Goal: Transaction & Acquisition: Purchase product/service

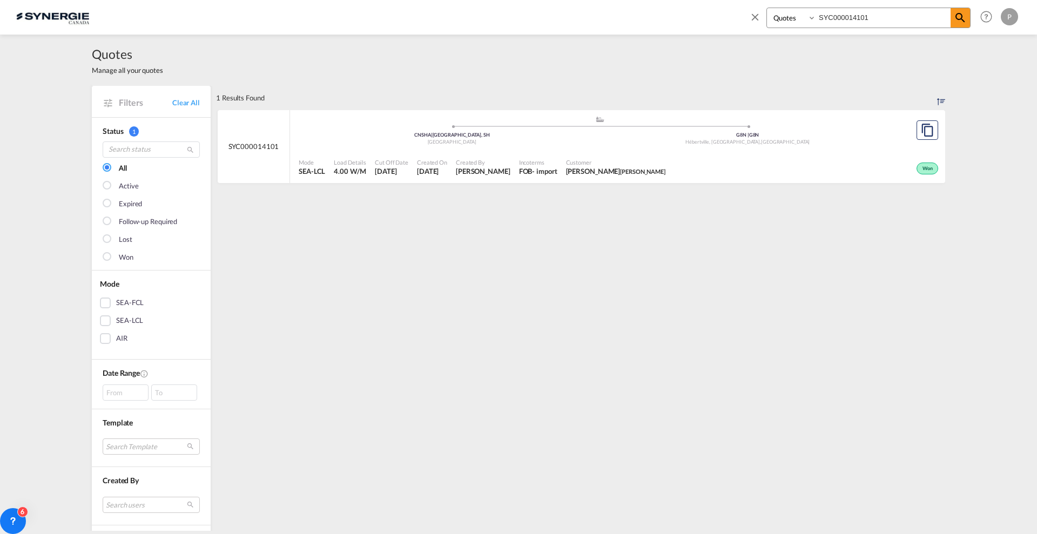
select select "Quotes"
click at [752, 18] on md-icon "icon-close" at bounding box center [755, 17] width 12 height 12
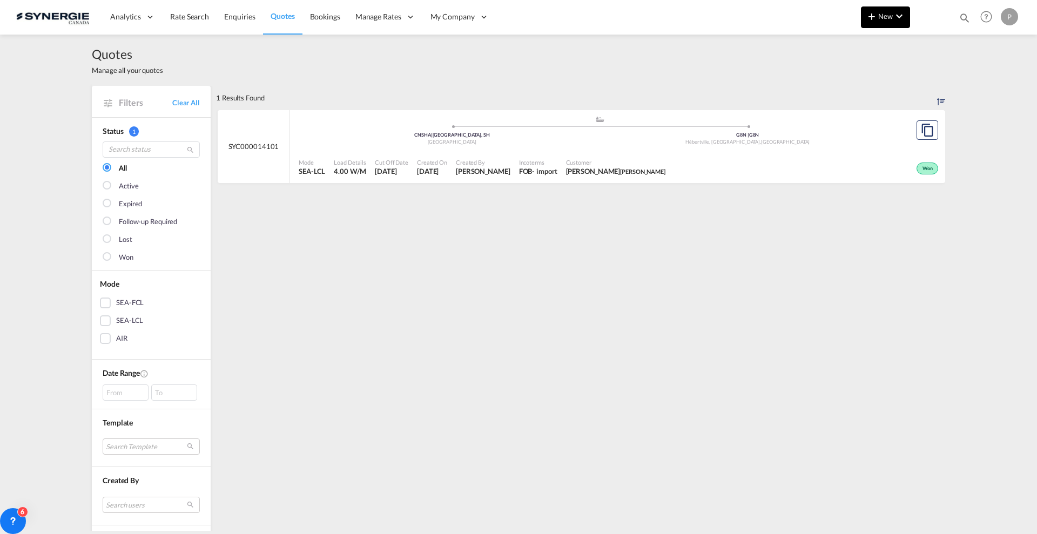
click at [874, 14] on md-icon "icon-plus 400-fg" at bounding box center [872, 16] width 13 height 13
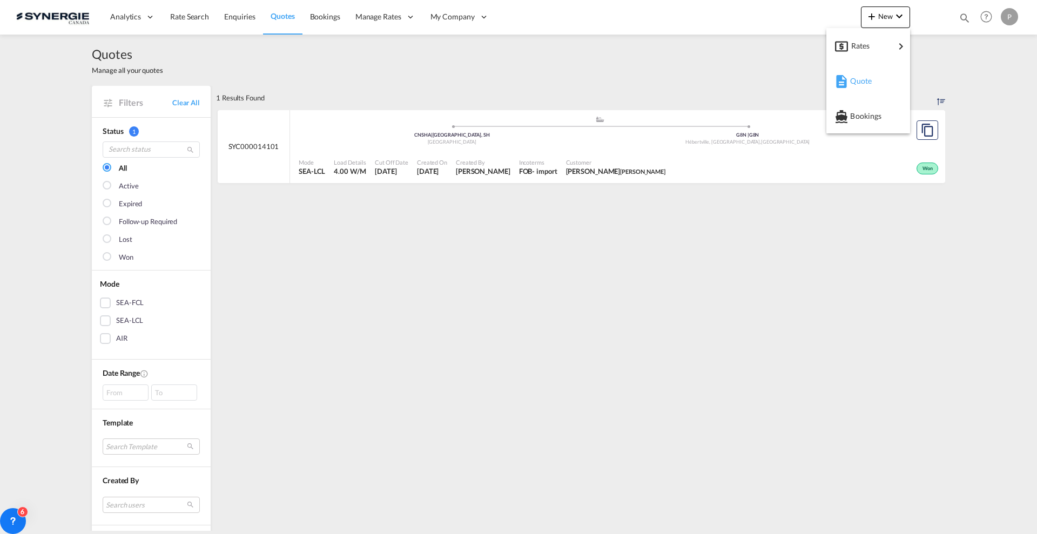
click at [867, 72] on div "Quote" at bounding box center [870, 81] width 40 height 27
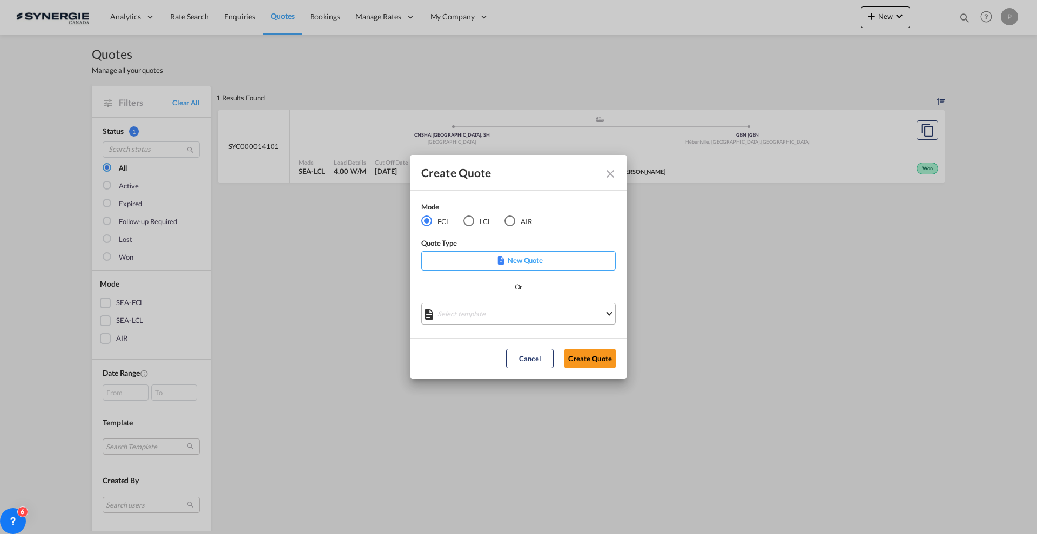
click at [507, 318] on md-select "Select template *NEW* FCL FREEHAND / DAP Pablo Gomez Saldarriaga | 10 Jul 2025 …" at bounding box center [518, 314] width 194 height 22
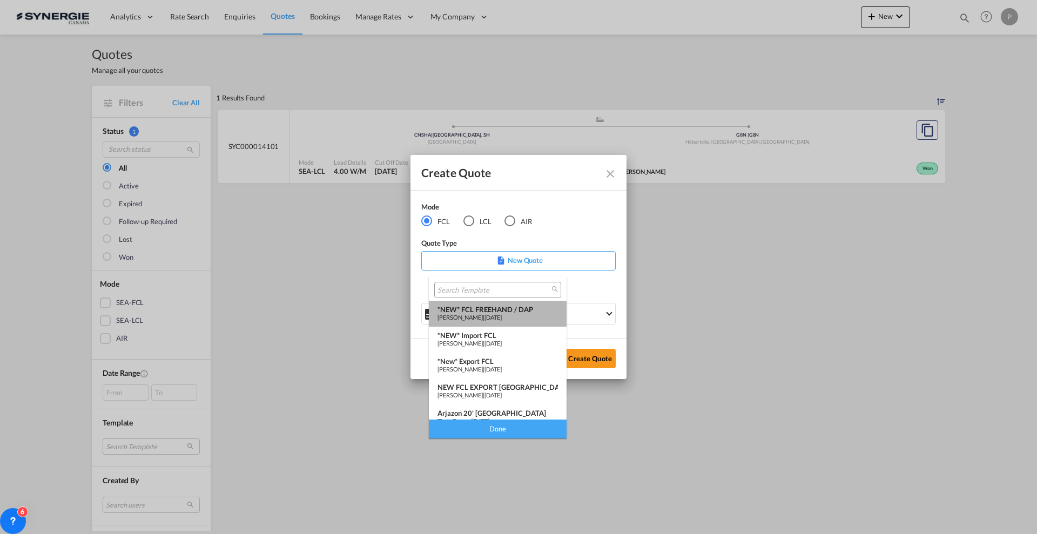
click at [504, 312] on div "*NEW* FCL FREEHAND / DAP" at bounding box center [498, 309] width 120 height 9
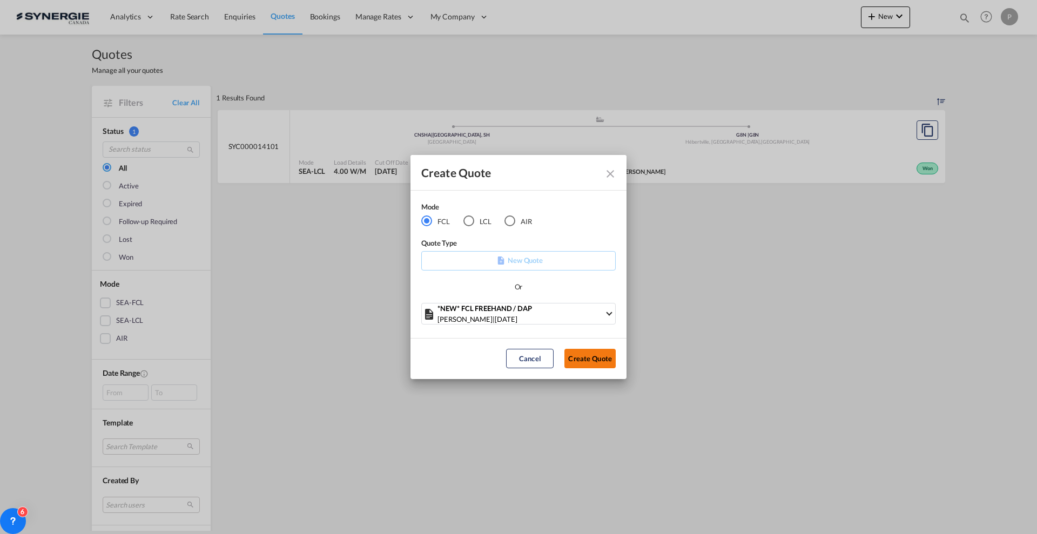
click at [611, 359] on button "Create Quote" at bounding box center [590, 358] width 51 height 19
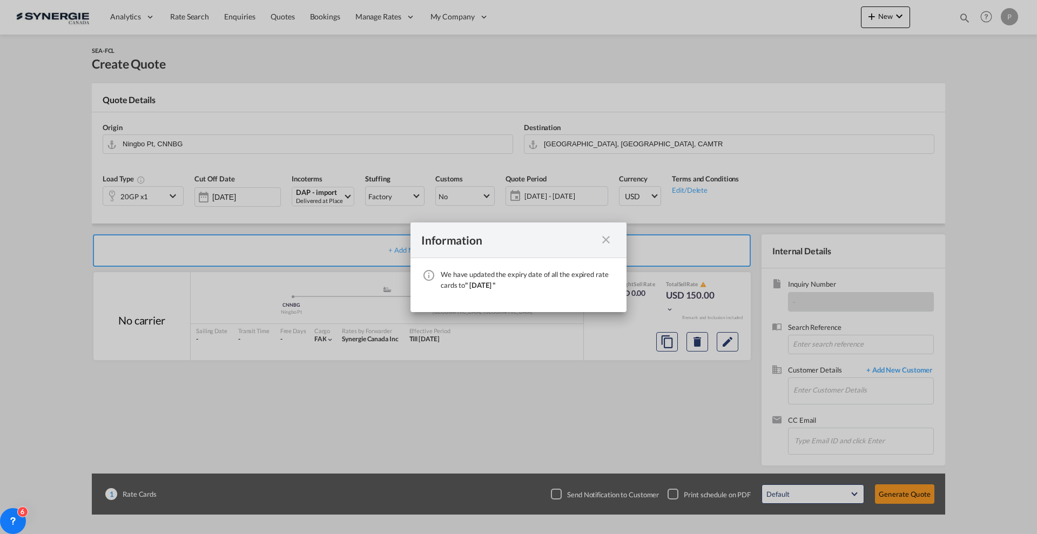
click at [610, 244] on md-icon "icon-close fg-AAA8AD cursor" at bounding box center [606, 239] width 13 height 13
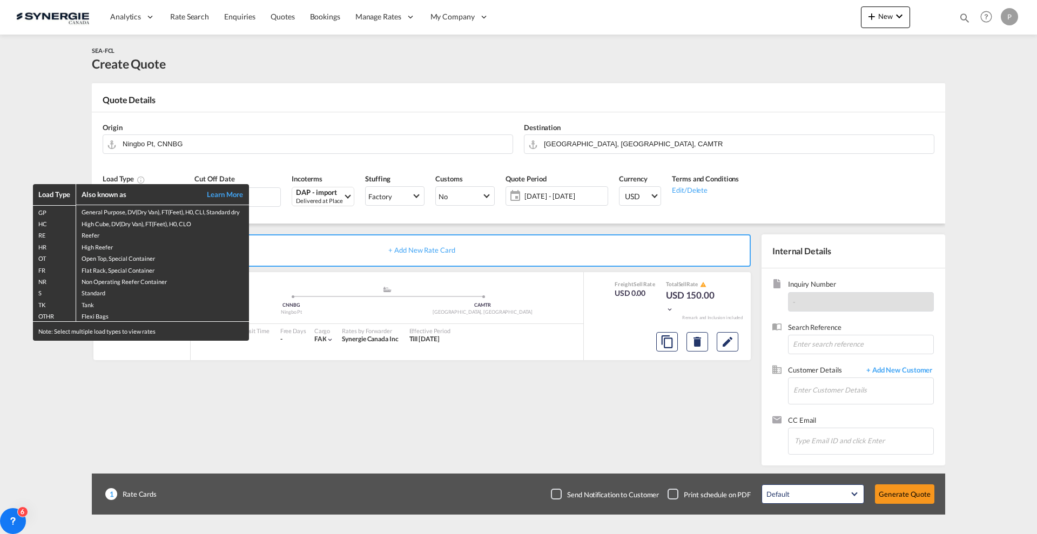
click at [11, 152] on div "Load Type Also known as Learn More GP General Purpose, DV(Dry Van), FT(Feet), H…" at bounding box center [518, 267] width 1037 height 534
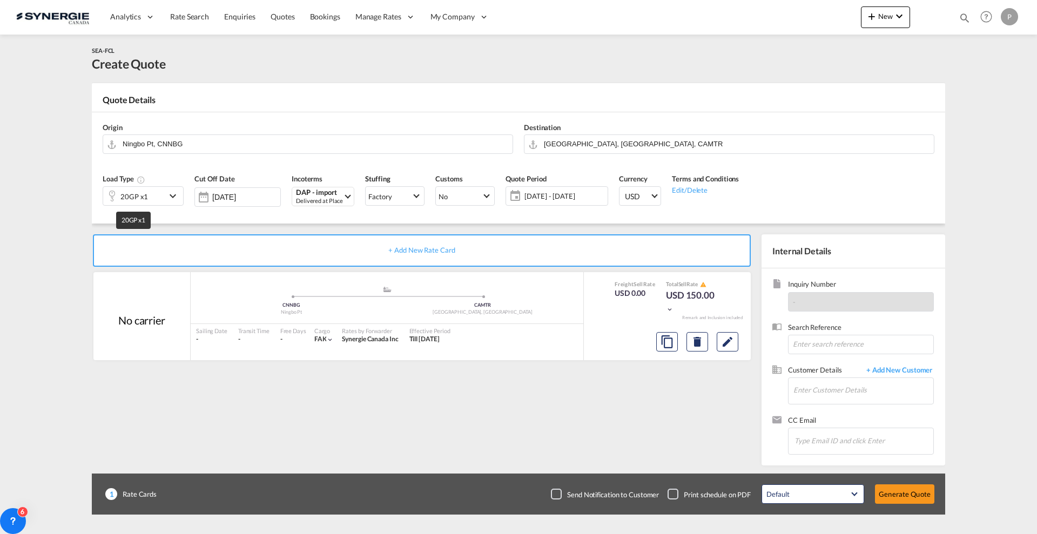
click at [130, 196] on div "20GP x1" at bounding box center [134, 196] width 28 height 15
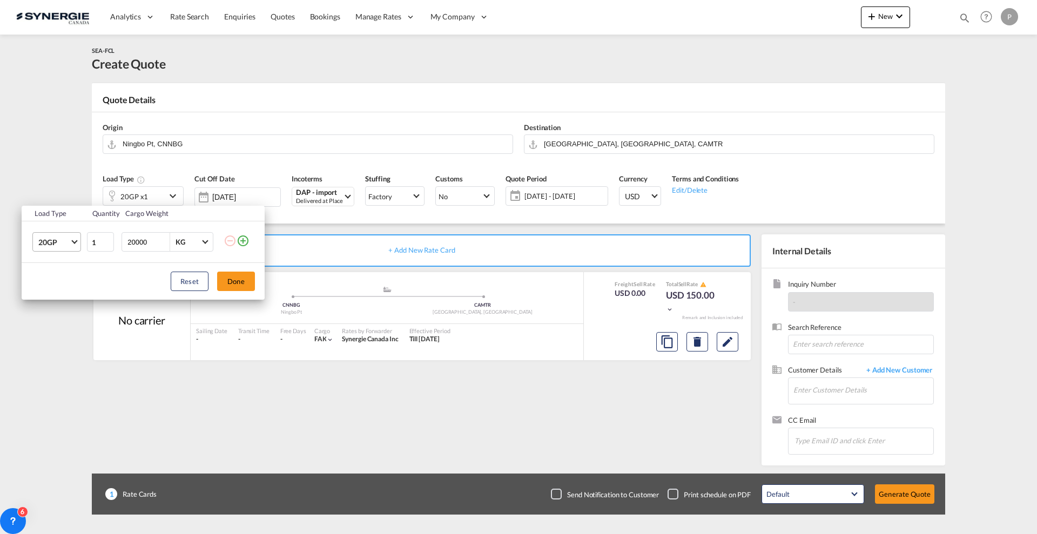
click at [75, 246] on md-select-value "20GP" at bounding box center [58, 242] width 43 height 18
click at [62, 292] on md-option "40HC" at bounding box center [66, 294] width 73 height 26
click at [232, 279] on button "Done" at bounding box center [236, 281] width 38 height 19
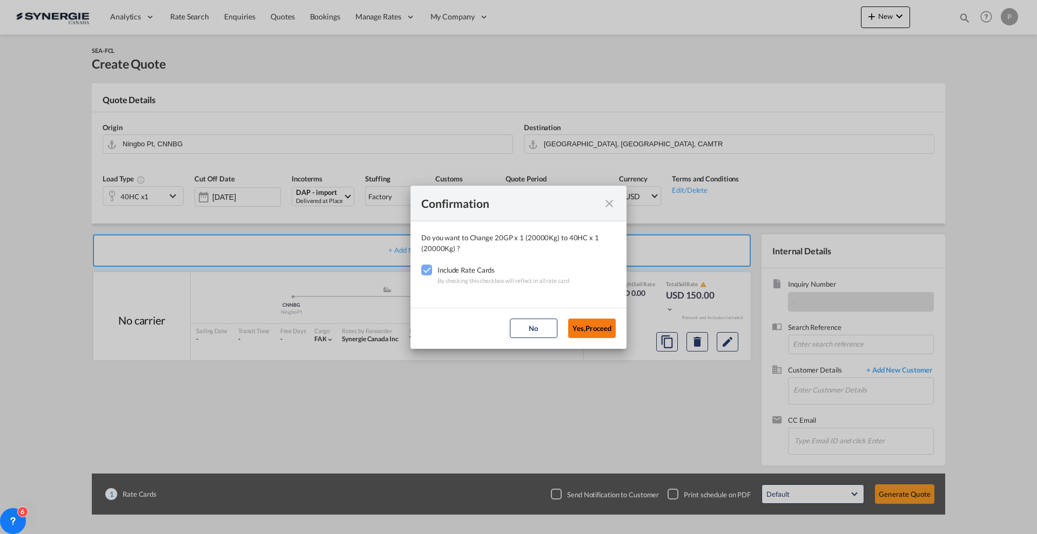
drag, startPoint x: 616, startPoint y: 330, endPoint x: 599, endPoint y: 331, distance: 17.9
click at [612, 330] on md-dialog-actions "No Yes,Proceed" at bounding box center [519, 328] width 216 height 41
click at [598, 331] on button "Yes,Proceed" at bounding box center [592, 328] width 48 height 19
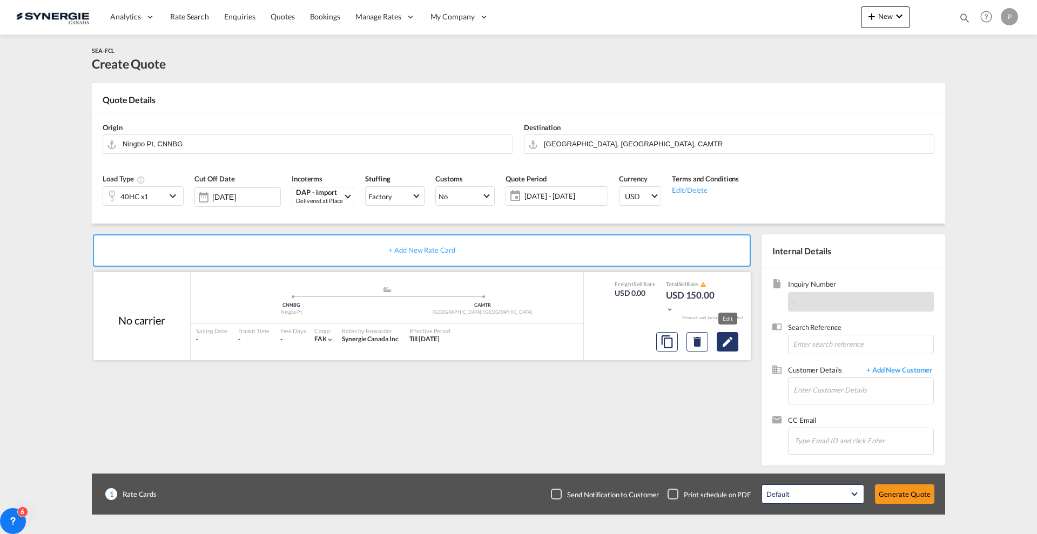
click at [728, 338] on md-icon "Edit" at bounding box center [727, 342] width 13 height 13
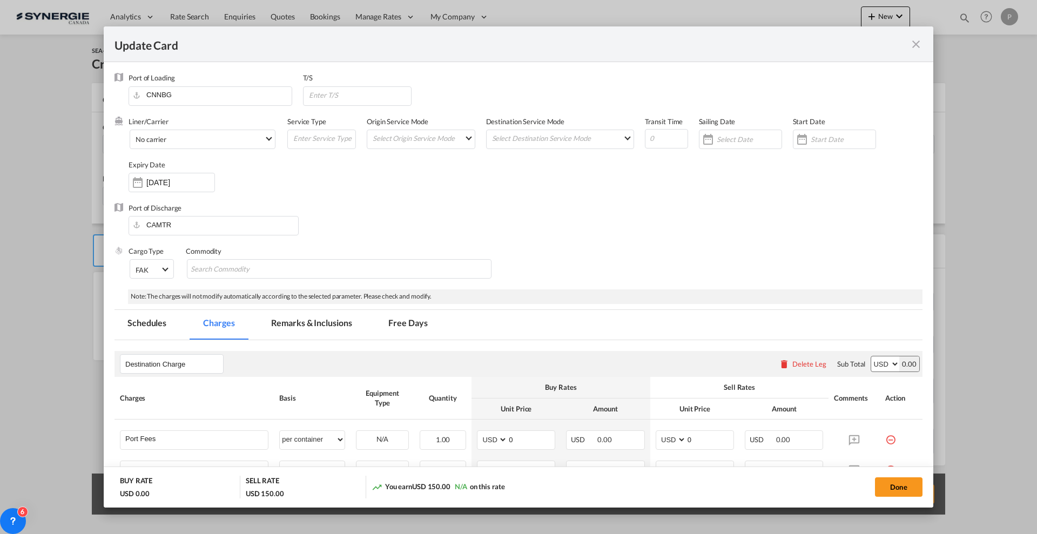
select select "per container"
select select "per B/L"
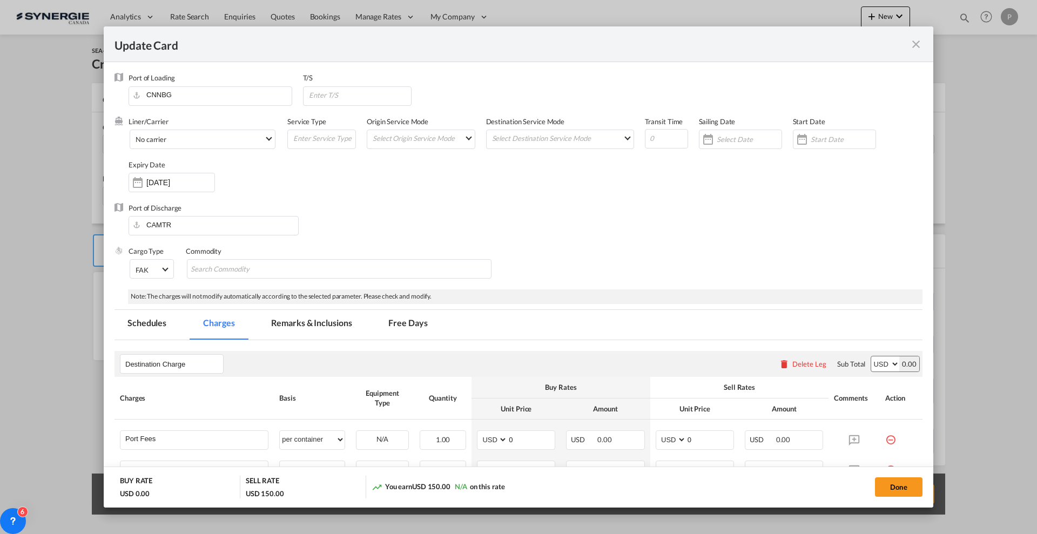
select select "per B/L"
select select "per shipment"
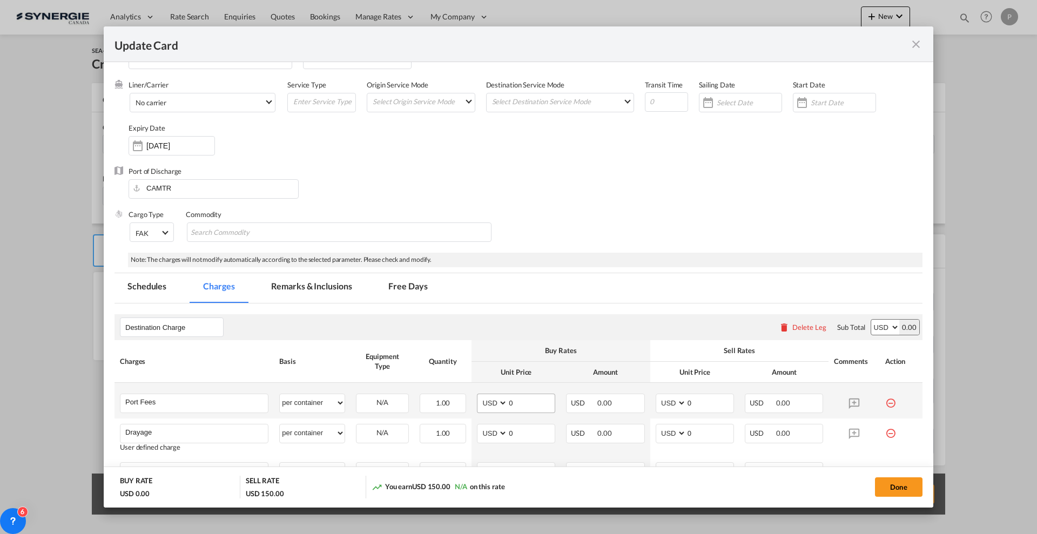
scroll to position [68, 0]
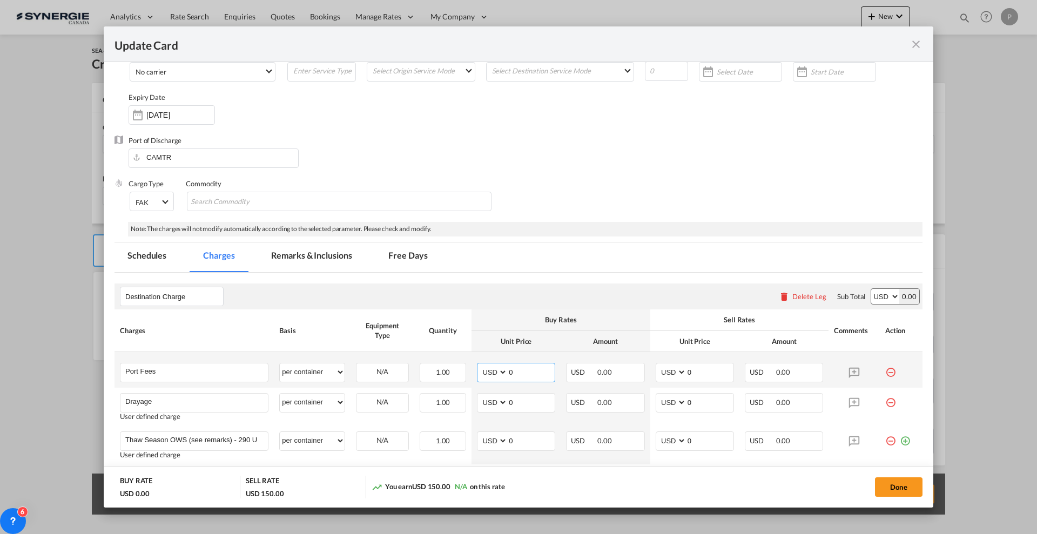
click at [523, 367] on input "0" at bounding box center [531, 372] width 47 height 16
type input "805"
click at [693, 371] on input "0" at bounding box center [710, 372] width 47 height 16
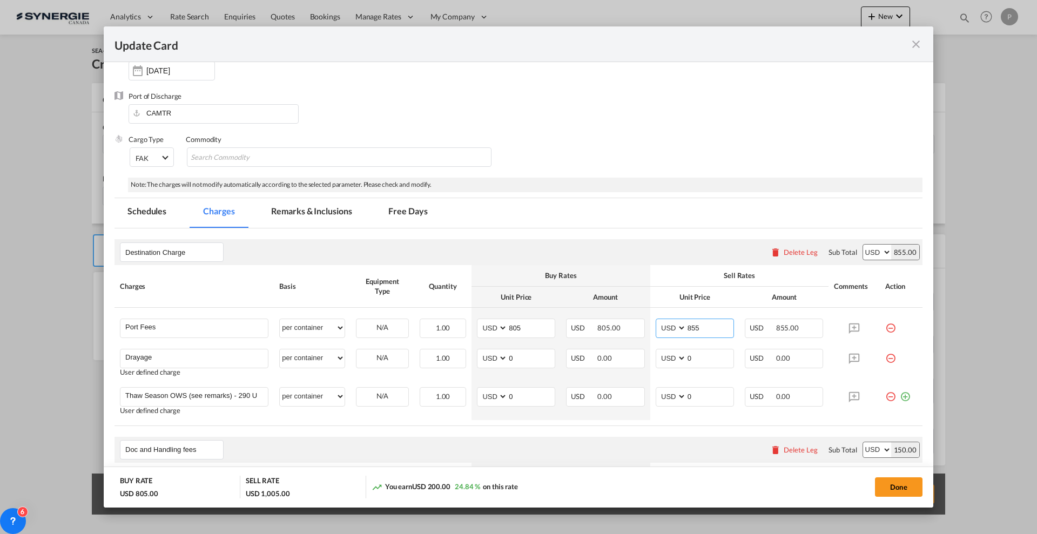
scroll to position [135, 0]
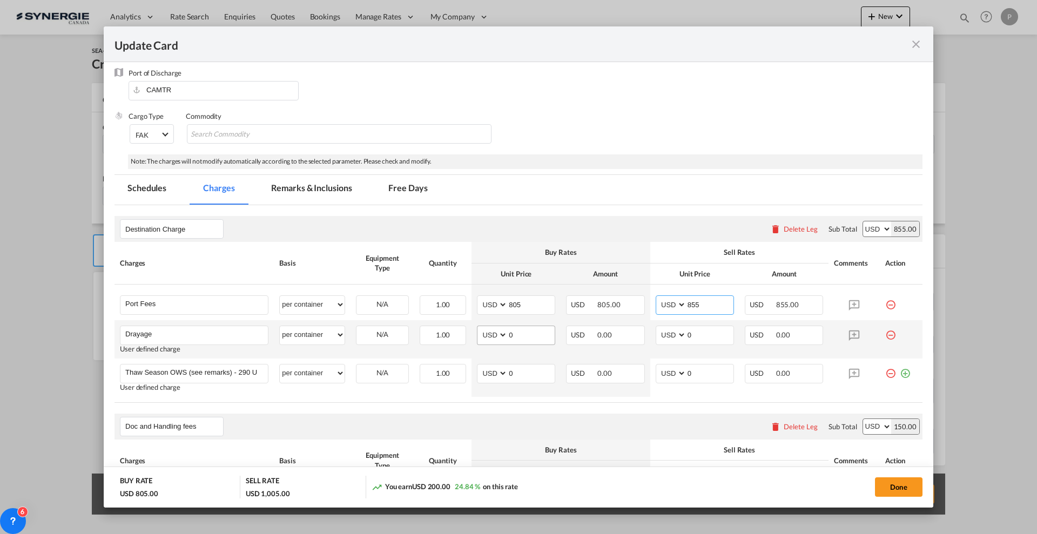
type input "855"
click at [523, 341] on input "0" at bounding box center [531, 334] width 47 height 16
type input "805"
type input "855"
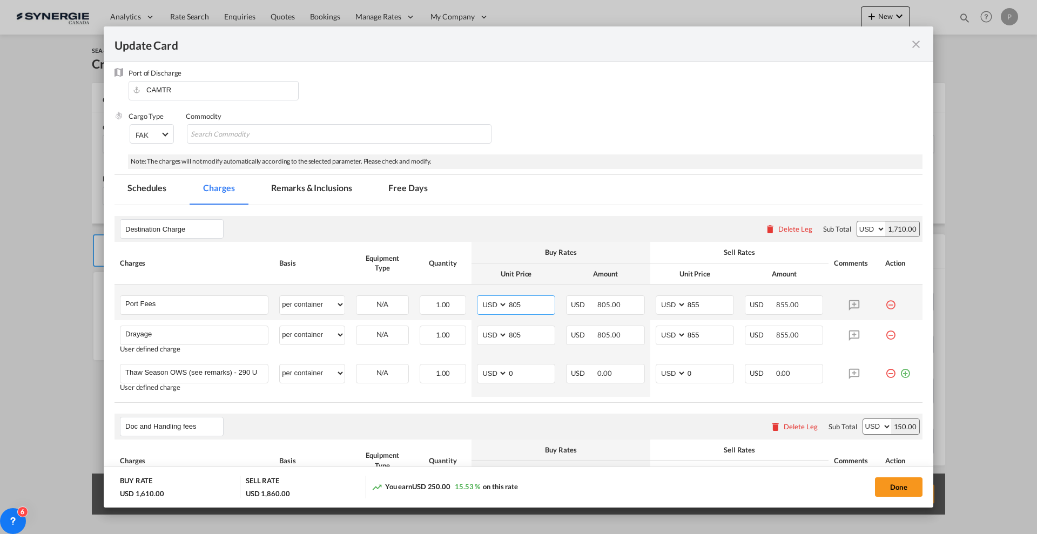
click at [524, 301] on input "805" at bounding box center [531, 304] width 47 height 16
type input "50"
type input "65"
click at [885, 375] on md-icon "icon-minus-circle-outline red-400-fg" at bounding box center [890, 369] width 11 height 11
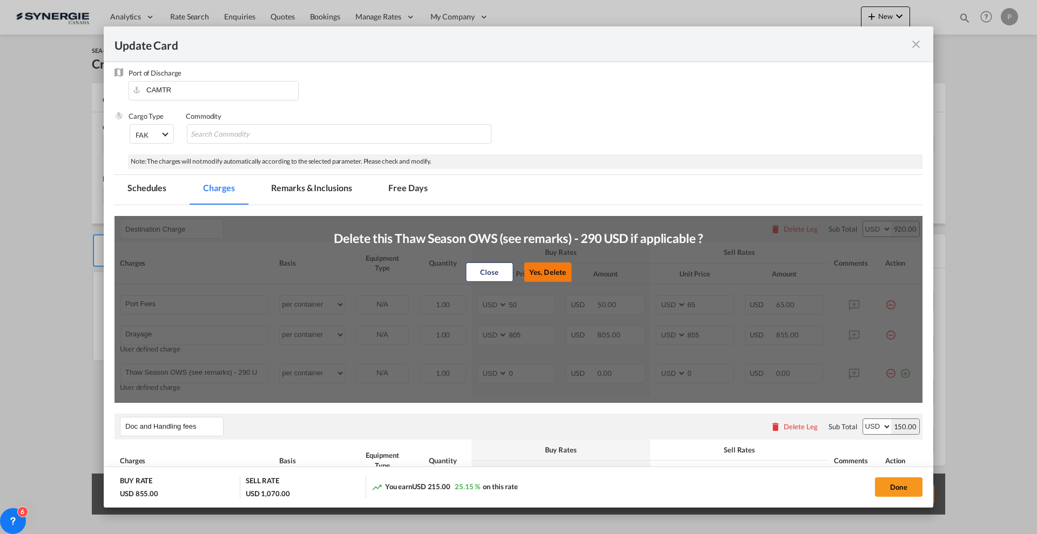
click at [559, 273] on button "Yes, Delete" at bounding box center [548, 272] width 48 height 19
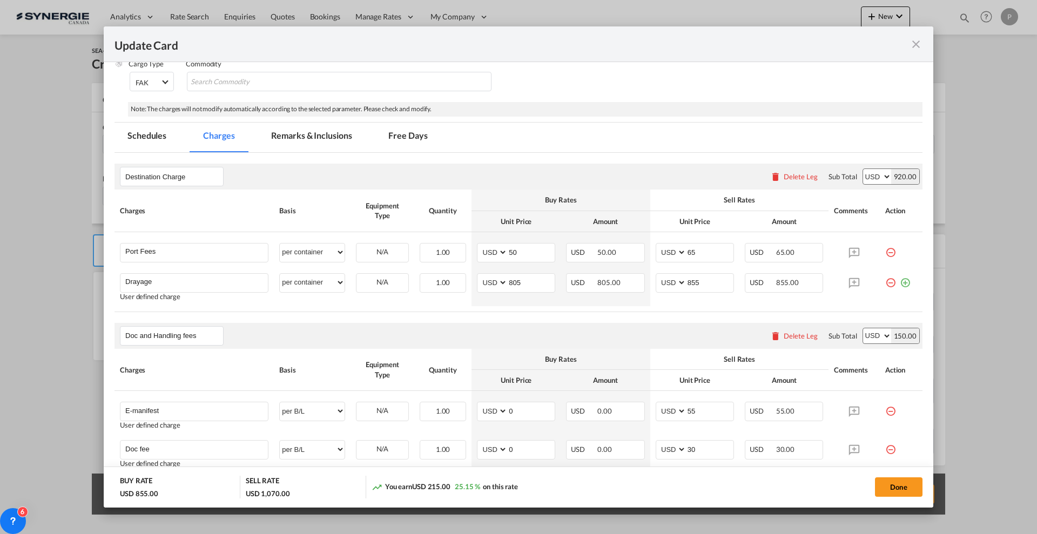
scroll to position [169, 0]
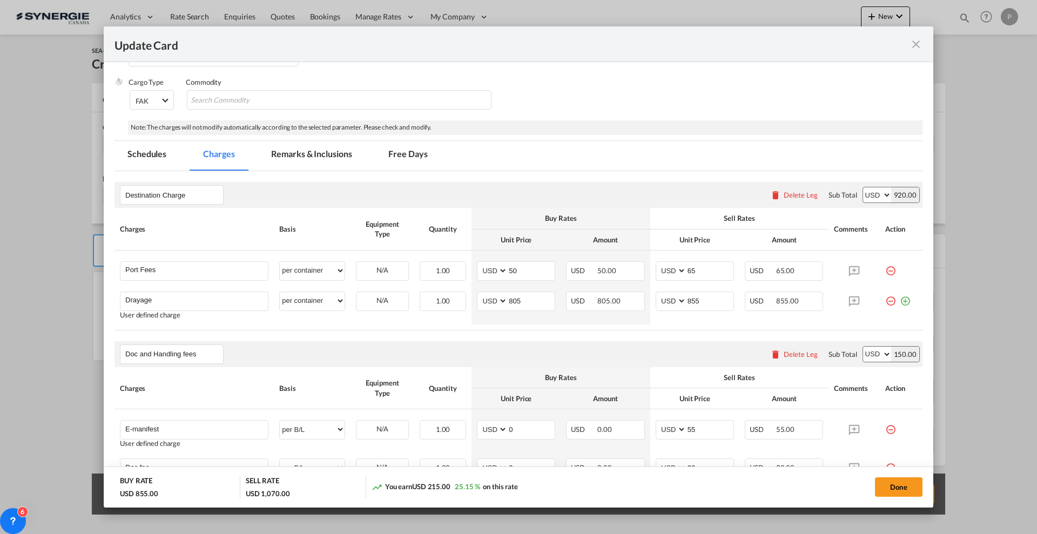
click at [320, 157] on md-tab-item "Remarks & Inclusions" at bounding box center [311, 156] width 106 height 30
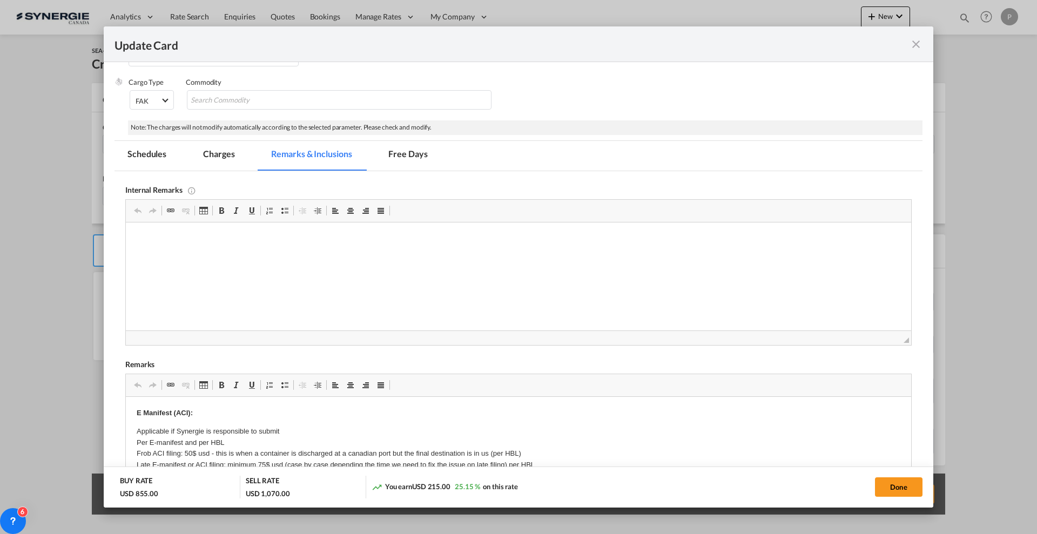
scroll to position [0, 0]
click at [301, 250] on html "GT group:" at bounding box center [519, 239] width 786 height 33
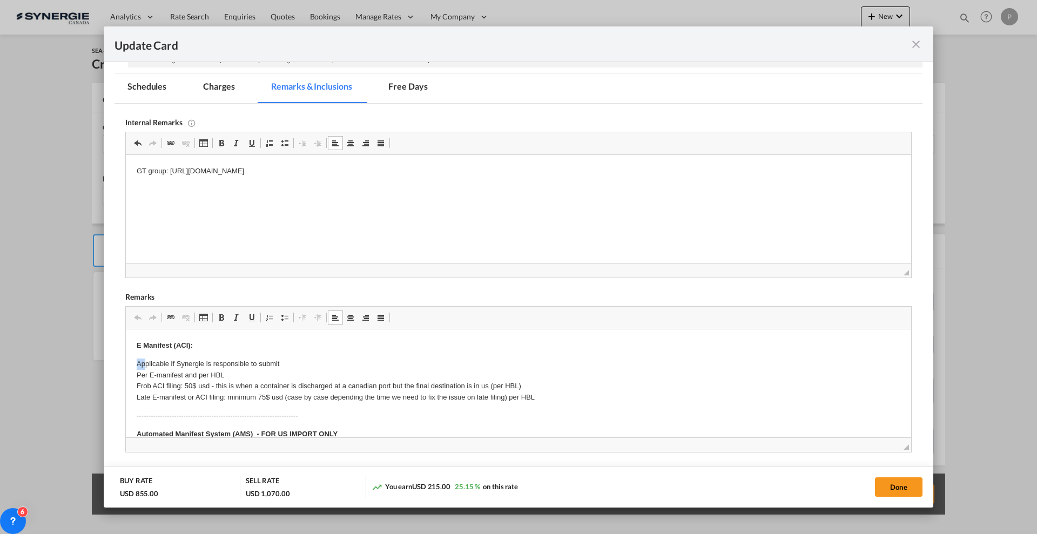
drag, startPoint x: 136, startPoint y: 357, endPoint x: 146, endPoint y: 362, distance: 11.6
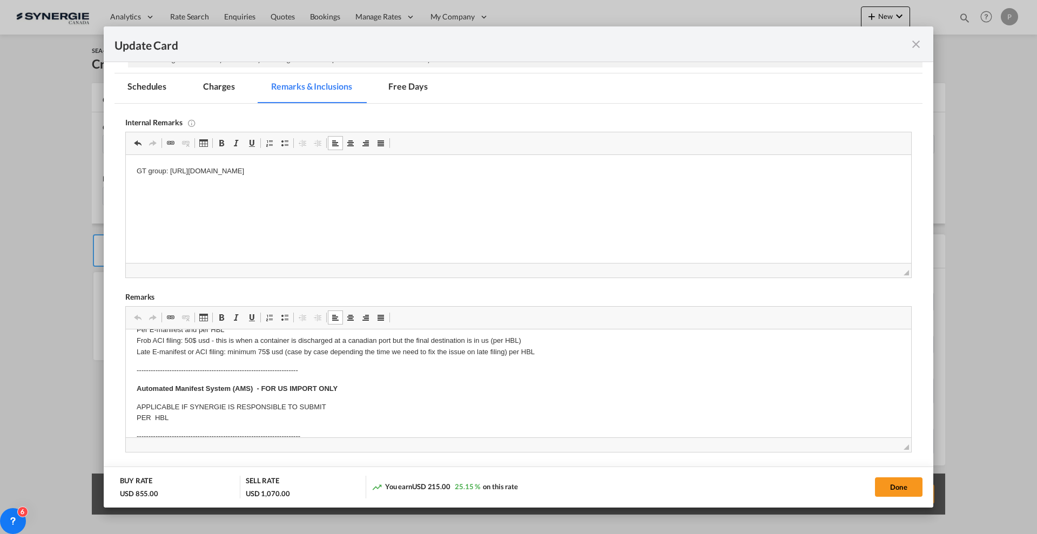
scroll to position [68, 0]
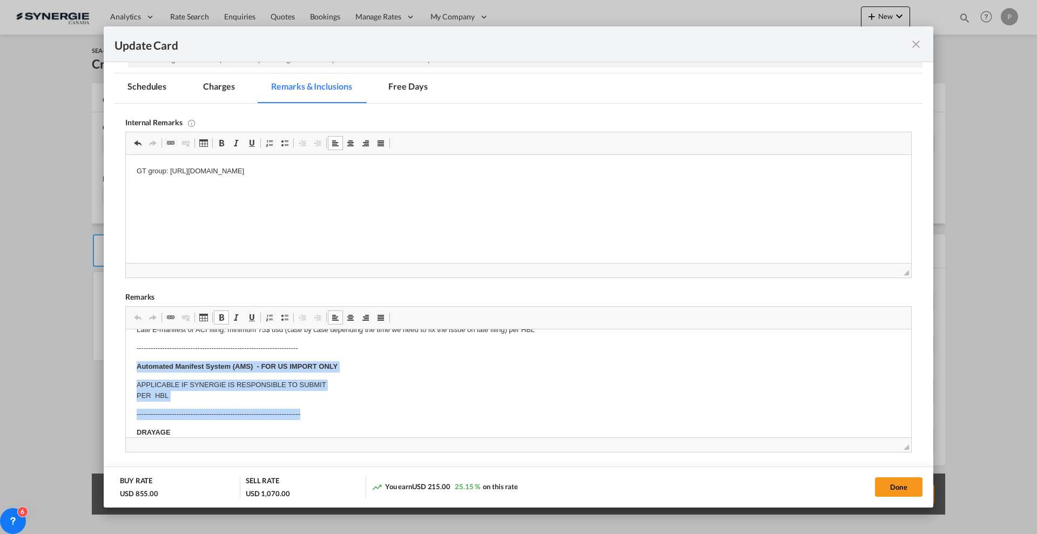
drag, startPoint x: 132, startPoint y: 361, endPoint x: 385, endPoint y: 407, distance: 257.1
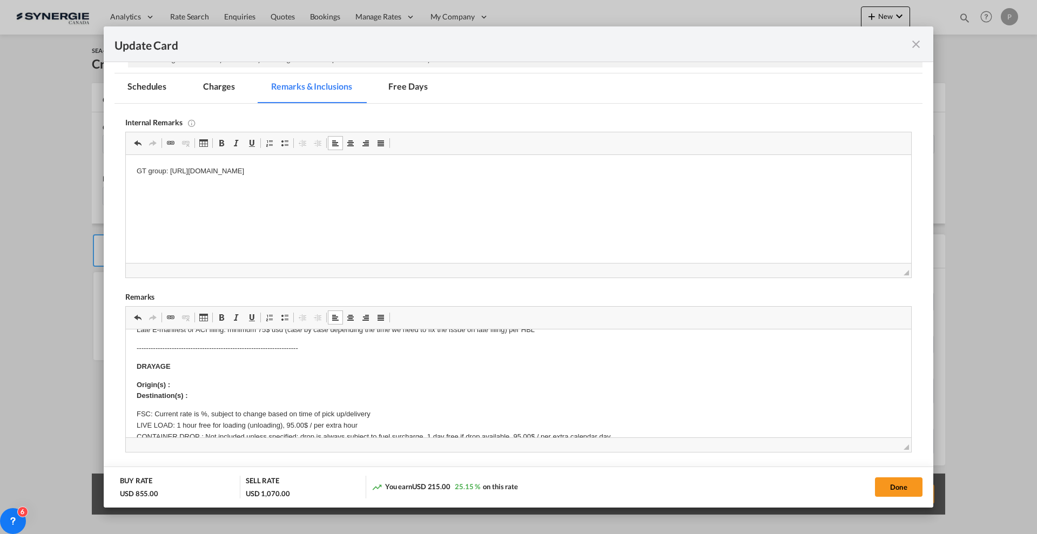
click at [224, 384] on p "Origin(s) : Destination(s) :" at bounding box center [519, 391] width 764 height 23
click at [207, 399] on body "E Manifest (ACI): Applicable if Synergie is responsible to submit Per E-manifes…" at bounding box center [519, 520] width 764 height 494
click at [200, 411] on p "FSC: Current rate is %, subject to change based on time of pick up/delivery LIV…" at bounding box center [519, 443] width 764 height 68
click at [158, 417] on p "FSC: Current rate is 44%, subject to change based on time of pick up/delivery L…" at bounding box center [519, 443] width 764 height 68
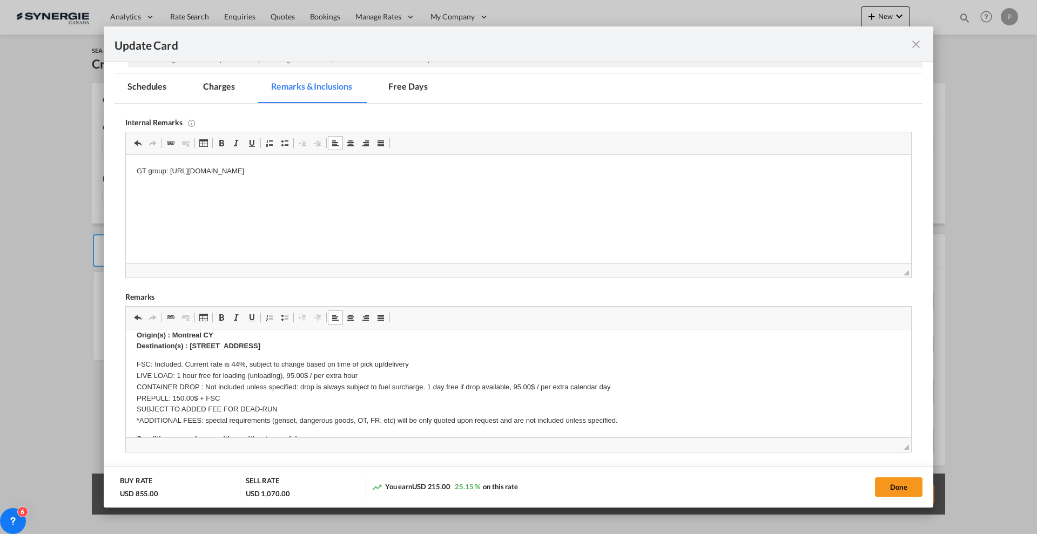
scroll to position [135, 0]
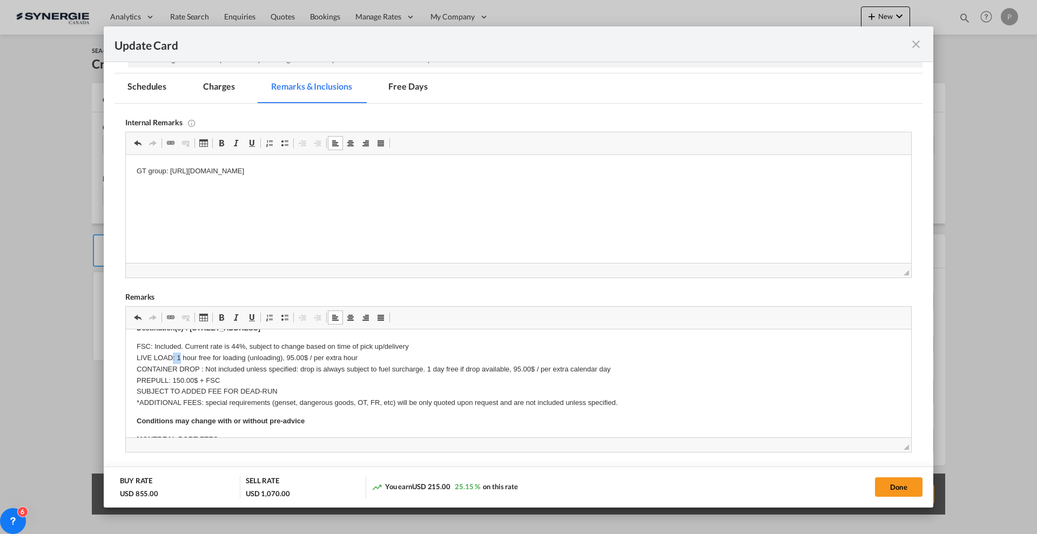
click at [173, 354] on p "FSC: Included. Current rate is 44%, subject to change based on time of pick up/…" at bounding box center [519, 375] width 764 height 68
click at [209, 368] on p "FSC: Included. Current rate is 44%, subject to change based on time of pick up/…" at bounding box center [519, 375] width 764 height 68
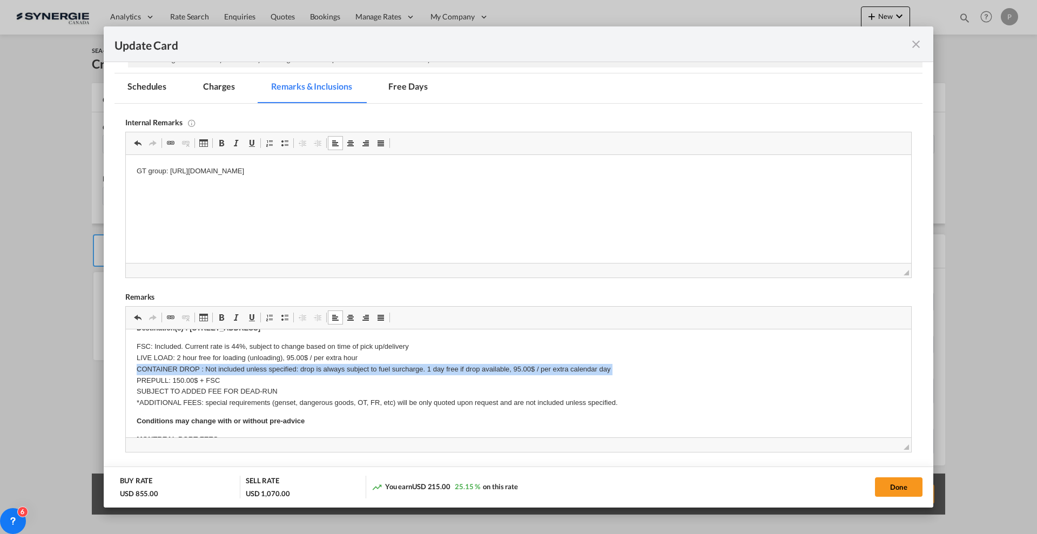
click at [209, 368] on p "FSC: Included. Current rate is 44%, subject to change based on time of pick up/…" at bounding box center [519, 375] width 764 height 68
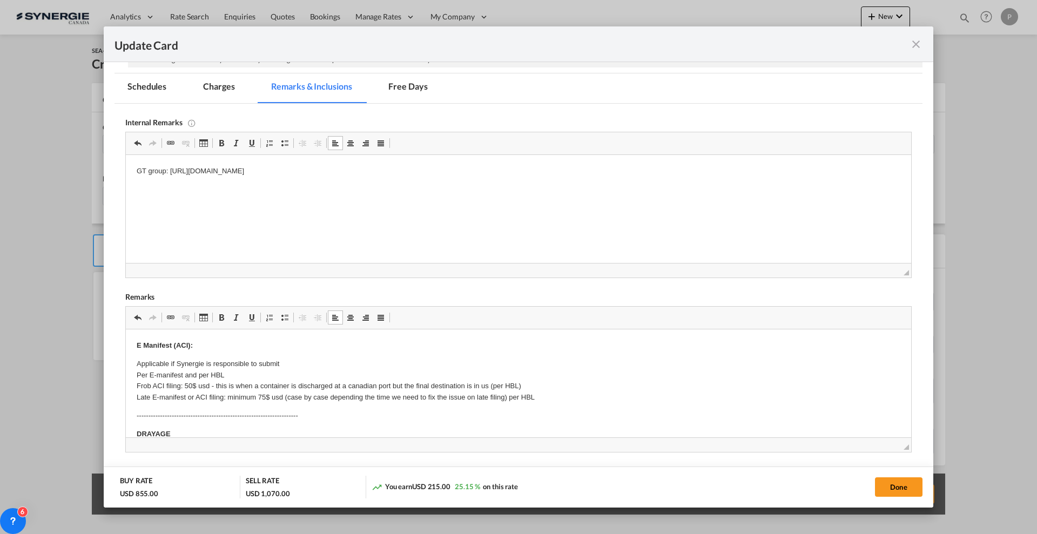
scroll to position [0, 0]
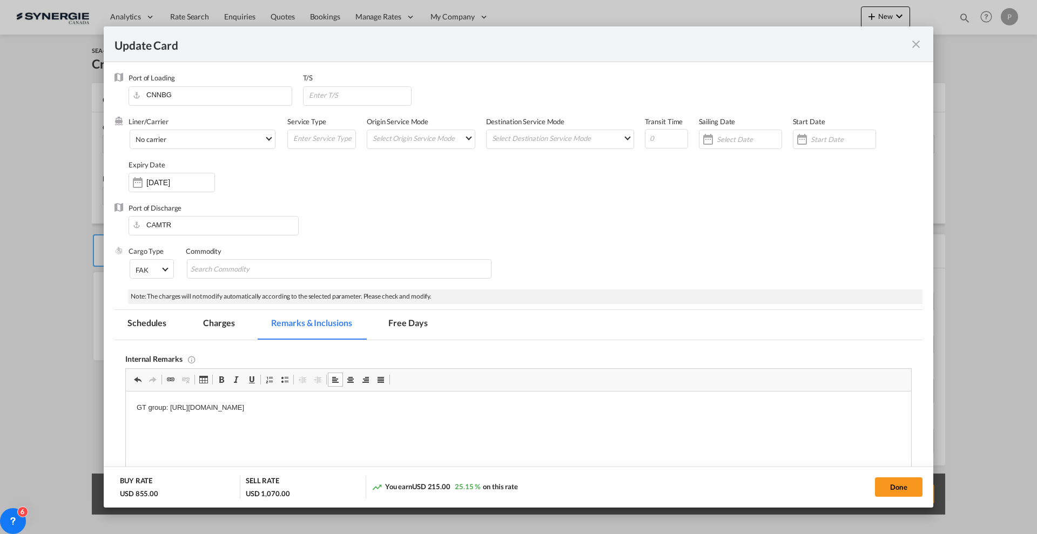
drag, startPoint x: 225, startPoint y: 322, endPoint x: 481, endPoint y: 261, distance: 263.1
click at [225, 322] on md-tab-item "Charges" at bounding box center [218, 325] width 57 height 30
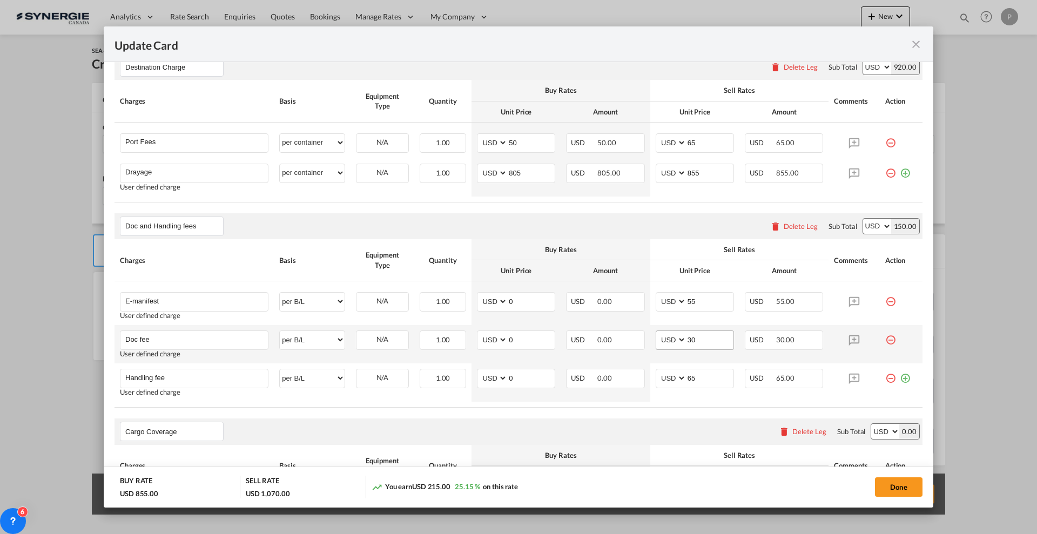
scroll to position [365, 0]
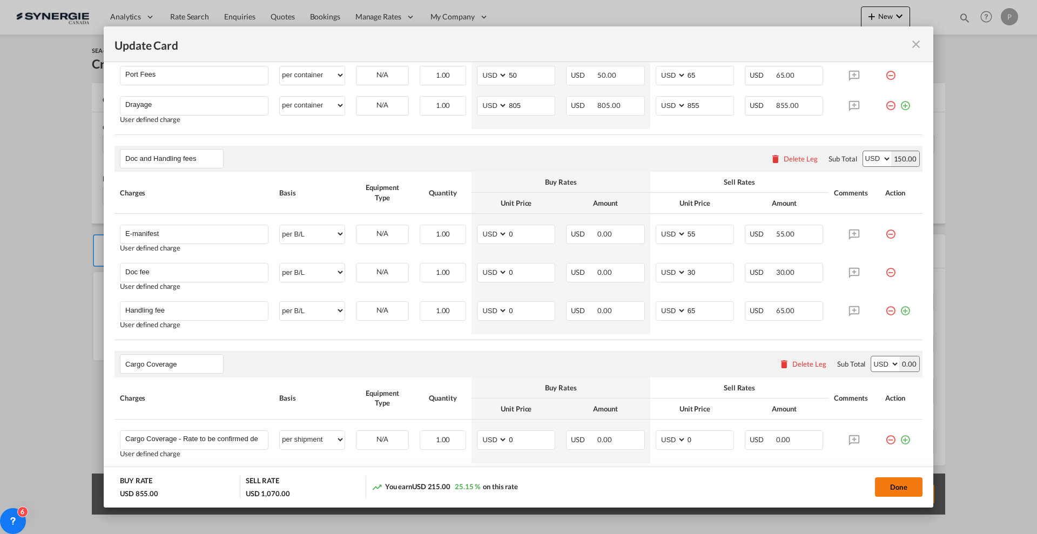
click at [897, 487] on button "Done" at bounding box center [899, 487] width 48 height 19
type input "18 Sep 2025"
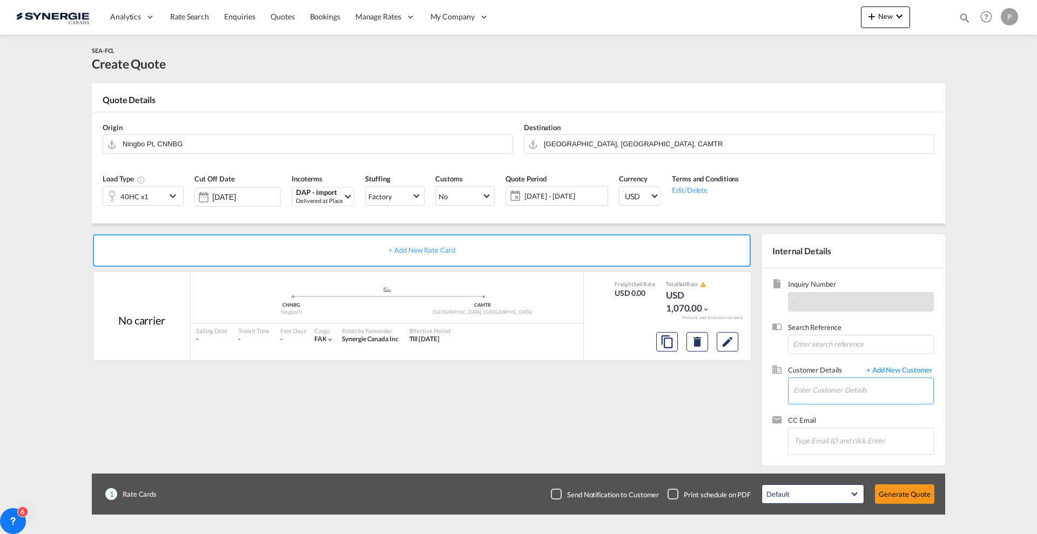
click at [844, 393] on input "Enter Customer Details" at bounding box center [864, 390] width 140 height 24
click at [813, 395] on input "Enter Customer Details" at bounding box center [864, 390] width 140 height 24
paste input "stephanie.pilon@philelectrik.com"
type input "stephanie.pilon@philelectrik.com"
click at [913, 370] on span "+ Add New Customer" at bounding box center [897, 371] width 73 height 12
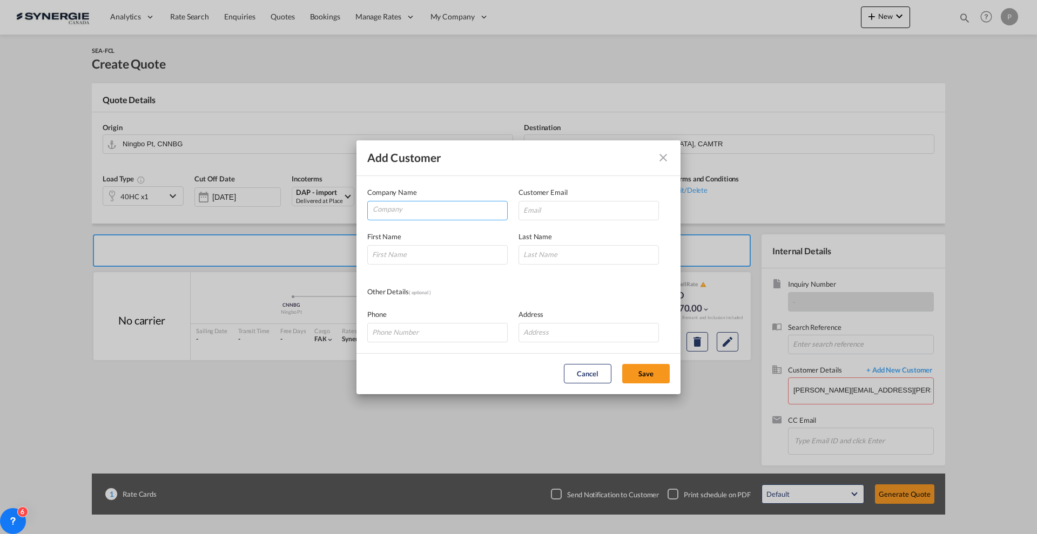
click at [462, 202] on input "Company" at bounding box center [440, 210] width 135 height 16
click at [548, 208] on input "Add Customer Company ..." at bounding box center [589, 210] width 140 height 19
paste input "stephanie.pilon@philelectrik.com"
type input "stephanie.pilon@philelectrik.com"
click at [443, 203] on input "Company" at bounding box center [440, 210] width 135 height 16
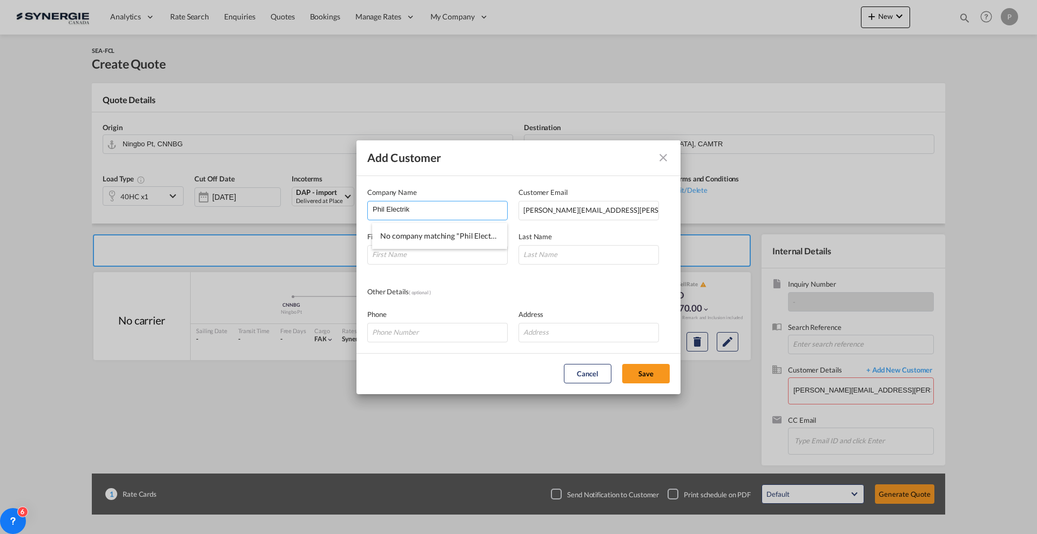
type input "Phil Electrik"
type input "Stéphanie"
type input "Pilon"
click at [622, 364] on button "Save" at bounding box center [646, 373] width 48 height 19
type input "Phil Electrik, Stéphanie Pilon, stephanie.pilon@philelectrik.com"
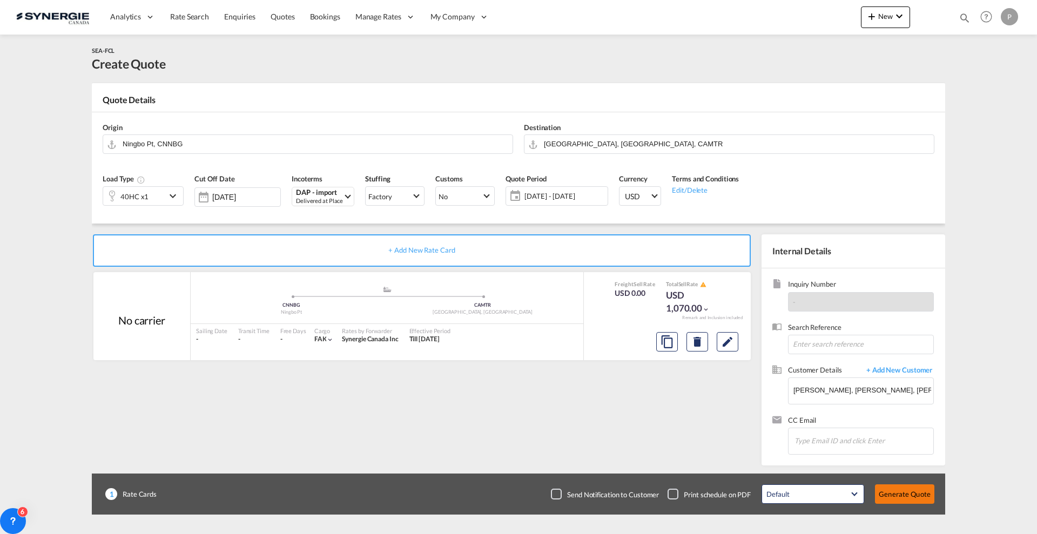
click at [917, 495] on button "Generate Quote" at bounding box center [904, 494] width 59 height 19
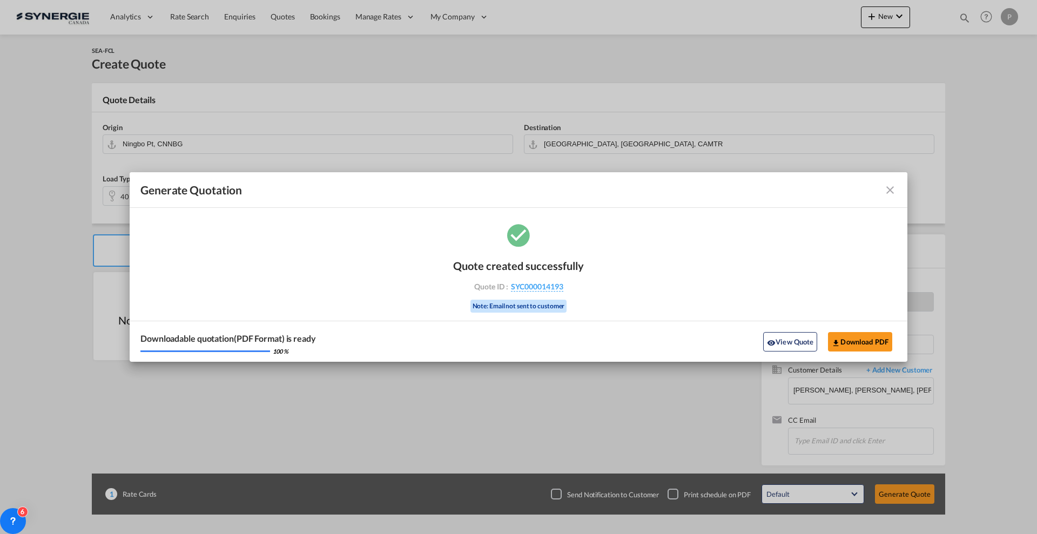
drag, startPoint x: 569, startPoint y: 291, endPoint x: 508, endPoint y: 287, distance: 61.2
click at [508, 287] on div "Quote created successfully Quote ID : SYC000014193 Note: Email not sent to cust…" at bounding box center [518, 285] width 131 height 73
drag, startPoint x: 571, startPoint y: 287, endPoint x: 563, endPoint y: 287, distance: 7.0
click at [563, 287] on div "Quote ID : SYC000014193" at bounding box center [518, 287] width 125 height 10
copy div "SYC000014193"
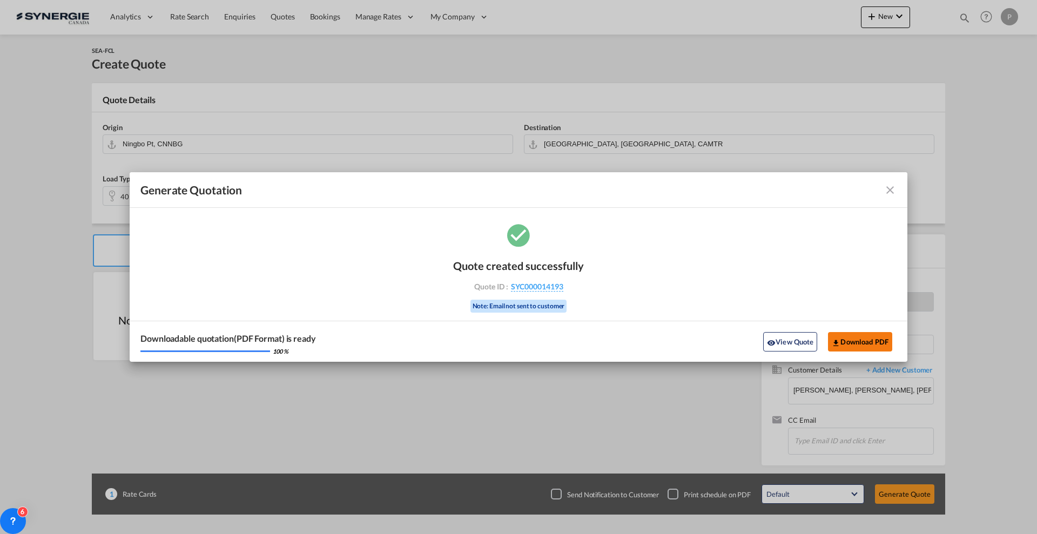
click at [859, 339] on button "Download PDF" at bounding box center [860, 341] width 64 height 19
click at [893, 199] on md-toolbar "Generate Quotation" at bounding box center [519, 190] width 778 height 36
click at [887, 188] on md-icon "icon-close fg-AAA8AD cursor m-0" at bounding box center [890, 190] width 13 height 13
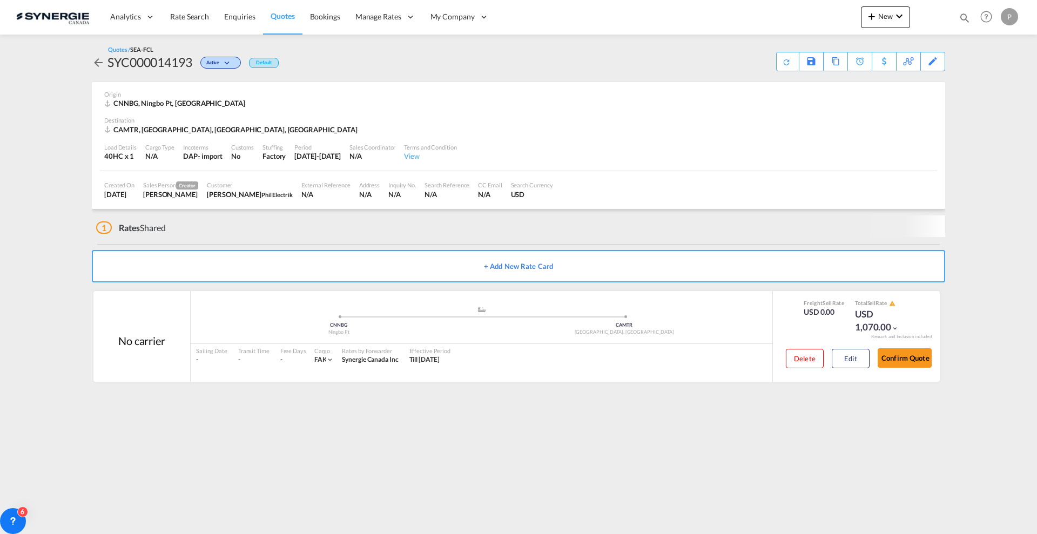
click at [971, 39] on md-content "Analytics Reports Dashboard Rate Search Enquiries Quotes Bookings" at bounding box center [518, 267] width 1037 height 534
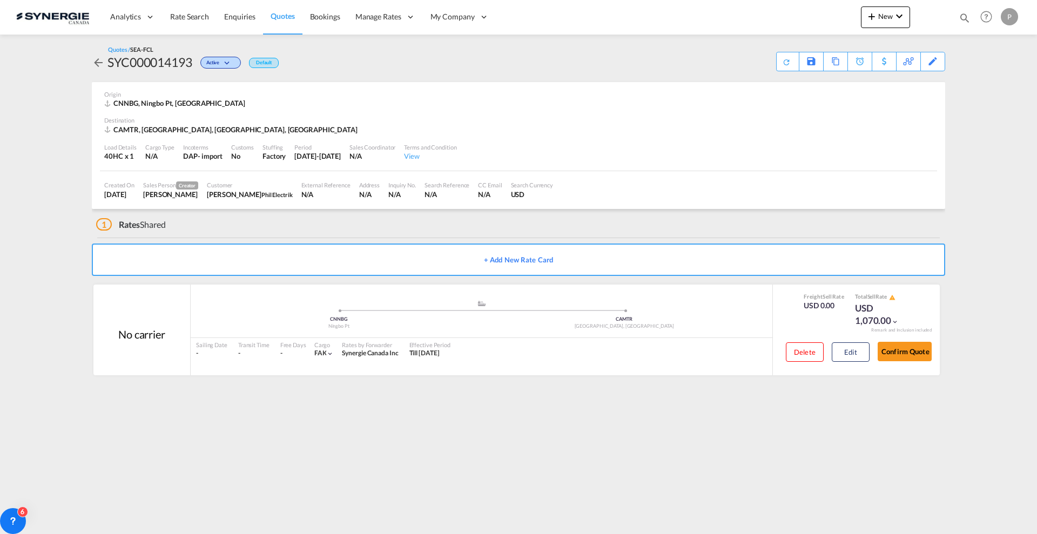
click at [966, 19] on md-icon "icon-magnify" at bounding box center [965, 18] width 12 height 12
click at [882, 18] on input "SYC000014101" at bounding box center [883, 17] width 135 height 19
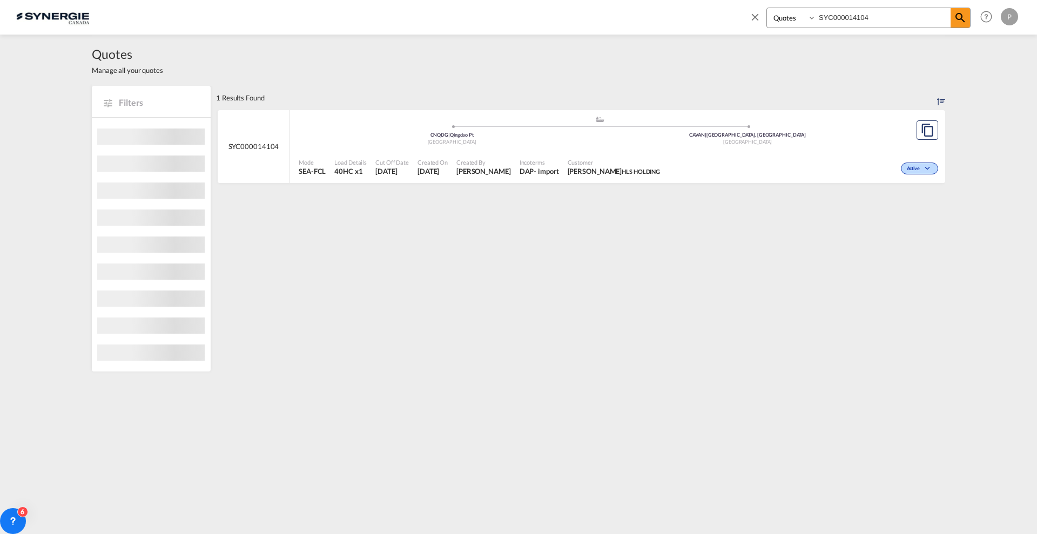
click at [662, 125] on span at bounding box center [748, 126] width 296 height 3
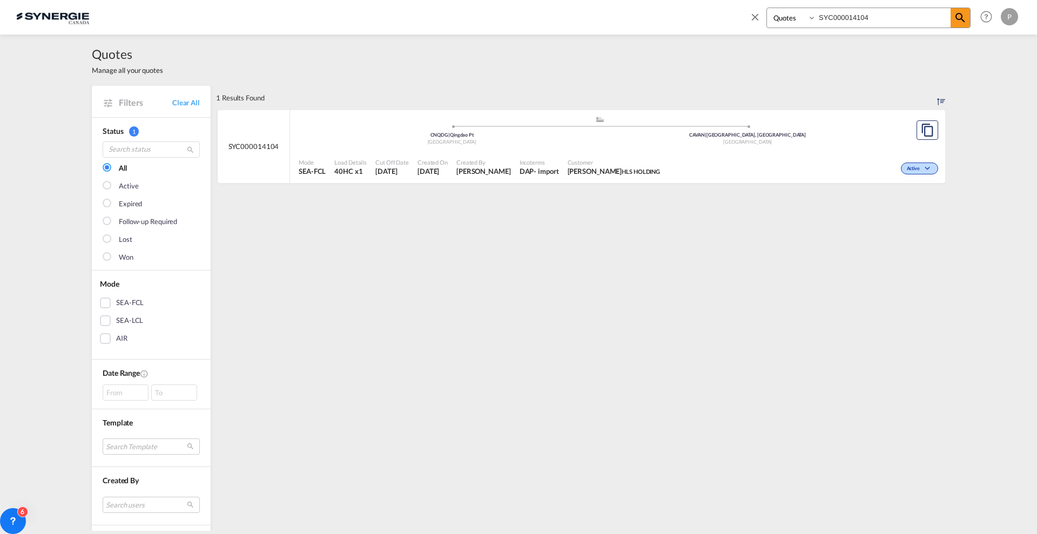
click at [875, 13] on input "SYC000014104" at bounding box center [883, 17] width 135 height 19
type input "SYC000014105"
click at [452, 157] on div "Created On 15 Aug 2025" at bounding box center [432, 167] width 39 height 27
click at [754, 16] on md-icon "icon-close" at bounding box center [755, 17] width 12 height 12
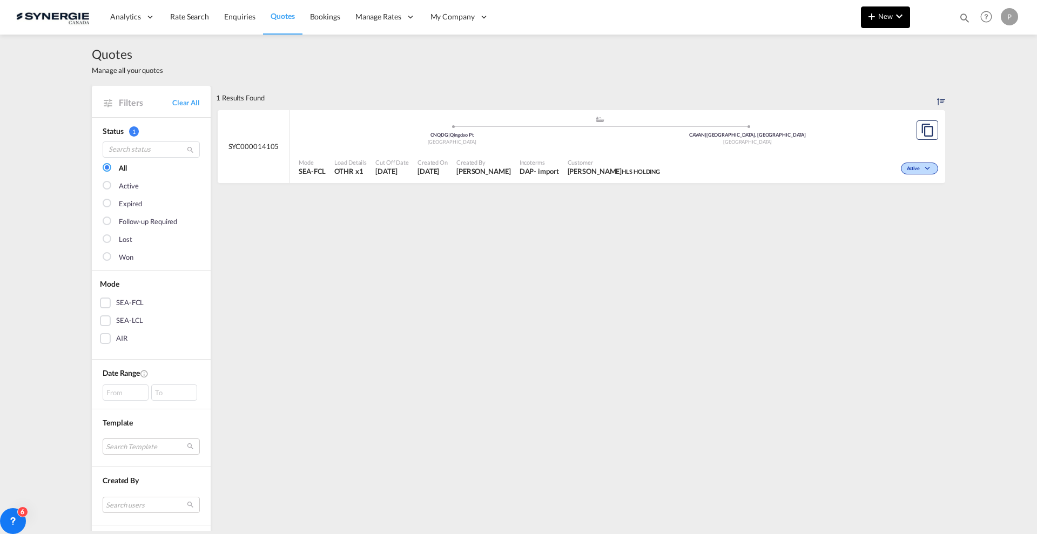
click at [878, 21] on md-icon "icon-plus 400-fg" at bounding box center [872, 16] width 13 height 13
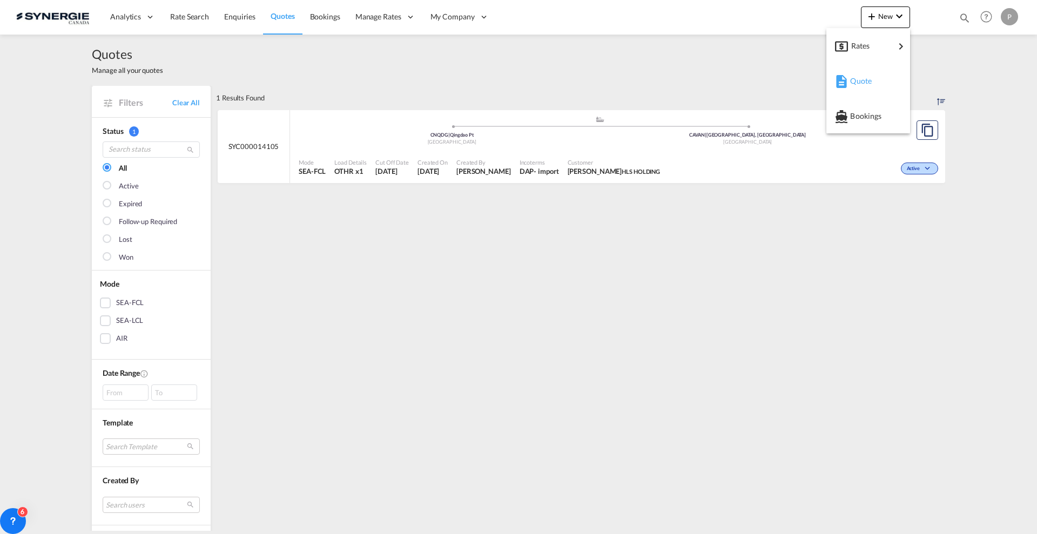
click at [851, 92] on div "Quote" at bounding box center [870, 81] width 40 height 27
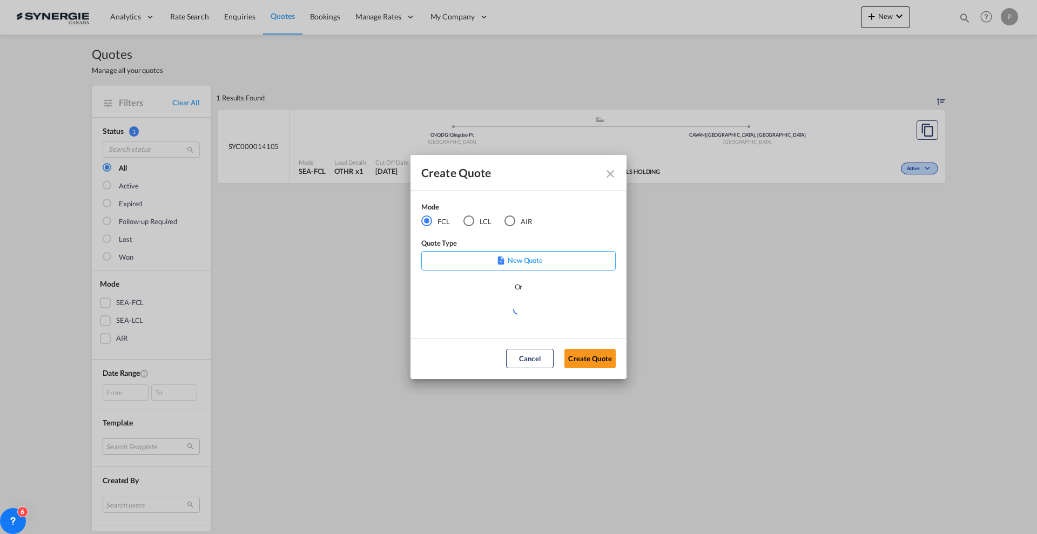
click at [473, 224] on div "LCL" at bounding box center [469, 221] width 11 height 11
click at [502, 320] on div "Create QuoteModeFCL LCLAIR ..." at bounding box center [518, 315] width 194 height 24
click at [496, 315] on md-select "Select template New DAP Import LCL Karen Mercier | 09 Jul 2025 BRAZIL LCL EXPOR…" at bounding box center [518, 314] width 194 height 22
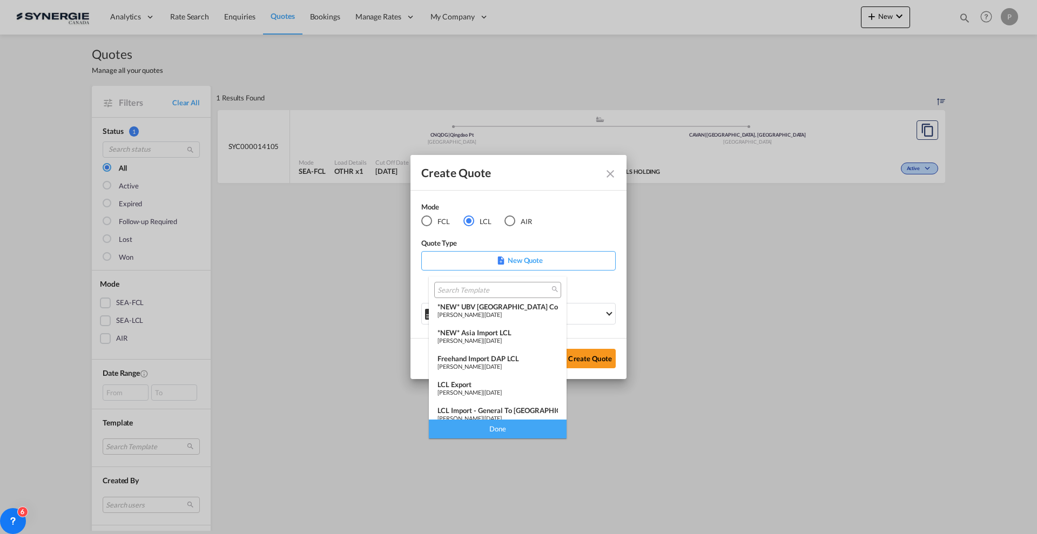
scroll to position [135, 0]
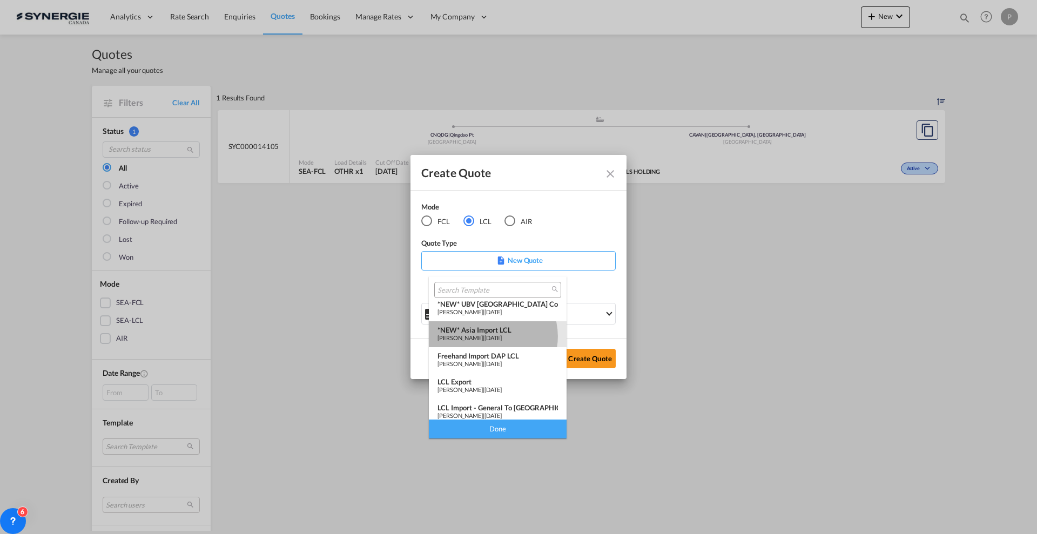
click at [483, 337] on span "Pablo Gomez Saldarriaga" at bounding box center [460, 337] width 45 height 7
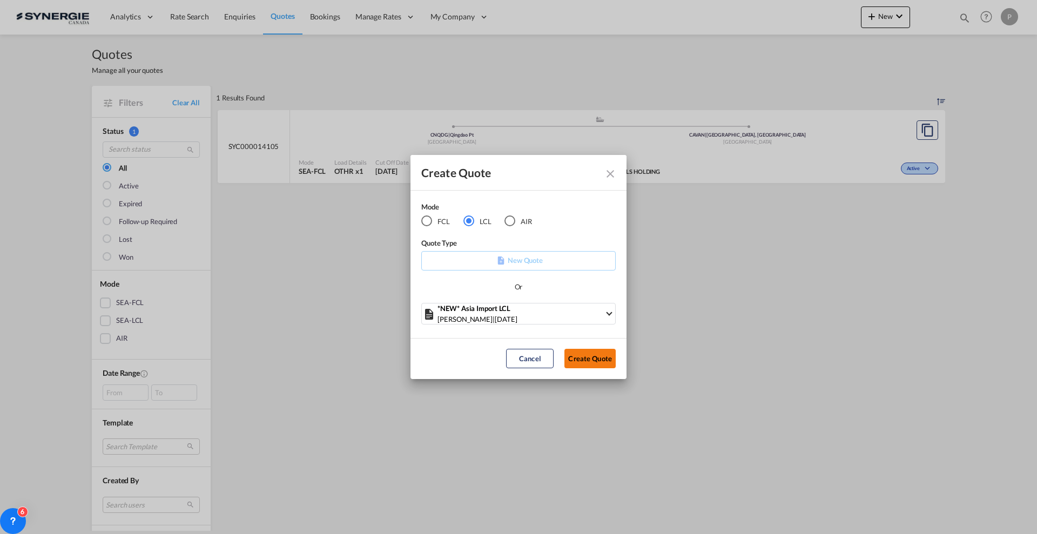
click at [576, 353] on button "Create Quote" at bounding box center [590, 358] width 51 height 19
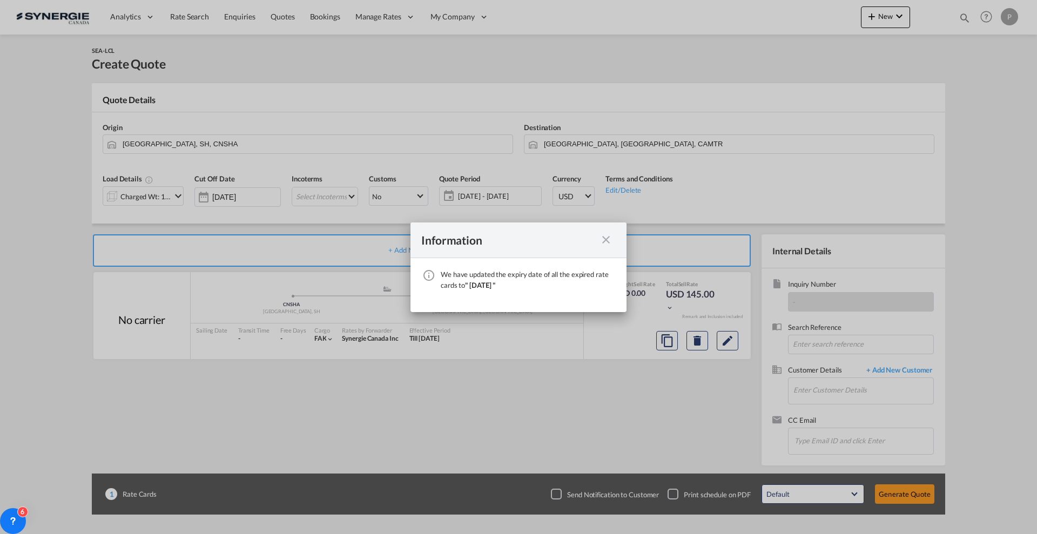
click at [599, 238] on div "We have ..." at bounding box center [605, 240] width 19 height 14
click at [605, 241] on md-icon "icon-close fg-AAA8AD cursor" at bounding box center [606, 239] width 13 height 13
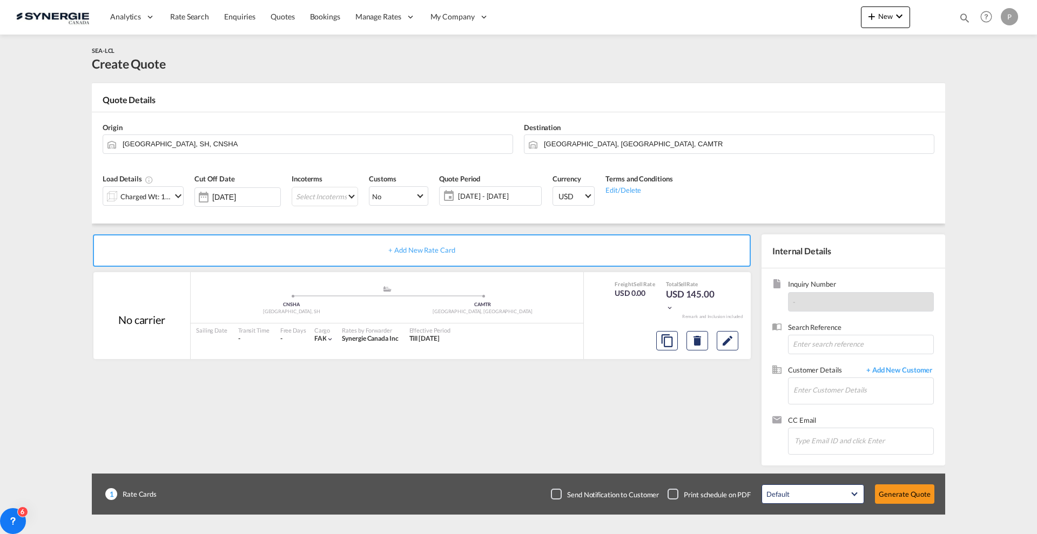
click at [99, 189] on div "Load Details Charged Wt: 1.44 W/M" at bounding box center [143, 193] width 92 height 51
click at [126, 197] on div "Charged Wt: 1.44 W/M" at bounding box center [145, 196] width 51 height 15
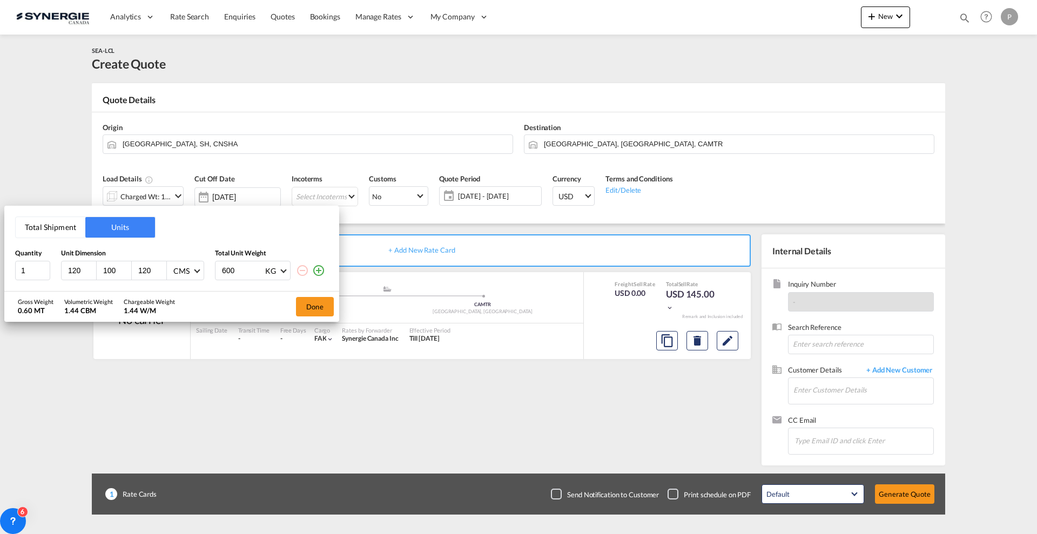
click at [51, 219] on button "Total Shipment" at bounding box center [51, 227] width 70 height 21
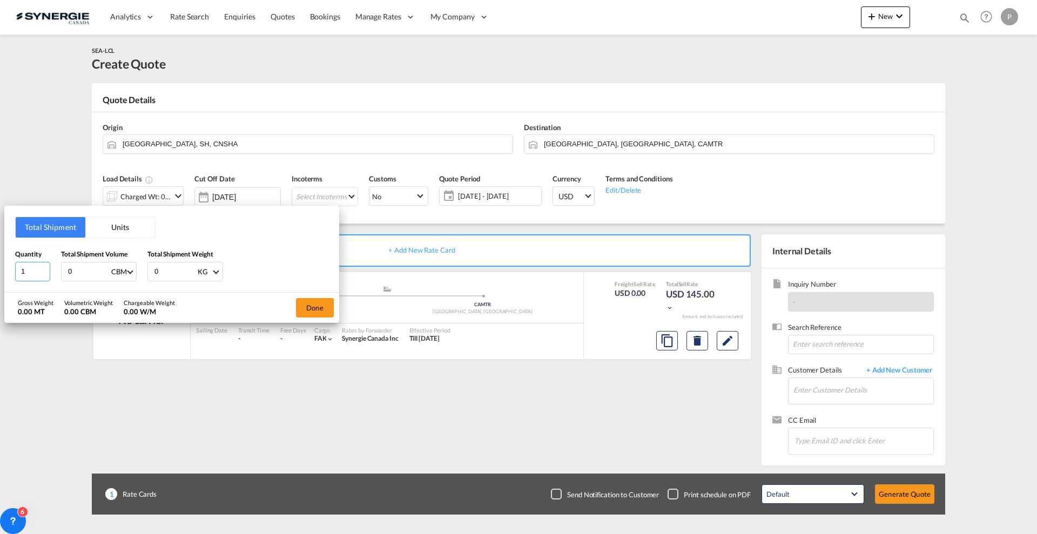
click at [32, 266] on input "1" at bounding box center [32, 271] width 35 height 19
click at [32, 267] on input "1" at bounding box center [32, 271] width 35 height 19
drag, startPoint x: 32, startPoint y: 267, endPoint x: 18, endPoint y: 267, distance: 14.1
click at [18, 267] on input "1" at bounding box center [32, 271] width 35 height 19
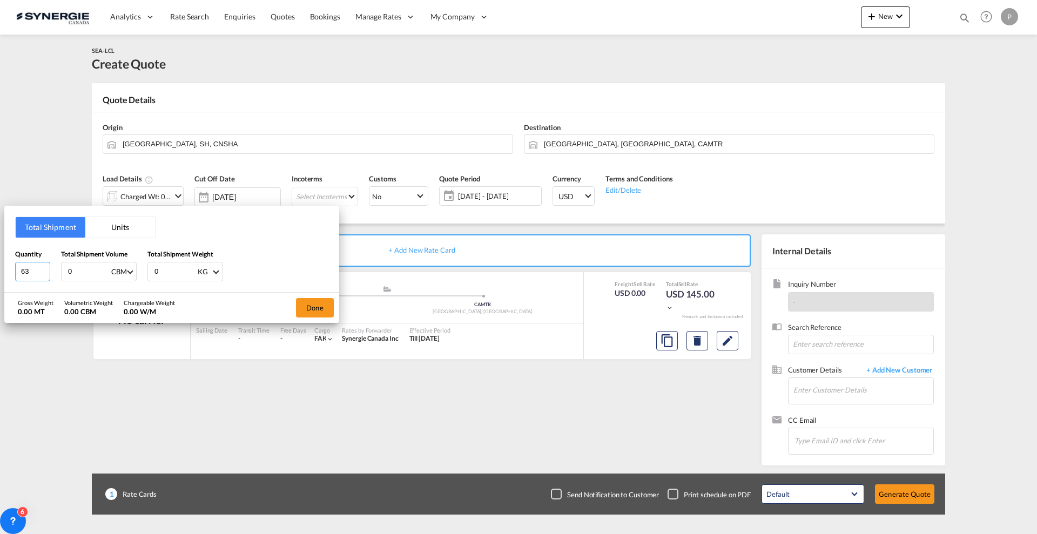
type input "63"
type input "11"
type input "11.102"
type input "630"
click at [305, 306] on button "Done" at bounding box center [315, 307] width 38 height 19
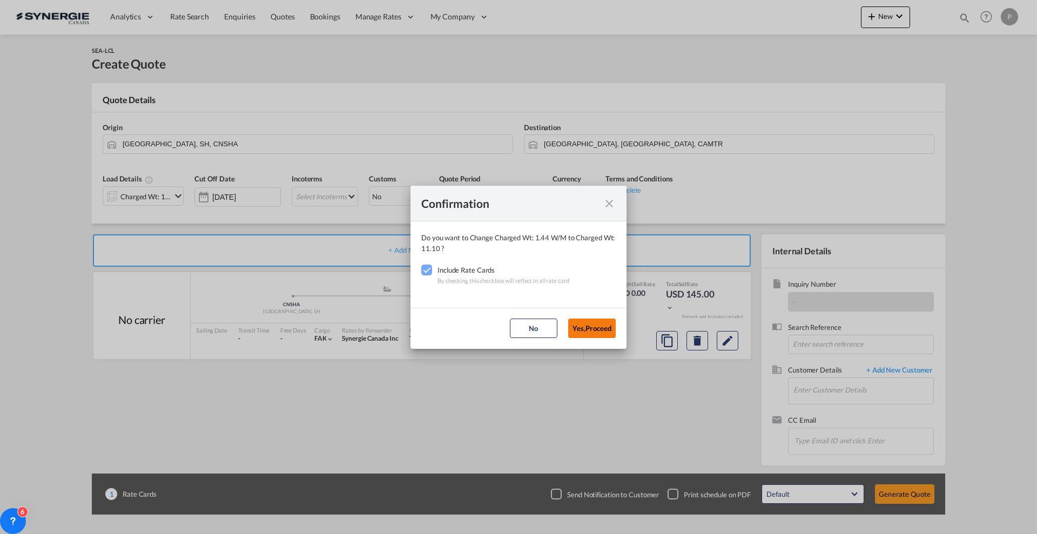
click at [591, 325] on button "Yes,Proceed" at bounding box center [592, 328] width 48 height 19
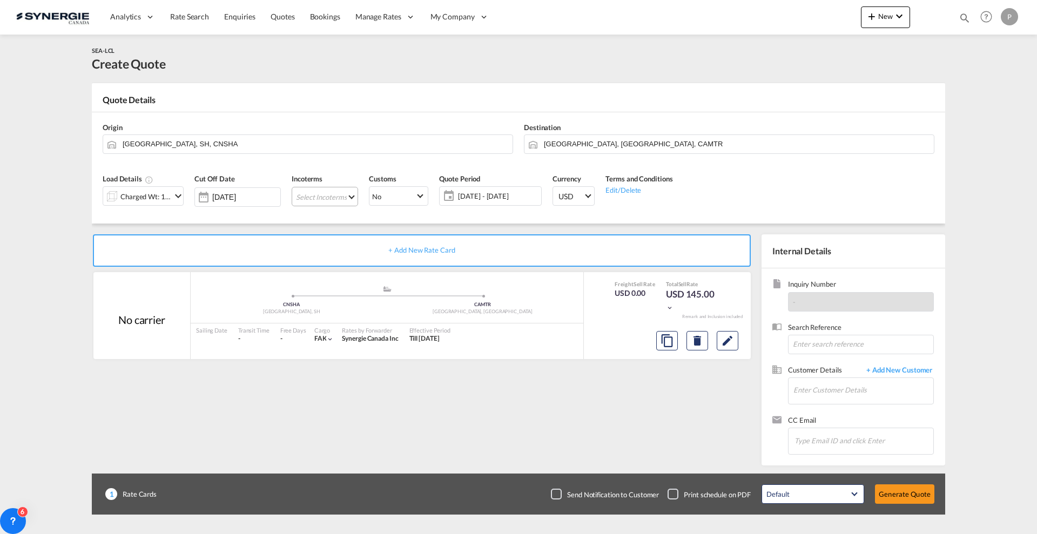
click at [297, 193] on md-select "Select Incoterms FOB - import Free on Board CIP - export Carriage and Insurance…" at bounding box center [325, 196] width 66 height 19
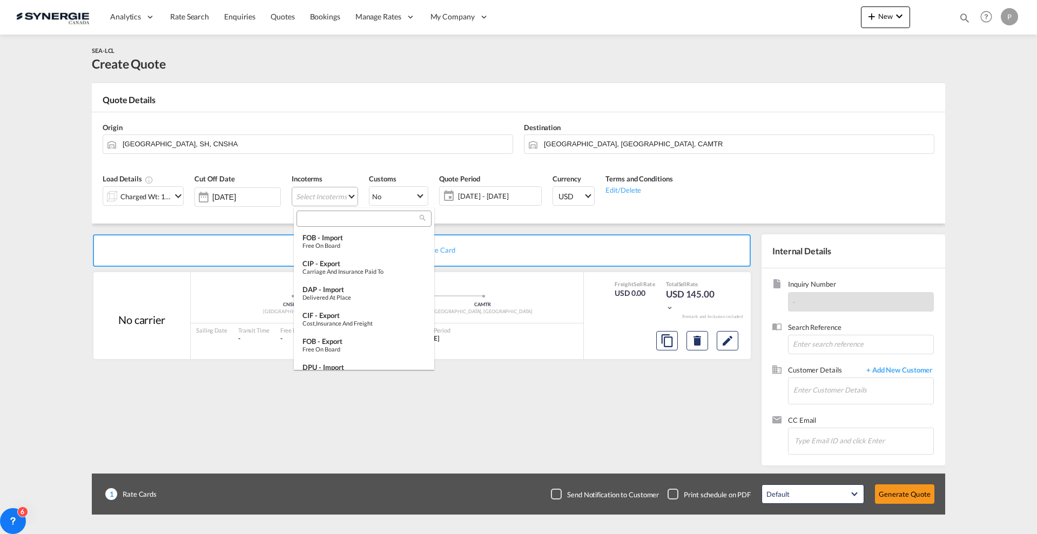
click at [354, 214] on input "search" at bounding box center [360, 219] width 120 height 10
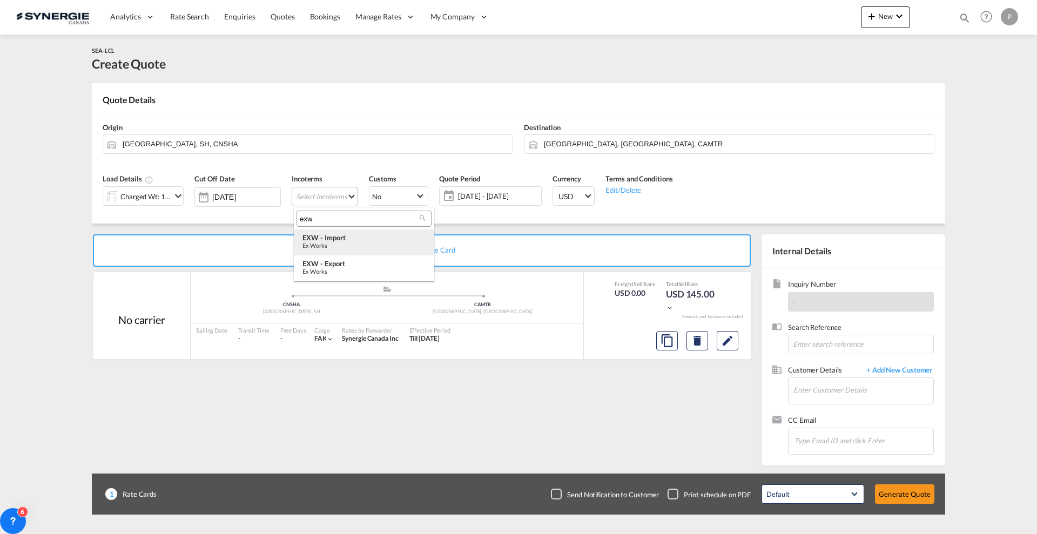
type input "exw"
click at [357, 249] on md-option "EXW - import Ex Works" at bounding box center [364, 243] width 140 height 26
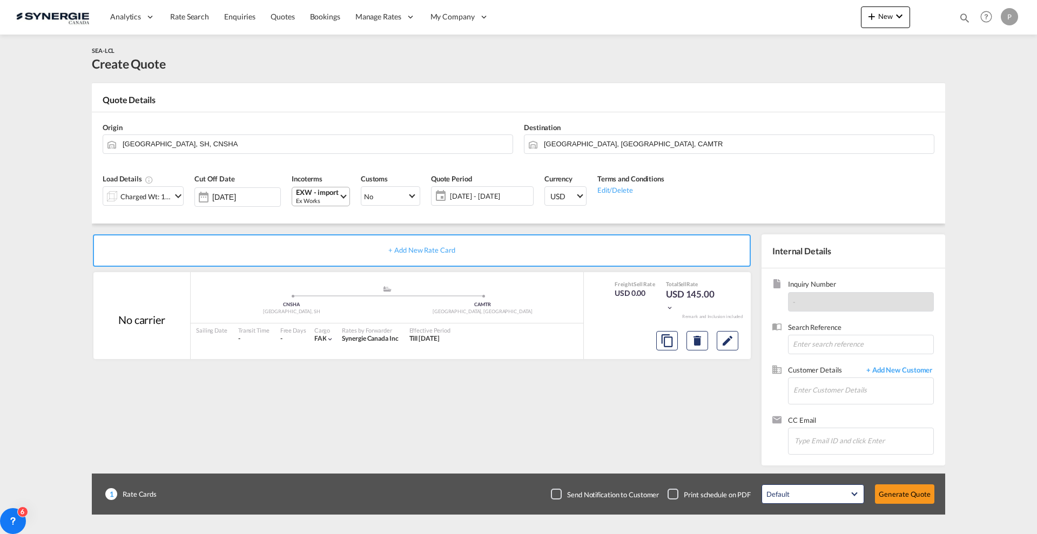
click at [465, 199] on span "20 Aug - 19 Sep 2025" at bounding box center [490, 196] width 80 height 10
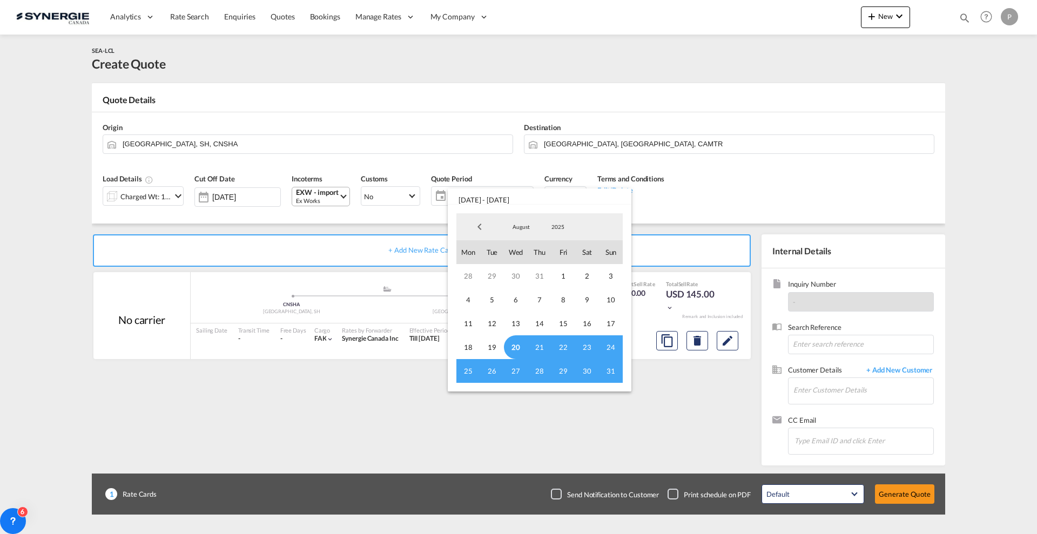
click at [515, 343] on span "20" at bounding box center [516, 348] width 24 height 24
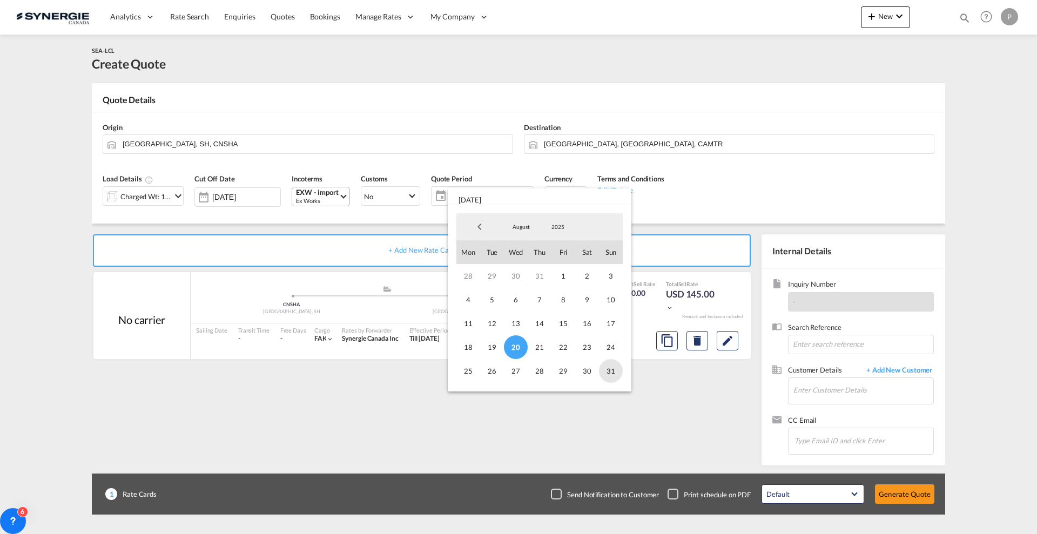
click at [615, 371] on span "31" at bounding box center [611, 371] width 24 height 24
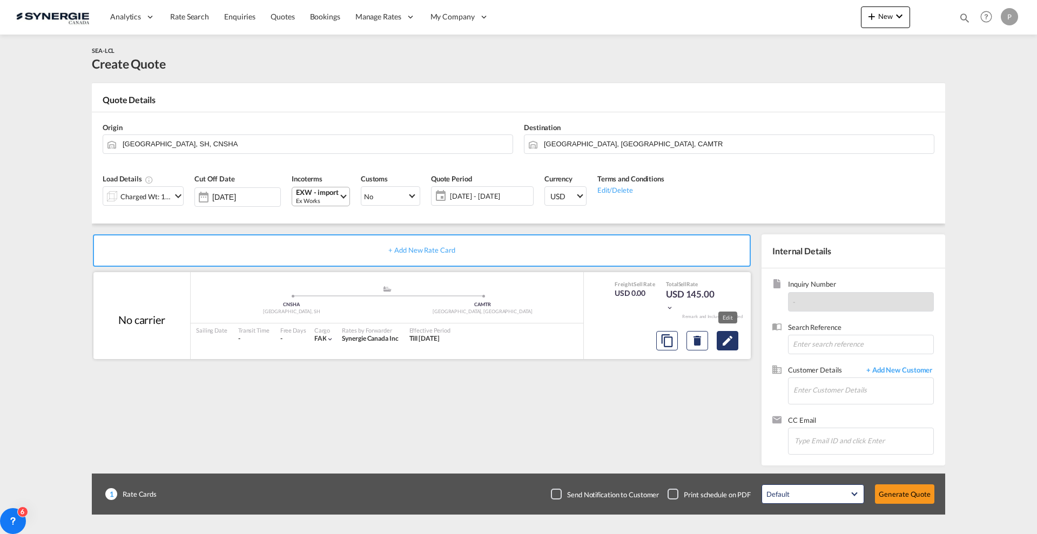
click at [722, 339] on md-icon "Edit" at bounding box center [727, 340] width 13 height 13
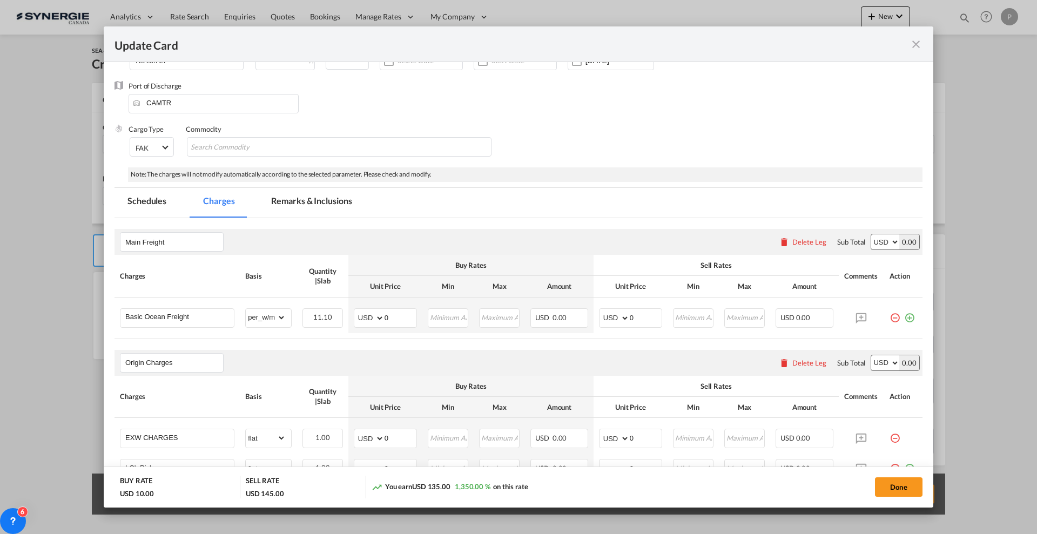
scroll to position [135, 0]
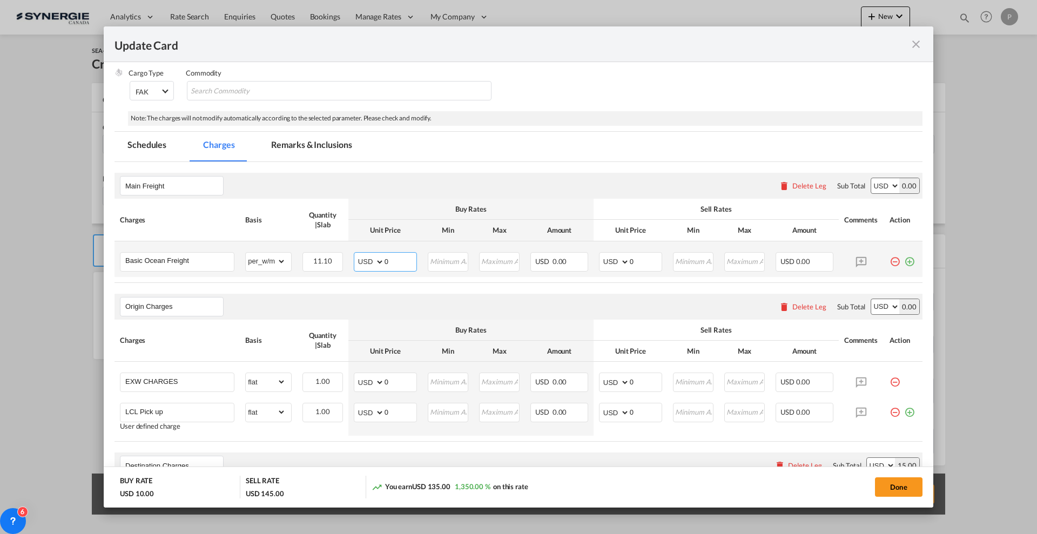
click at [397, 261] on input "0" at bounding box center [401, 261] width 32 height 16
type input "66"
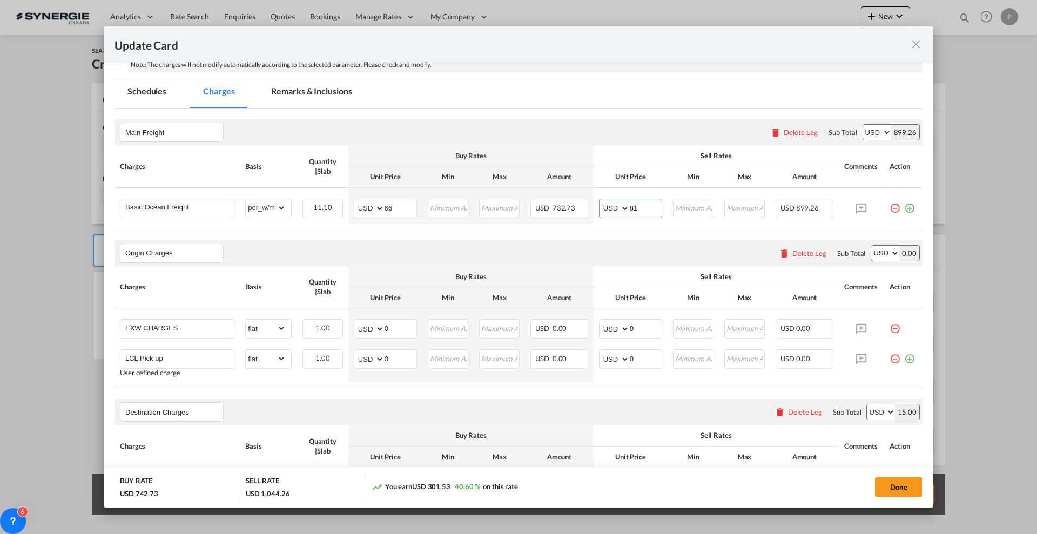
scroll to position [270, 0]
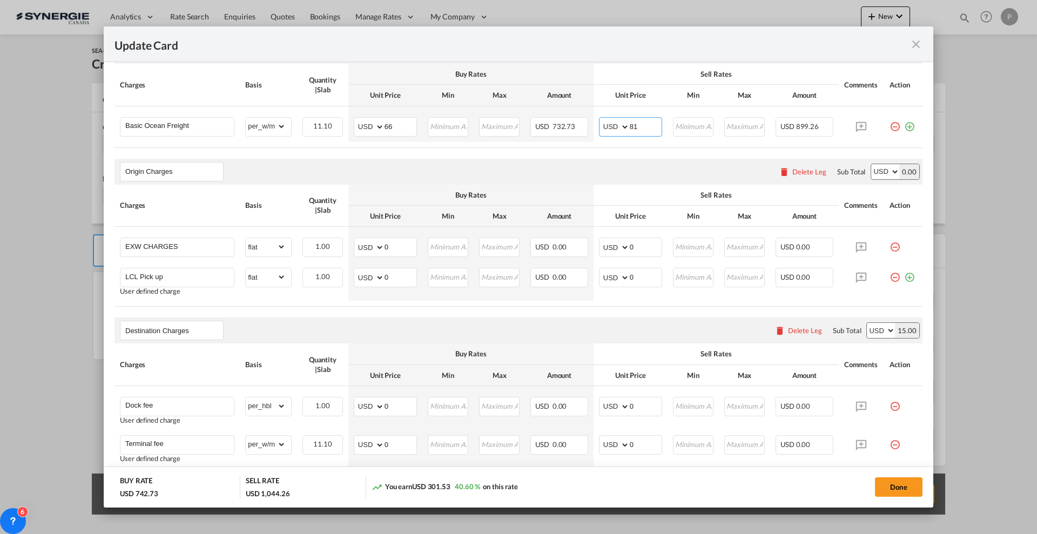
type input "81"
click at [391, 249] on input "0" at bounding box center [401, 246] width 32 height 16
type input "244"
type input "275"
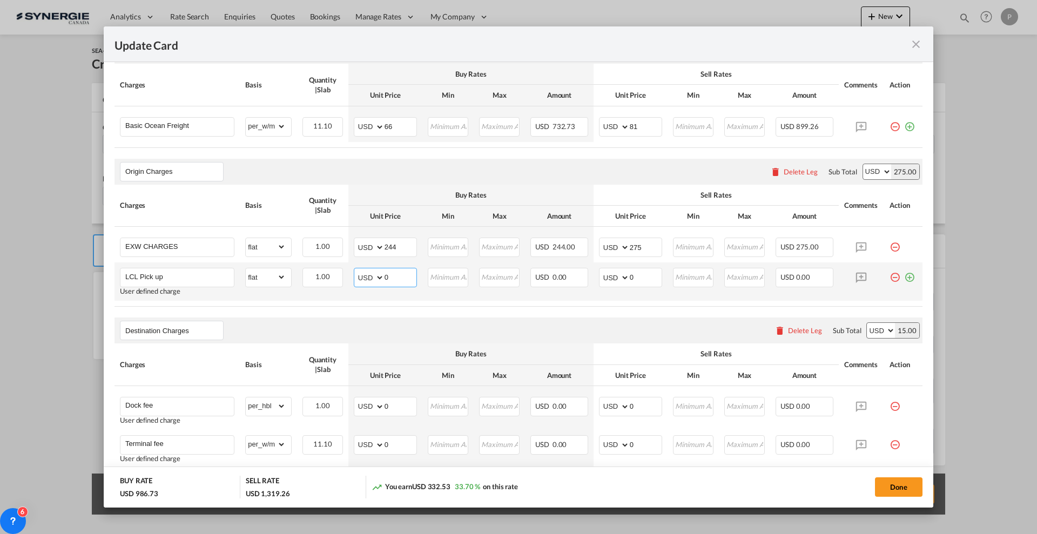
click at [391, 270] on input "0" at bounding box center [401, 277] width 32 height 16
type input "250"
type input "290"
click at [630, 243] on input "275" at bounding box center [646, 246] width 32 height 16
click at [630, 242] on input "285" at bounding box center [646, 246] width 32 height 16
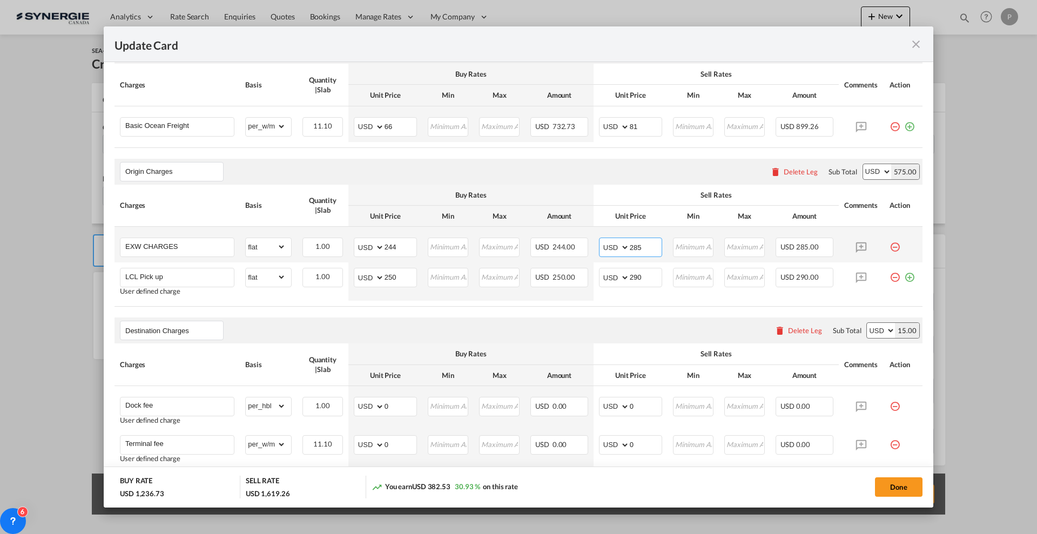
type input "275"
click at [634, 277] on input "290" at bounding box center [646, 277] width 32 height 16
type input "280"
click at [630, 317] on air-lcl-rate-modification "Main Freight Please enter leg name Leg Name Already Exists Delete Leg Sub Total…" at bounding box center [519, 486] width 808 height 919
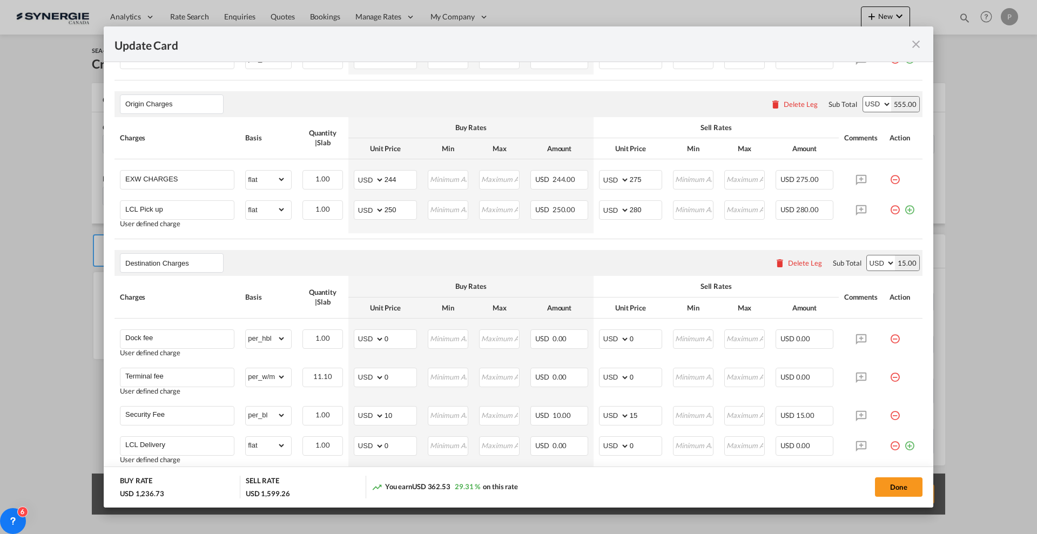
scroll to position [405, 0]
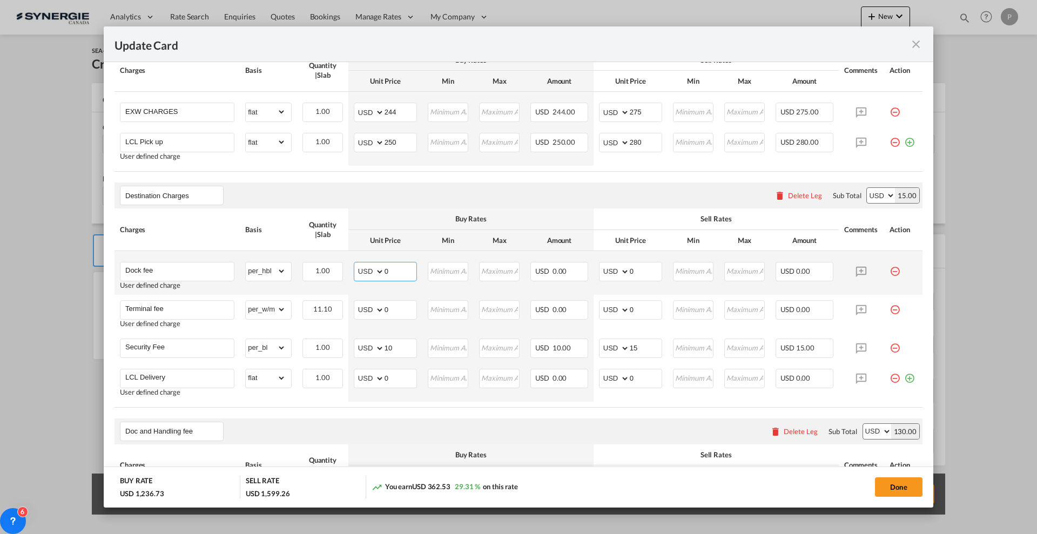
click at [385, 274] on input "0" at bounding box center [401, 271] width 32 height 16
click at [643, 270] on input "0" at bounding box center [646, 271] width 32 height 16
click at [633, 270] on input "65" at bounding box center [646, 271] width 32 height 16
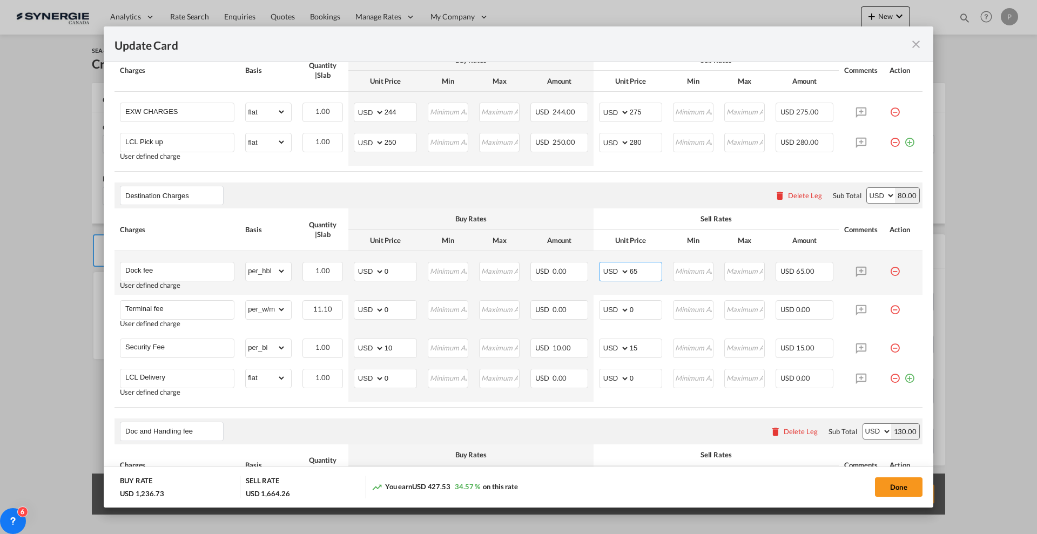
click at [633, 270] on input "65" at bounding box center [646, 271] width 32 height 16
type input "63"
type input "50"
type input "63.27"
click at [890, 306] on md-icon "icon-minus-circle-outline red-400-fg pt-7" at bounding box center [895, 305] width 11 height 11
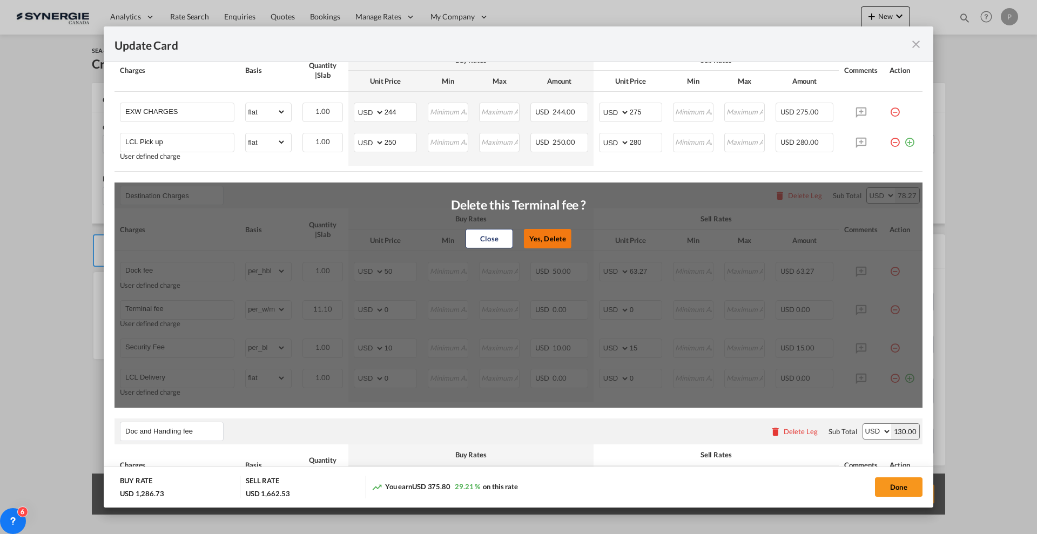
click at [562, 237] on button "Yes, Delete" at bounding box center [548, 238] width 48 height 19
type input "Security Fee"
select select "per_bl"
type input "10"
type input "15"
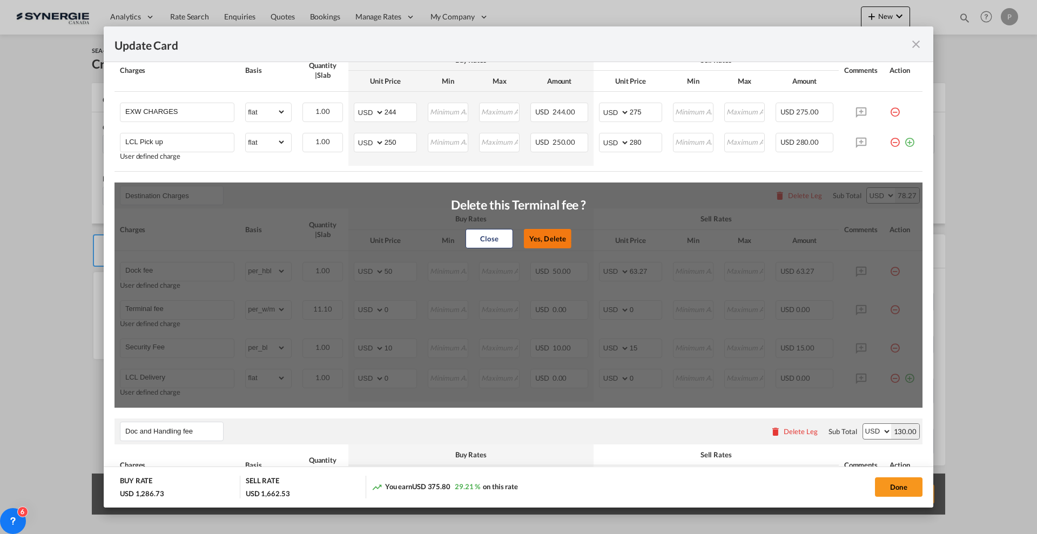
type input "LCL Delivery"
select select "flat"
type input "0"
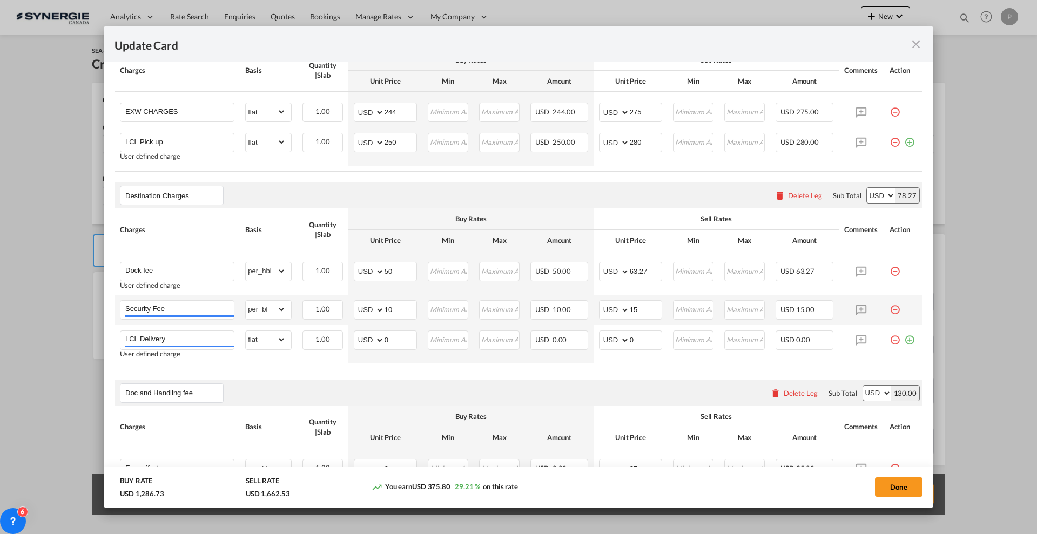
click at [890, 310] on md-icon "icon-minus-circle-outline red-400-fg pt-7" at bounding box center [895, 305] width 11 height 11
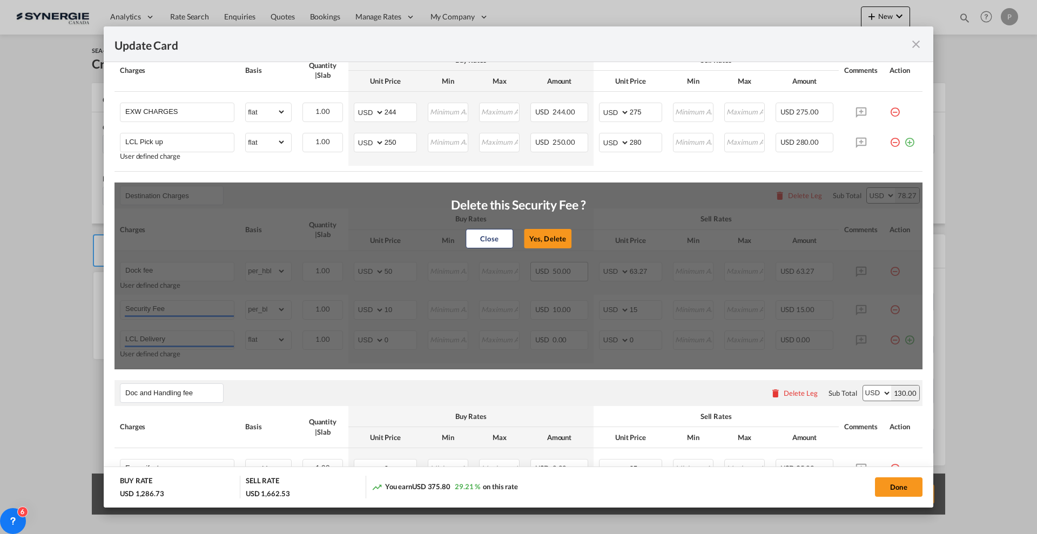
drag, startPoint x: 552, startPoint y: 237, endPoint x: 568, endPoint y: 269, distance: 35.8
click at [552, 236] on button "Yes, Delete" at bounding box center [548, 238] width 48 height 19
type input "LCL Delivery"
select select "flat"
type input "0"
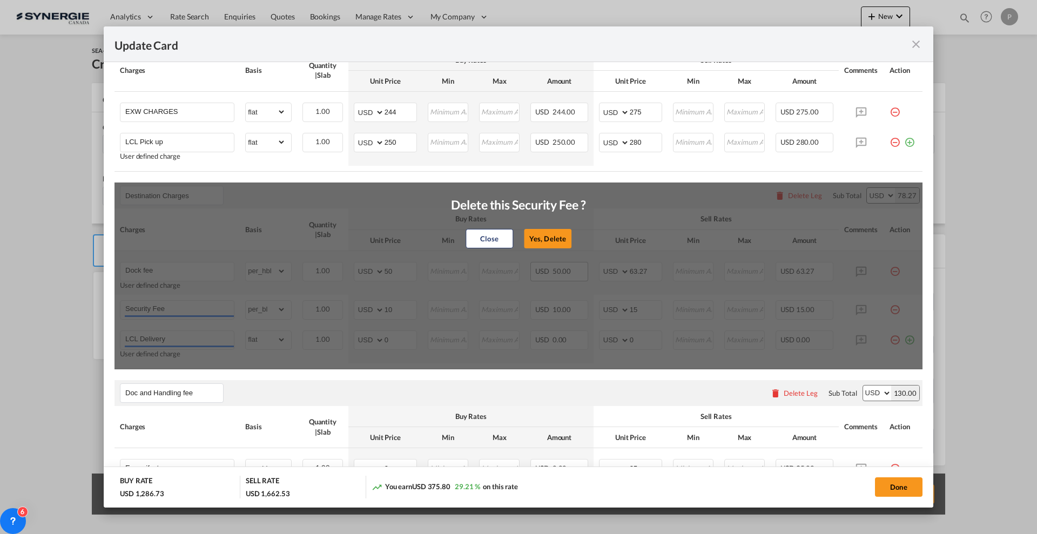
type input "0"
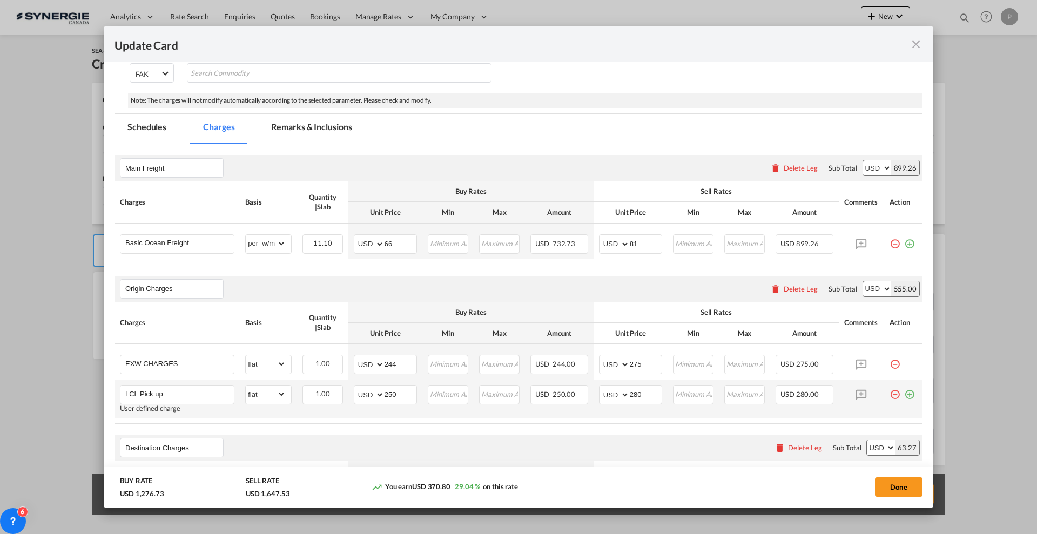
scroll to position [135, 0]
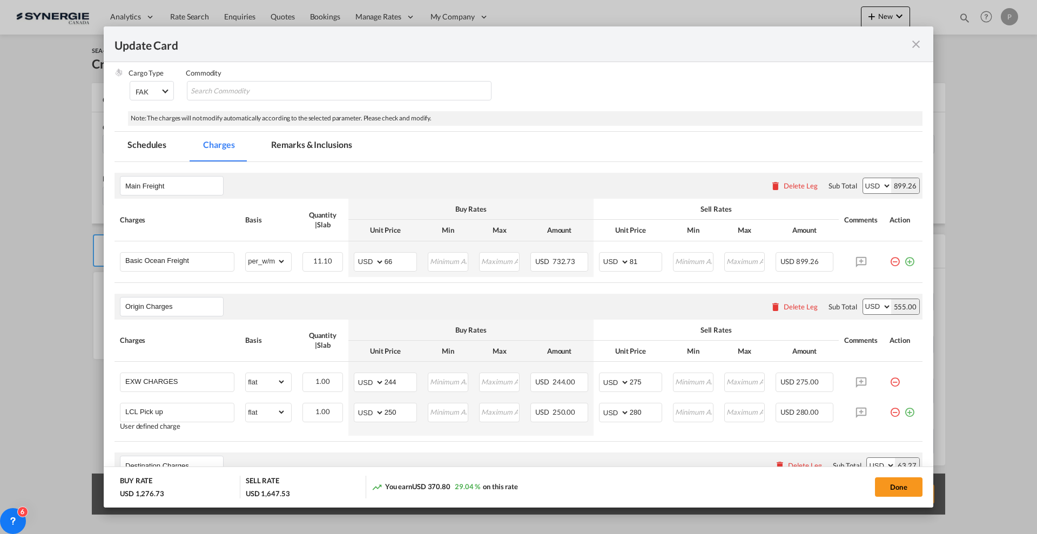
click at [340, 147] on md-tab-item "Remarks & Inclusions" at bounding box center [311, 147] width 106 height 30
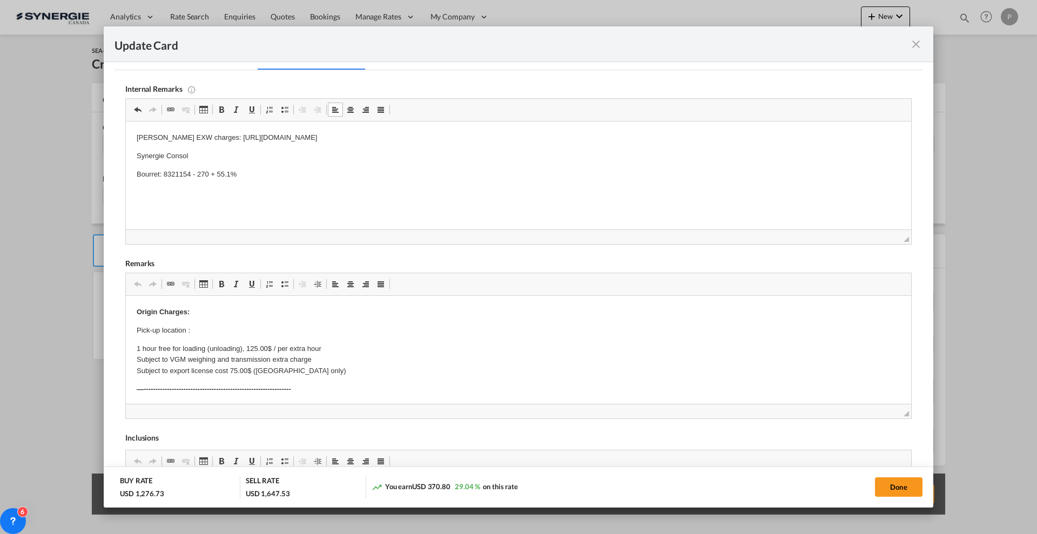
scroll to position [270, 0]
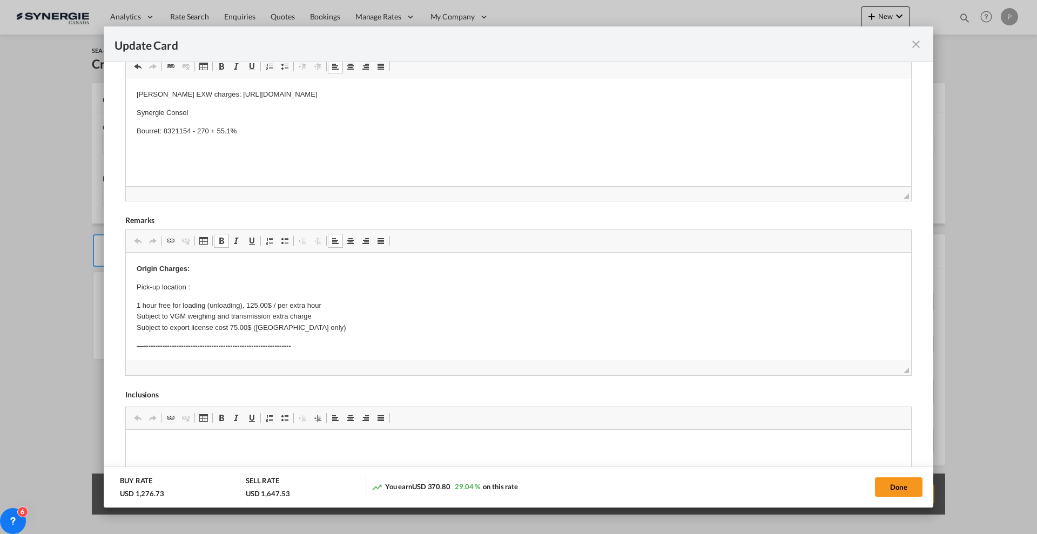
click at [235, 290] on p "Pick-up location :" at bounding box center [519, 287] width 764 height 11
click at [124, 269] on div "Internal Remarks Rich Text Editor, editor10 Editor toolbars Clipboard/Undo Undo…" at bounding box center [519, 311] width 808 height 569
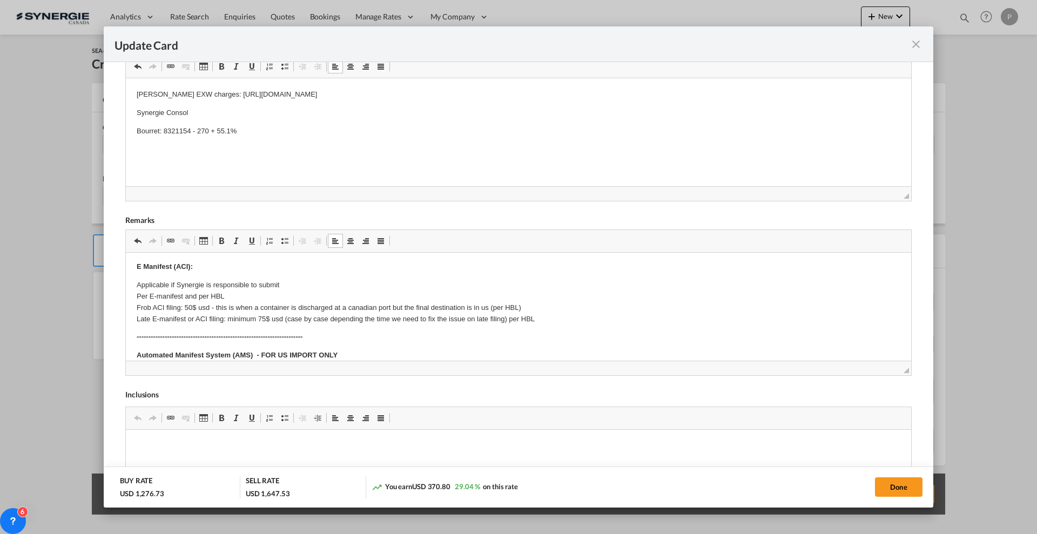
scroll to position [135, 0]
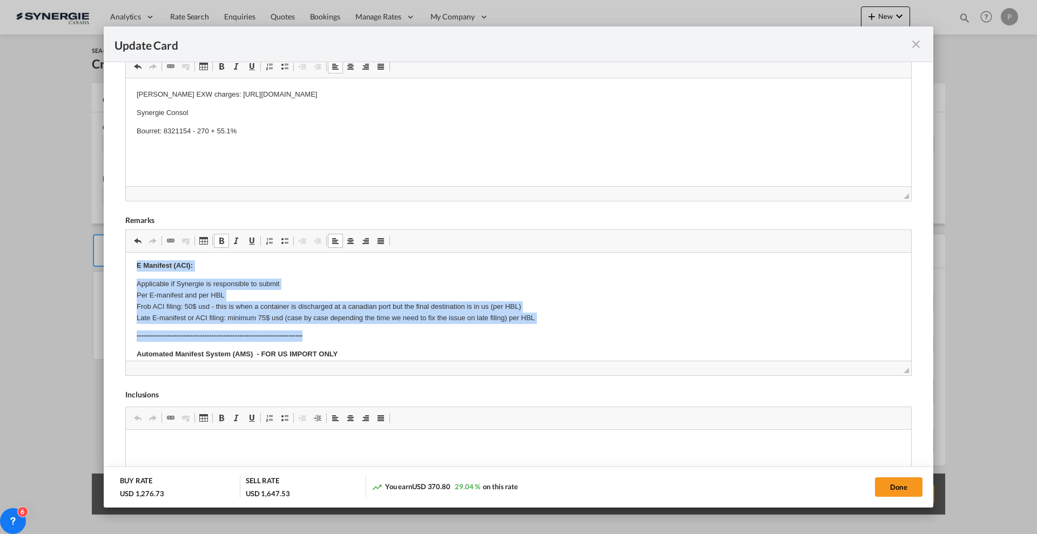
drag, startPoint x: 127, startPoint y: 259, endPoint x: 567, endPoint y: 326, distance: 444.8
click at [567, 326] on html "Cargo details: 63 ctn / 11.102 CBM / 630 Kg -----------------------------------…" at bounding box center [519, 487] width 786 height 739
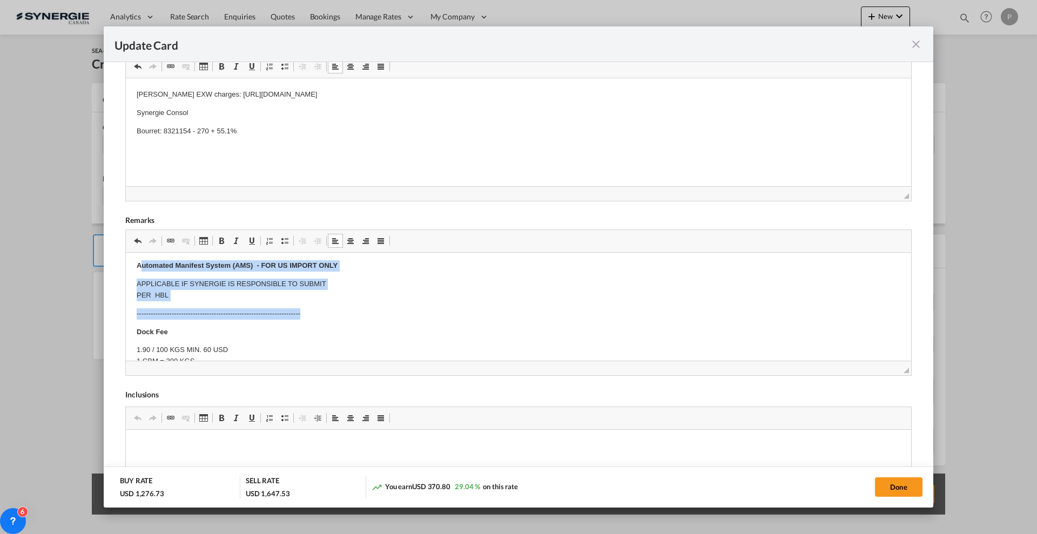
drag, startPoint x: 139, startPoint y: 265, endPoint x: 371, endPoint y: 303, distance: 234.8
click at [371, 303] on body "Cargo details: 63 ctn / 11.102 CBM / 630 Kg -----------------------------------…" at bounding box center [519, 443] width 764 height 629
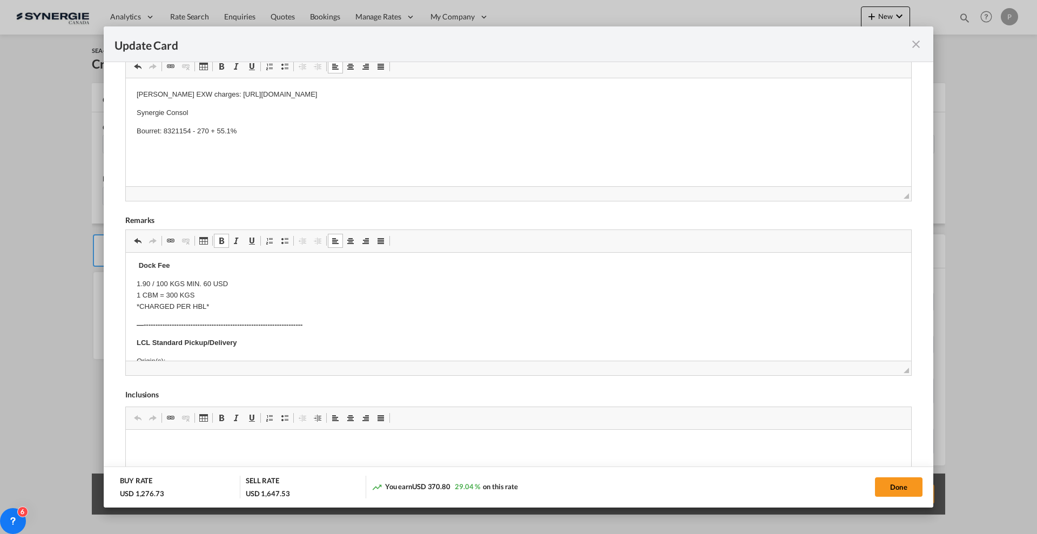
scroll to position [203, 0]
click at [219, 289] on p "Origin(s): Destination(s):" at bounding box center [519, 300] width 764 height 23
click at [186, 303] on p "Origin(s): Montreal CFS Destination(s):" at bounding box center [519, 300] width 764 height 23
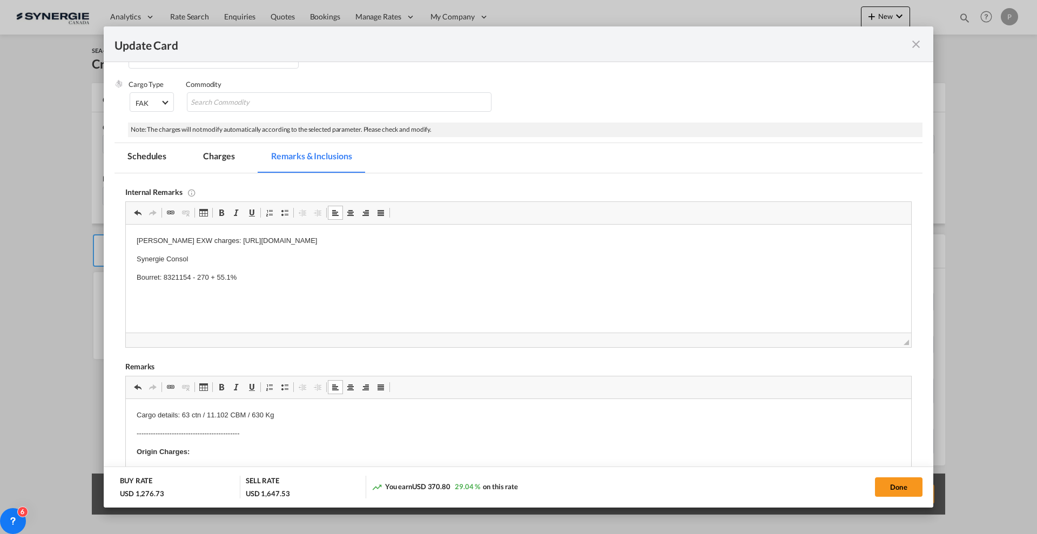
scroll to position [68, 0]
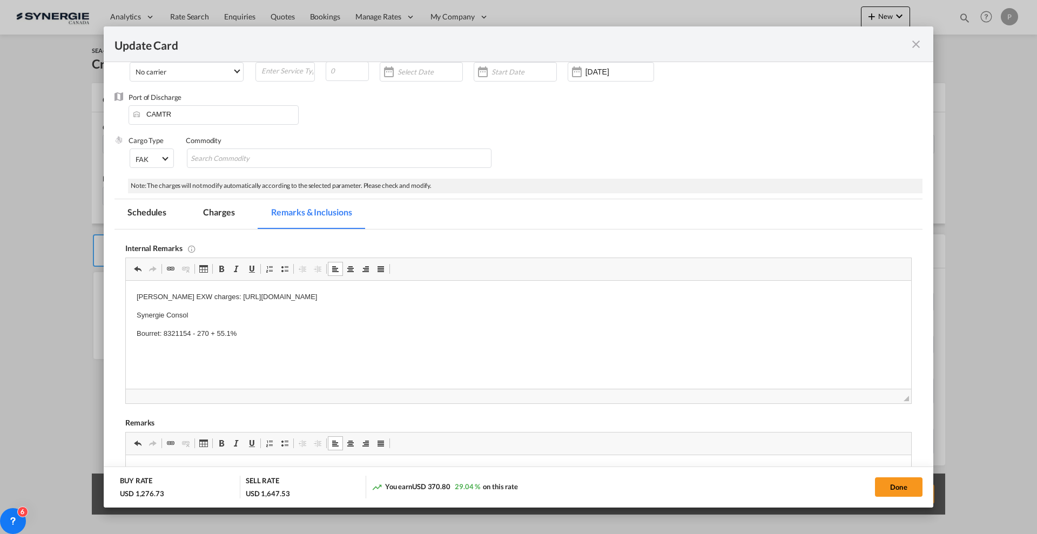
click at [228, 210] on md-tab-item "Charges" at bounding box center [218, 214] width 57 height 30
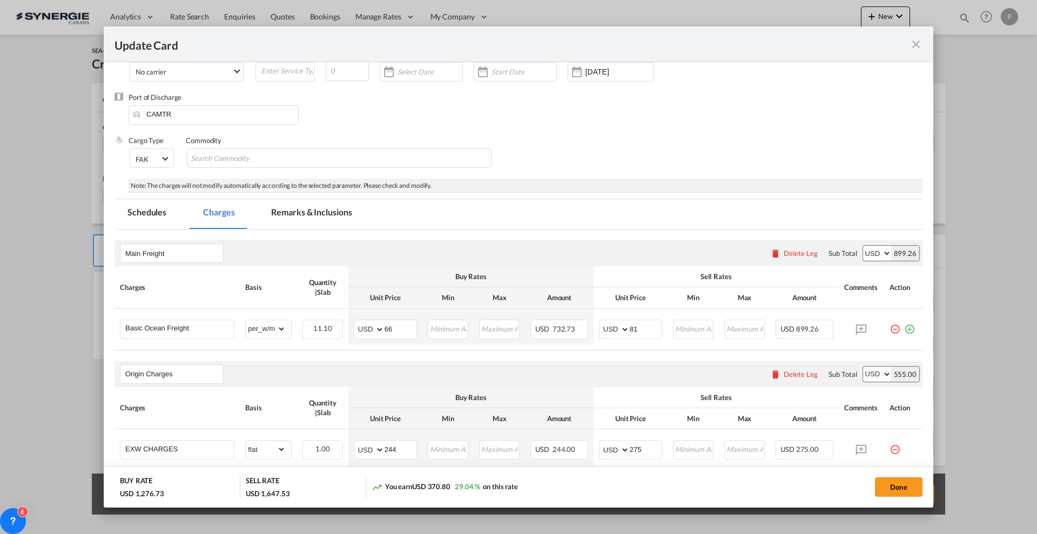
scroll to position [0, 0]
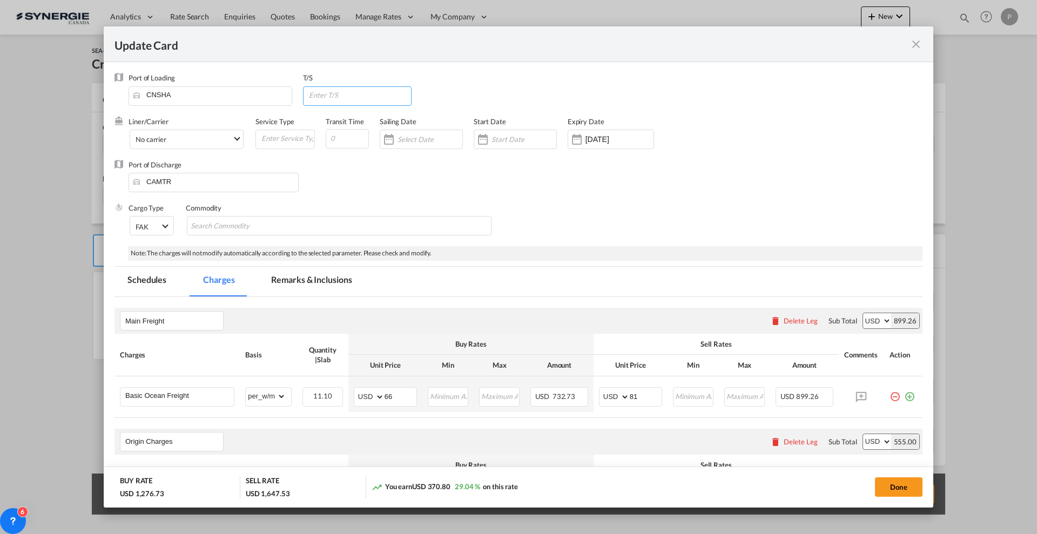
click at [353, 99] on input "Update Card Port ..." at bounding box center [360, 95] width 104 height 16
type input "CAVAN"
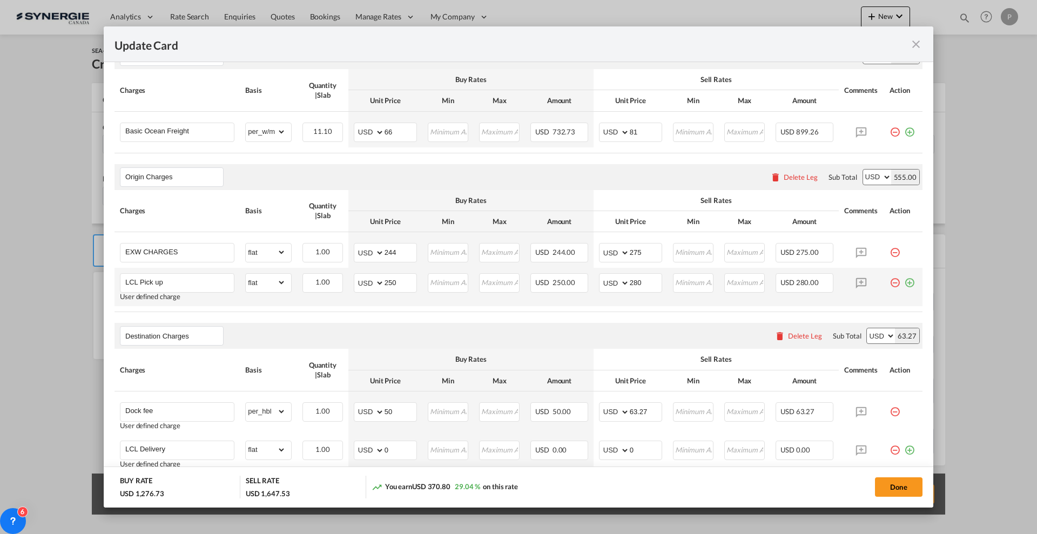
scroll to position [338, 0]
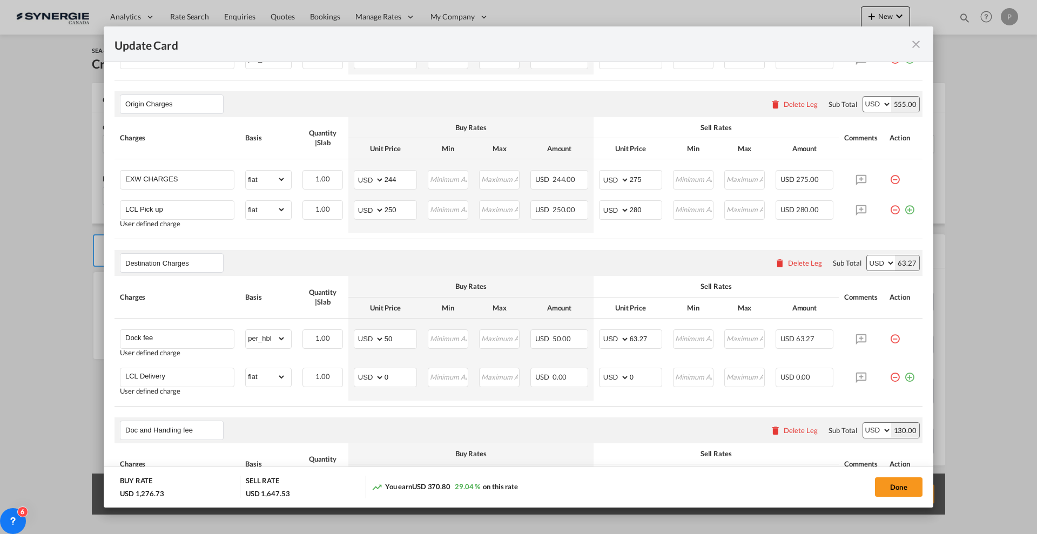
type input "35"
click at [404, 378] on input "0" at bounding box center [401, 376] width 32 height 16
type input "325"
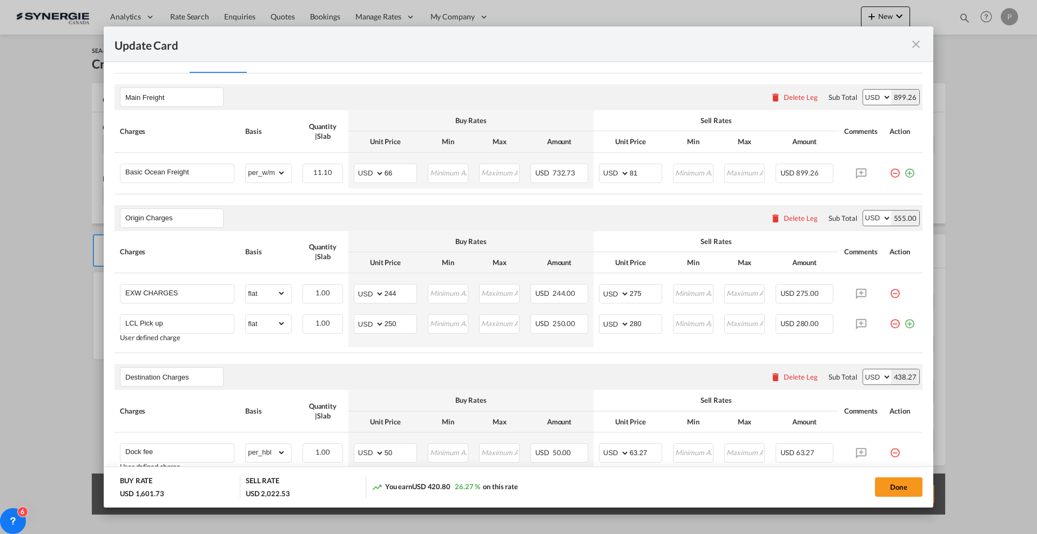
scroll to position [203, 0]
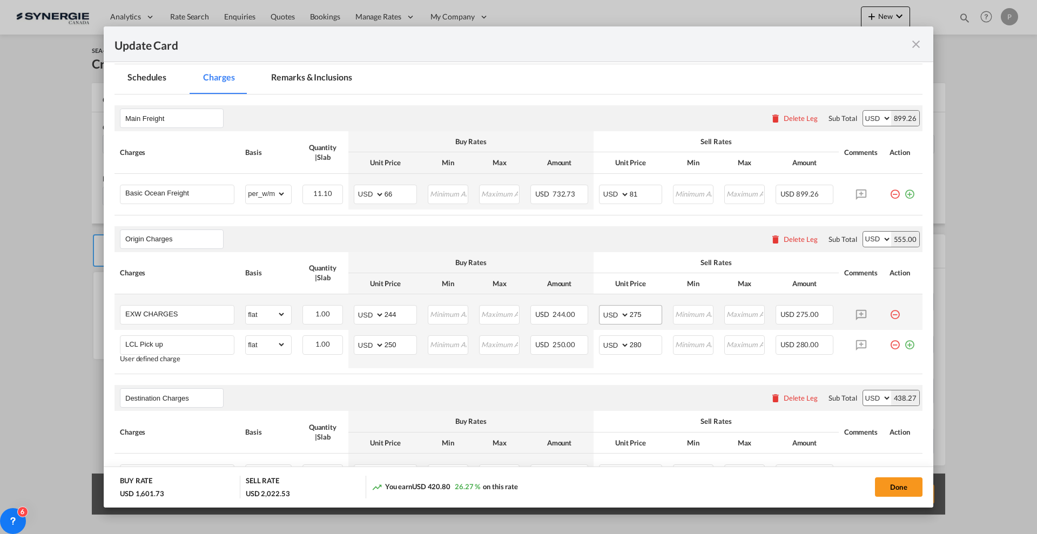
type input "375"
click at [634, 311] on input "275" at bounding box center [646, 314] width 32 height 16
type input "265"
click at [630, 341] on input "280" at bounding box center [646, 344] width 32 height 16
type input "270"
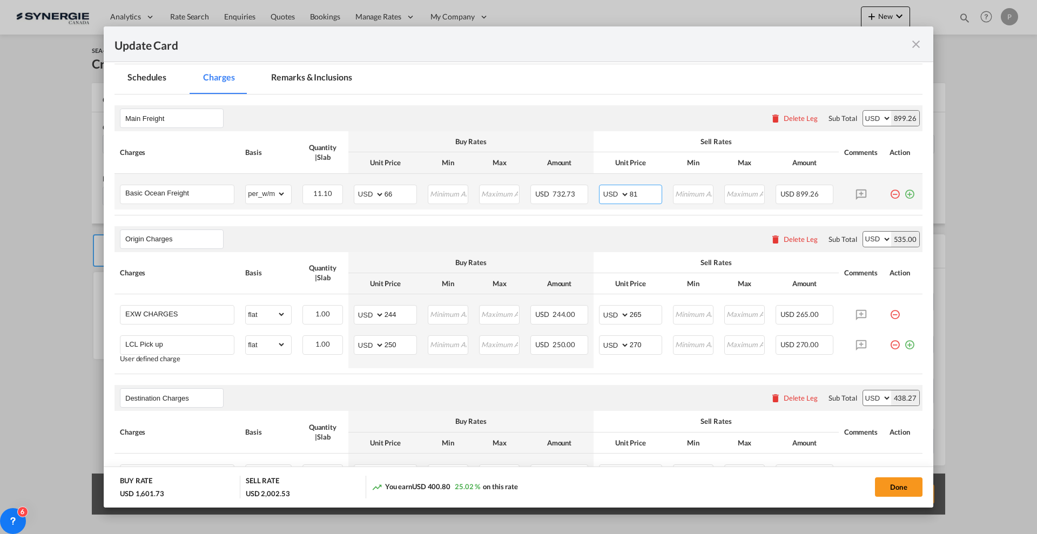
drag, startPoint x: 640, startPoint y: 192, endPoint x: 627, endPoint y: 189, distance: 13.9
click at [630, 189] on input "81" at bounding box center [646, 193] width 32 height 16
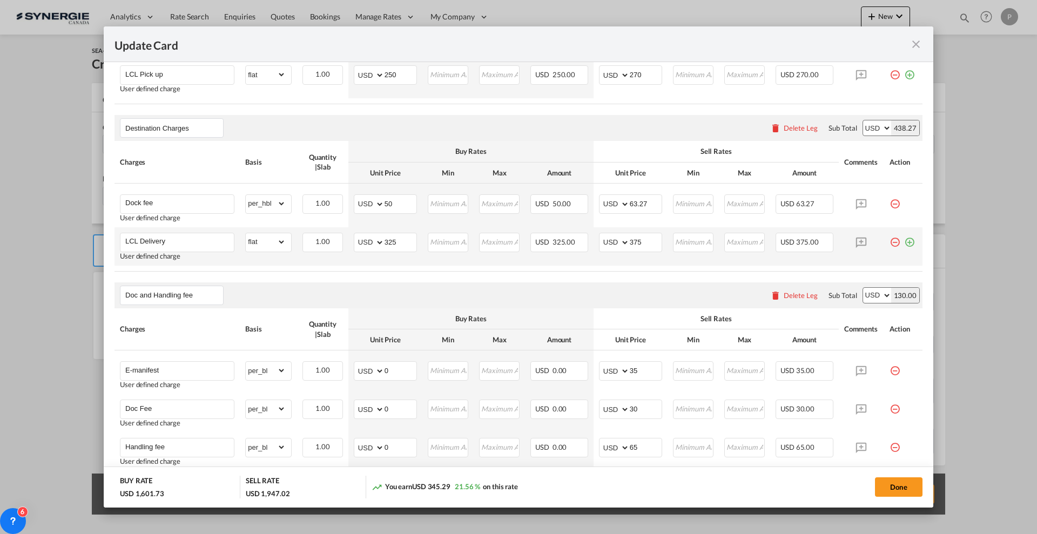
scroll to position [540, 0]
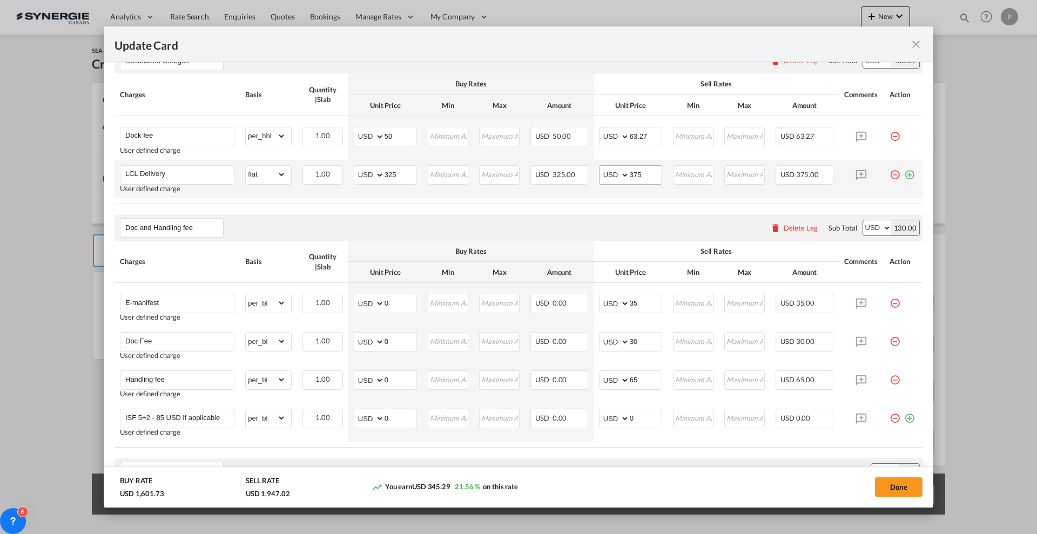
type input "76"
click at [645, 177] on input "375" at bounding box center [646, 174] width 32 height 16
type input "355"
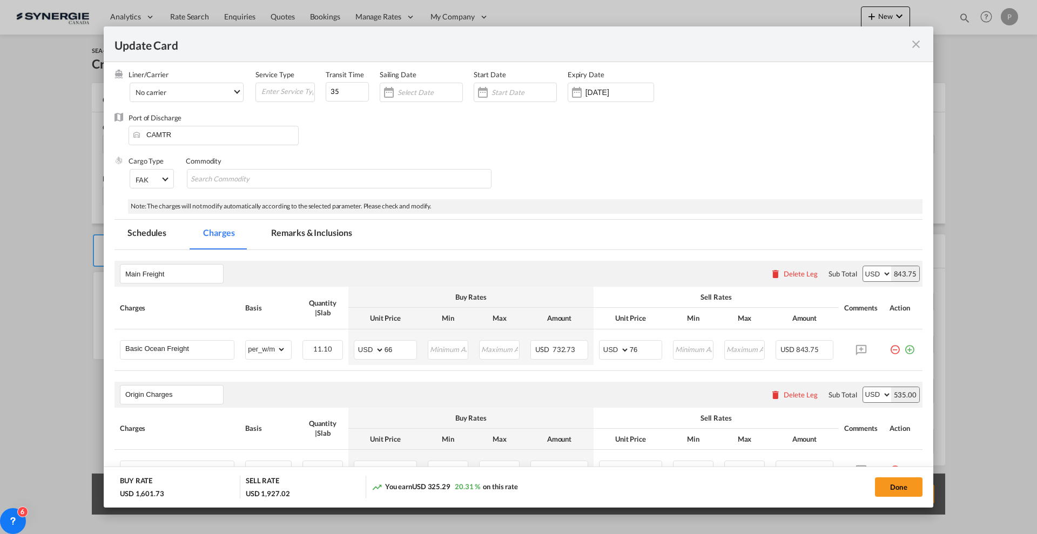
scroll to position [0, 0]
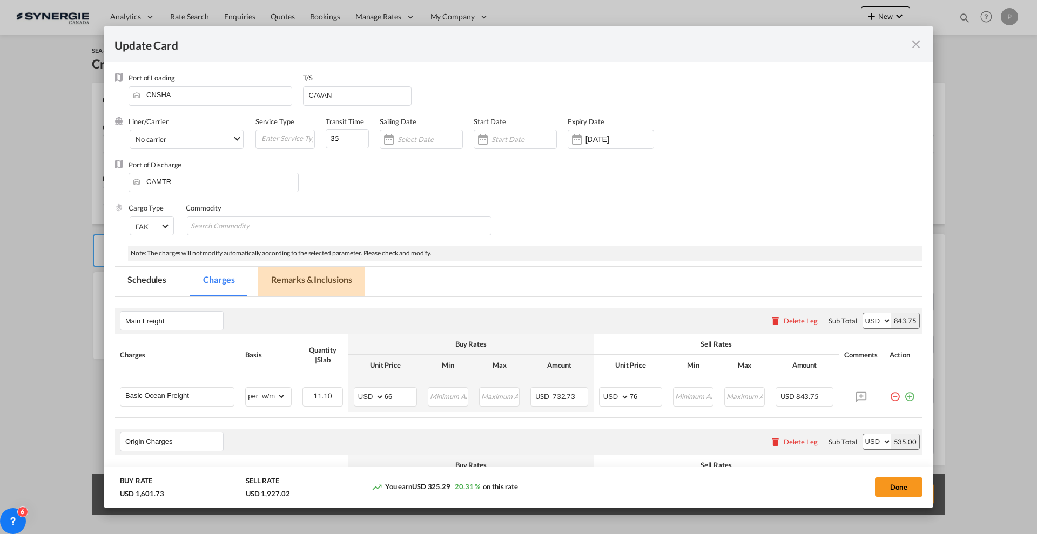
click at [289, 283] on md-tab-item "Remarks & Inclusions" at bounding box center [311, 282] width 106 height 30
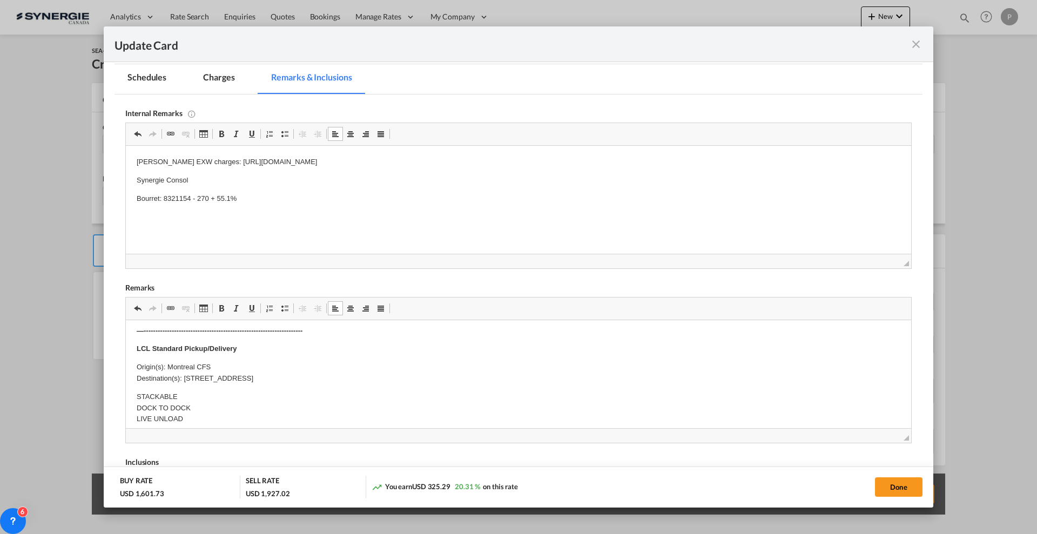
scroll to position [203, 0]
click at [889, 486] on button "Done" at bounding box center [899, 487] width 48 height 19
type input "18 Sep 2025"
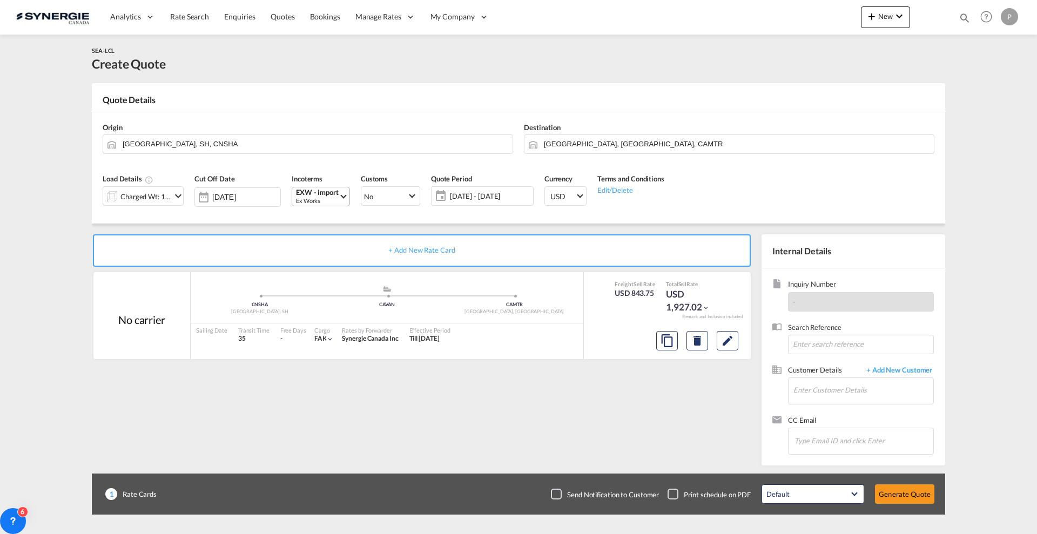
scroll to position [41, 0]
click at [826, 393] on input "Enter Customer Details" at bounding box center [864, 390] width 140 height 24
paste input "marel@chrisarel.com"
click at [840, 408] on div "Matthew Arel marel@chrisarel.com | Monster Spectacular" at bounding box center [863, 408] width 140 height 29
type input "Monster Spectacular, Matthew Arel, marel@chrisarel.com"
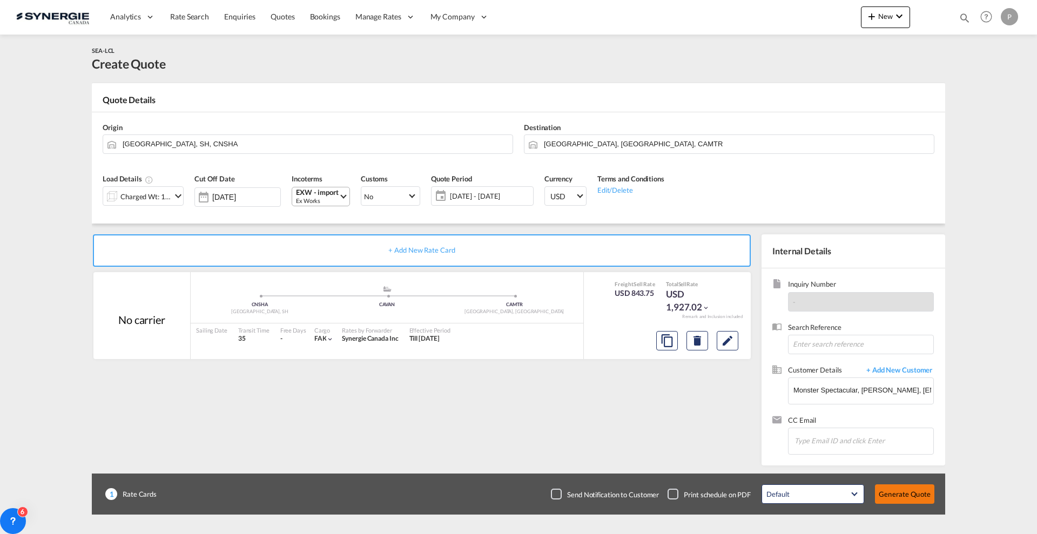
click at [910, 489] on button "Generate Quote" at bounding box center [904, 494] width 59 height 19
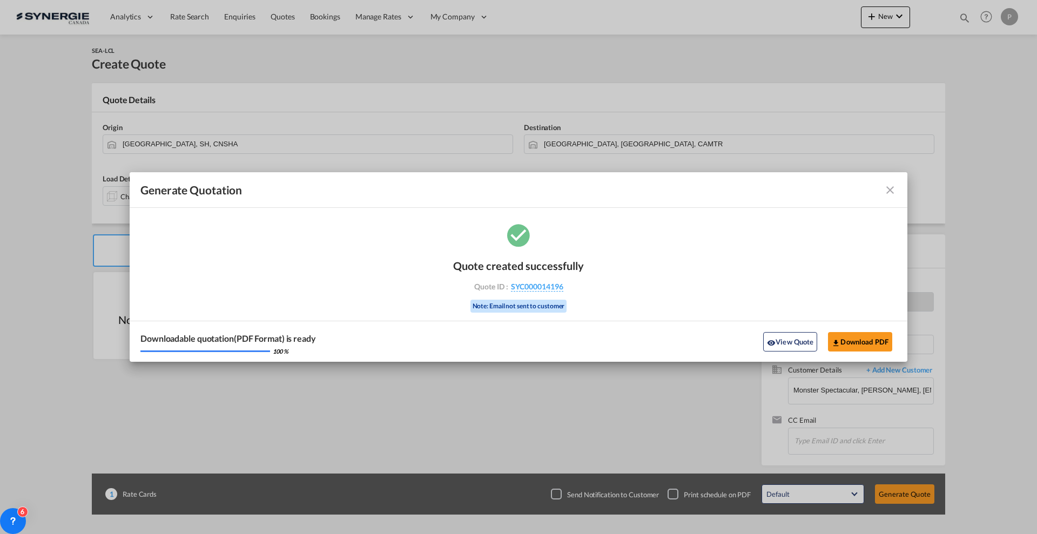
drag, startPoint x: 583, startPoint y: 292, endPoint x: 509, endPoint y: 290, distance: 74.6
click at [509, 290] on div "Quote created successfully Quote ID : SYC000014196 Note: Email not sent to cust…" at bounding box center [518, 285] width 131 height 73
copy div "SYC000014196"
click at [868, 343] on button "Download PDF" at bounding box center [860, 341] width 64 height 19
click at [891, 188] on md-icon "icon-close fg-AAA8AD cursor m-0" at bounding box center [890, 190] width 13 height 13
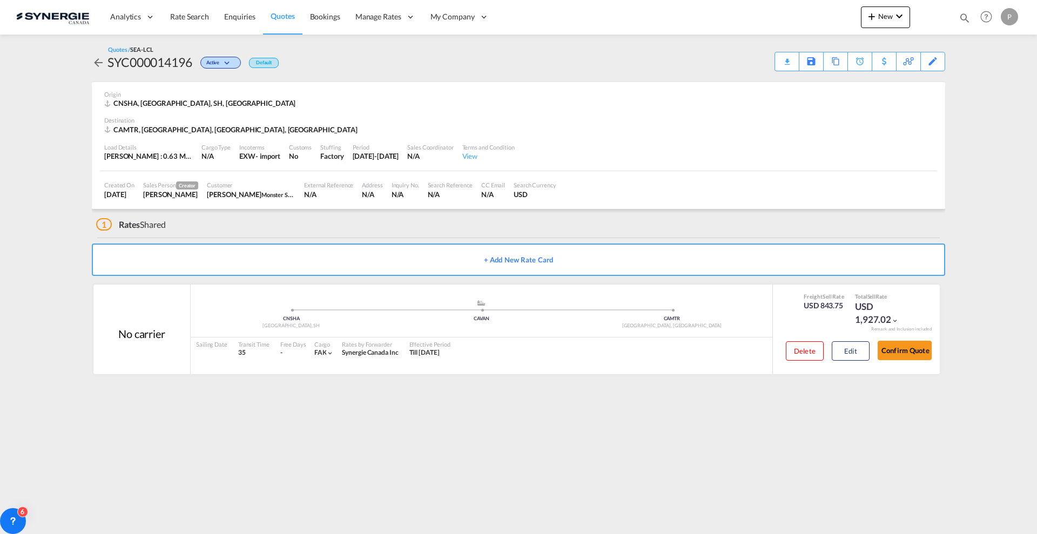
click at [282, 21] on link "Quotes" at bounding box center [282, 16] width 39 height 35
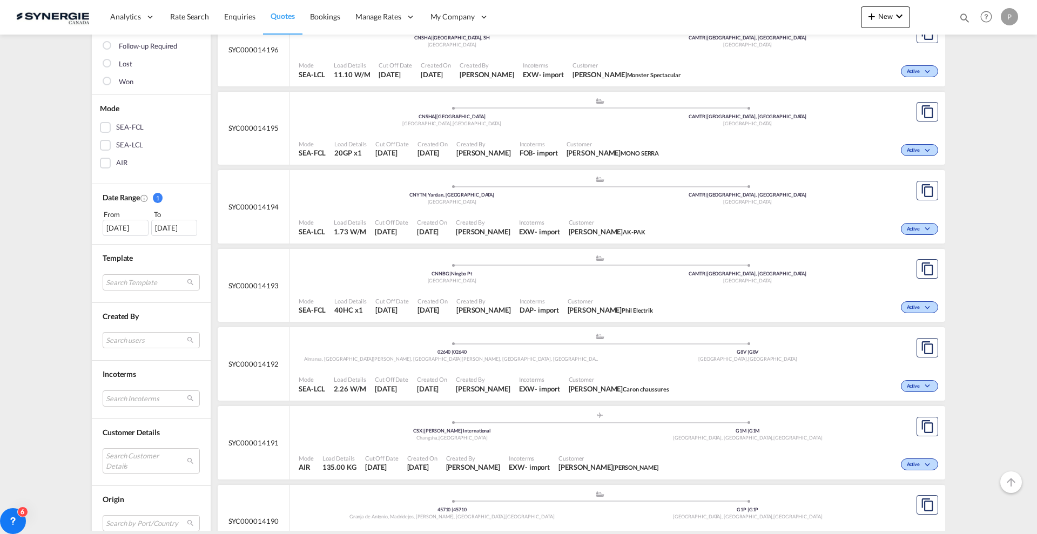
scroll to position [203, 0]
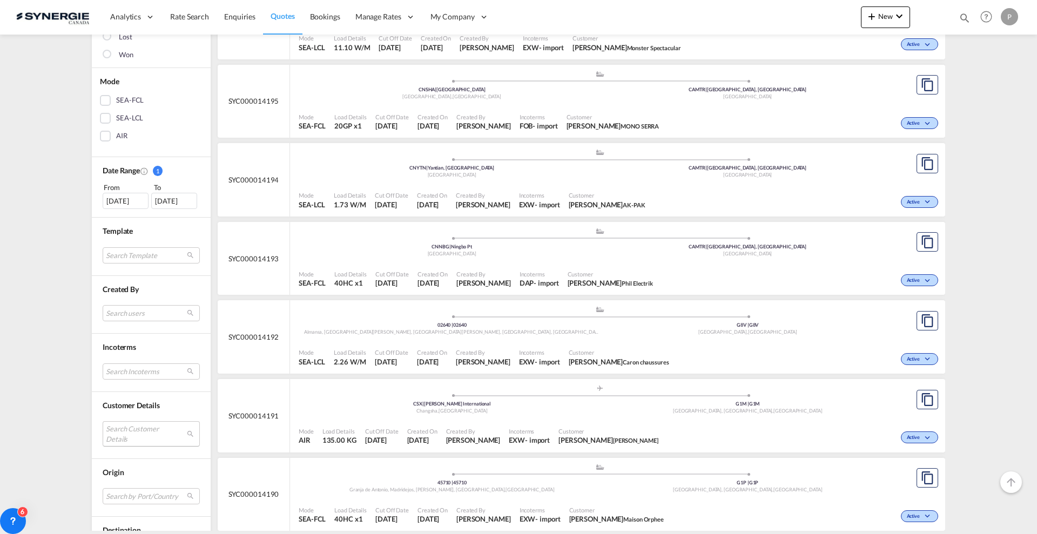
click at [122, 427] on md-select "Search Customer Details user name user stéphanie Pilon stephanie.pilon@philelec…" at bounding box center [151, 433] width 97 height 25
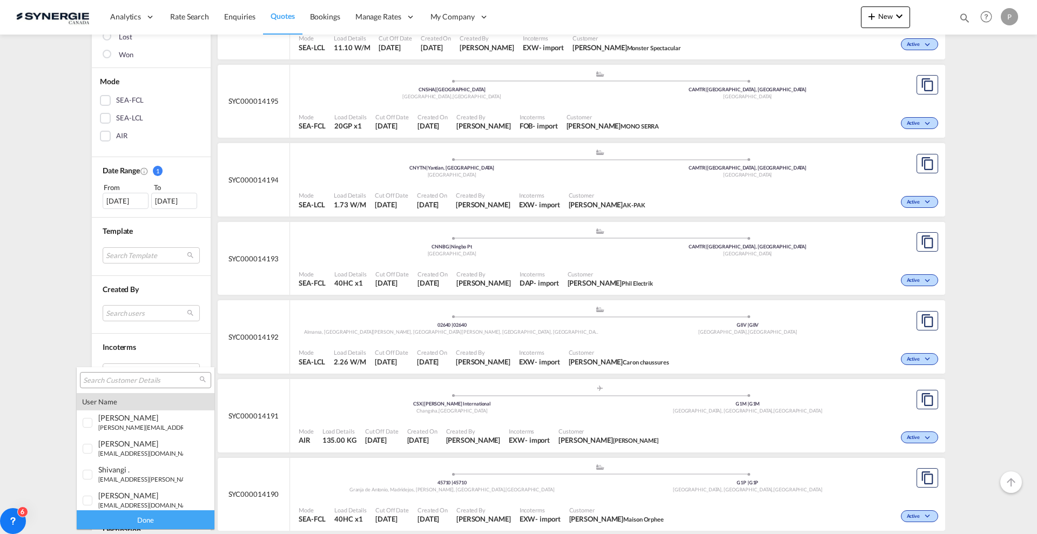
click at [131, 383] on input "search" at bounding box center [141, 381] width 116 height 10
type input "canimex"
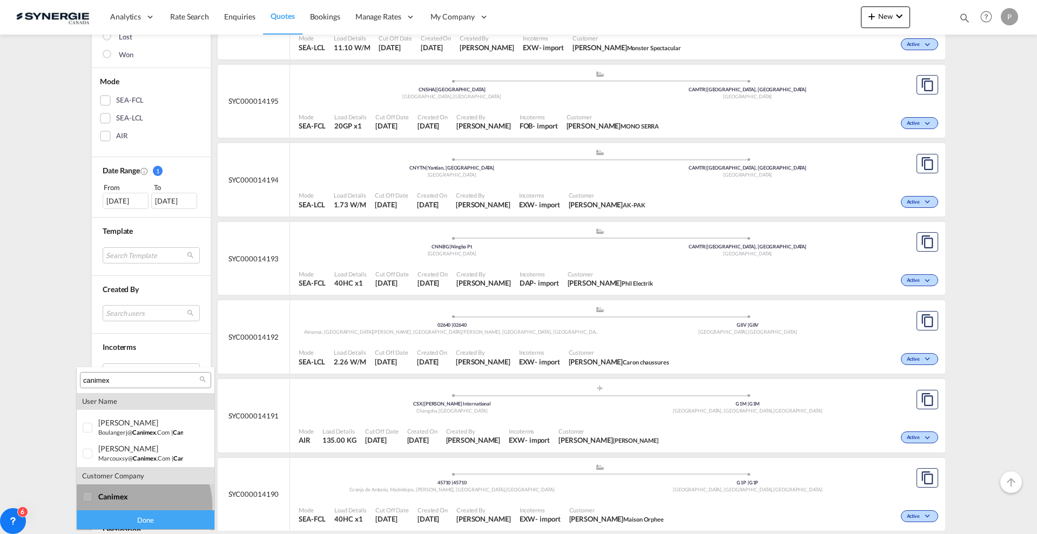
click at [143, 505] on md-option "company canimex" at bounding box center [146, 498] width 138 height 26
click at [149, 528] on div "Done" at bounding box center [146, 520] width 138 height 19
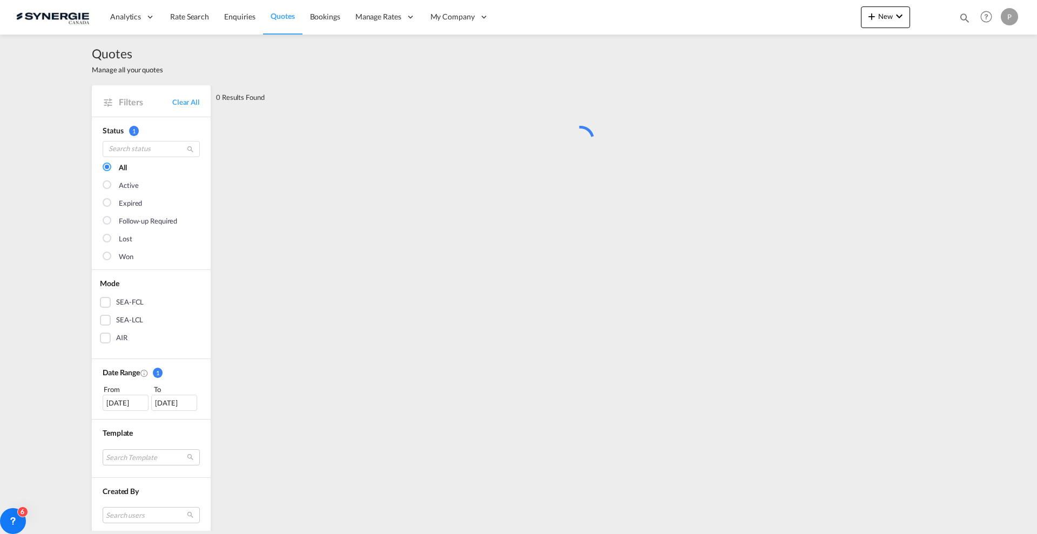
scroll to position [0, 0]
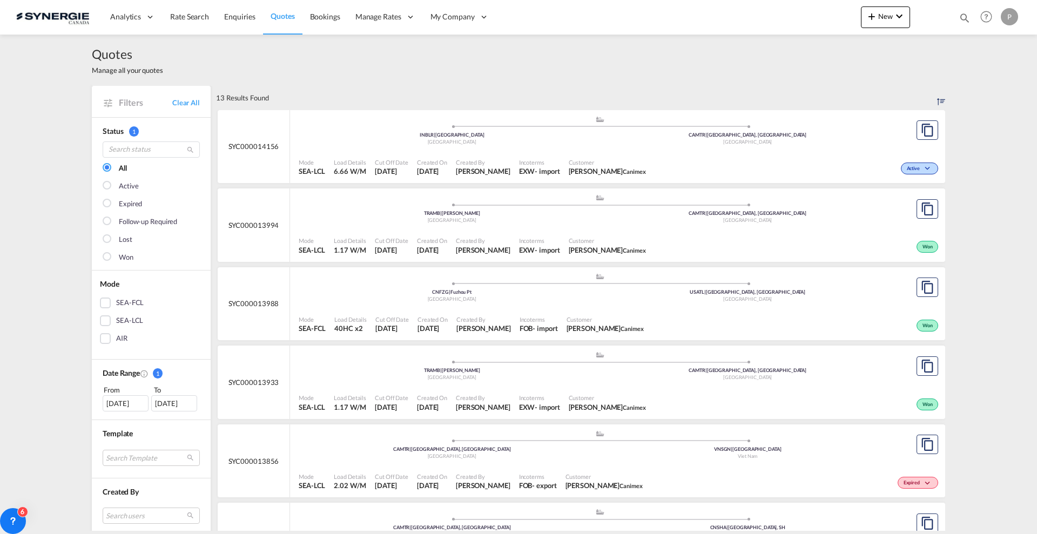
click at [662, 146] on div "[GEOGRAPHIC_DATA]" at bounding box center [748, 142] width 296 height 7
click at [885, 19] on span "New" at bounding box center [886, 16] width 41 height 9
click at [847, 90] on div "Quote" at bounding box center [868, 81] width 66 height 27
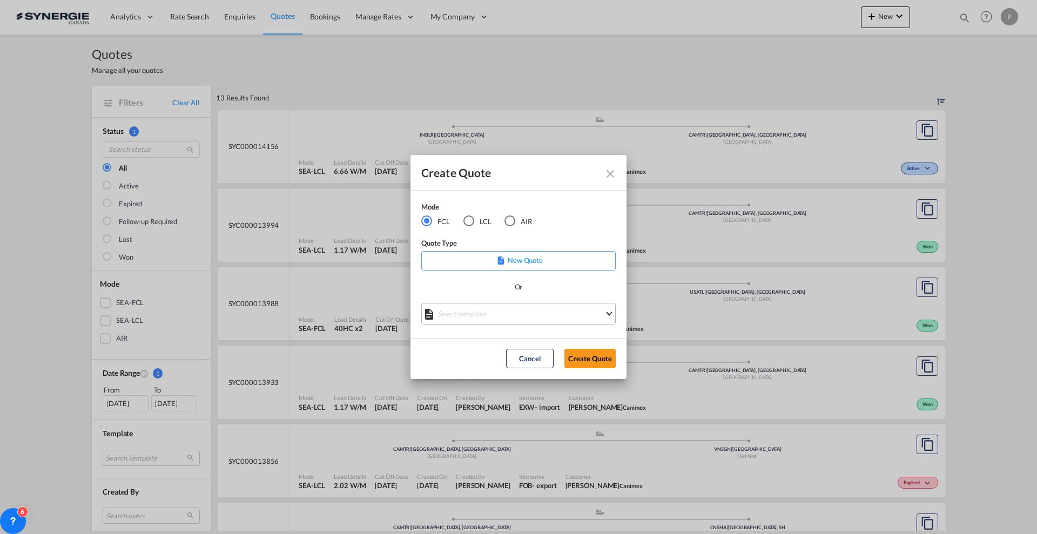
click at [474, 305] on md-select "Select template *NEW* FCL FREEHAND / DAP Pablo Gomez Saldarriaga | 10 Jul 2025 …" at bounding box center [518, 314] width 194 height 22
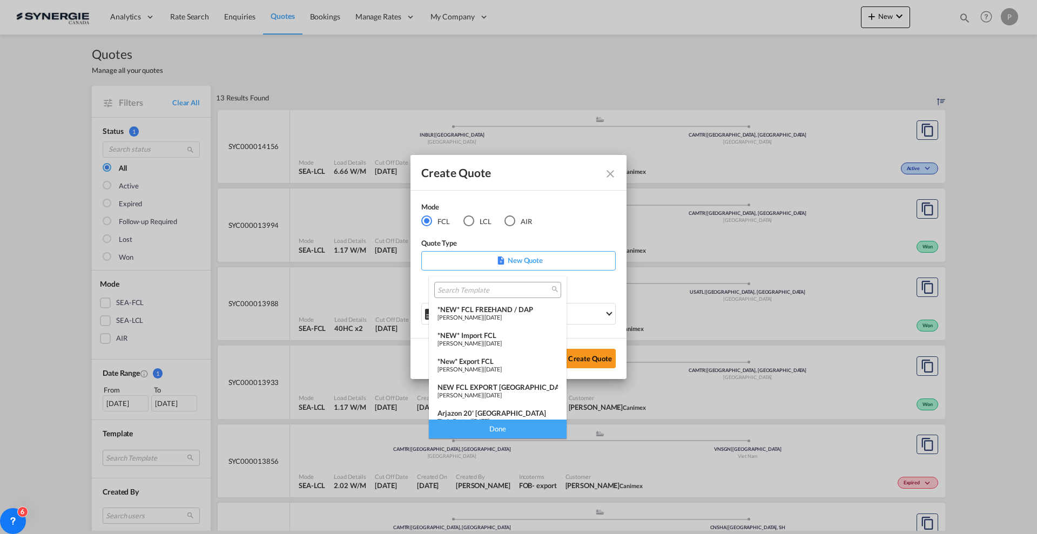
click at [504, 341] on div "Pablo Gomez Saldarriaga | 24 Mar 2025" at bounding box center [498, 343] width 120 height 7
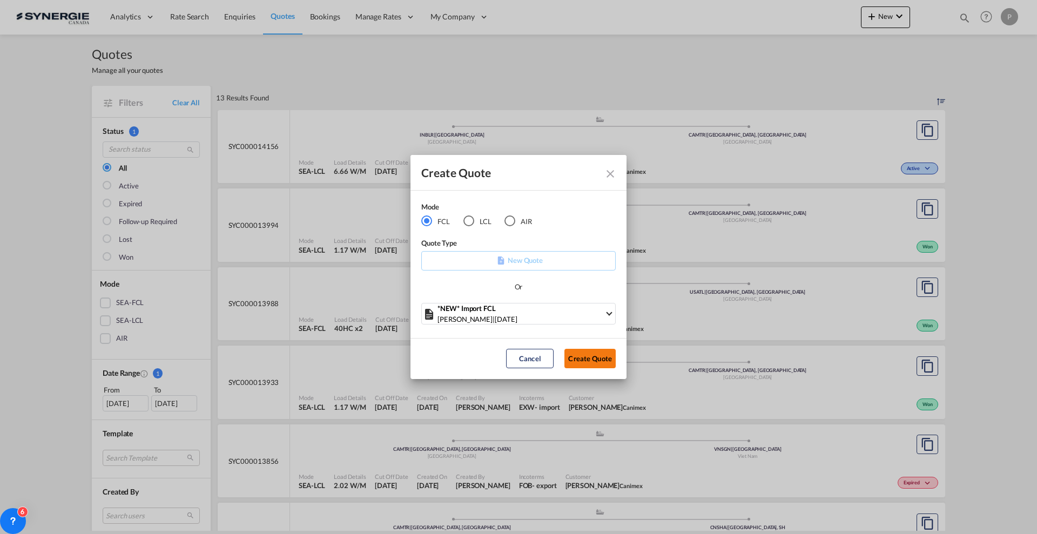
click at [576, 358] on button "Create Quote" at bounding box center [590, 358] width 51 height 19
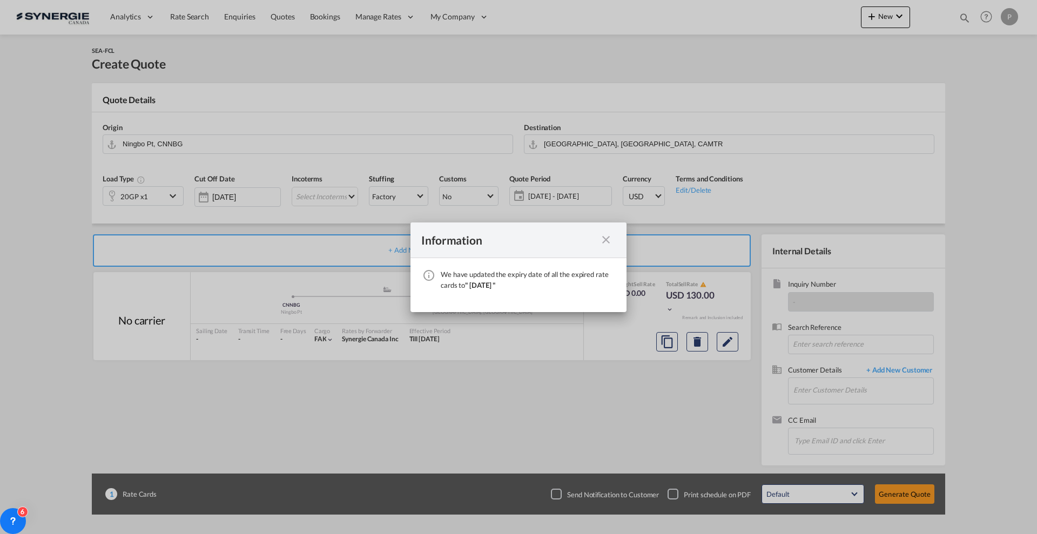
click at [598, 242] on div "We have ..." at bounding box center [605, 240] width 19 height 14
click at [601, 241] on md-icon "icon-close fg-AAA8AD cursor" at bounding box center [606, 239] width 13 height 13
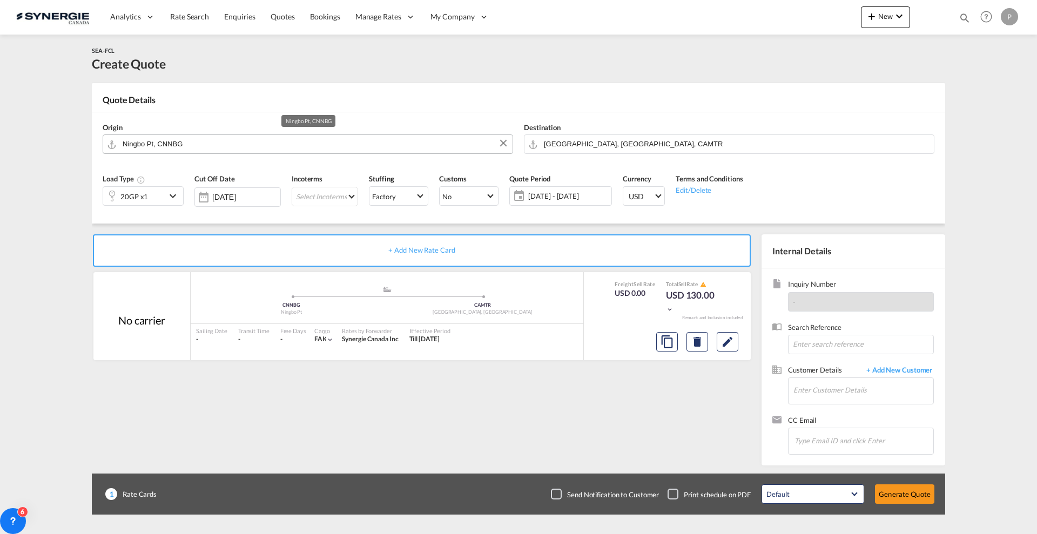
click at [177, 137] on input "Ningbo Pt, CNNBG" at bounding box center [315, 144] width 385 height 19
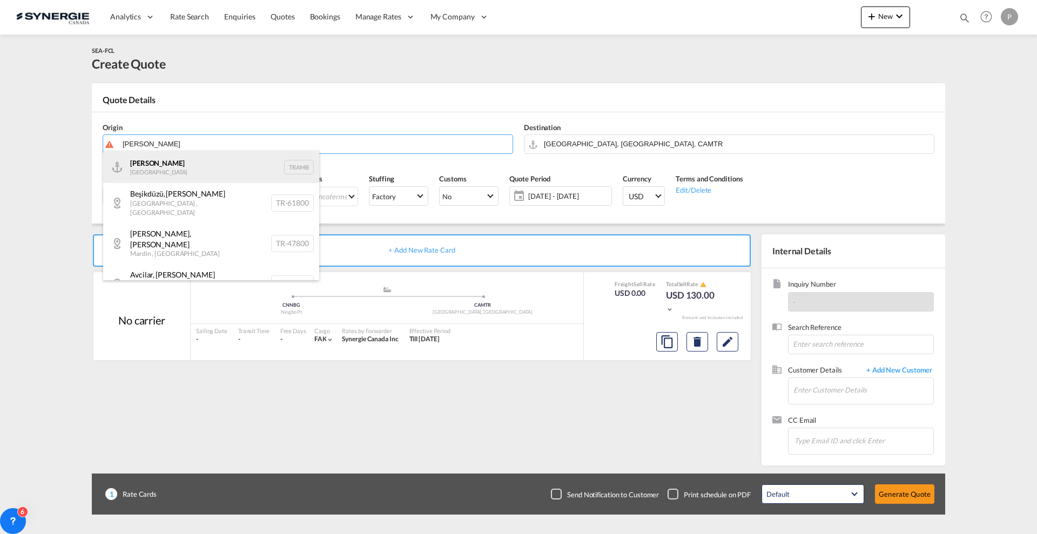
click at [189, 167] on div "Ambarli Turkey TRAMB" at bounding box center [211, 167] width 216 height 32
type input "Ambarli, TRAMB"
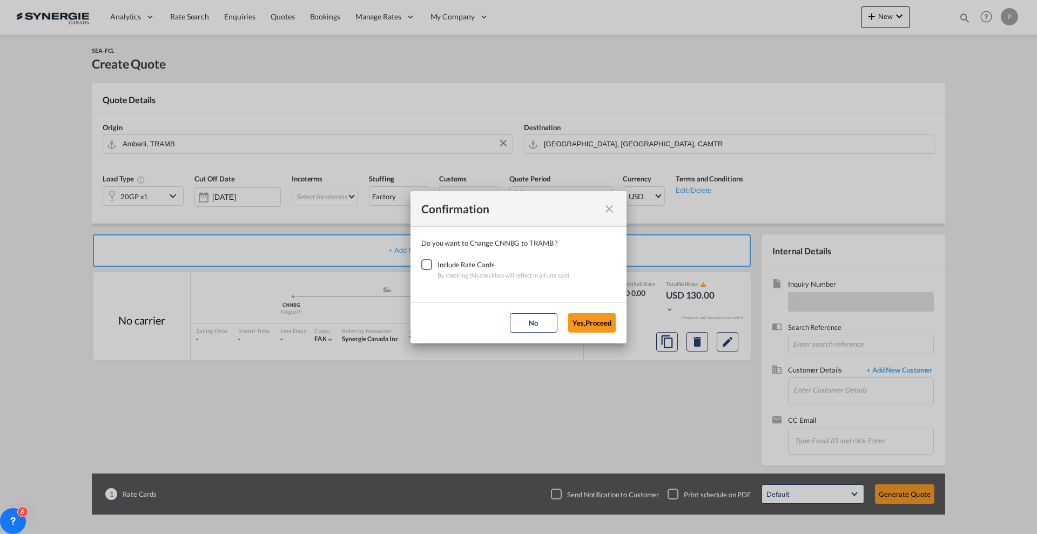
click at [432, 268] on div "Checkbox No Ink" at bounding box center [426, 264] width 11 height 11
click at [604, 319] on button "Yes,Proceed" at bounding box center [592, 322] width 48 height 19
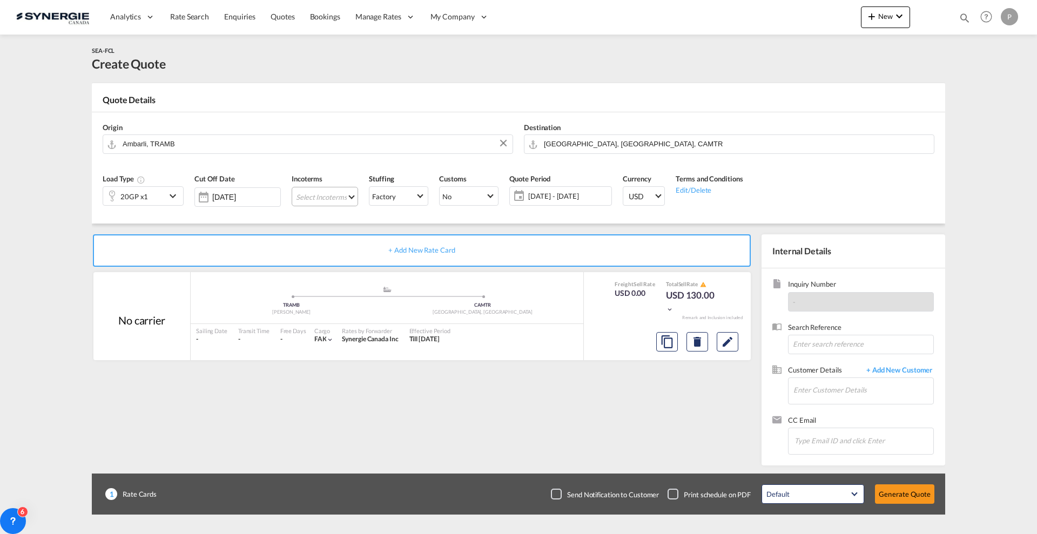
click at [314, 202] on md-select "Select Incoterms FOB - import Free on Board CIP - export Carriage and Insurance…" at bounding box center [325, 196] width 66 height 19
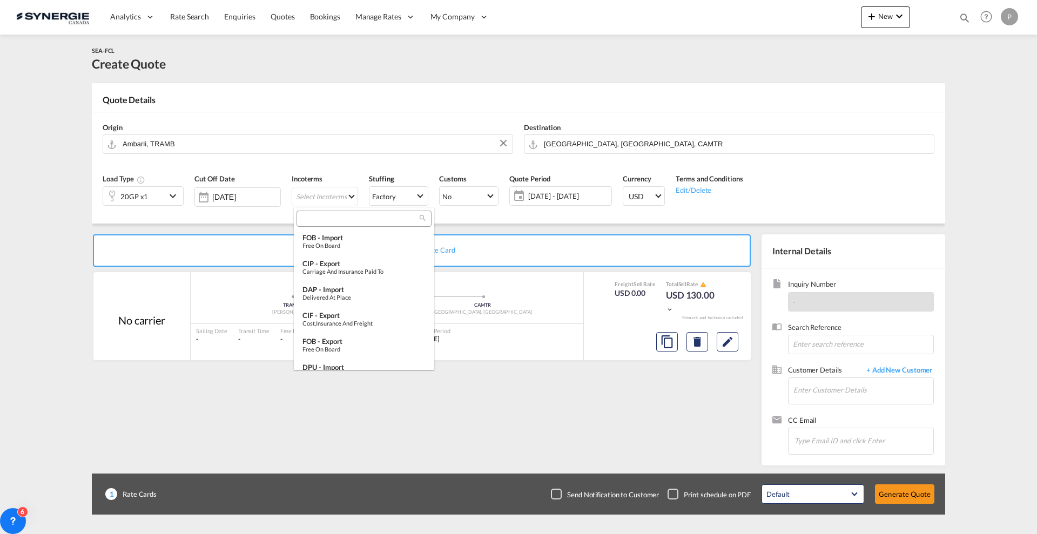
click at [375, 226] on div at bounding box center [364, 219] width 135 height 16
click at [371, 217] on input "search" at bounding box center [360, 219] width 120 height 10
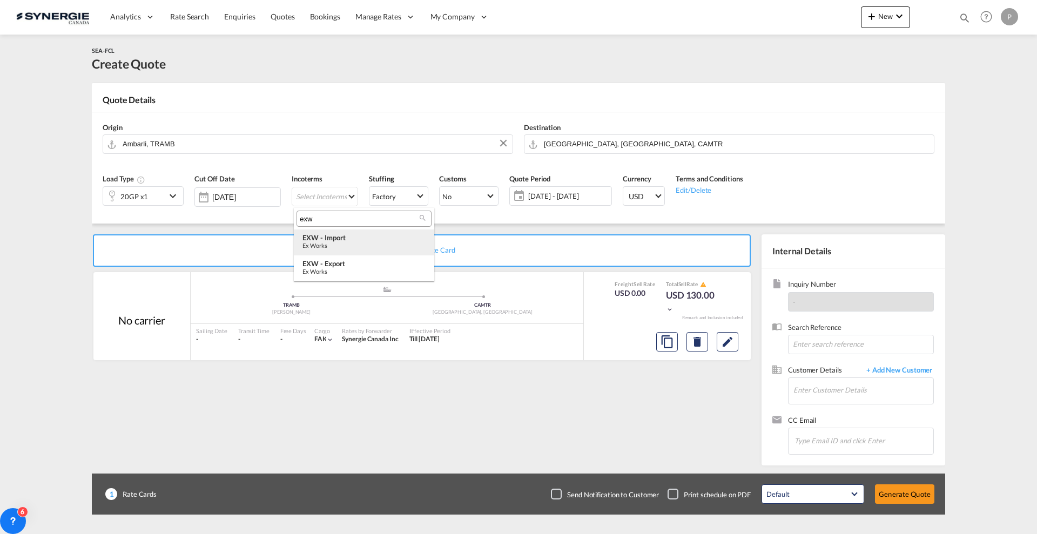
type input "exw"
click at [350, 249] on div "Ex Works" at bounding box center [364, 245] width 123 height 7
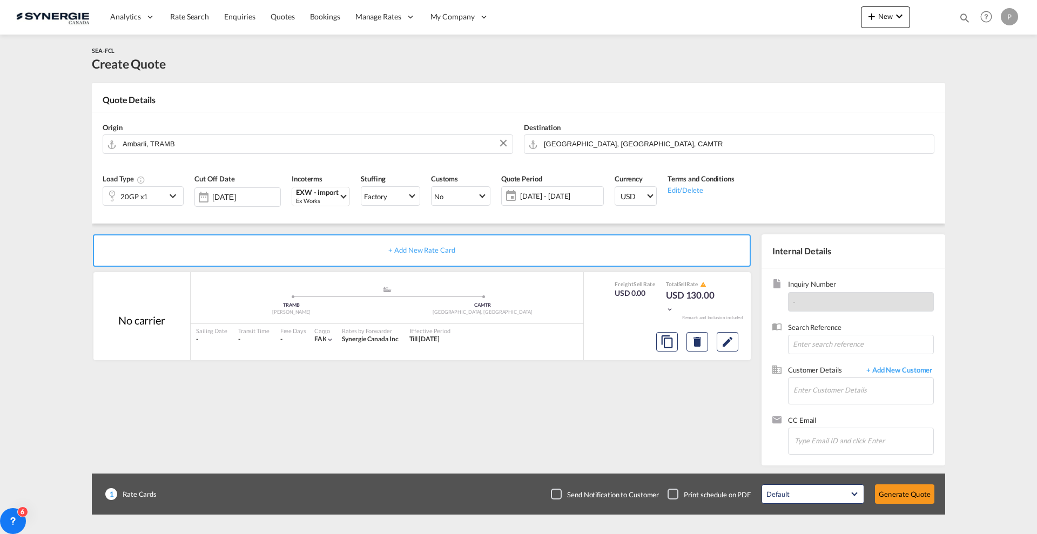
click at [553, 202] on span "20 Aug - 19 Sep 2025" at bounding box center [561, 196] width 86 height 15
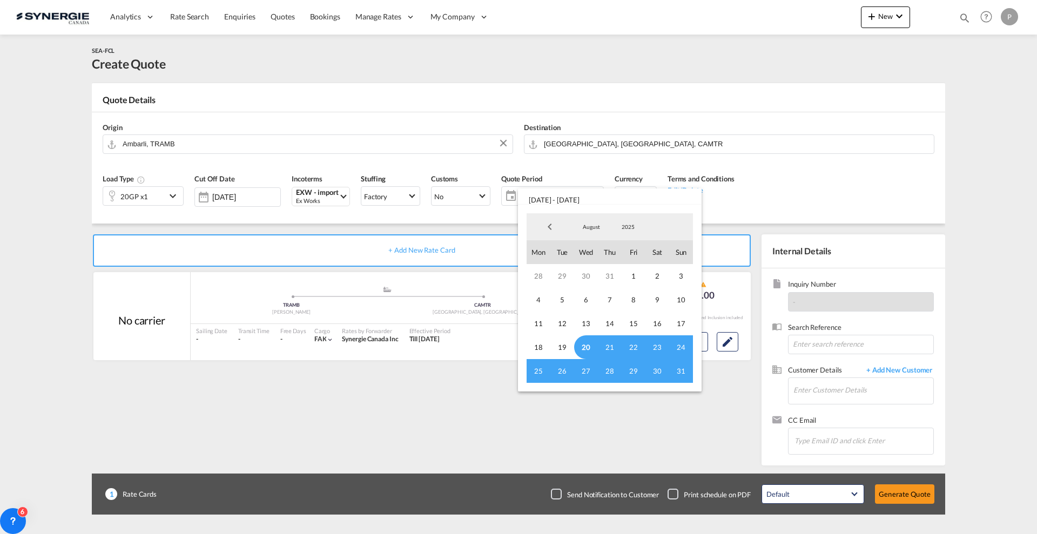
click at [583, 345] on span "20" at bounding box center [586, 348] width 24 height 24
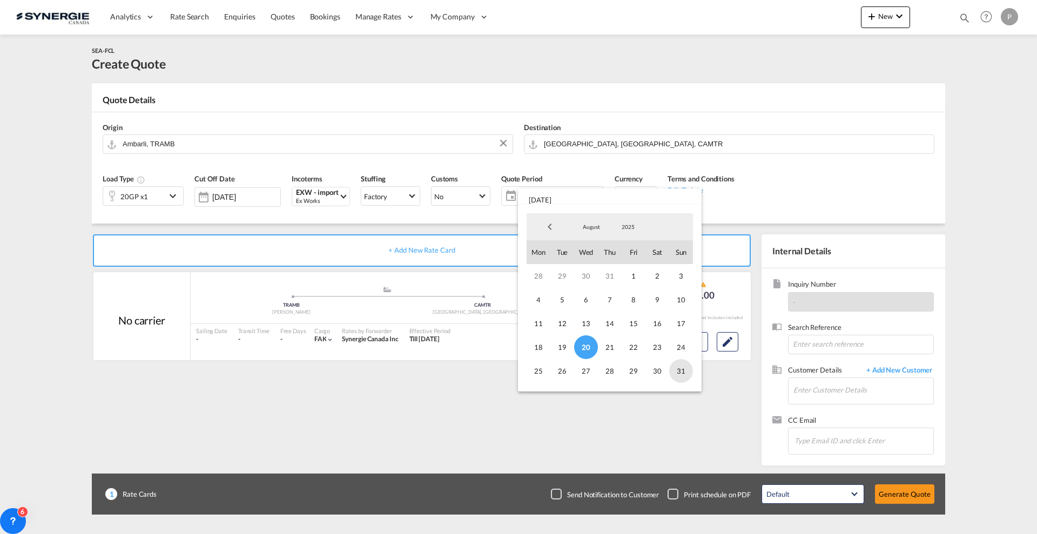
click at [685, 371] on span "31" at bounding box center [681, 371] width 24 height 24
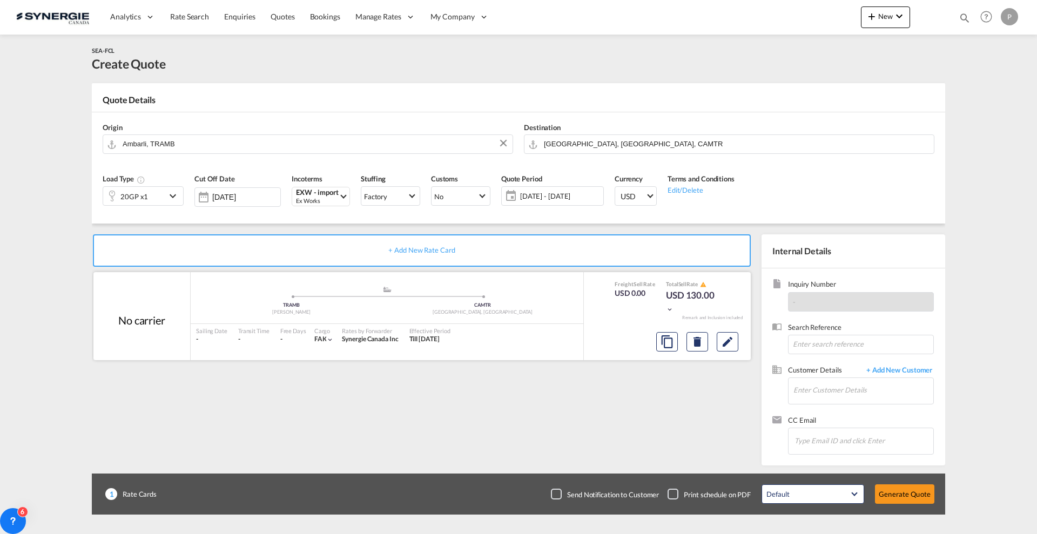
click at [740, 346] on div at bounding box center [697, 342] width 91 height 26
click at [735, 346] on button "Edit" at bounding box center [728, 341] width 22 height 19
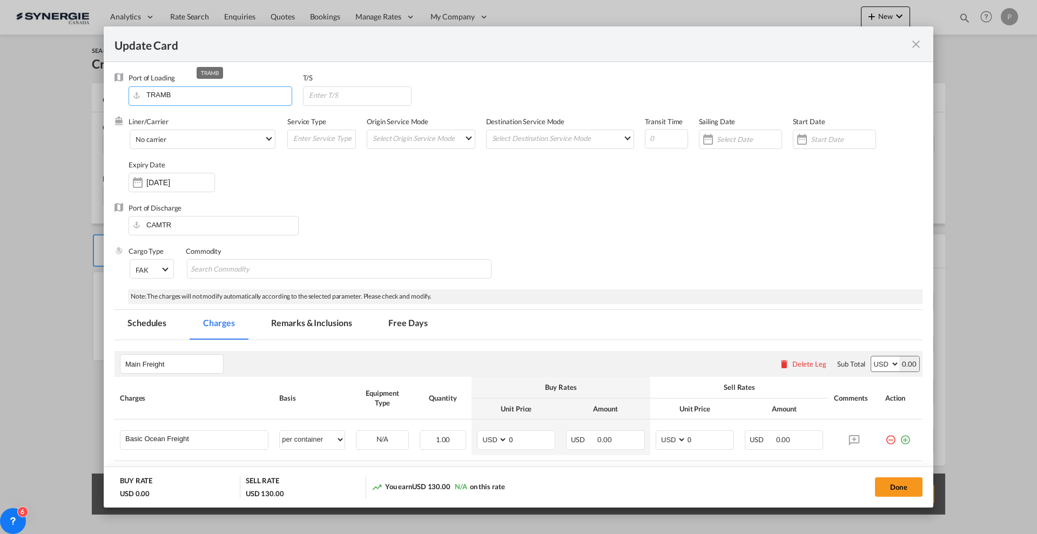
click at [178, 96] on input "TRAMB" at bounding box center [213, 95] width 158 height 16
click at [179, 116] on div "Izmir" at bounding box center [238, 114] width 201 height 10
type input "Izmir, TRIZM"
click at [645, 142] on input "Update Card Port ..." at bounding box center [666, 138] width 43 height 19
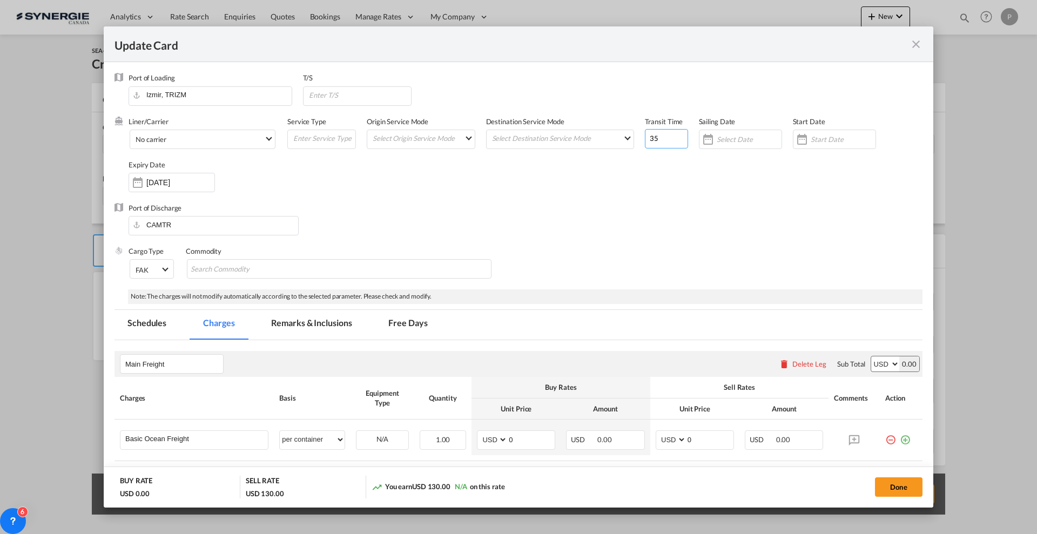
type input "35"
click at [645, 163] on div "Liner/Carrier No carrier 2HM LOGISTICS D.O.O AAXL GLOBAL SHIPPING LINES LLC ABD…" at bounding box center [526, 160] width 794 height 86
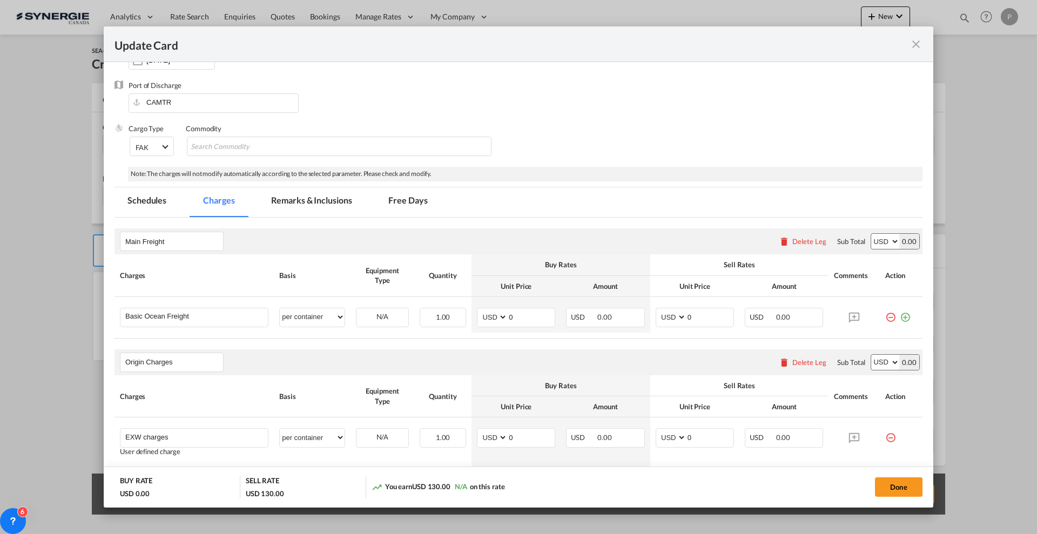
scroll to position [135, 0]
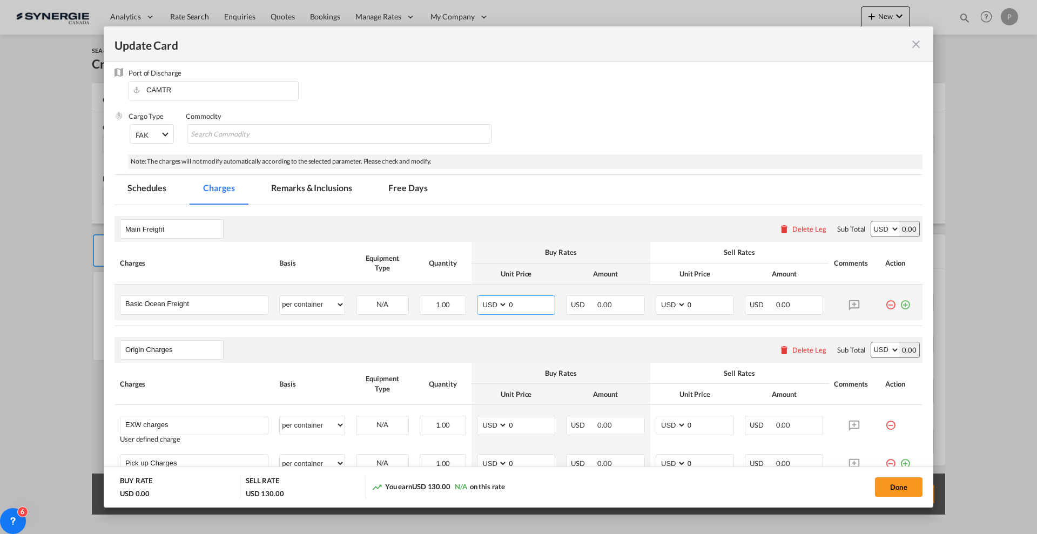
click at [543, 309] on input "0" at bounding box center [531, 304] width 47 height 16
click at [209, 300] on input "Basic Ocean Freight" at bounding box center [196, 304] width 143 height 16
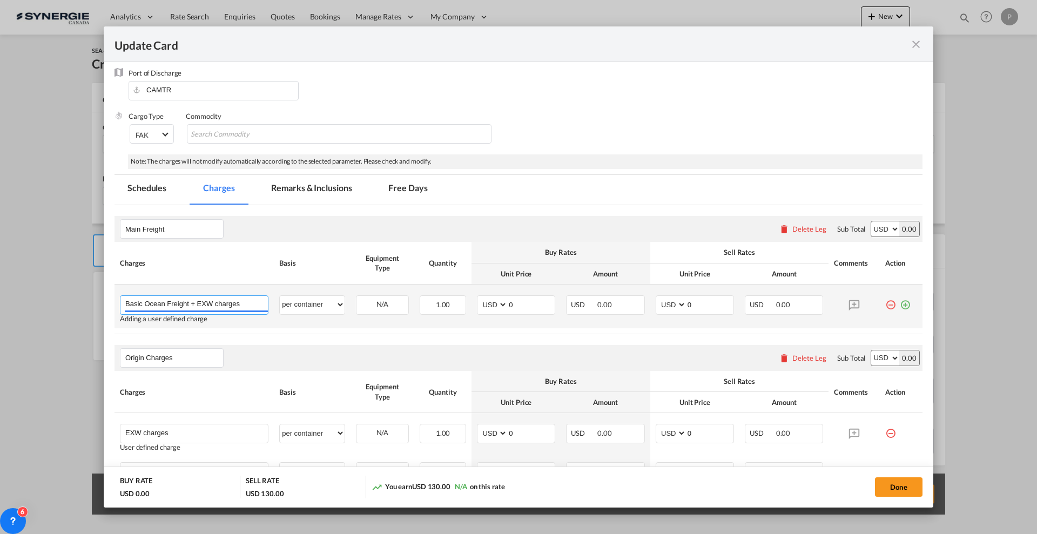
type input "Basic Ocean Freight + EXW charges"
type input "2745"
select select "per container"
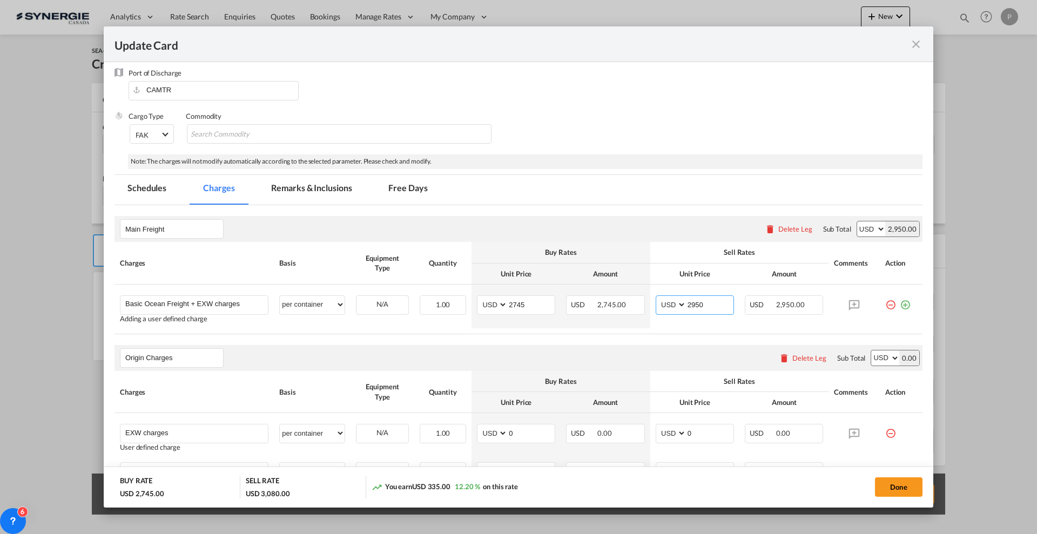
type input "2950"
click at [806, 358] on div "Delete Leg" at bounding box center [810, 358] width 34 height 9
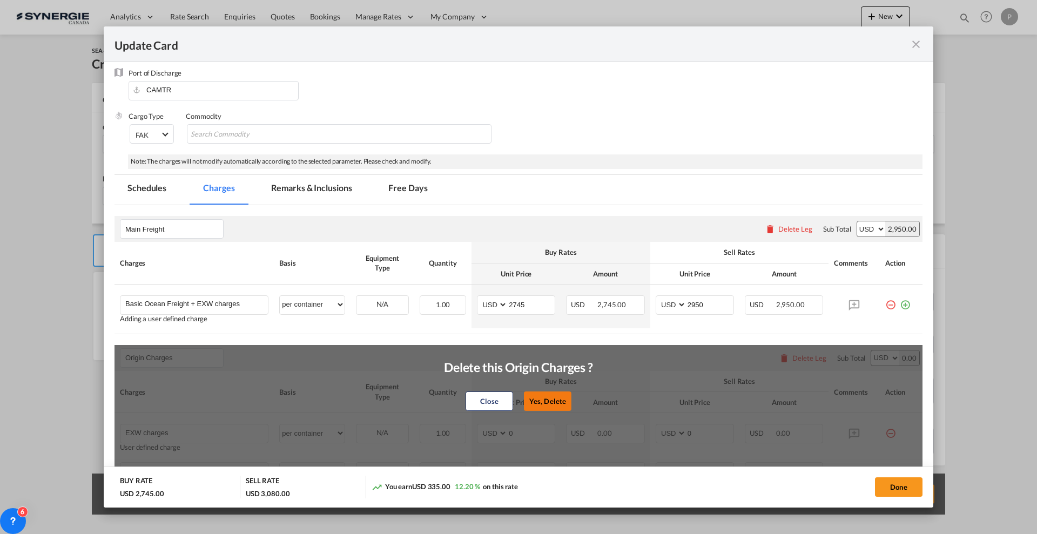
click at [549, 401] on button "Yes, Delete" at bounding box center [548, 401] width 48 height 19
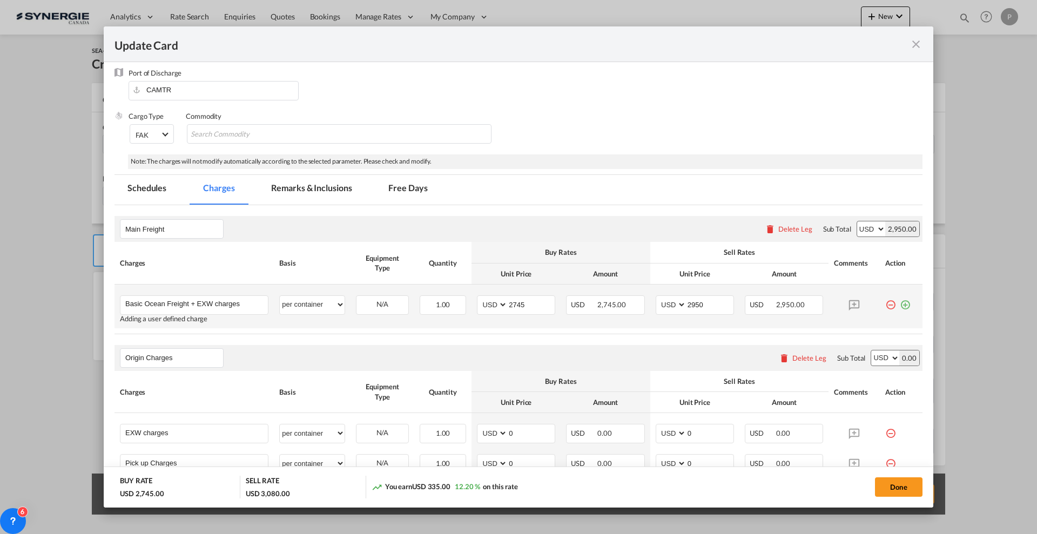
type input "Destination Charge"
type input "Port Fees"
select select "per container"
type input "Drayage"
select select "per container"
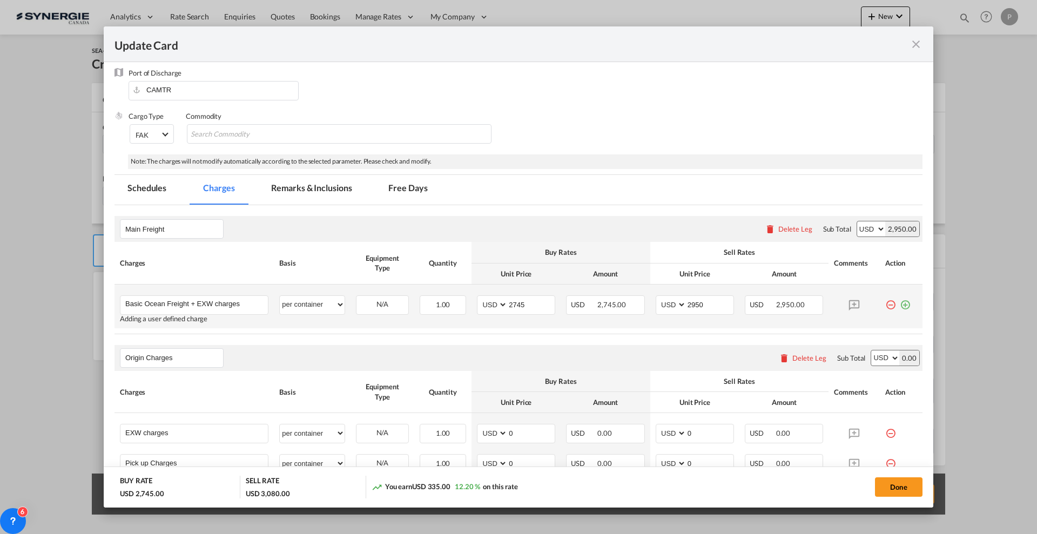
type input "Doc and Handling fees"
type input "E-manifest"
select select "per B/L"
type input "35"
type input "Doc fee"
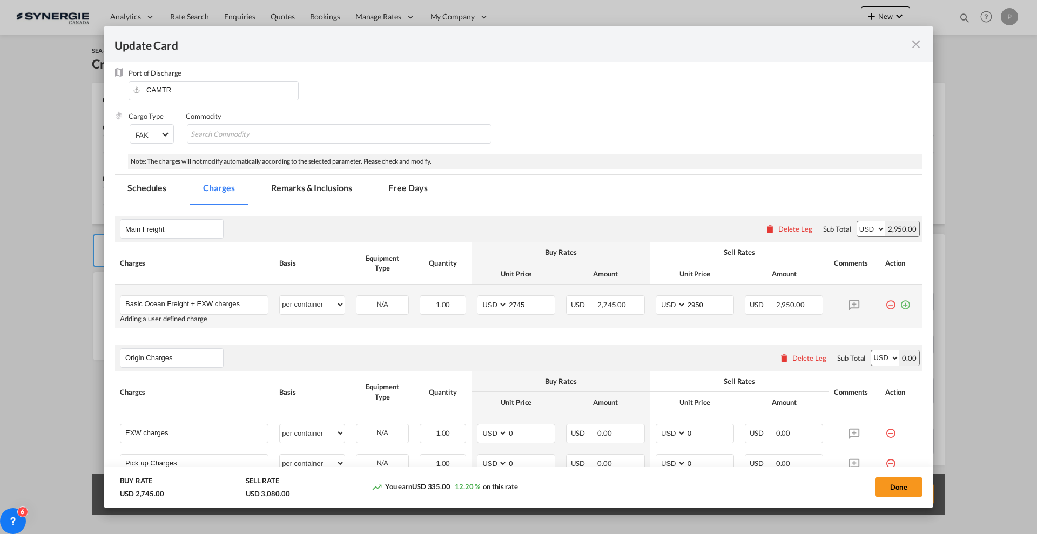
select select "per B/L"
type input "30"
type input "Handling fee"
select select "per B/L"
type input "65"
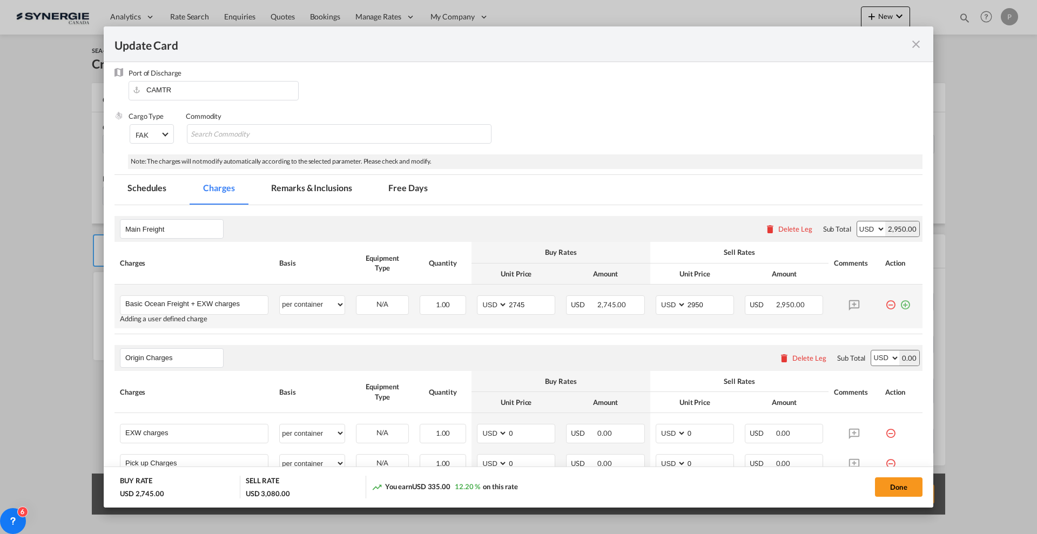
type input "Cargo Coverage"
type input "Cargo Coverage - Rate to be confirmed depending on commodity and value Min 50 U…"
select select "per shipment"
type input "0"
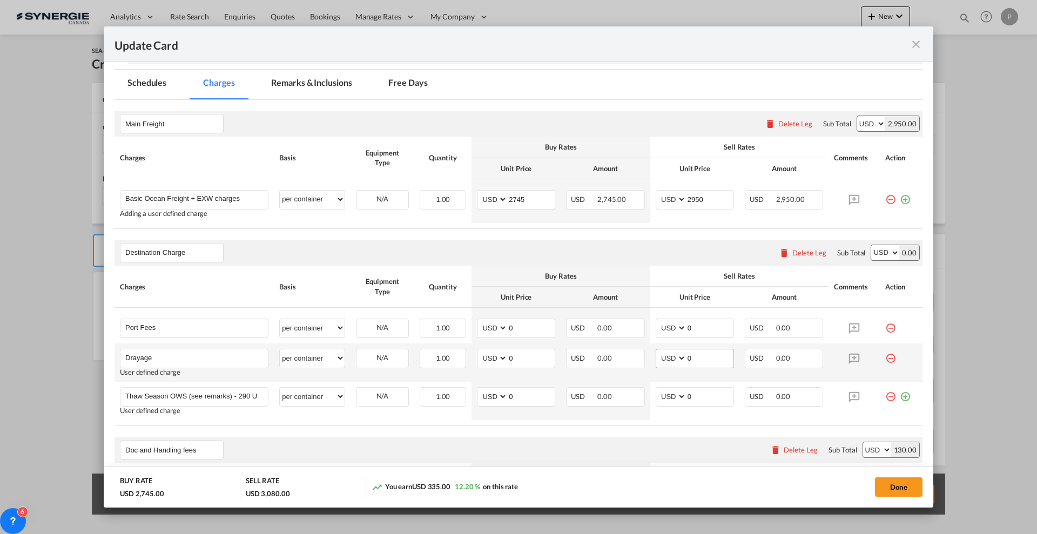
scroll to position [270, 0]
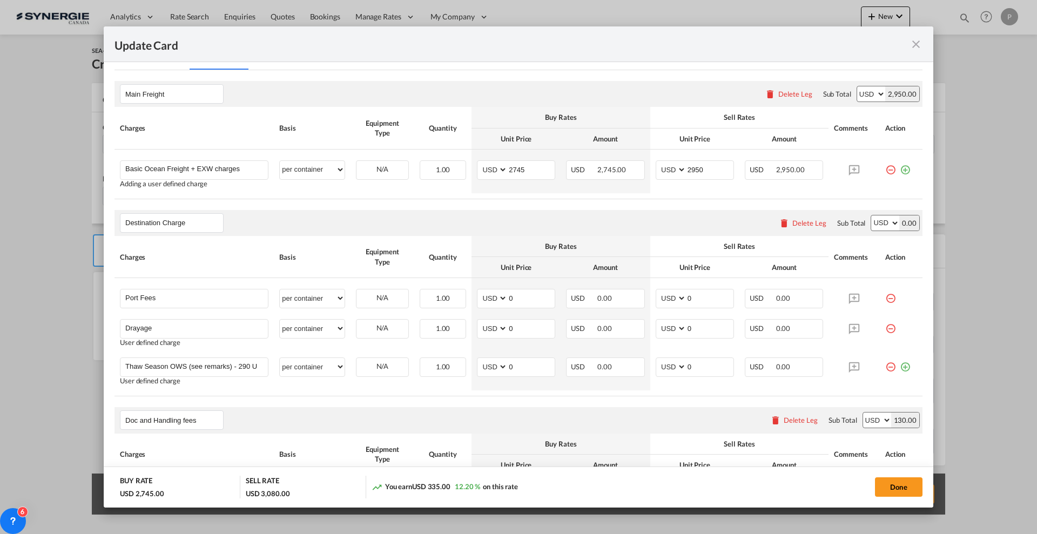
click at [800, 226] on div "Delete Leg" at bounding box center [810, 223] width 34 height 9
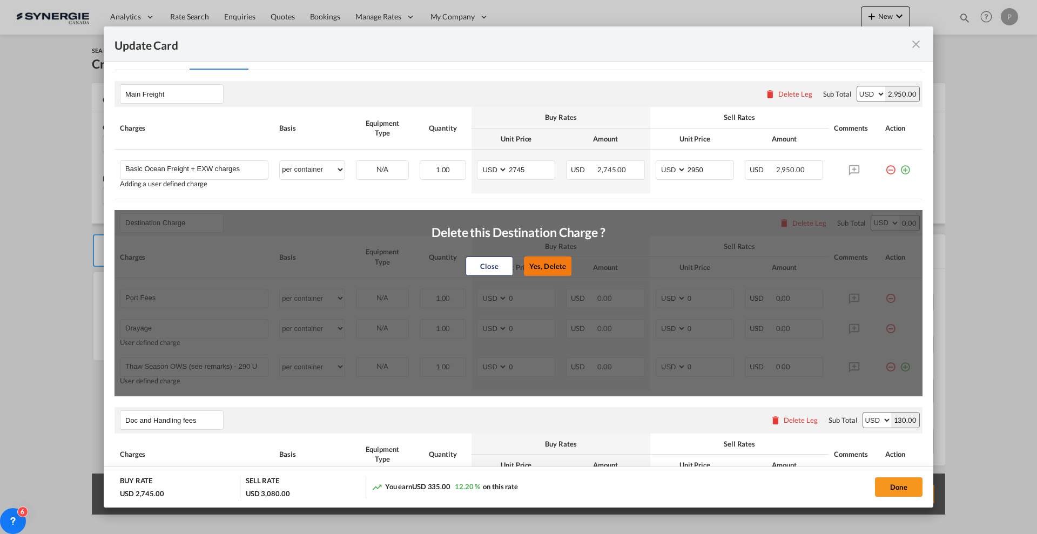
click at [552, 262] on button "Yes, Delete" at bounding box center [548, 266] width 48 height 19
type input "Doc and Handling fees"
type input "E-manifest"
select select "per B/L"
type input "35"
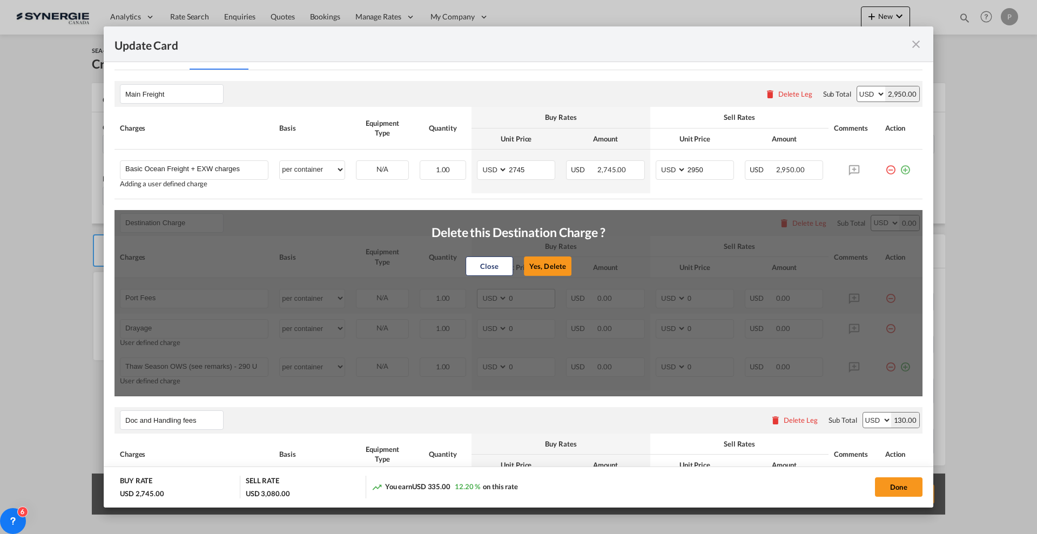
type input "Doc fee"
select select "per B/L"
type input "30"
type input "Cargo Coverage"
type input "Cargo Coverage - Rate to be confirmed depending on commodity and value Min 50 U…"
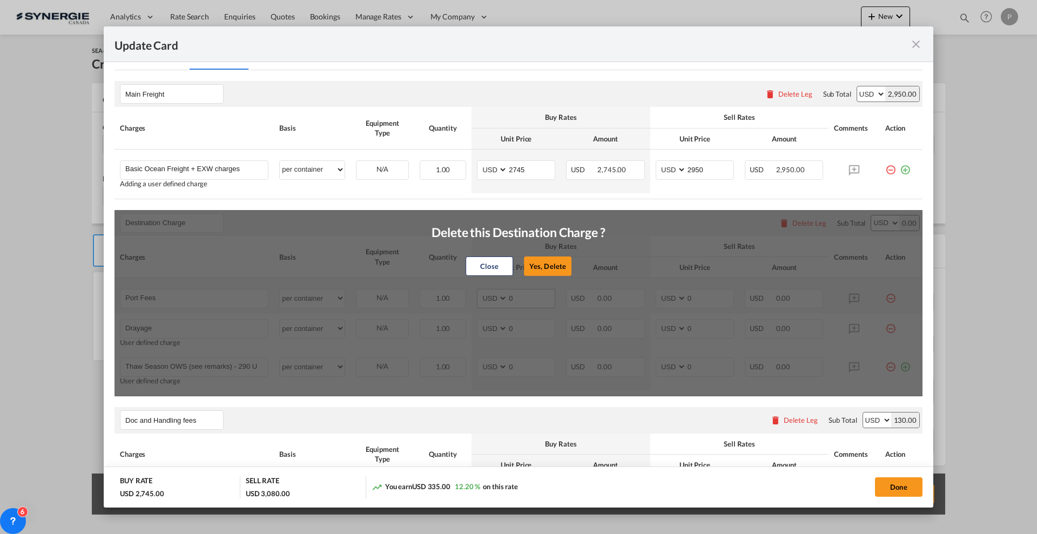
select select "per shipment"
type input "0"
type input "Handling fee"
select select "per B/L"
type input "65"
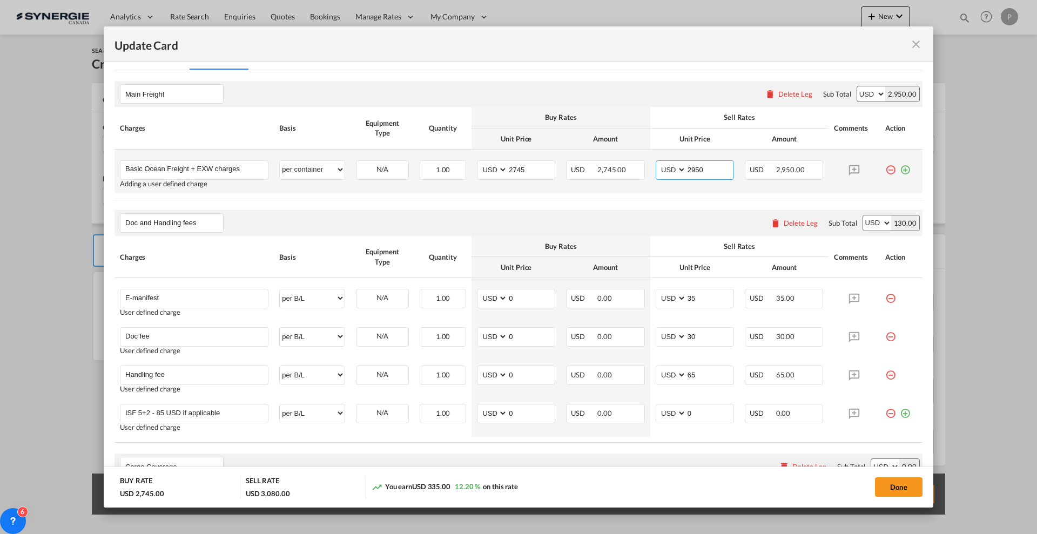
drag, startPoint x: 689, startPoint y: 166, endPoint x: 678, endPoint y: 163, distance: 11.7
click at [678, 163] on md-input-container "AED AFN ALL AMD ANG AOA ARS AUD AWG AZN BAM BBD BDT BGN BHD BIF BMD BND BOB BRL…" at bounding box center [695, 169] width 78 height 19
type input "3050"
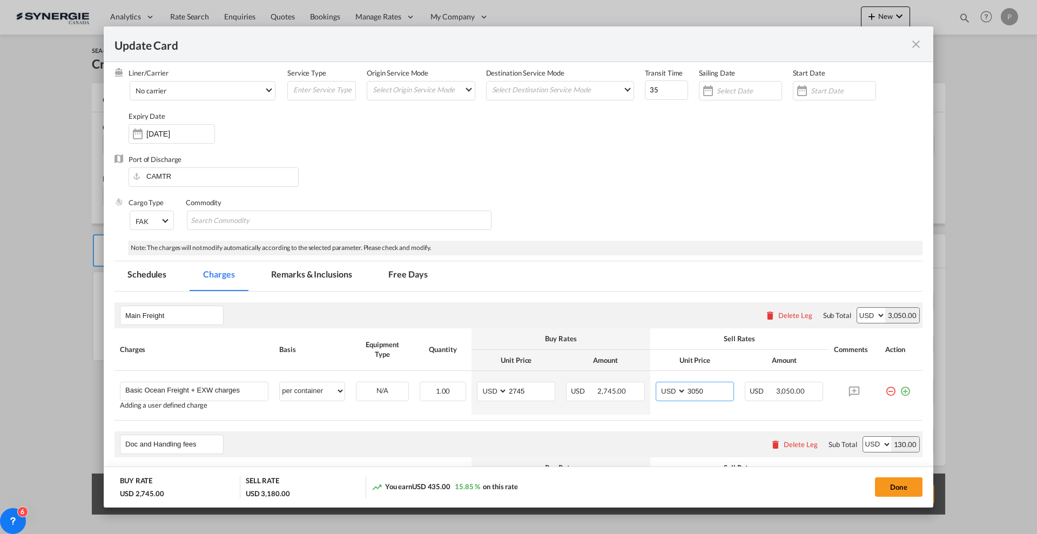
scroll to position [0, 0]
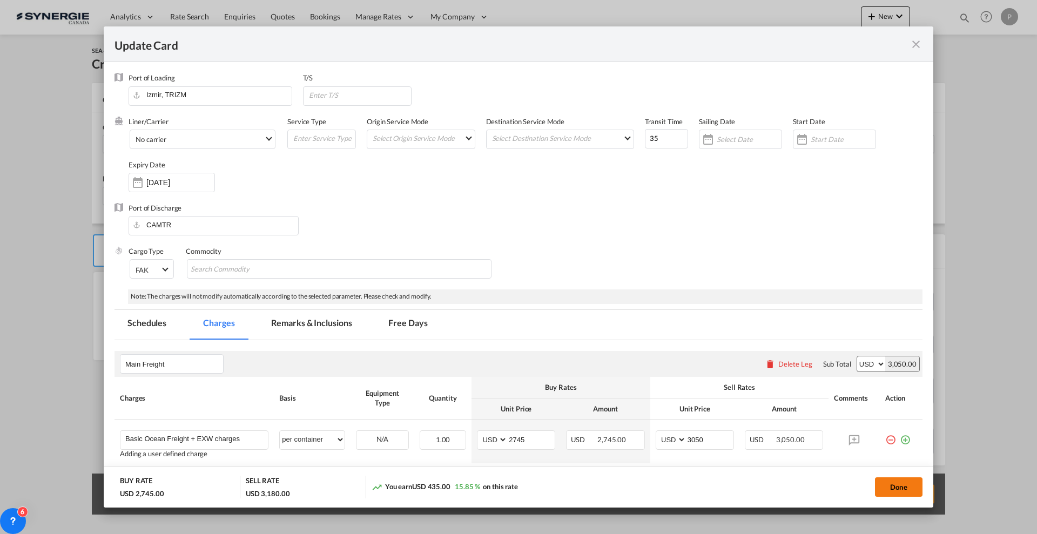
click at [901, 491] on button "Done" at bounding box center [899, 487] width 48 height 19
type input "18 Sep 2025"
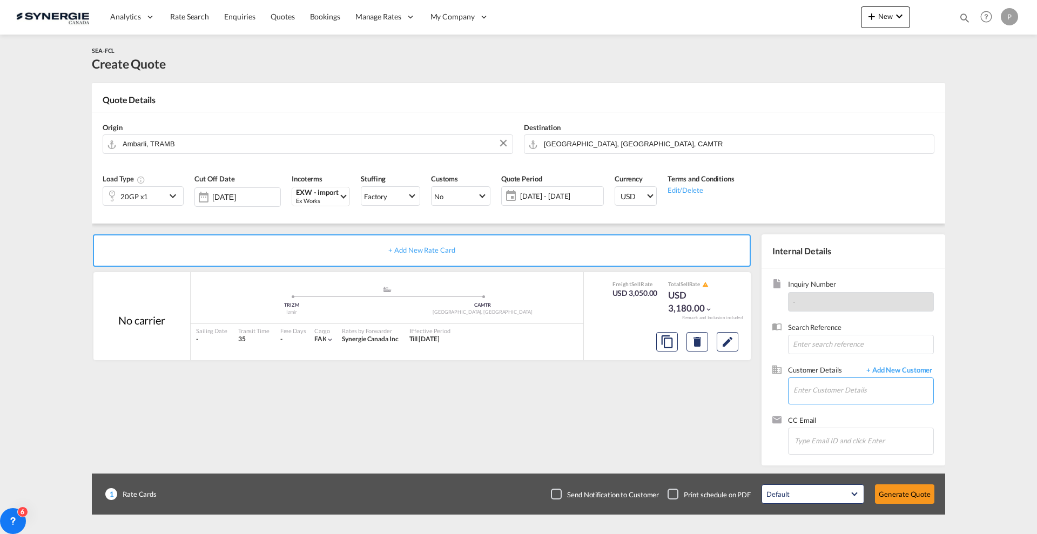
click at [829, 387] on input "Enter Customer Details" at bounding box center [864, 390] width 140 height 24
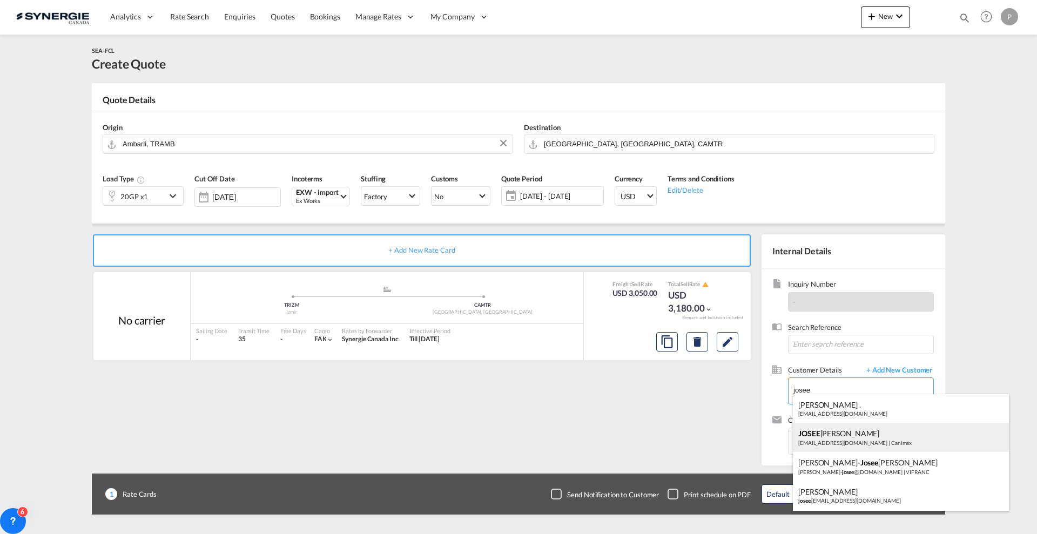
click at [859, 431] on div "JOSEE LEMAIRE lemairej@canimex.com | Canimex" at bounding box center [901, 437] width 216 height 29
type input "Canimex, JOSEE LEMAIRE, lemairej@canimex.com"
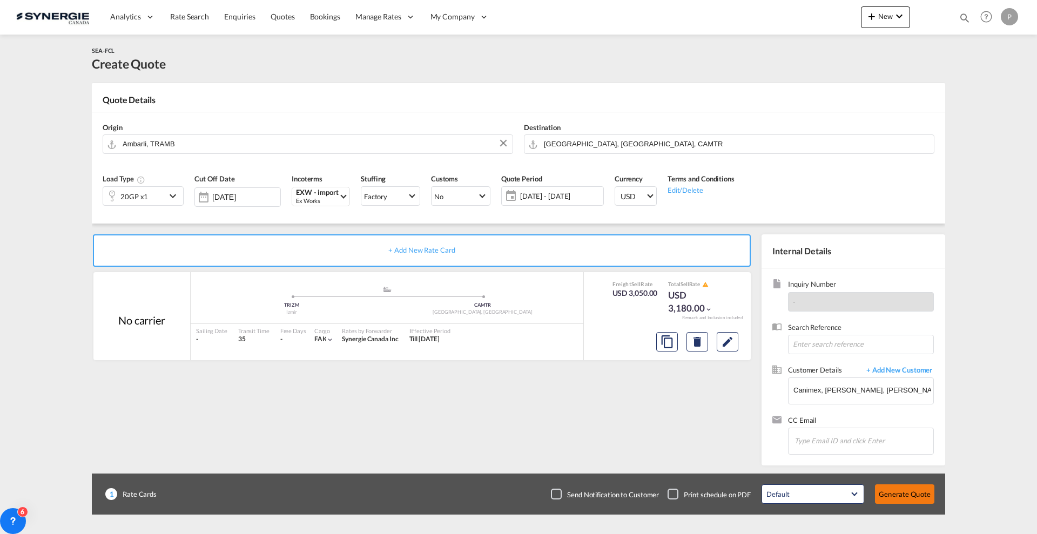
click at [908, 488] on button "Generate Quote" at bounding box center [904, 494] width 59 height 19
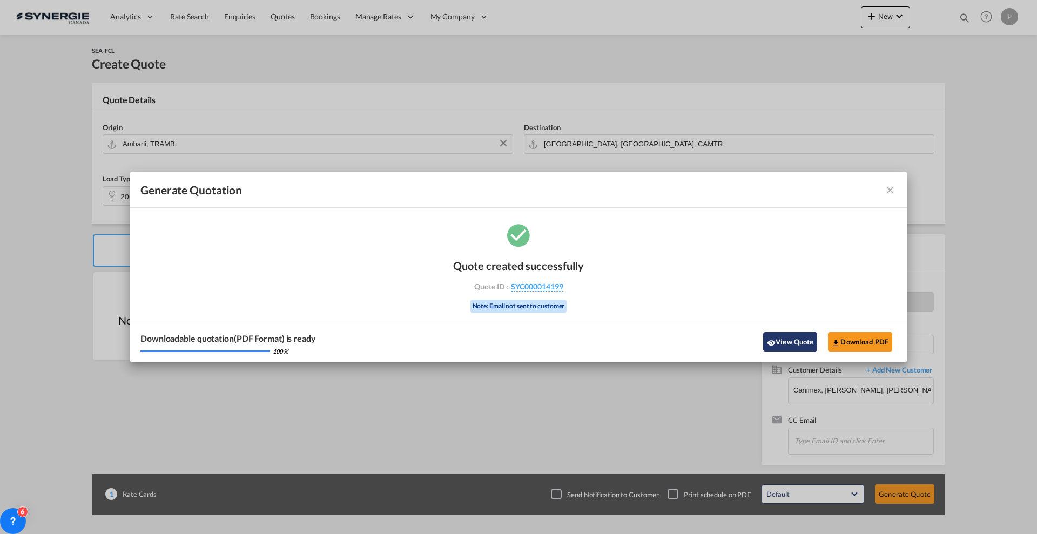
click at [782, 338] on button "View Quote" at bounding box center [790, 341] width 54 height 19
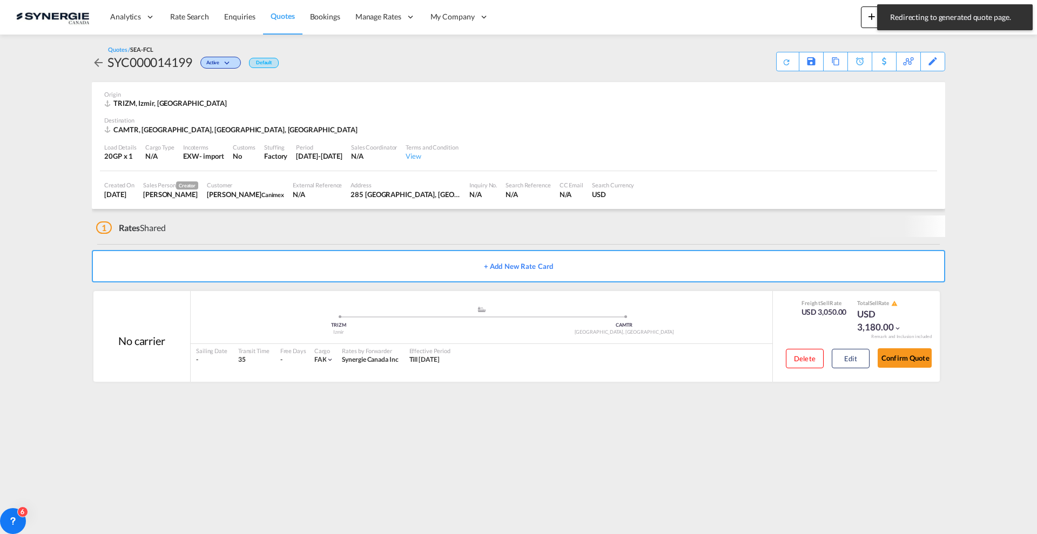
click at [143, 59] on div "SYC000014199" at bounding box center [150, 61] width 85 height 17
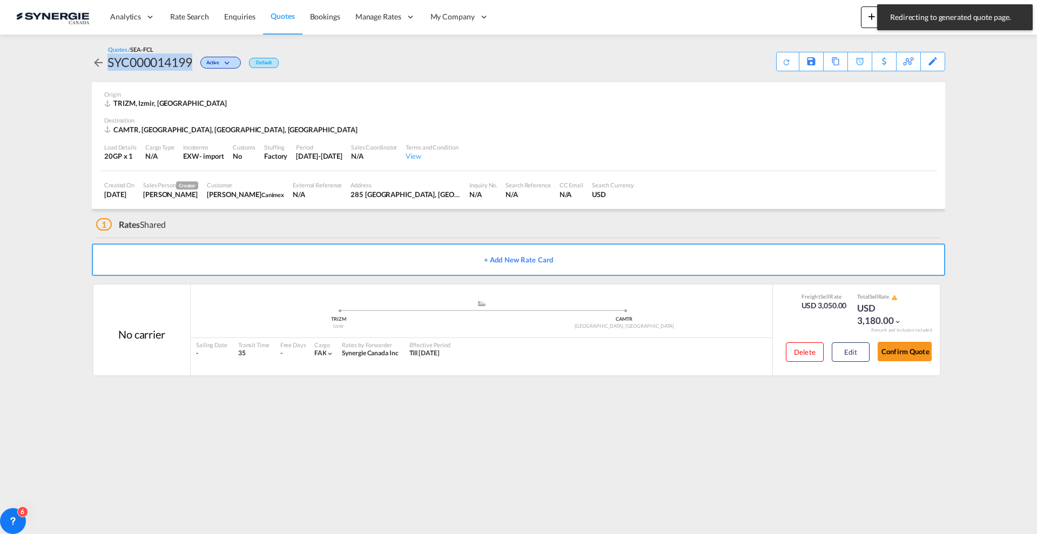
copy div "SYC000014199"
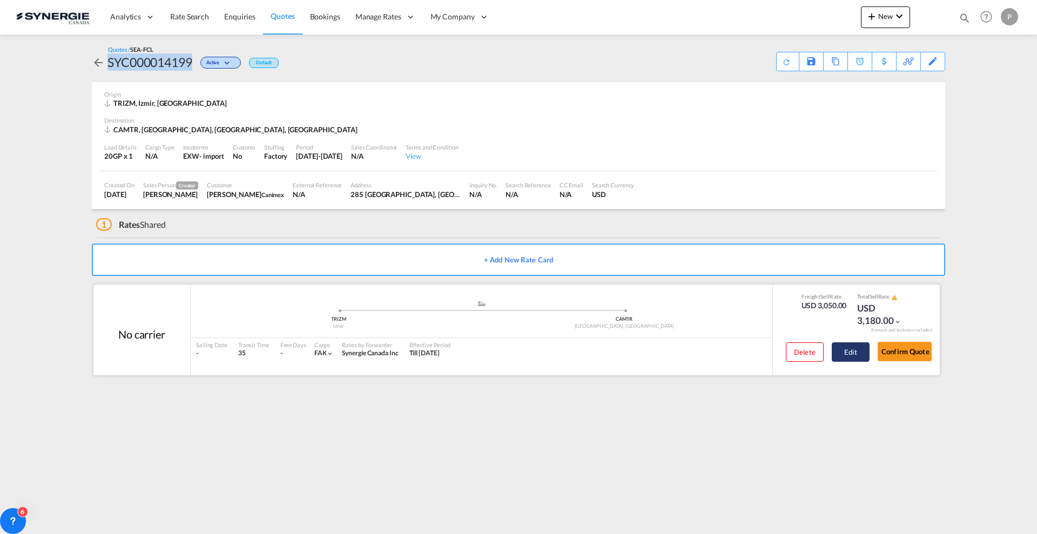
click at [861, 354] on button "Edit" at bounding box center [851, 352] width 38 height 19
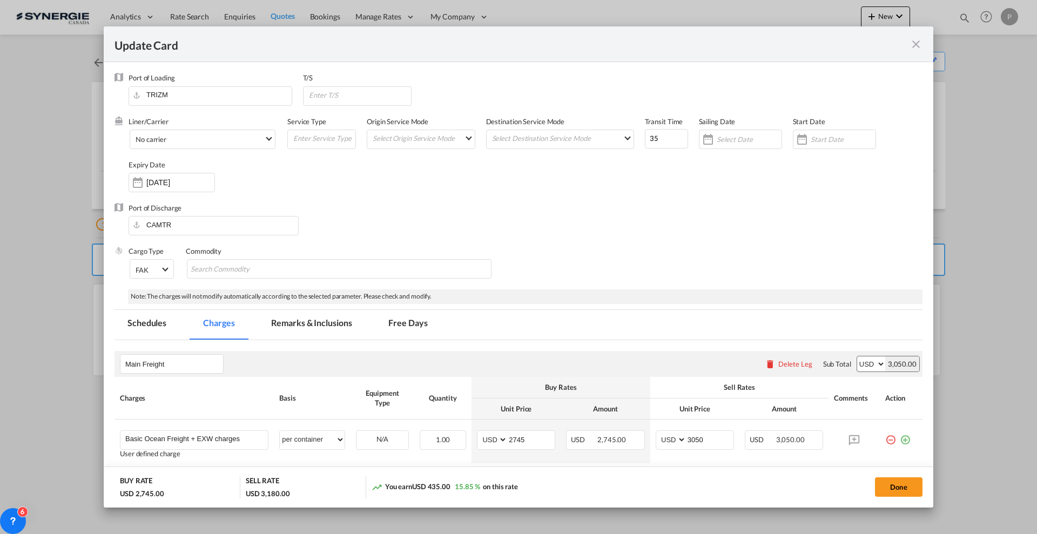
click at [306, 323] on md-tab-item "Remarks & Inclusions" at bounding box center [311, 325] width 106 height 30
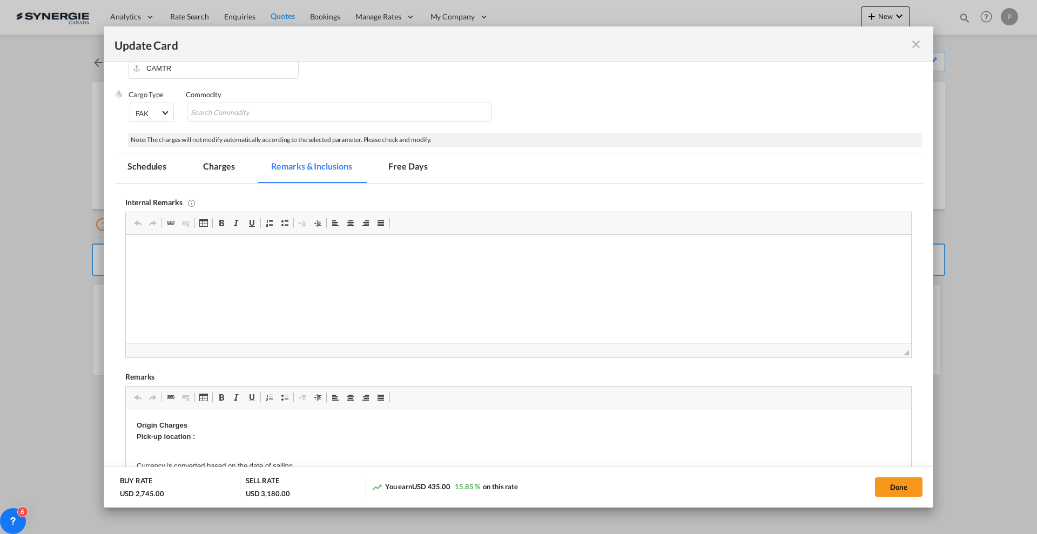
scroll to position [203, 0]
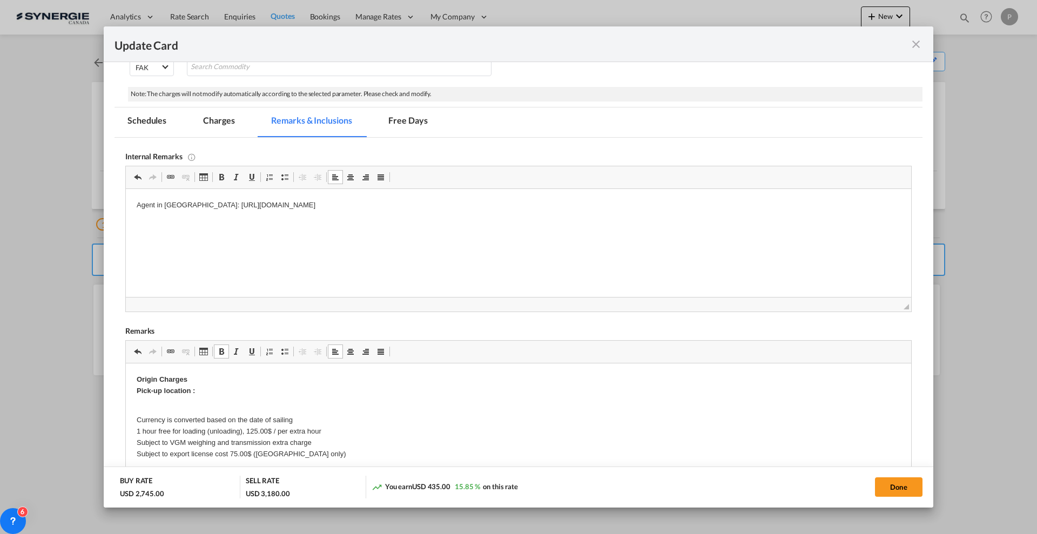
click at [220, 388] on p "Origin Charges Pick-up location :" at bounding box center [519, 385] width 764 height 23
click at [224, 392] on p "Origin Charges Pick-up location :" at bounding box center [519, 385] width 764 height 23
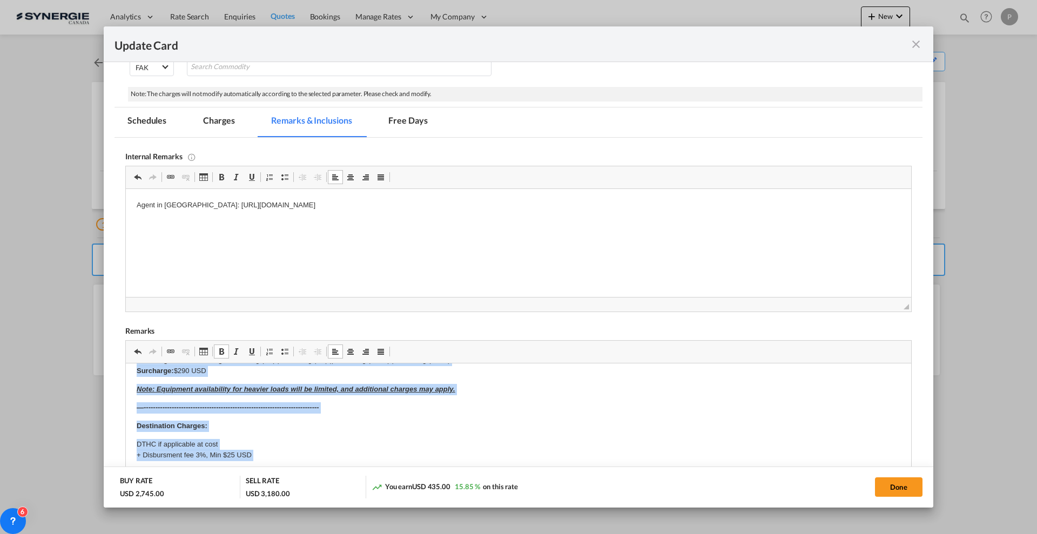
scroll to position [549, 0]
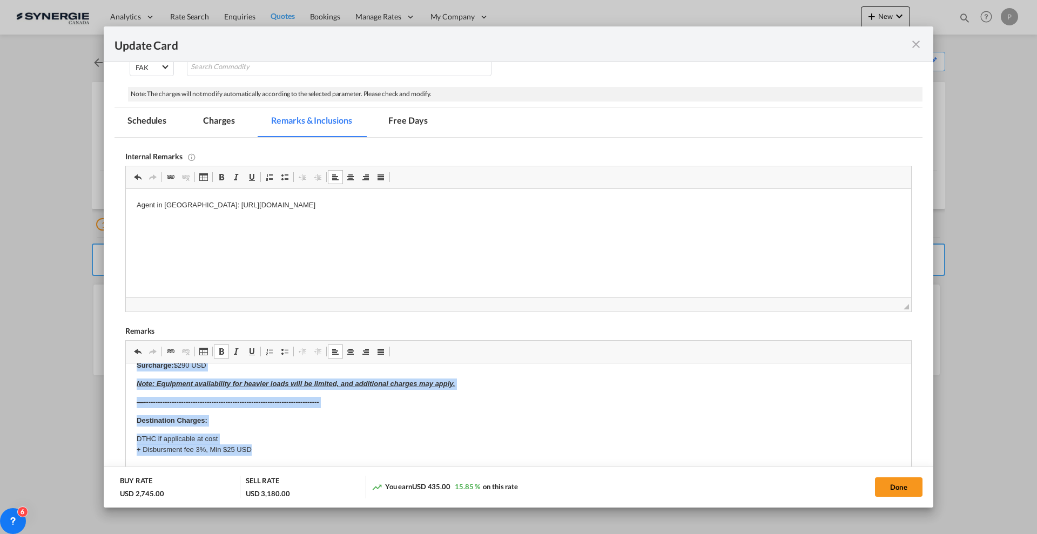
drag, startPoint x: 129, startPoint y: 378, endPoint x: 349, endPoint y: 447, distance: 230.9
click at [349, 447] on html "Origin Charges Pick-up location :GR DRIVE TECHNOLOGIES (PGR95000) Umurlu Mah. A…" at bounding box center [519, 209] width 786 height 788
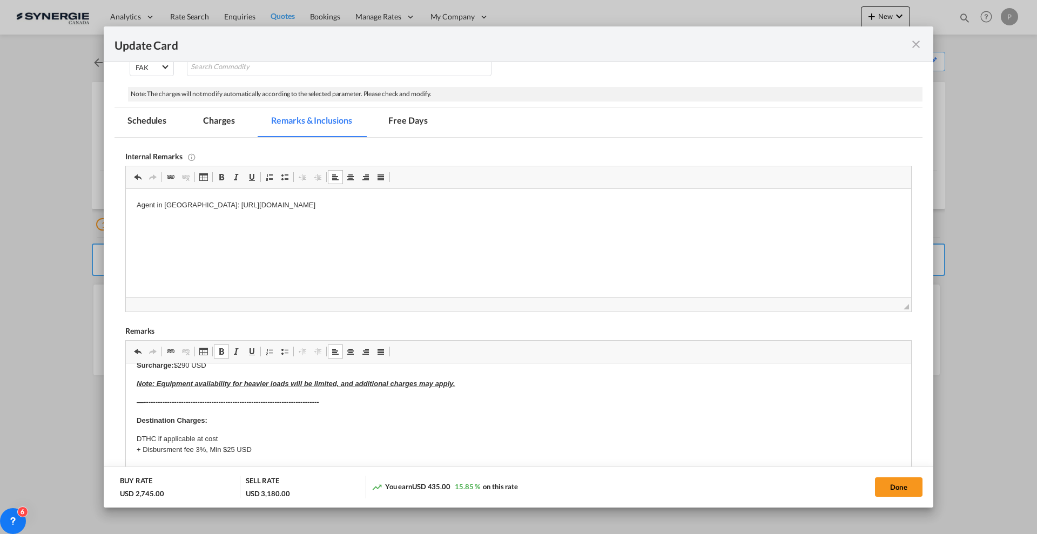
scroll to position [129, 0]
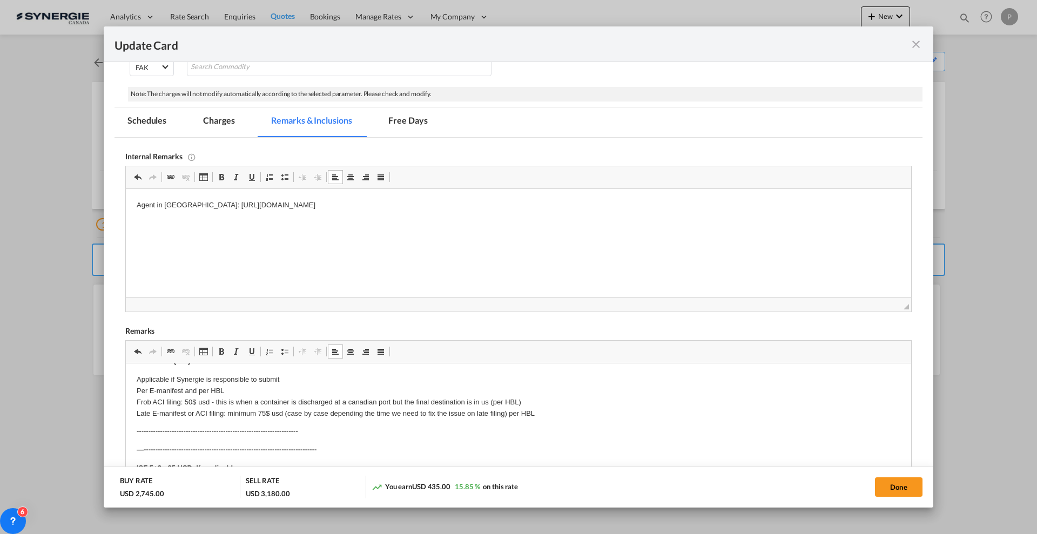
click strong "—--------------------------------------------------------------------------"
click at [906, 491] on button "Done" at bounding box center [899, 487] width 48 height 19
type input "18 Sep 2025"
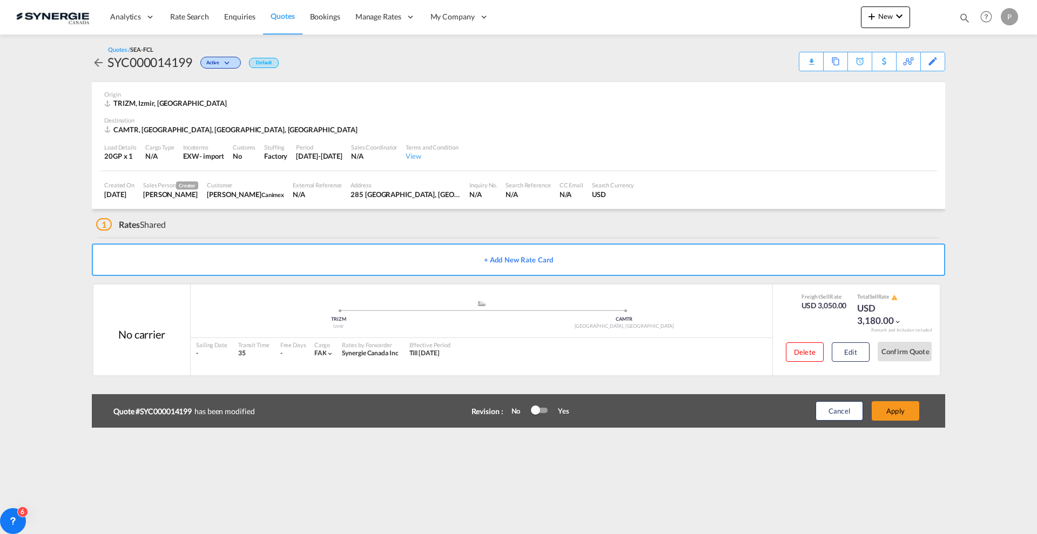
scroll to position [84, 0]
click at [889, 417] on button "Apply" at bounding box center [896, 410] width 48 height 19
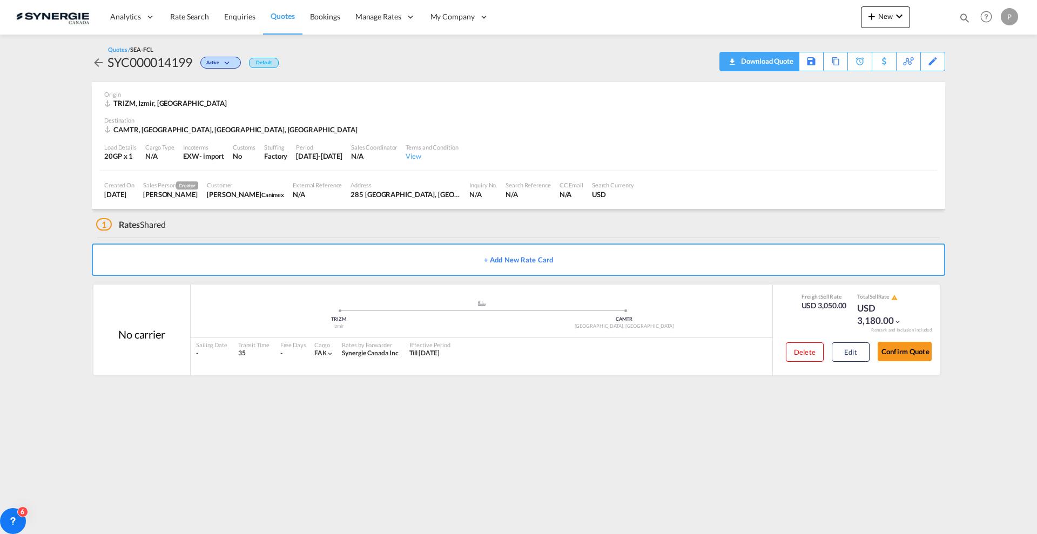
click at [791, 64] on div "Download Quote" at bounding box center [766, 60] width 55 height 17
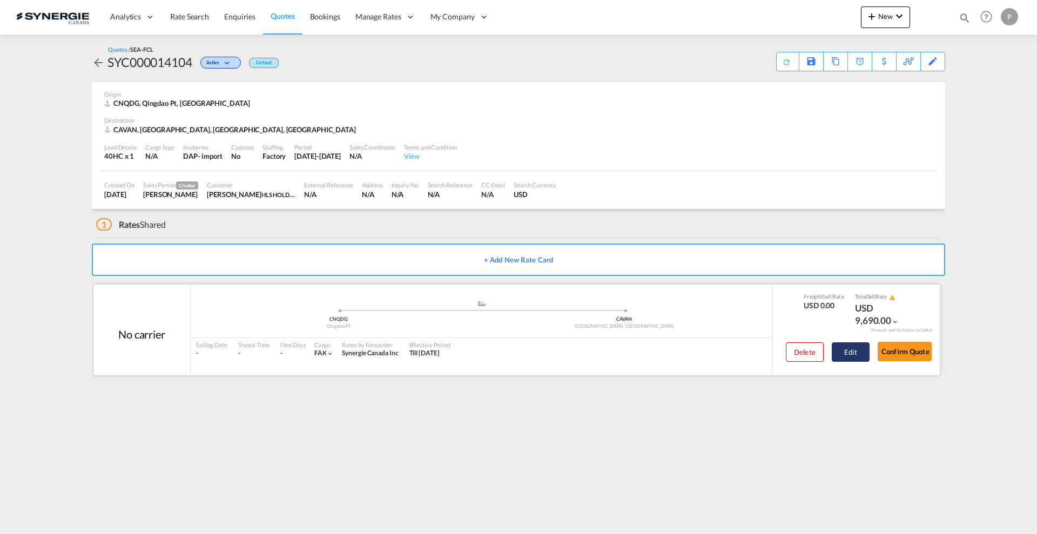
click at [839, 356] on button "Edit" at bounding box center [851, 352] width 38 height 19
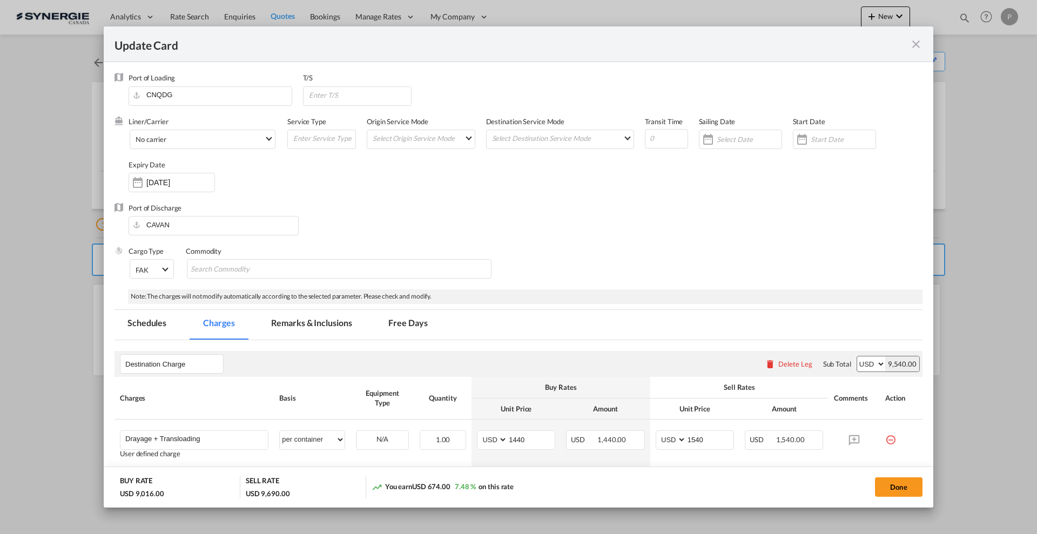
select select "per container"
select select "per vehicle"
select select "per B/L"
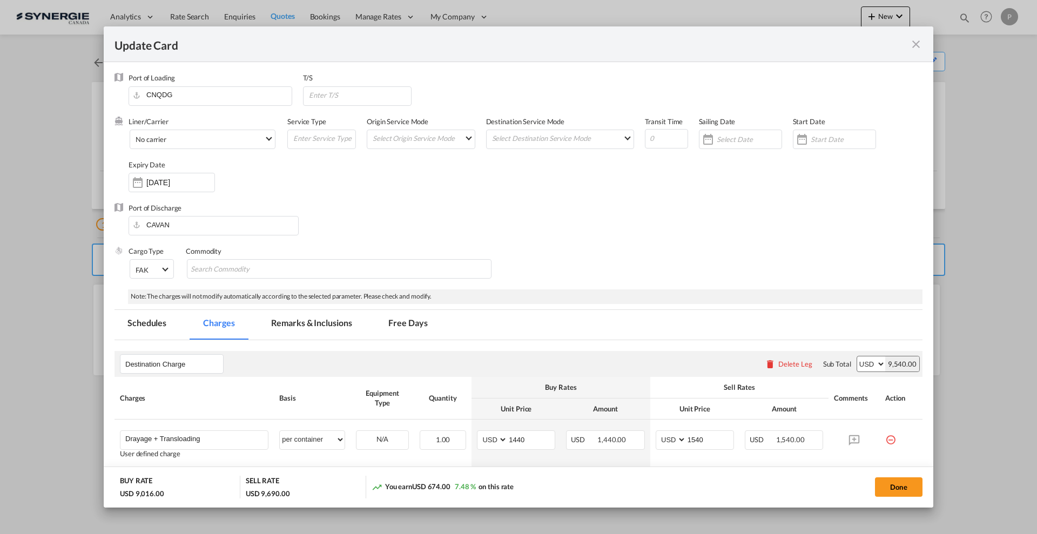
select select "per shipment"
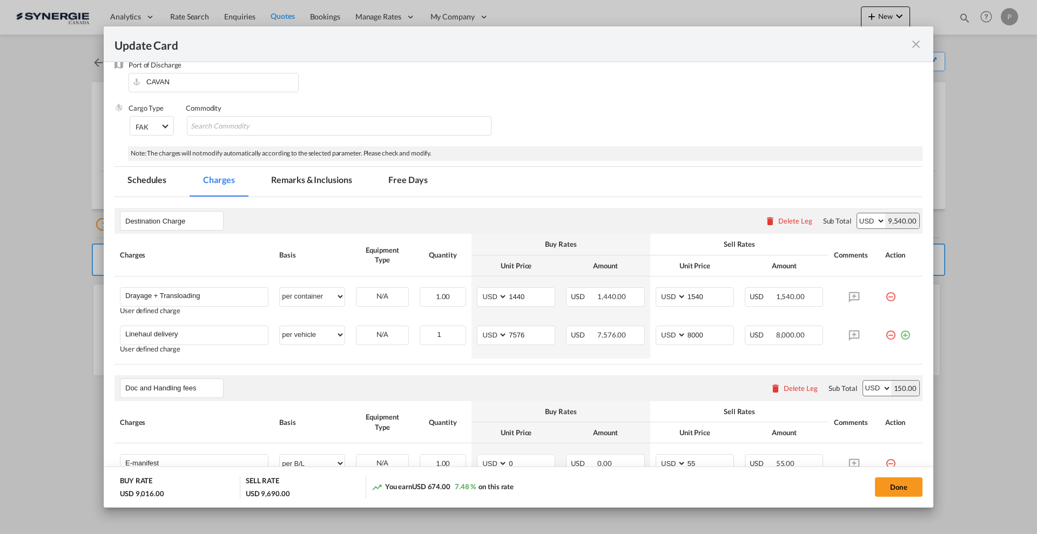
scroll to position [203, 0]
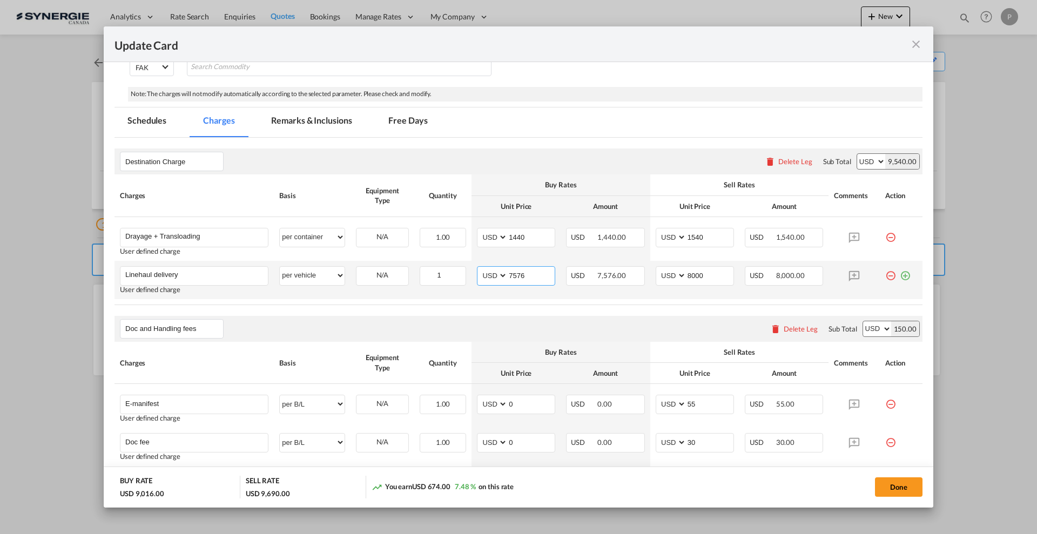
click at [519, 275] on input "7576" at bounding box center [531, 275] width 47 height 16
type input "5430"
click at [687, 269] on input "8000" at bounding box center [710, 275] width 47 height 16
type input "6000"
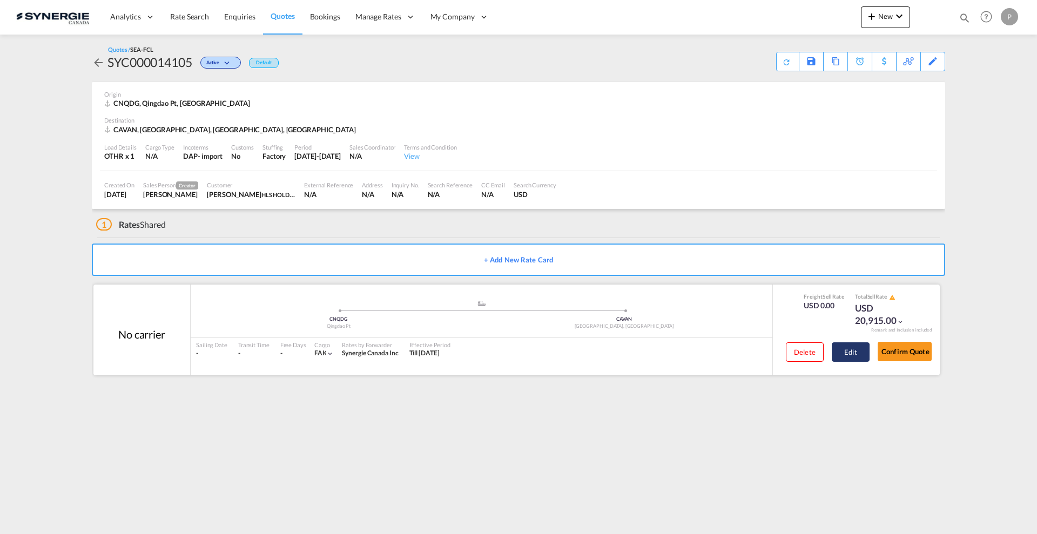
click at [838, 351] on button "Edit" at bounding box center [851, 352] width 38 height 19
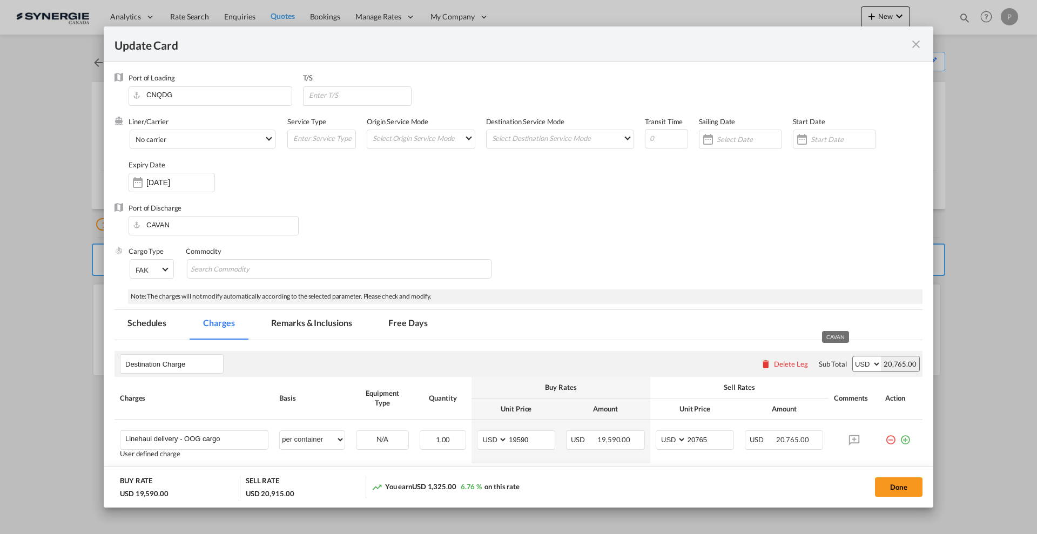
select select "per container"
select select "per B/L"
select select "per shipment"
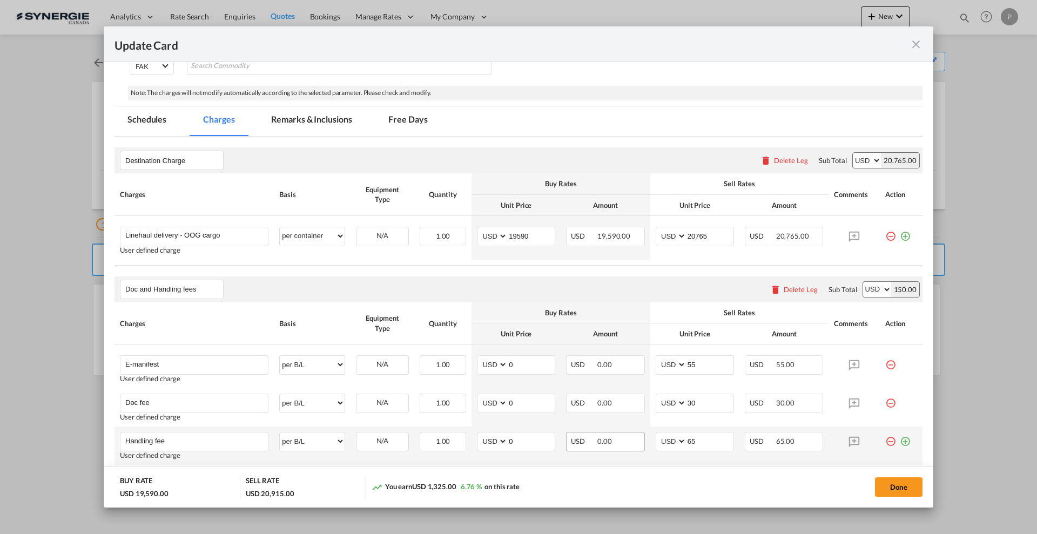
scroll to position [135, 0]
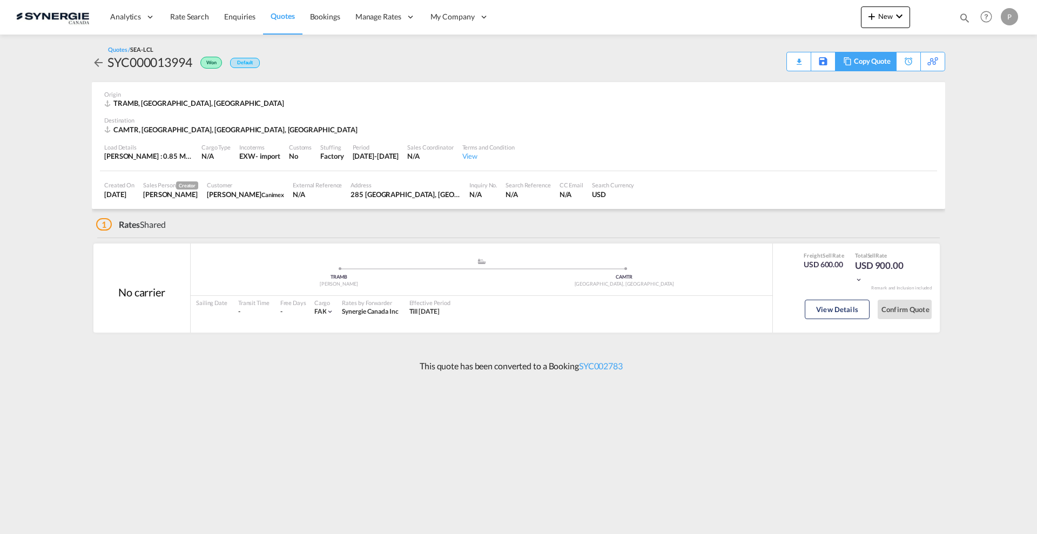
click at [880, 68] on div "Copy Quote" at bounding box center [872, 61] width 37 height 18
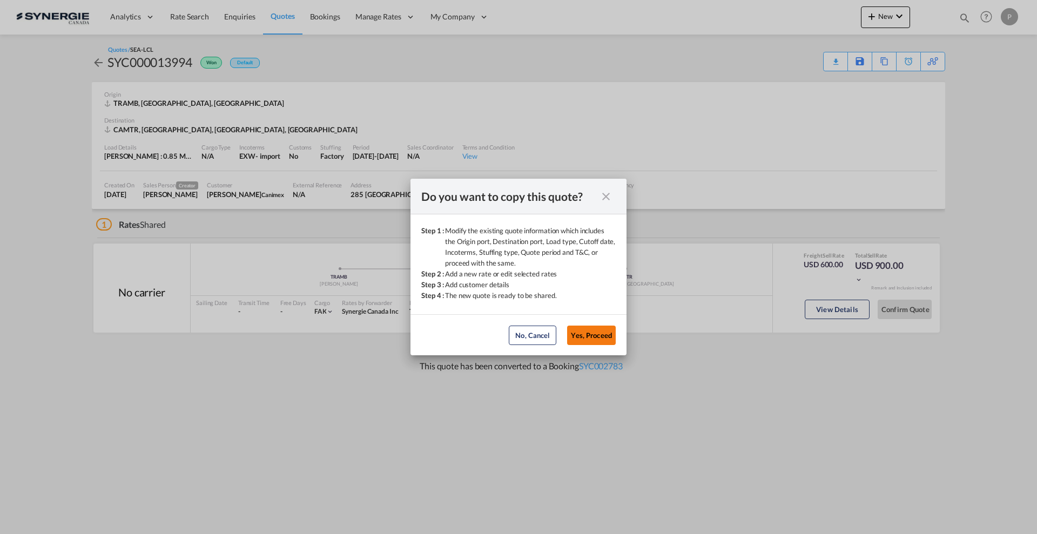
click at [596, 344] on button "Yes, Proceed" at bounding box center [591, 335] width 49 height 19
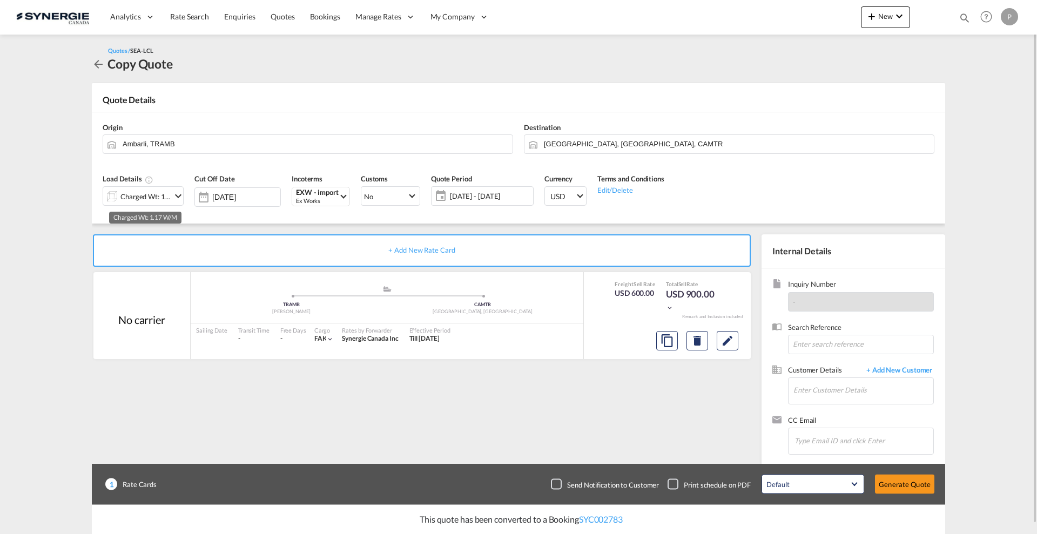
click at [170, 192] on div "Charged Wt: 1.17 W/M" at bounding box center [145, 196] width 51 height 15
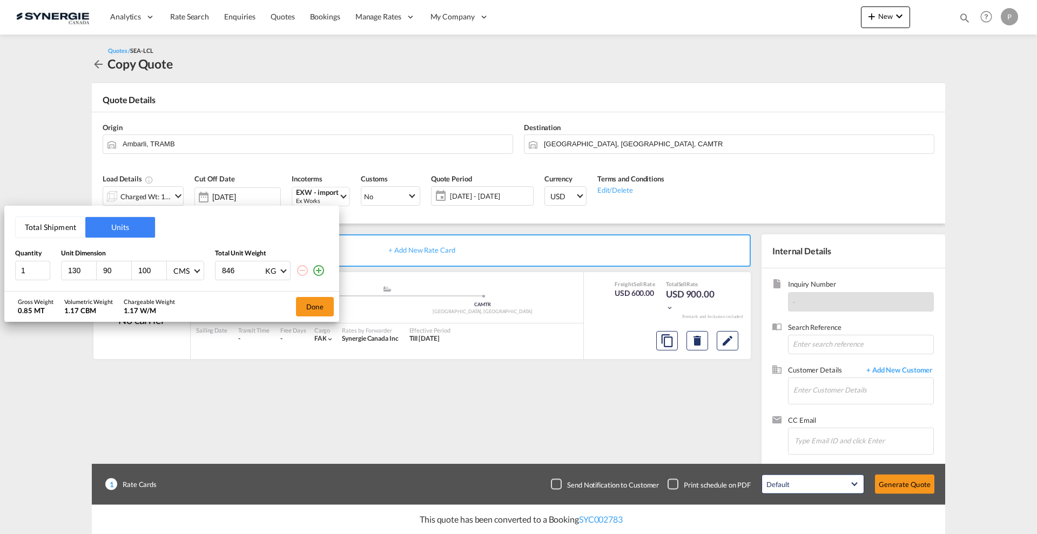
click at [33, 228] on button "Total Shipment" at bounding box center [51, 227] width 70 height 21
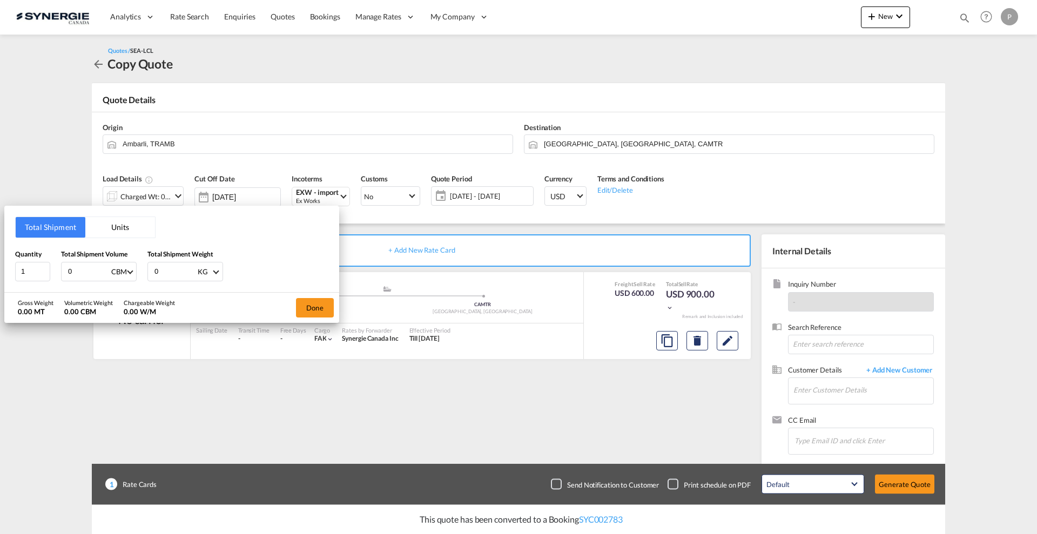
click at [97, 273] on input "0" at bounding box center [88, 272] width 43 height 18
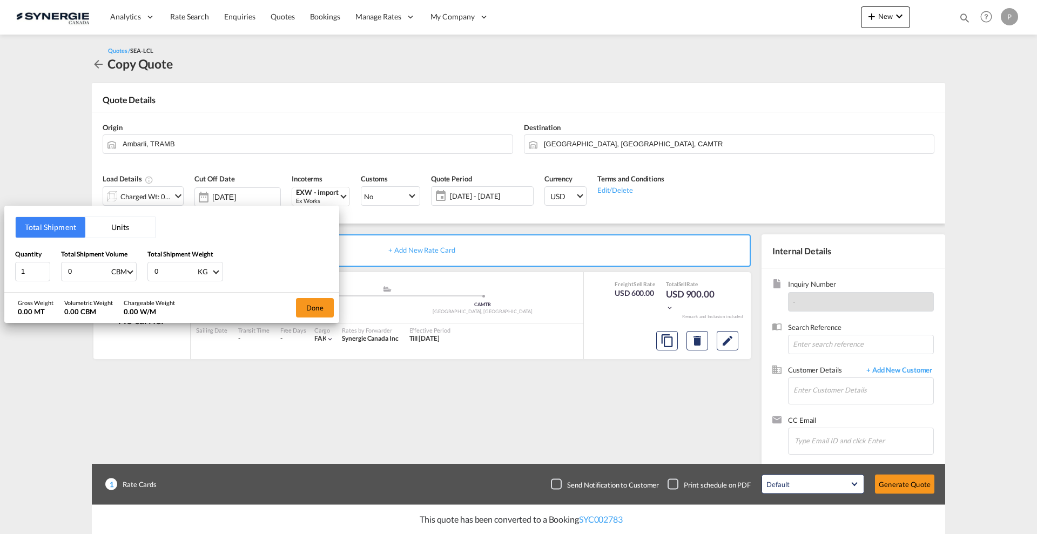
click at [86, 269] on input "0" at bounding box center [88, 272] width 43 height 18
click at [90, 269] on input "0" at bounding box center [88, 272] width 43 height 18
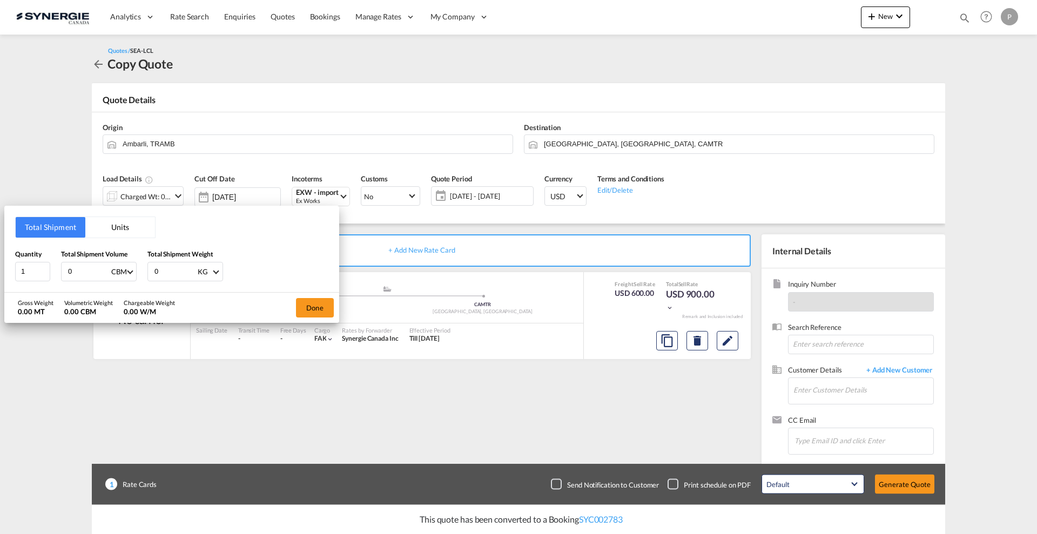
type input "2"
type input "2.0"
click at [75, 270] on input "2.0" at bounding box center [88, 272] width 43 height 18
type input "2.7"
type input "430"
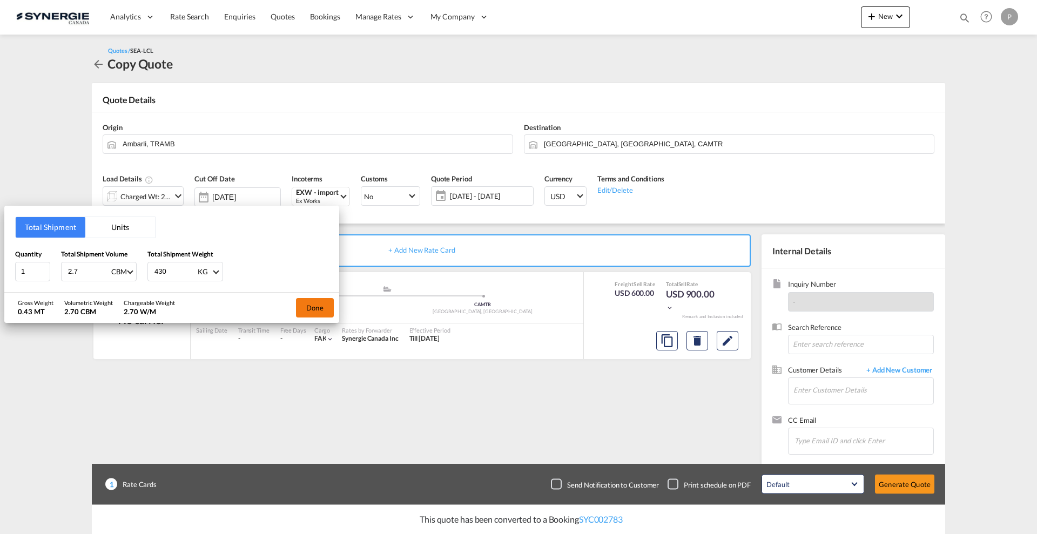
click at [319, 306] on button "Done" at bounding box center [315, 307] width 38 height 19
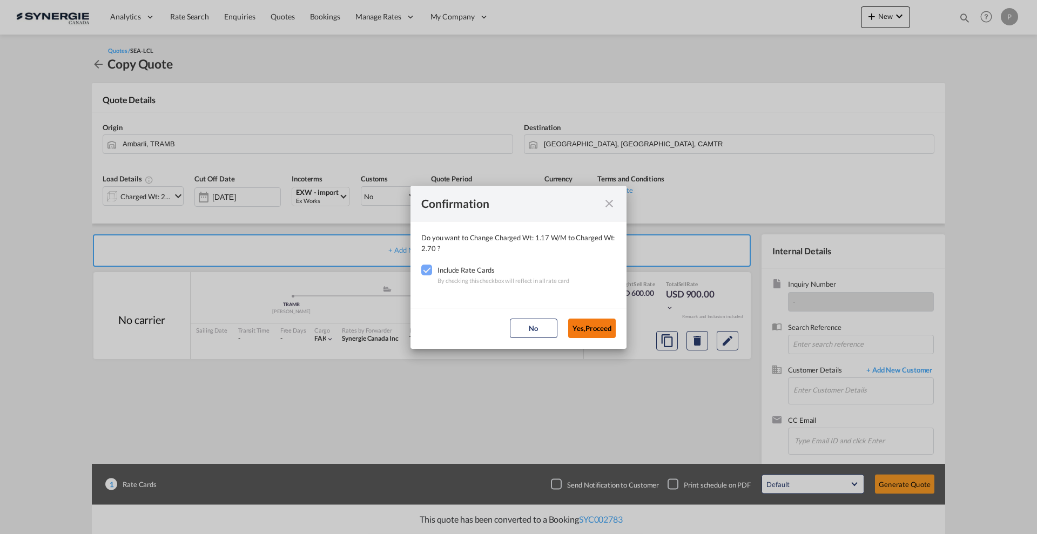
click at [611, 334] on button "Yes,Proceed" at bounding box center [592, 328] width 48 height 19
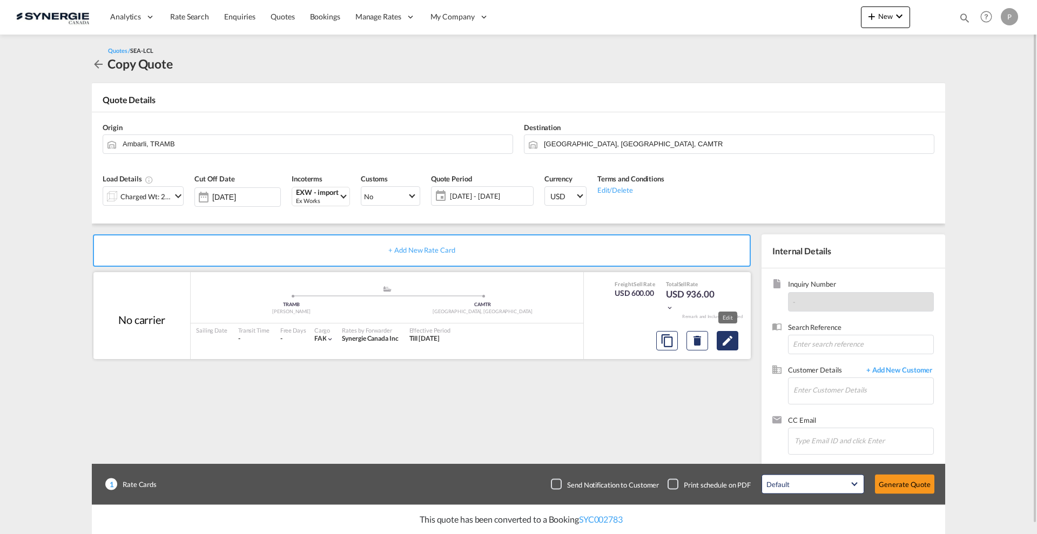
click at [729, 347] on button "Edit" at bounding box center [728, 340] width 22 height 19
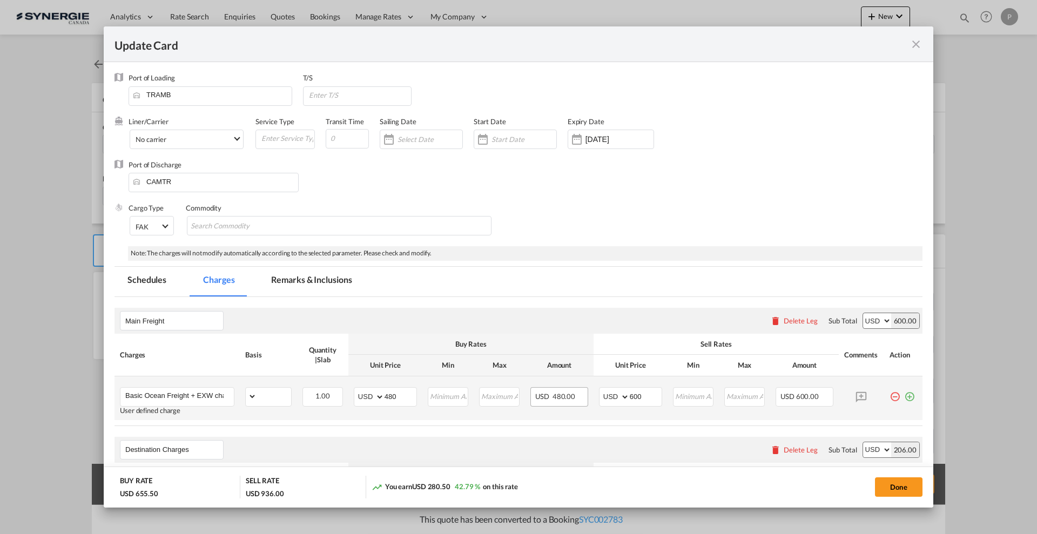
select select "flat"
select select "per_hbl"
select select "per_w/m"
select select "per_bl"
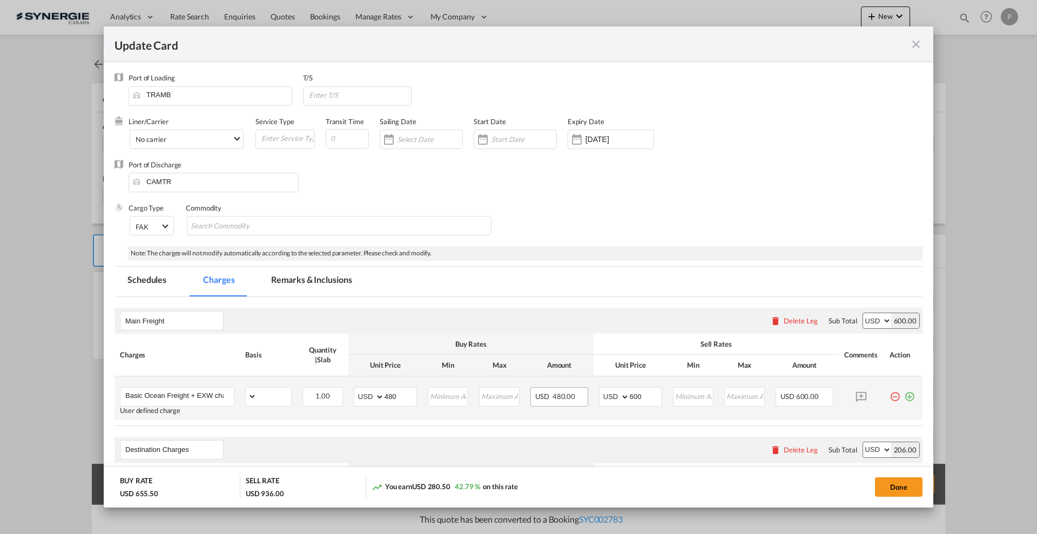
select select "per_bl"
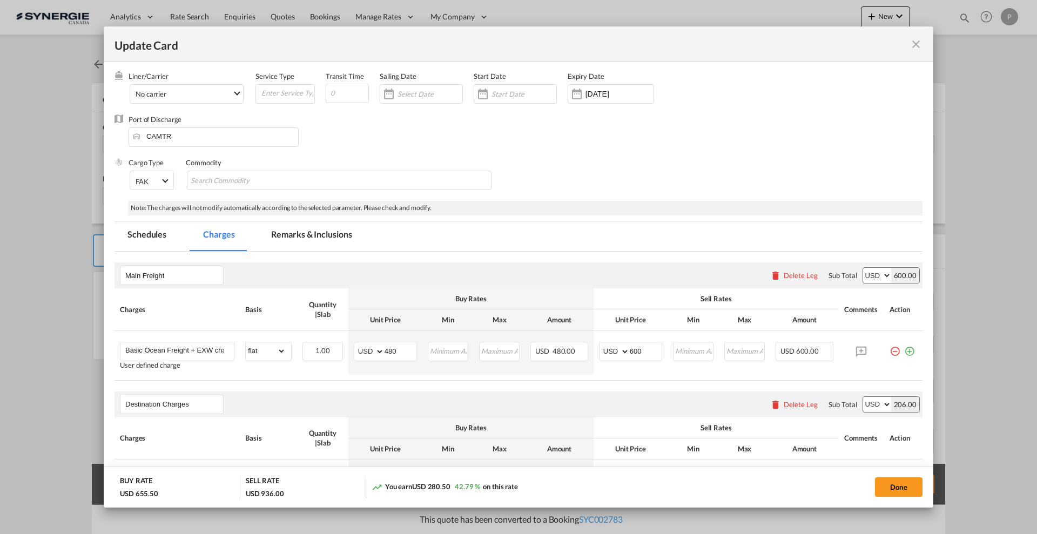
scroll to position [68, 0]
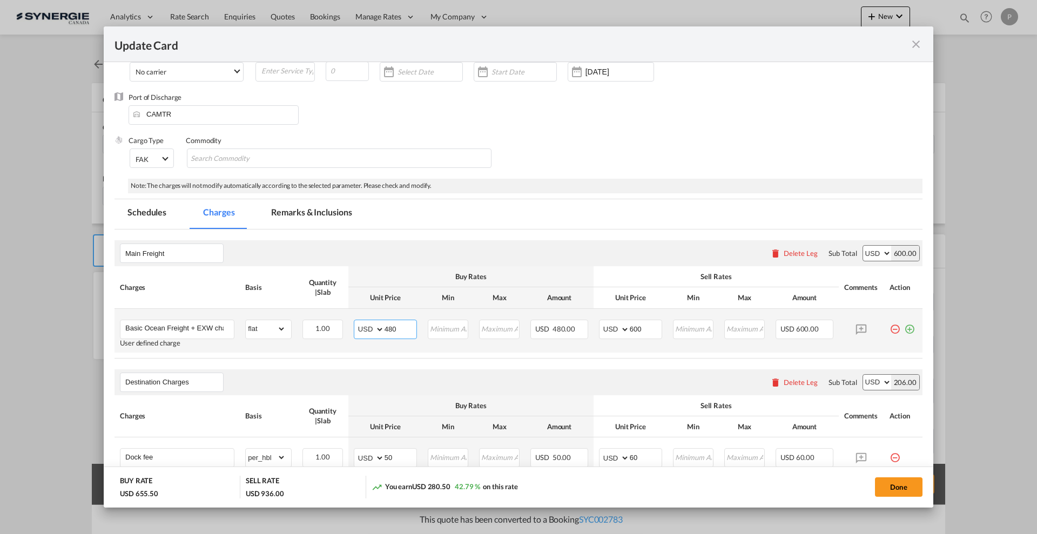
drag, startPoint x: 398, startPoint y: 327, endPoint x: 388, endPoint y: 327, distance: 9.7
click at [388, 327] on input "480" at bounding box center [401, 328] width 32 height 16
type input "465"
click at [634, 326] on input "600" at bounding box center [646, 328] width 32 height 16
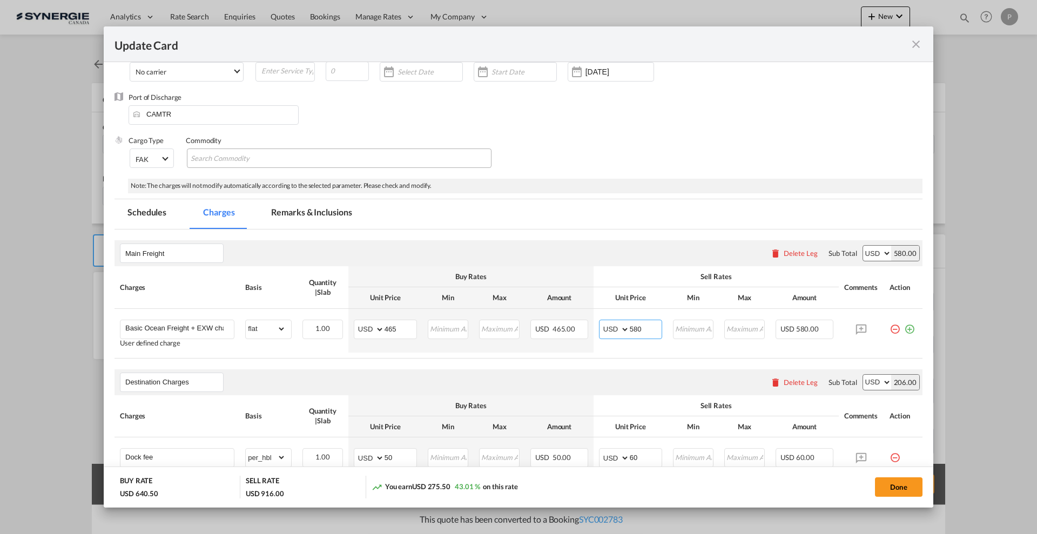
type input "580"
click at [295, 165] on md-chips-wrap "Chips container with autocompletion. Enter the text area, type text to search, …" at bounding box center [339, 158] width 305 height 19
type input "Non stackable cargo"
click at [370, 106] on div "Port of Discharge CAMTR" at bounding box center [519, 113] width 808 height 43
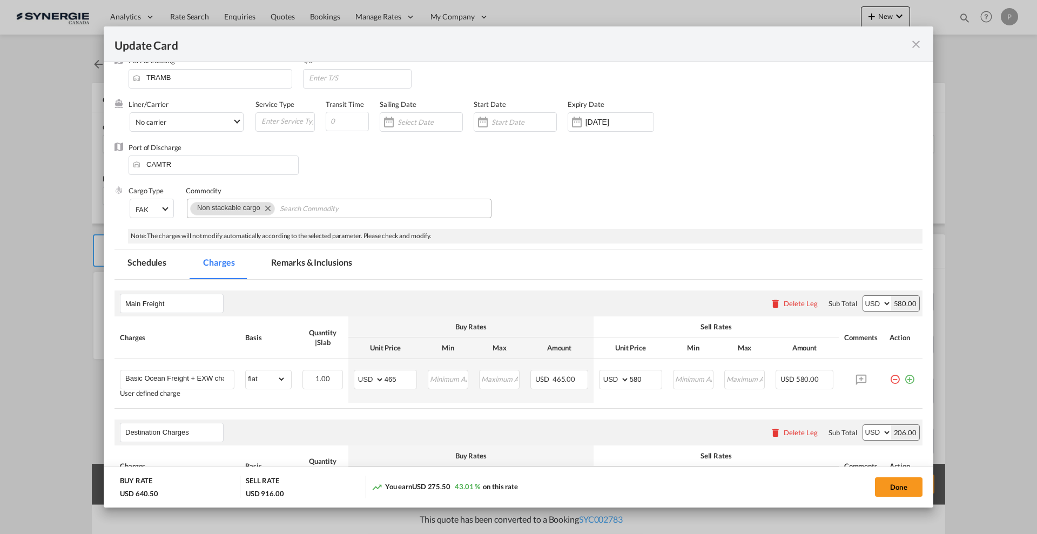
scroll to position [0, 0]
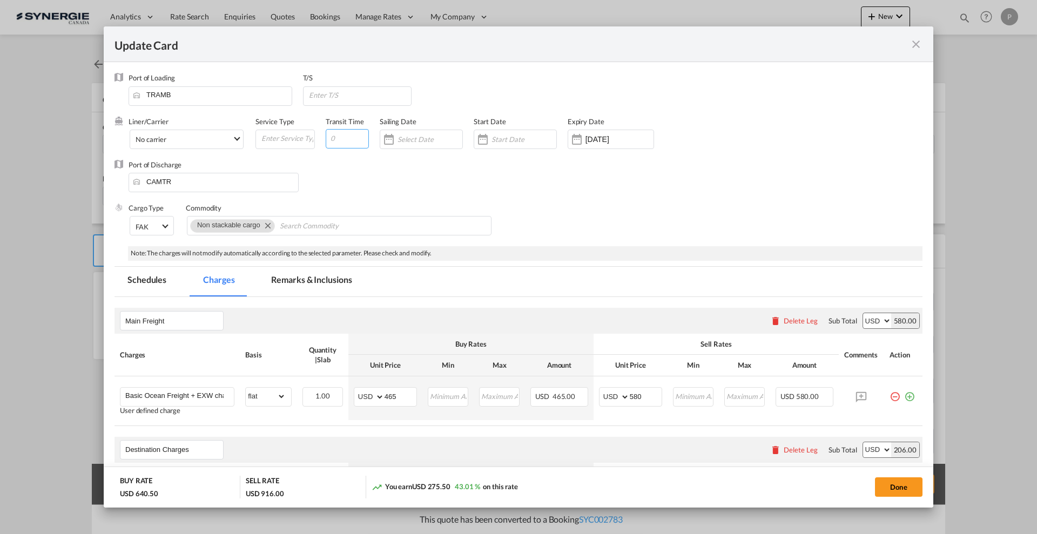
click at [347, 137] on input "Update CardPort of ..." at bounding box center [347, 138] width 43 height 19
type input "35"
click at [512, 192] on div "Port of Discharge CAMTR" at bounding box center [519, 181] width 808 height 43
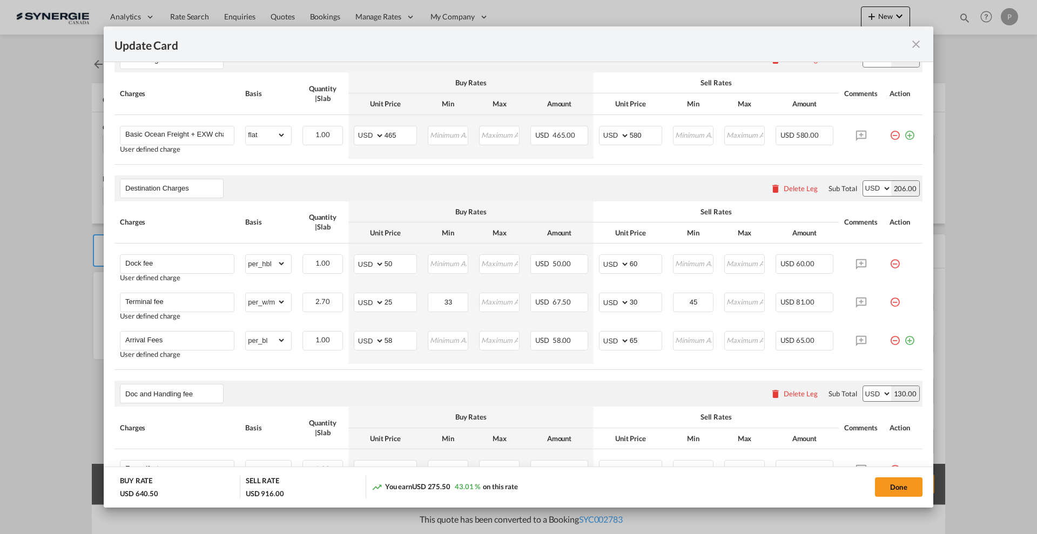
scroll to position [270, 0]
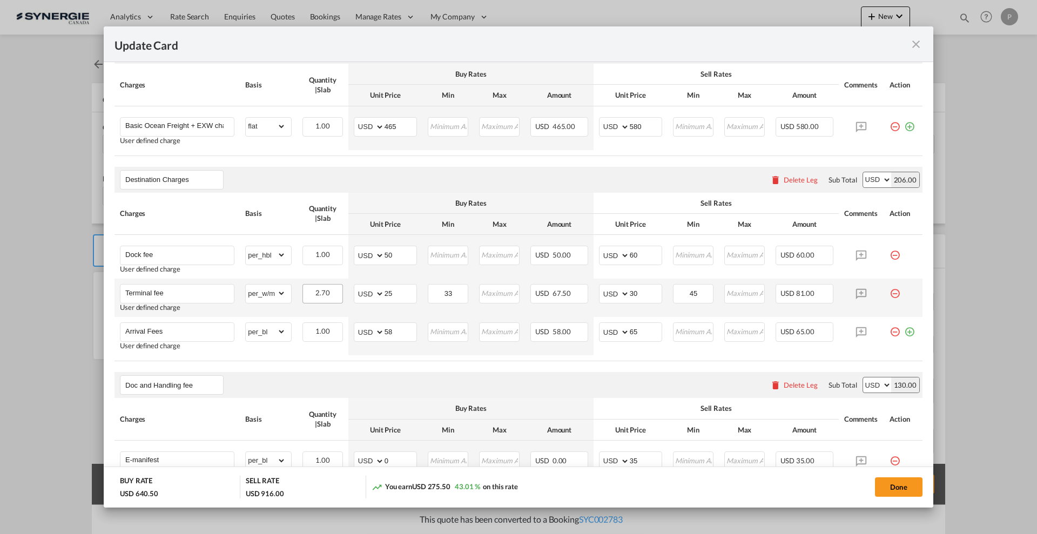
click at [322, 298] on div "2.70" at bounding box center [323, 293] width 41 height 19
click at [273, 295] on select "gross_weight volumetric_weight per_shipment per_bl per_km per_hawb per_kg flat …" at bounding box center [266, 293] width 40 height 17
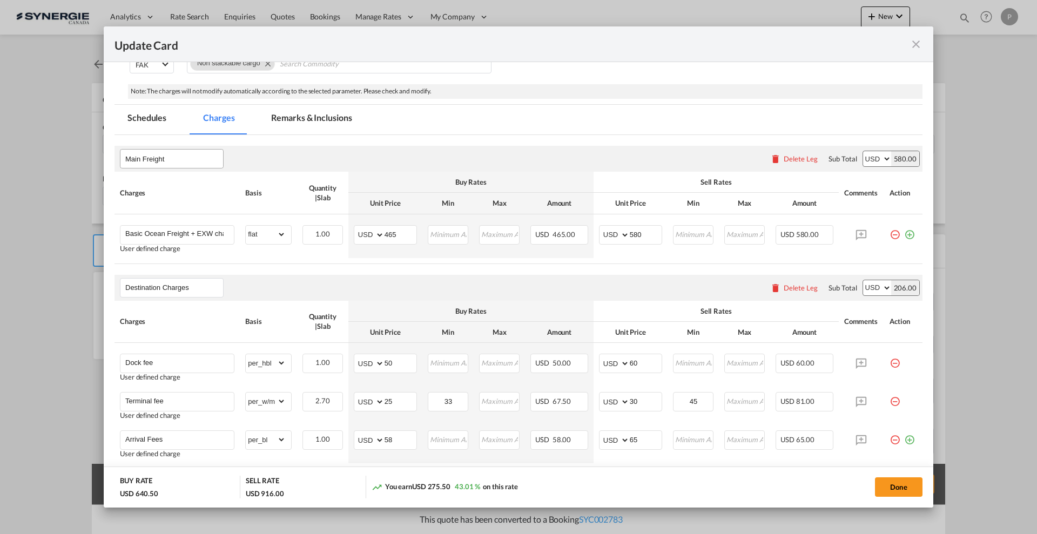
scroll to position [105, 0]
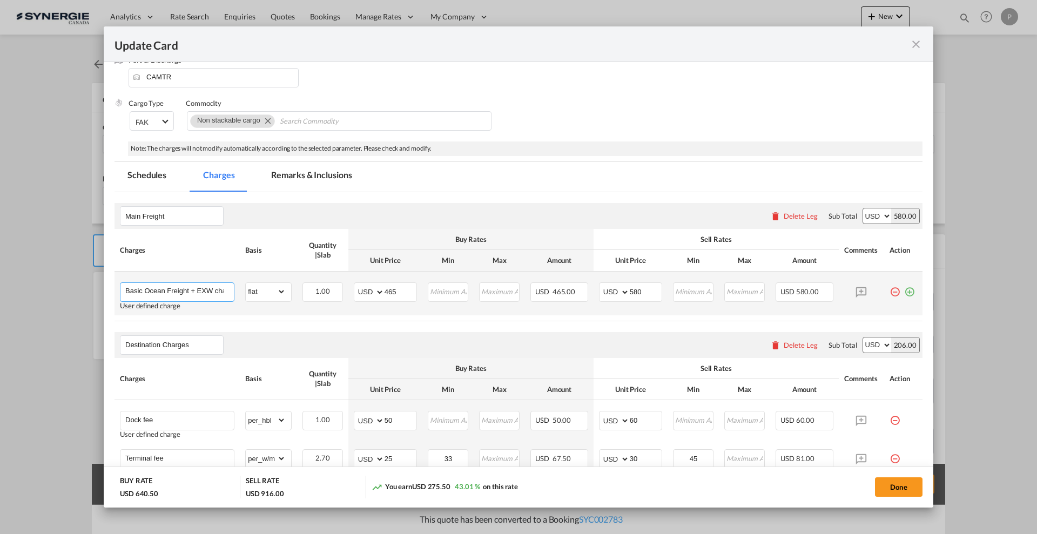
click at [192, 287] on input "Basic Ocean Freight + EXW charges" at bounding box center [179, 291] width 109 height 16
drag, startPoint x: 203, startPoint y: 289, endPoint x: 344, endPoint y: 286, distance: 141.0
click at [344, 286] on tr "Basic Ocean Freight + EXW charges User defined charge Please Enter Already Exis…" at bounding box center [519, 294] width 808 height 44
click at [163, 291] on input "Basic Ocean Freight + EXW charges" at bounding box center [179, 291] width 109 height 16
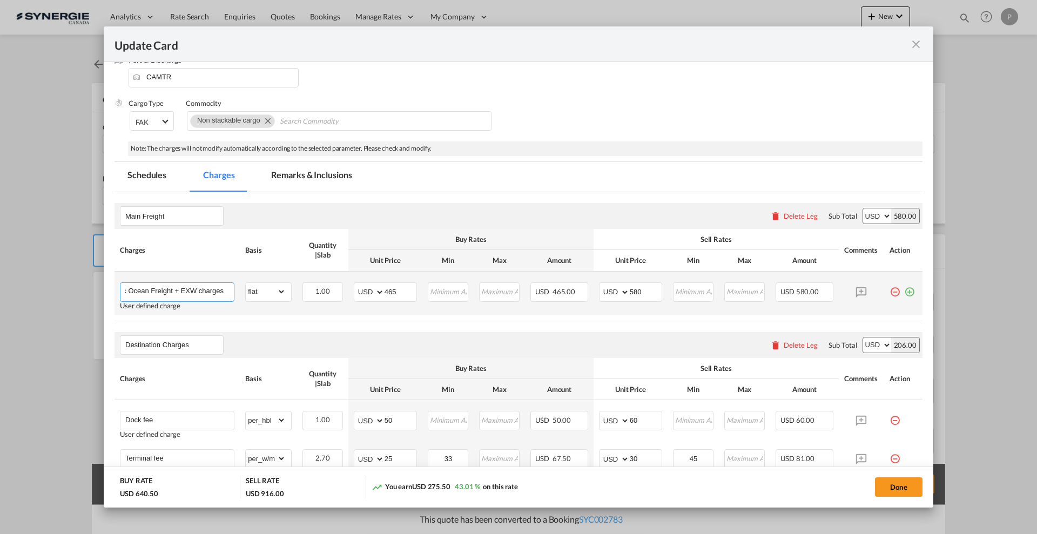
click at [173, 289] on input "Basic Ocean Freight + EXW charges" at bounding box center [179, 291] width 109 height 16
type input "Basic Ocean Freight + Nonstackable fees + EXW charges"
click at [274, 197] on air-lcl-rate-modification "Main Freight Please enter leg name Leg Name Already Exists Delete Leg Sub Total…" at bounding box center [519, 477] width 808 height 571
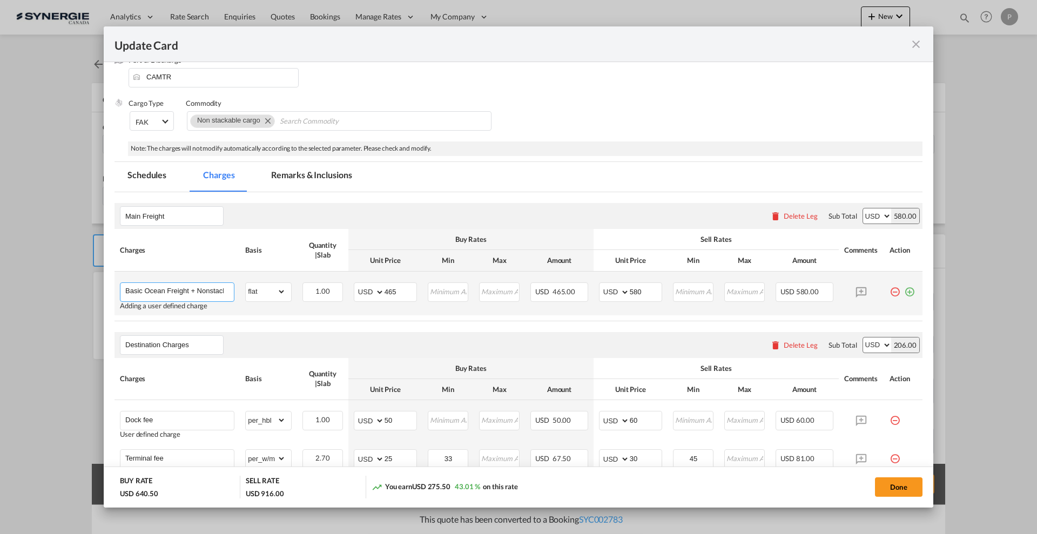
click at [210, 290] on input "Basic Ocean Freight + Nonstackable fees + EXW charges" at bounding box center [179, 291] width 109 height 16
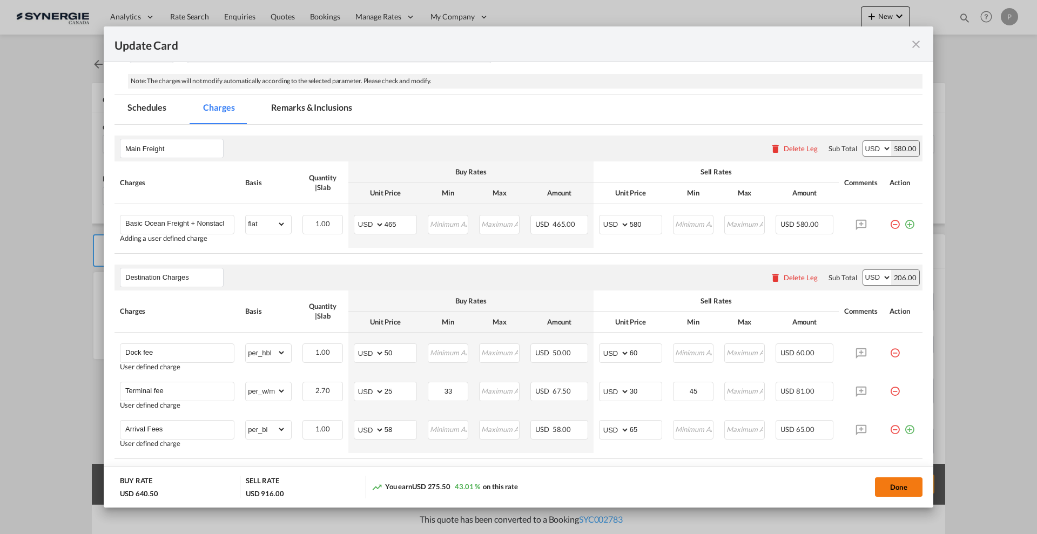
click at [901, 488] on button "Done" at bounding box center [899, 487] width 48 height 19
type input "06 Sep 2025"
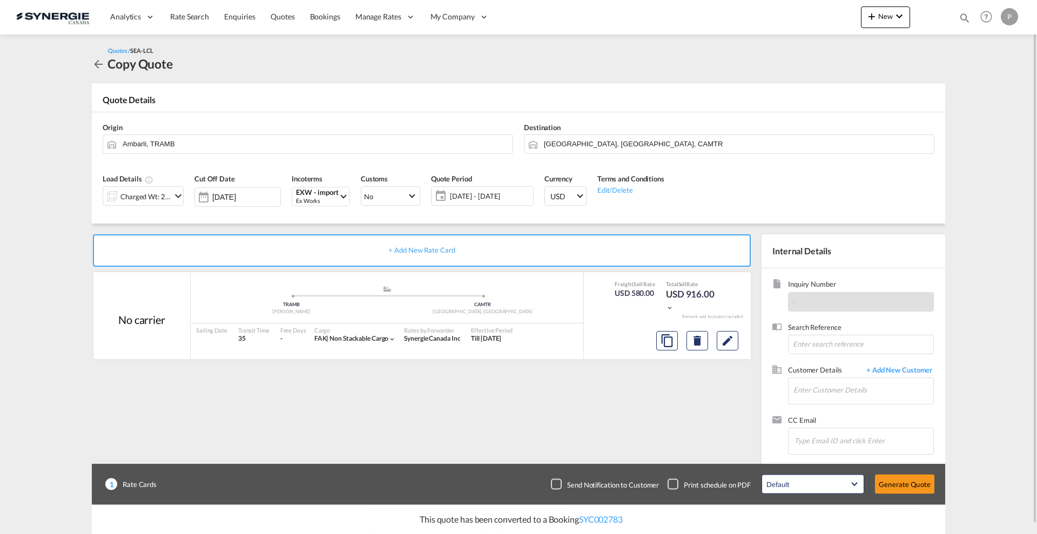
click at [159, 194] on div "Charged Wt: 2.70 W/M" at bounding box center [145, 196] width 51 height 15
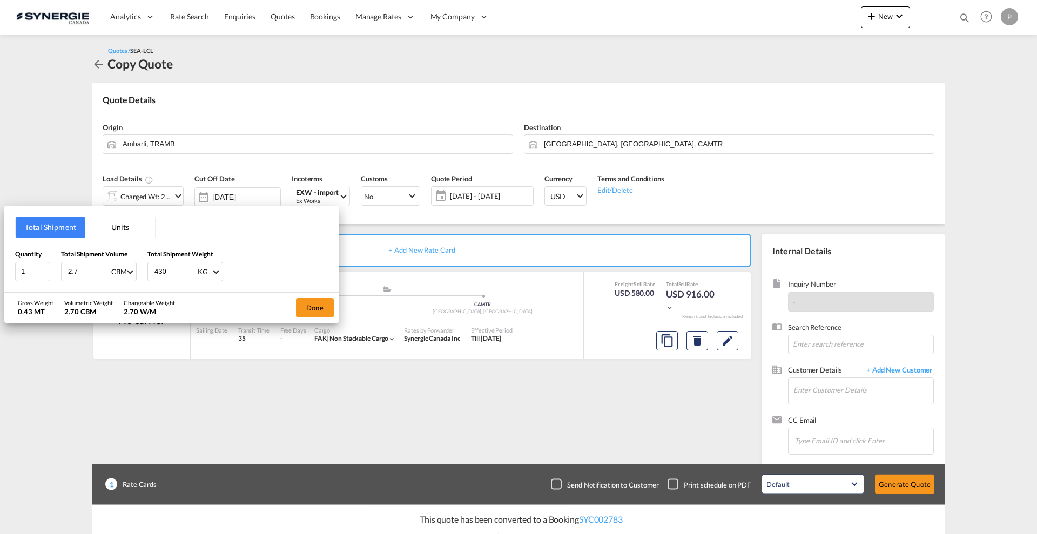
click at [108, 229] on button "Units" at bounding box center [120, 227] width 70 height 21
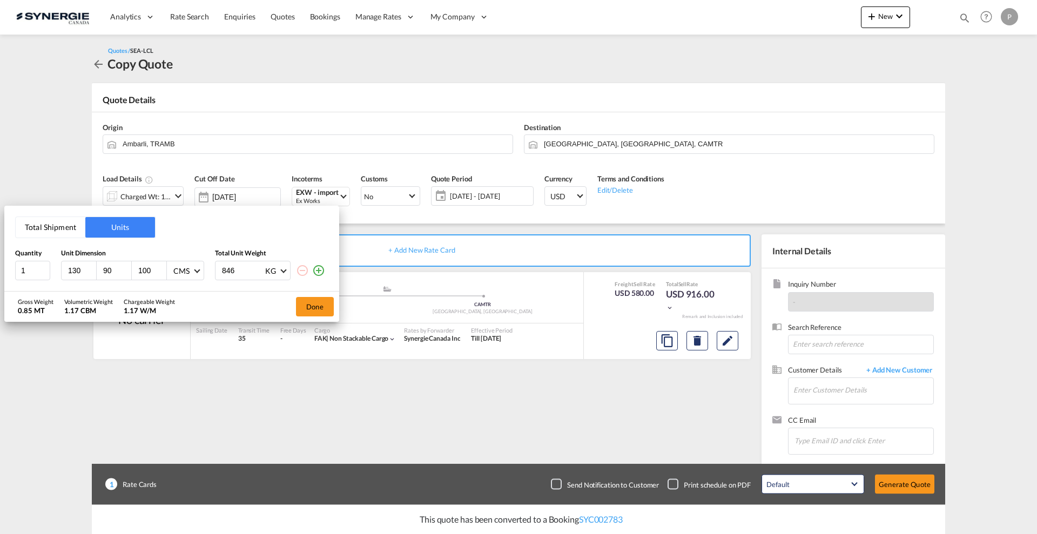
click at [77, 269] on input "130" at bounding box center [81, 271] width 29 height 10
type input "40"
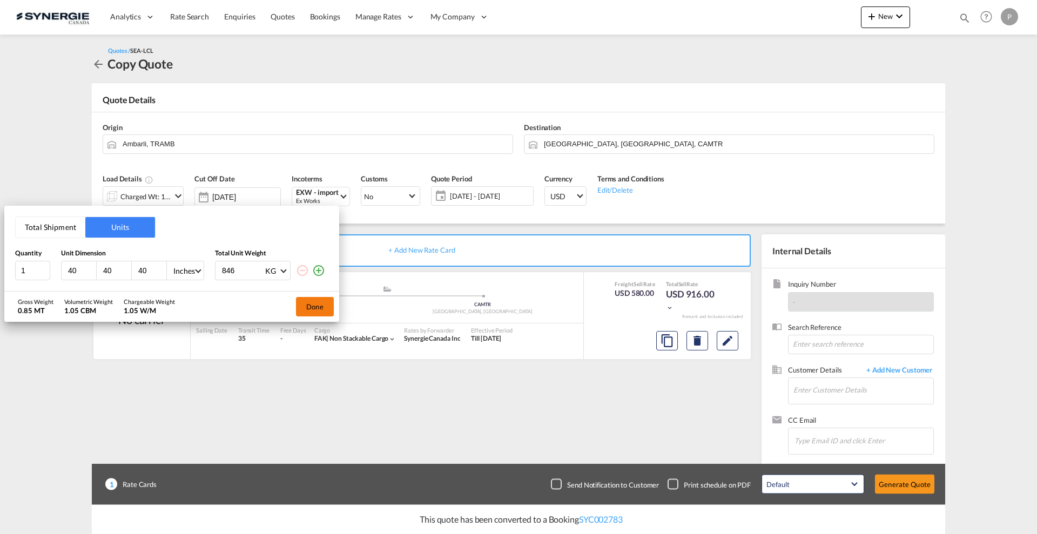
click at [332, 305] on button "Done" at bounding box center [315, 306] width 38 height 19
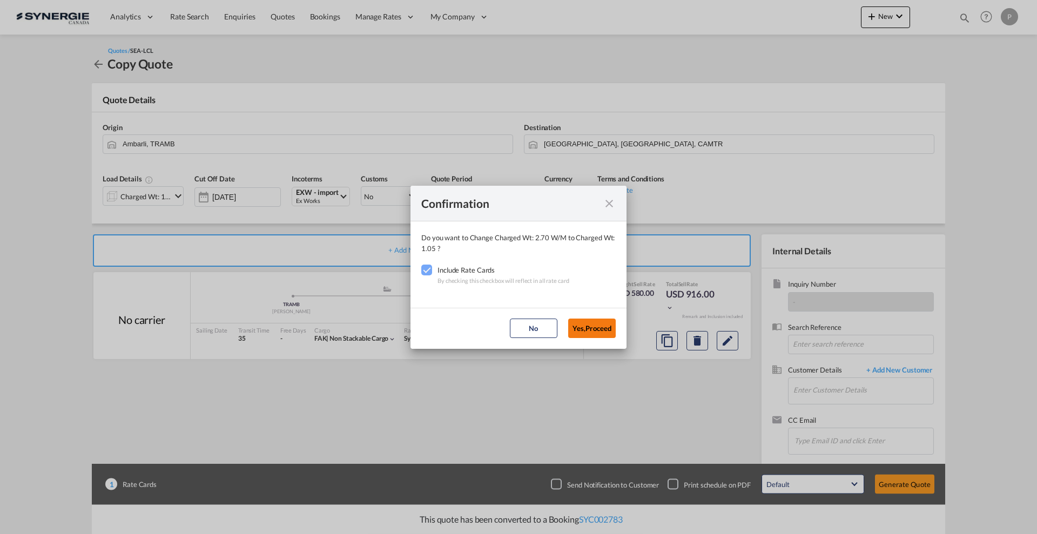
click at [601, 332] on button "Yes,Proceed" at bounding box center [592, 328] width 48 height 19
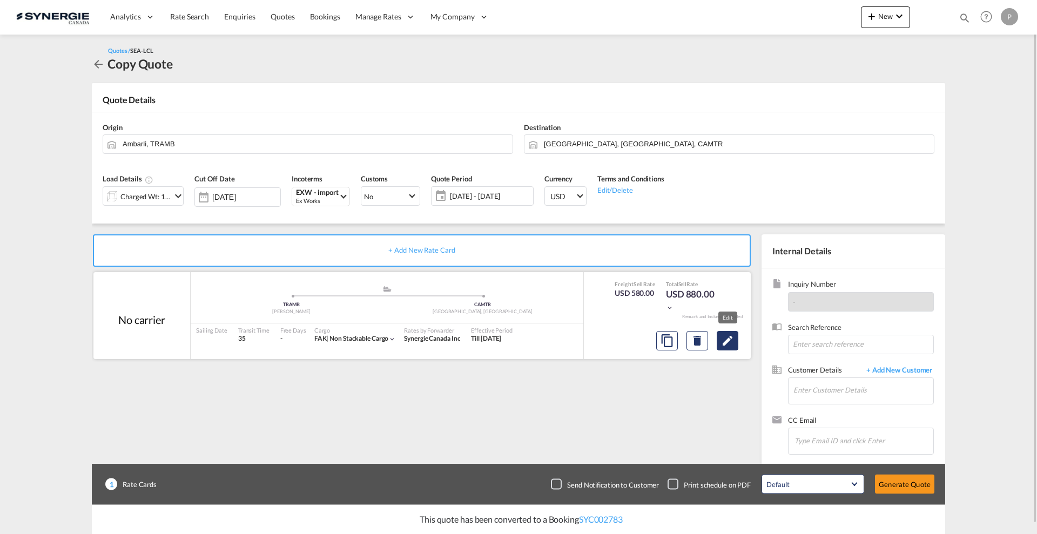
click at [724, 344] on md-icon "Edit" at bounding box center [727, 340] width 13 height 13
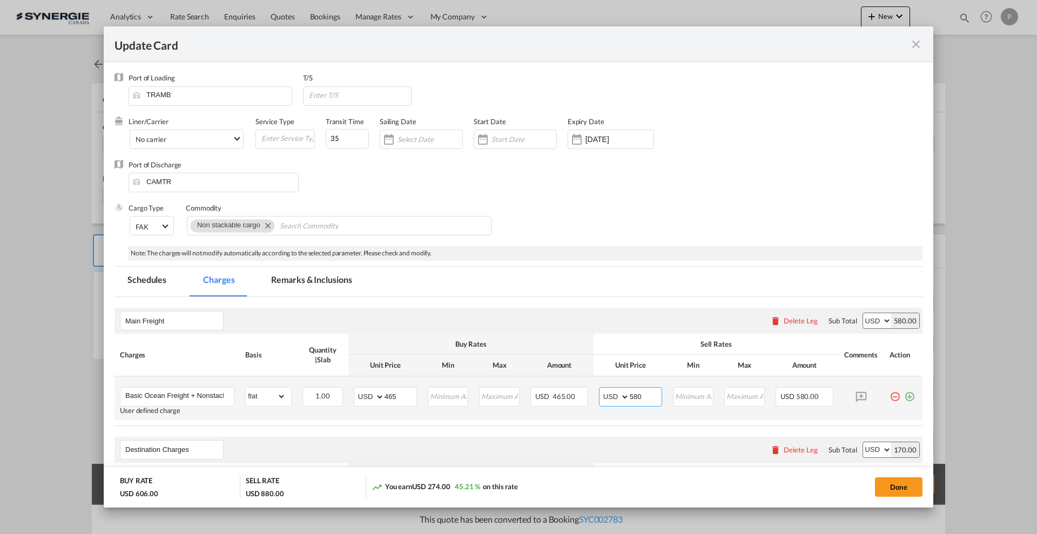
click at [630, 392] on input "580" at bounding box center [646, 396] width 32 height 16
type input "600"
click at [900, 487] on button "Done" at bounding box center [899, 487] width 48 height 19
type input "06 Sep 2025"
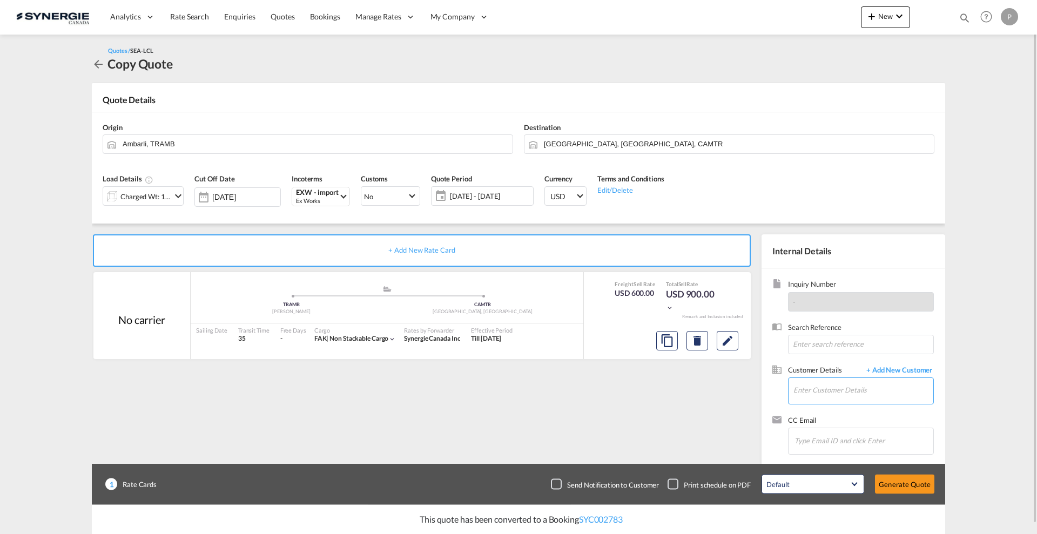
click at [853, 398] on input "Enter Customer Details" at bounding box center [864, 390] width 140 height 24
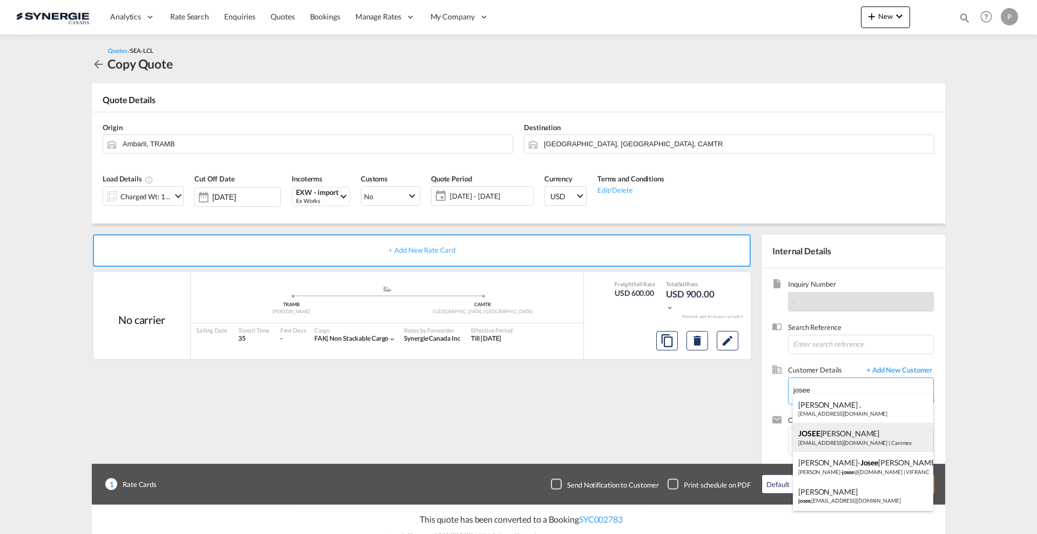
click at [874, 428] on div "JOSEE LEMAIRE lemairej@canimex.com | Canimex" at bounding box center [863, 437] width 140 height 29
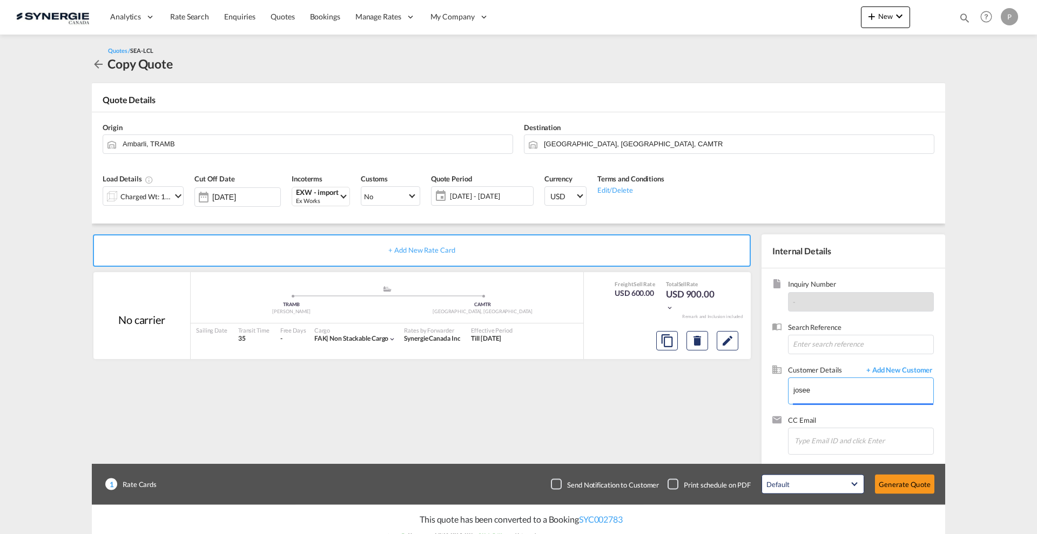
type input "Canimex, JOSEE LEMAIRE, lemairej@canimex.com"
click at [907, 483] on button "Generate Quote" at bounding box center [904, 484] width 59 height 19
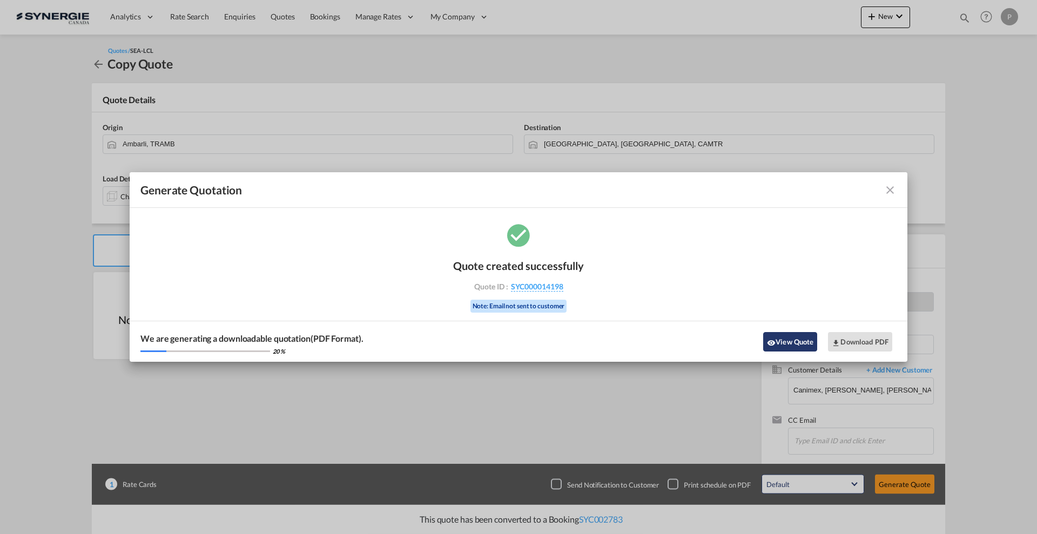
click at [784, 334] on button "View Quote" at bounding box center [790, 341] width 54 height 19
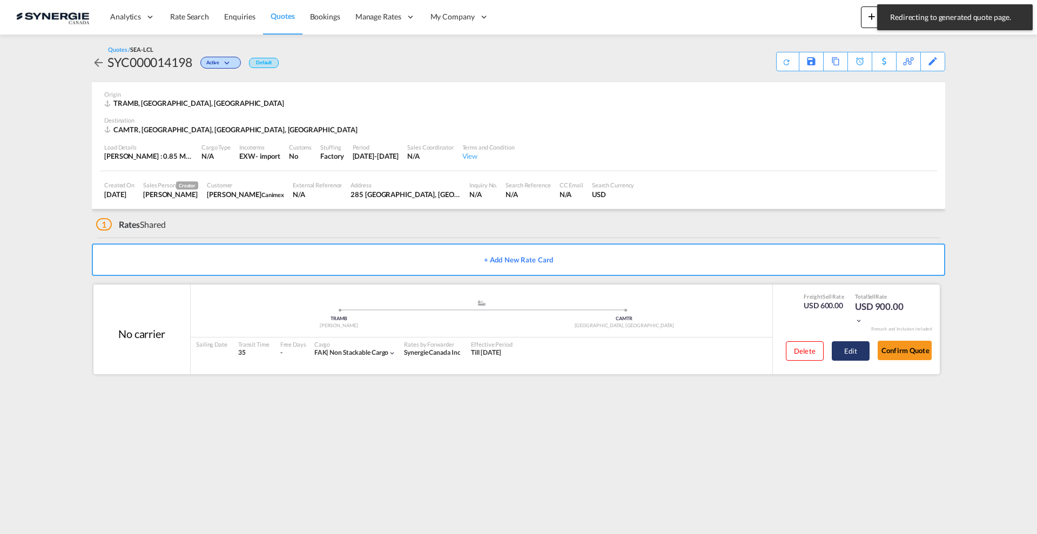
click at [855, 355] on button "Edit" at bounding box center [851, 350] width 38 height 19
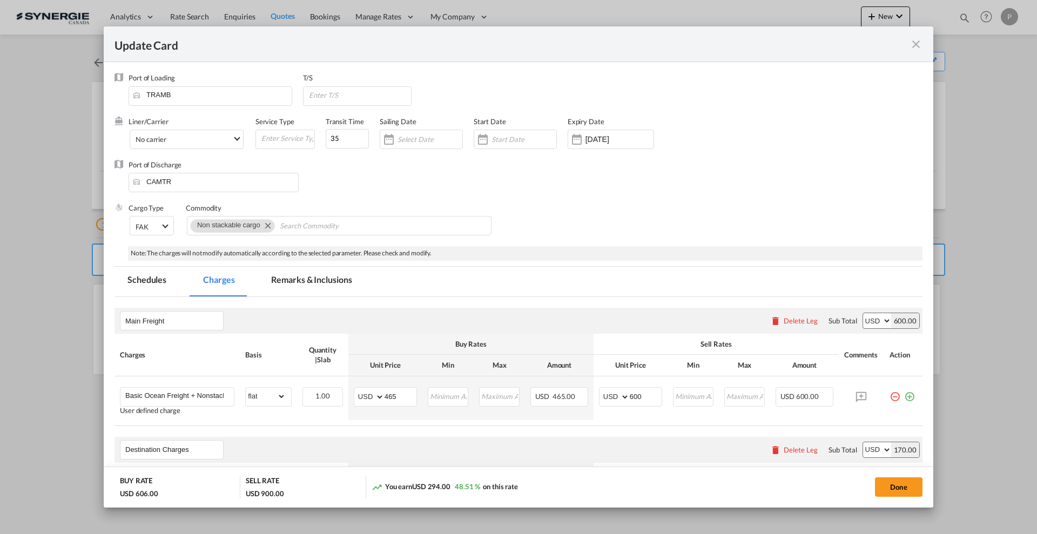
click at [327, 273] on md-tab-item "Remarks & Inclusions" at bounding box center [311, 282] width 106 height 30
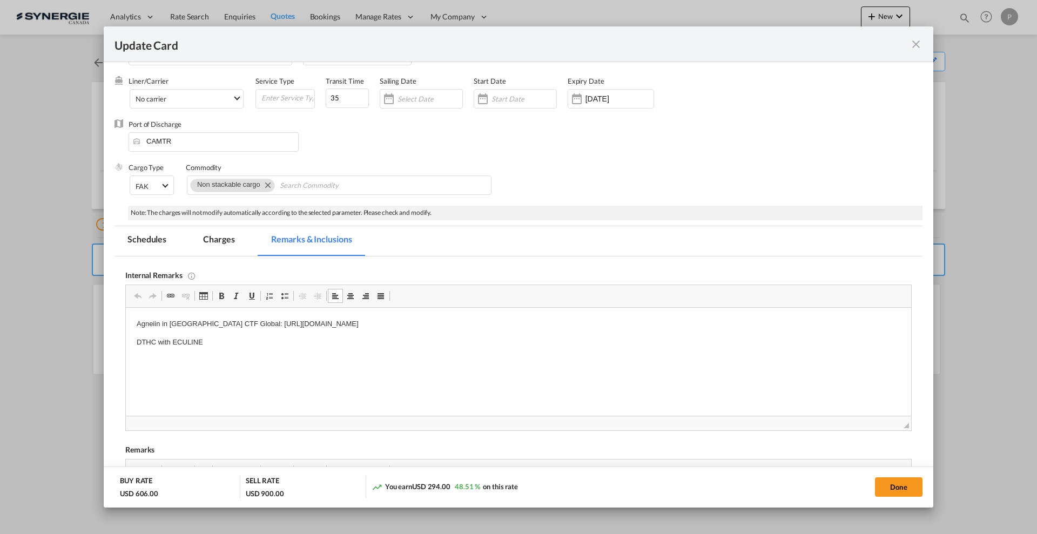
drag, startPoint x: 541, startPoint y: 322, endPoint x: 230, endPoint y: 314, distance: 310.8
click at [230, 314] on html "Agneiin in Turkey CTF Global: https://app.frontapp.com/open/cnv_q4b6hzj?key=gmW…" at bounding box center [519, 333] width 786 height 51
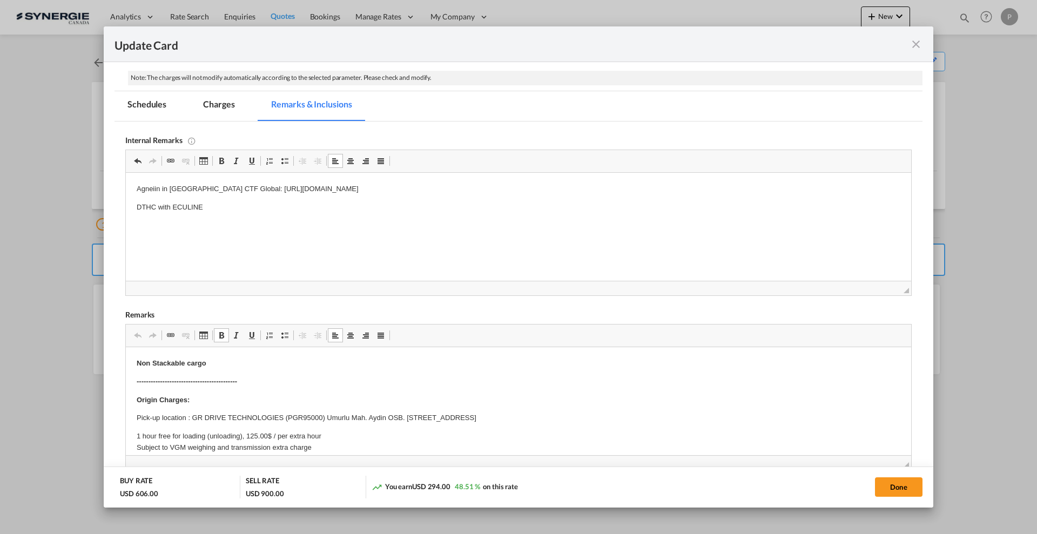
click at [310, 364] on p "Non Stackable cargo" at bounding box center [519, 363] width 764 height 11
click at [302, 362] on p "Non Stackable cargo - 1 crate - 40x40x40 inch, 430 kg" at bounding box center [519, 363] width 764 height 11
click at [302, 362] on strong "Non Stackable cargo - 1 crate - 40x40x40 inch, 430 kg" at bounding box center [226, 363] width 178 height 8
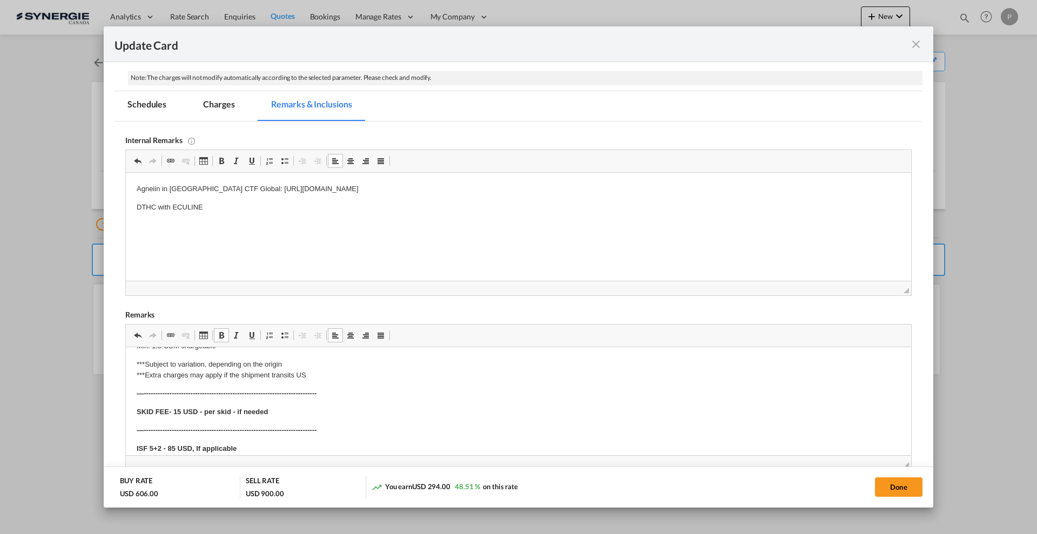
scroll to position [405, 0]
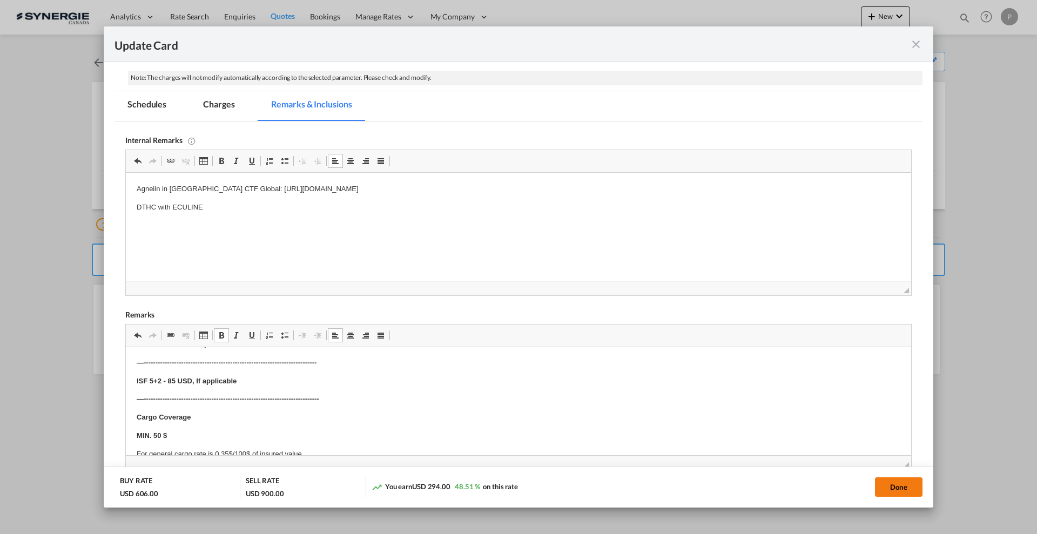
click at [915, 486] on button "Done" at bounding box center [899, 487] width 48 height 19
type input "06 Sep 2025"
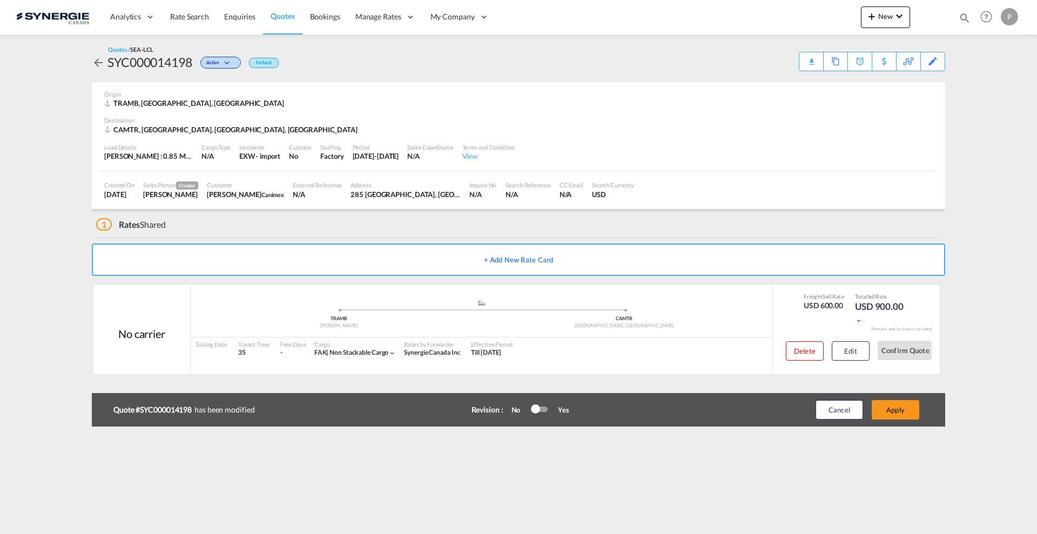
scroll to position [41, 0]
click at [933, 59] on div "Edit" at bounding box center [933, 61] width 12 height 18
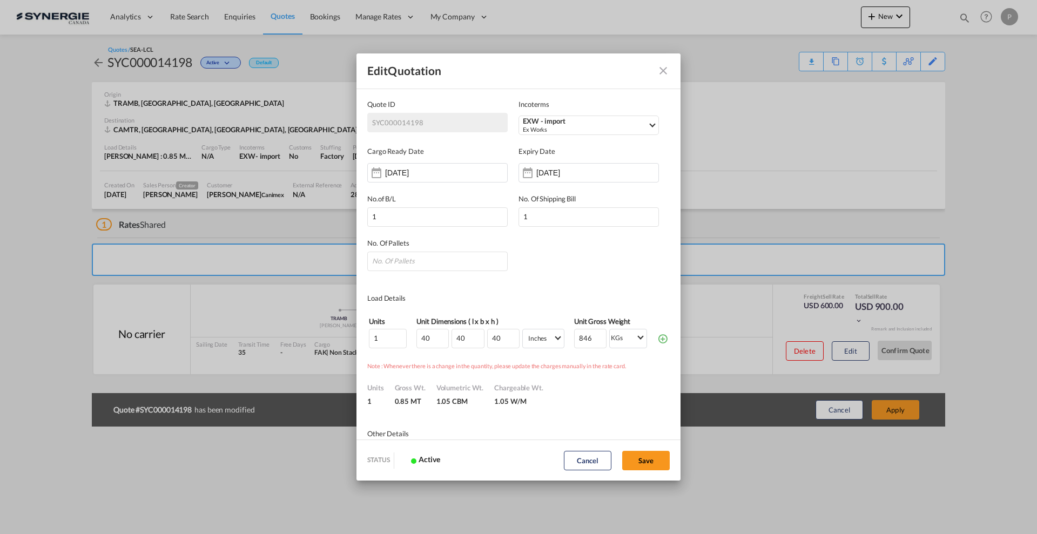
scroll to position [0, 0]
click at [581, 339] on input "846" at bounding box center [590, 338] width 32 height 19
type input "431"
click at [595, 374] on div "Units 1 Gross Wt. 0.43 MT Volumetric Wt. 1.05 CBM Chargeable Wt. 1.05 W/M" at bounding box center [518, 389] width 303 height 35
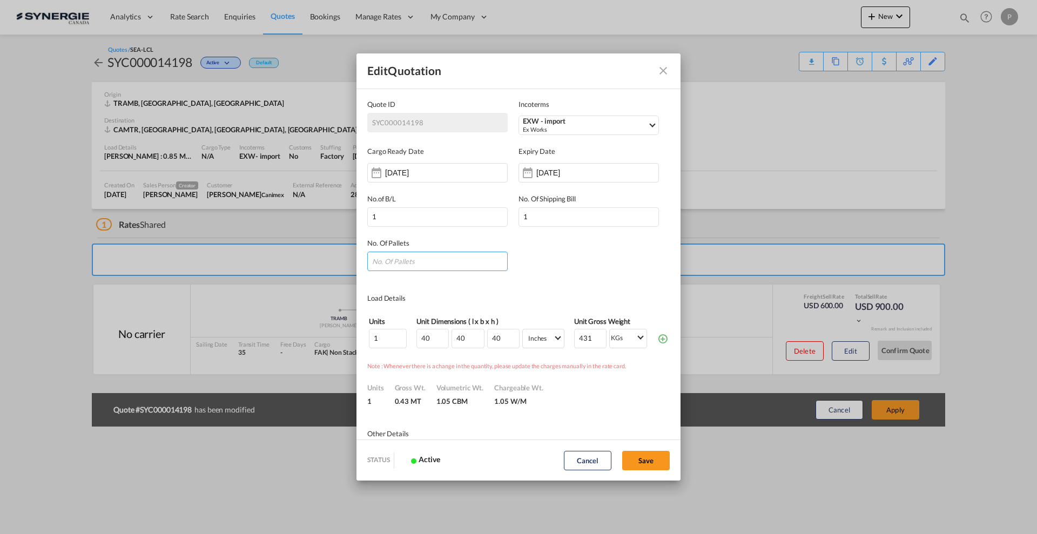
click at [442, 269] on input "Quote ID IncotermsEXW ..." at bounding box center [437, 261] width 140 height 19
type input "1"
click at [653, 457] on button "Save" at bounding box center [646, 460] width 48 height 19
type input "19 Aug 2025"
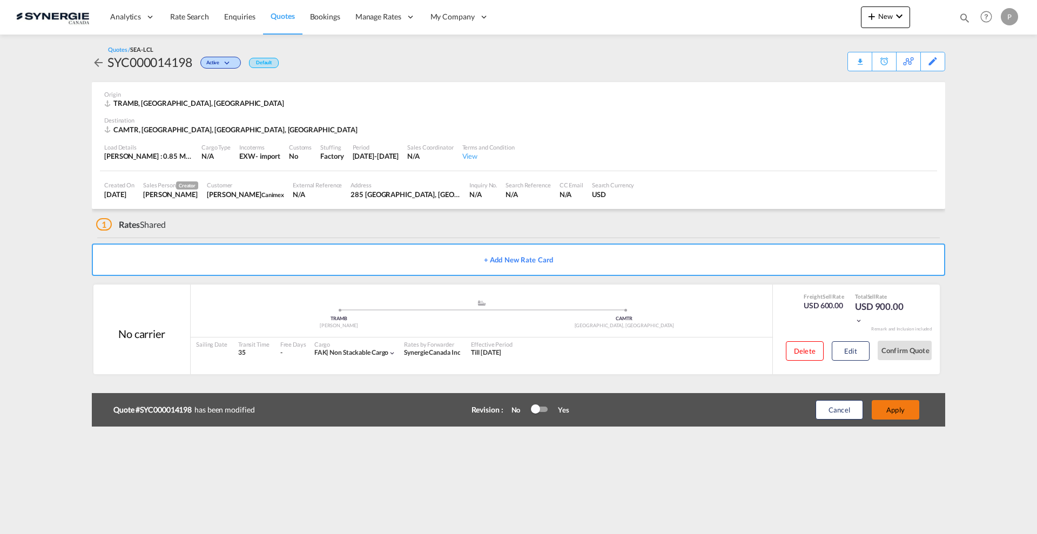
click at [903, 408] on button "Apply" at bounding box center [896, 409] width 48 height 19
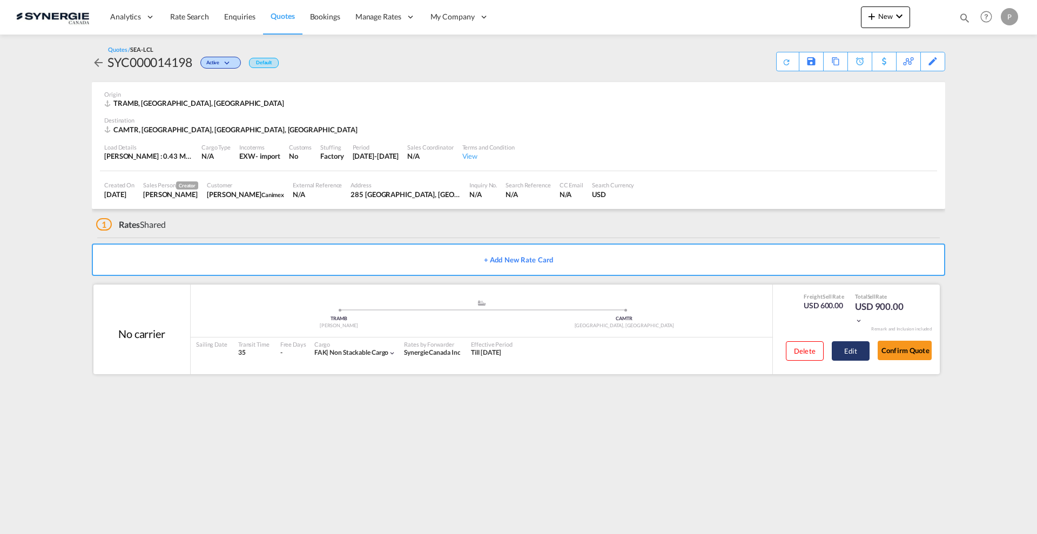
click at [861, 354] on button "Edit" at bounding box center [851, 350] width 38 height 19
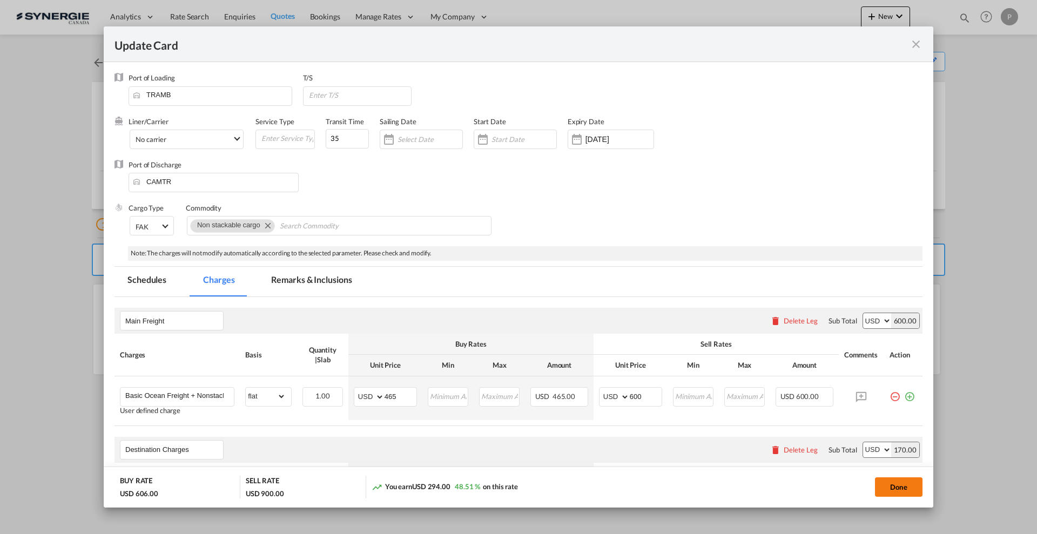
click at [915, 488] on button "Done" at bounding box center [899, 487] width 48 height 19
type input "06 Sep 2025"
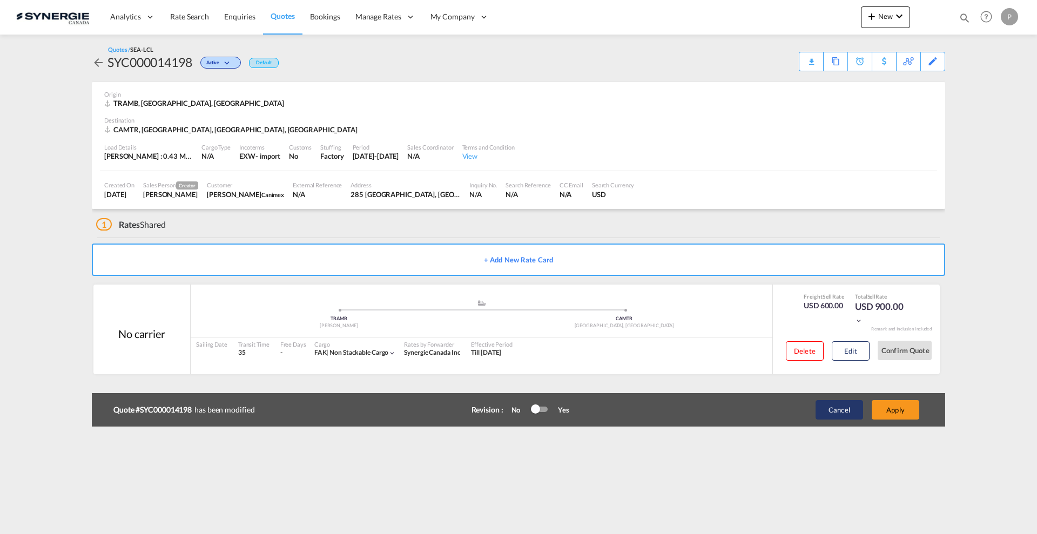
click at [850, 402] on button "Cancel" at bounding box center [840, 409] width 48 height 19
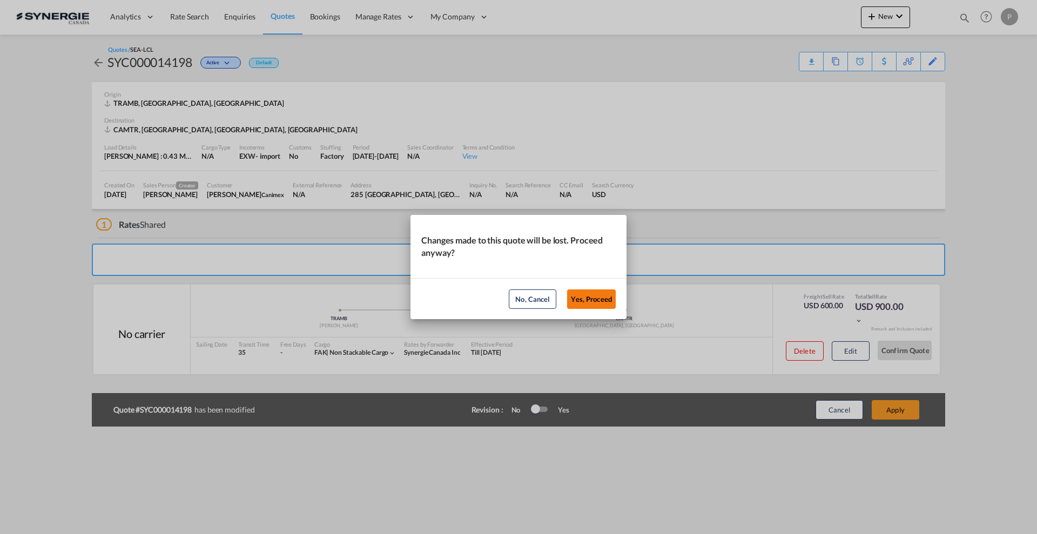
click at [606, 293] on button "Yes, Proceed" at bounding box center [591, 299] width 49 height 19
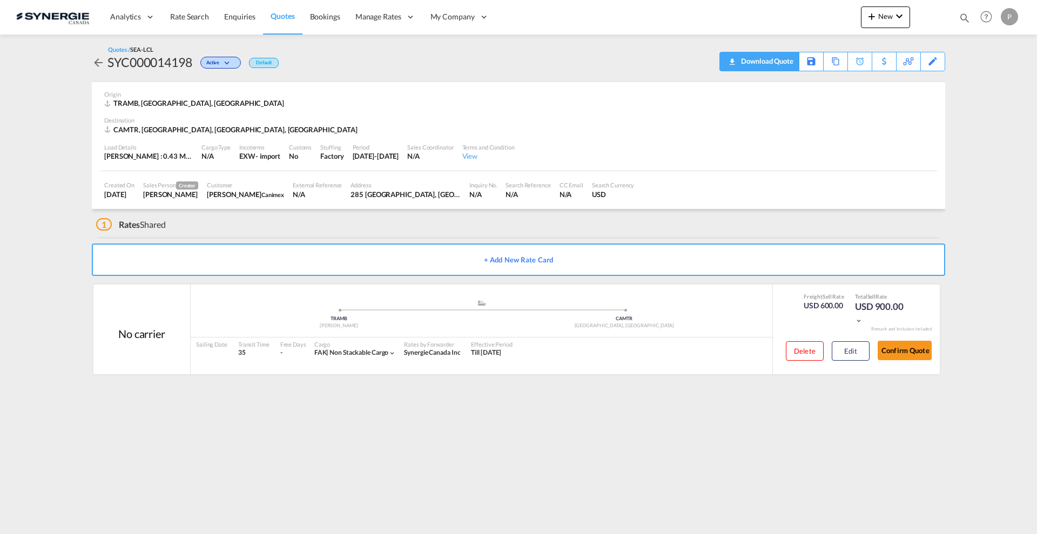
click at [782, 60] on div "Download Quote" at bounding box center [766, 60] width 55 height 17
click at [829, 60] on div "Copy Quote" at bounding box center [824, 61] width 37 height 18
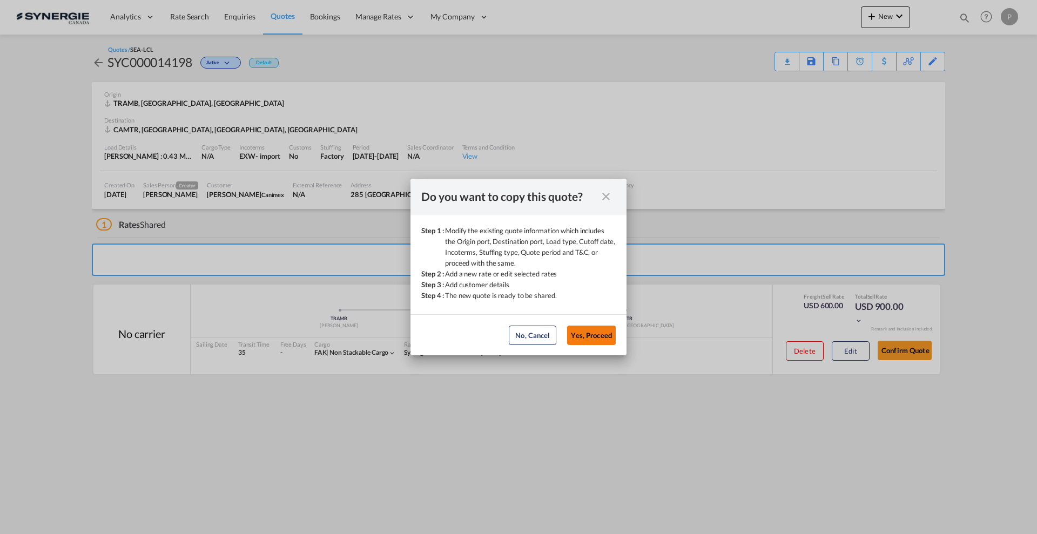
click at [598, 328] on button "Yes, Proceed" at bounding box center [591, 335] width 49 height 19
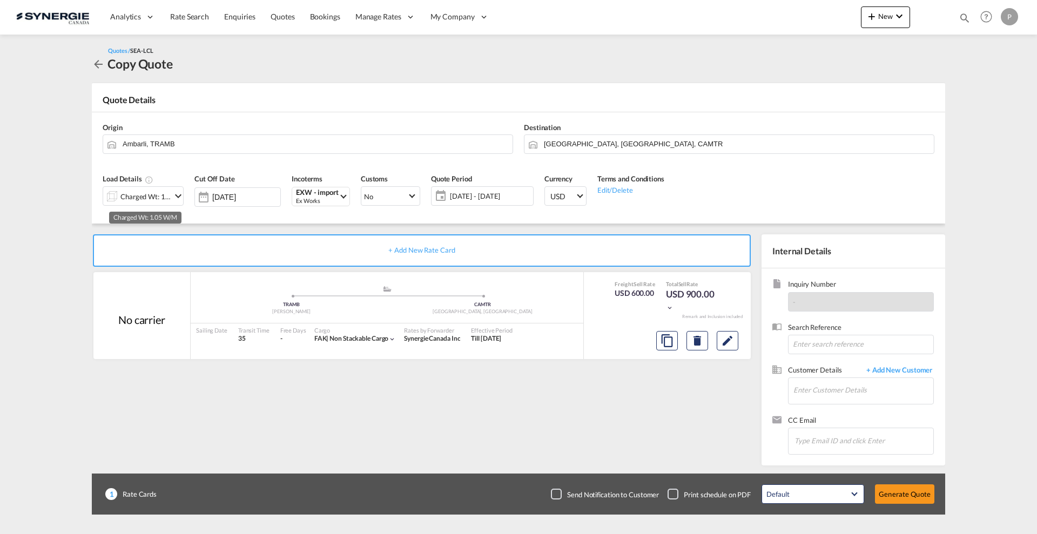
click at [167, 198] on div "Charged Wt: 1.05 W/M" at bounding box center [145, 196] width 51 height 15
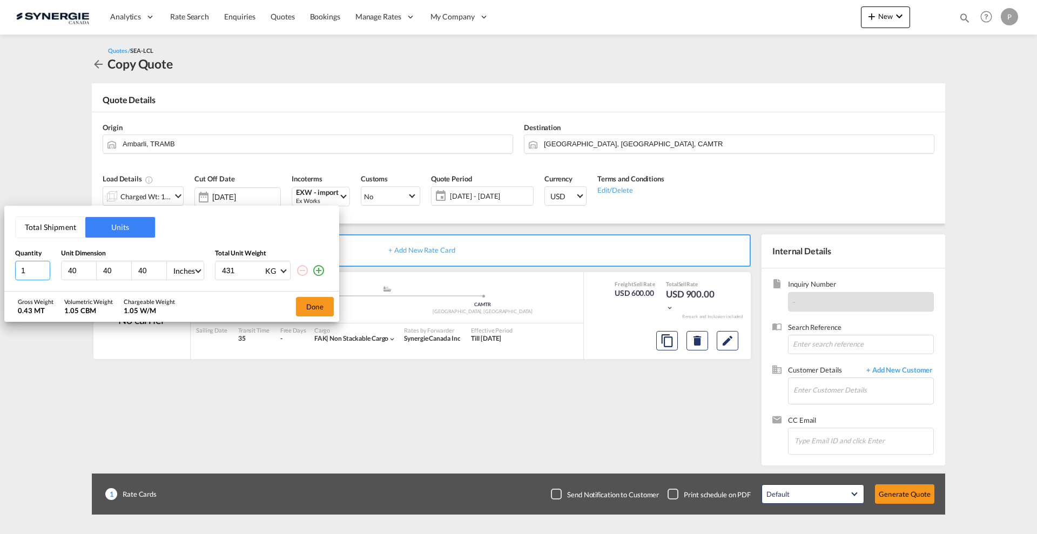
click at [38, 273] on input "1" at bounding box center [32, 270] width 35 height 19
type input "10"
click at [239, 299] on div "Gross Weight 4.31 MT Volumetric Weight 10.49 CBM Chargeable Weight 10.49 W/M Do…" at bounding box center [171, 307] width 335 height 30
click at [309, 307] on button "Done" at bounding box center [315, 306] width 38 height 19
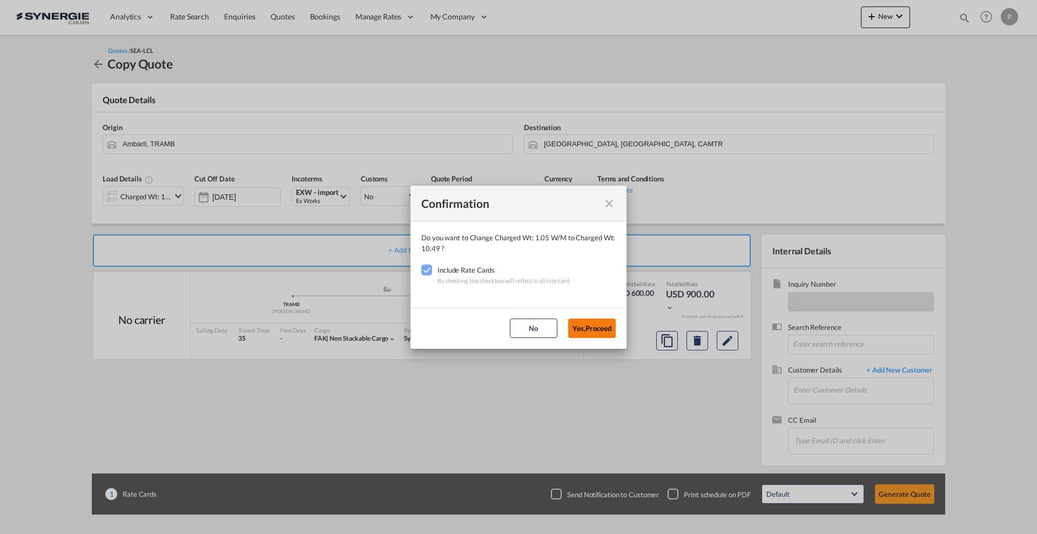
click at [602, 330] on button "Yes,Proceed" at bounding box center [592, 328] width 48 height 19
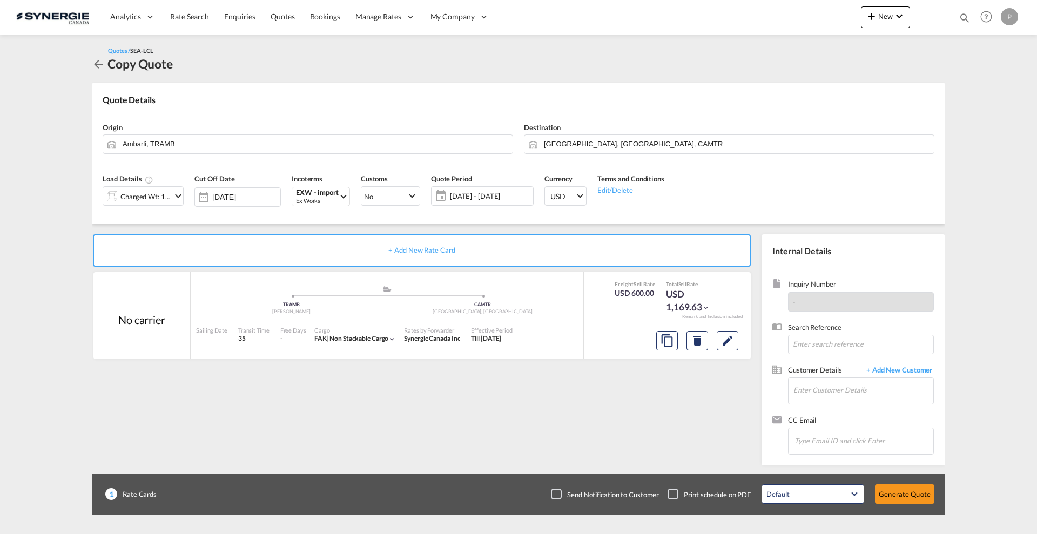
click at [482, 197] on span "08 Aug - 07 Sep 2025" at bounding box center [490, 196] width 80 height 10
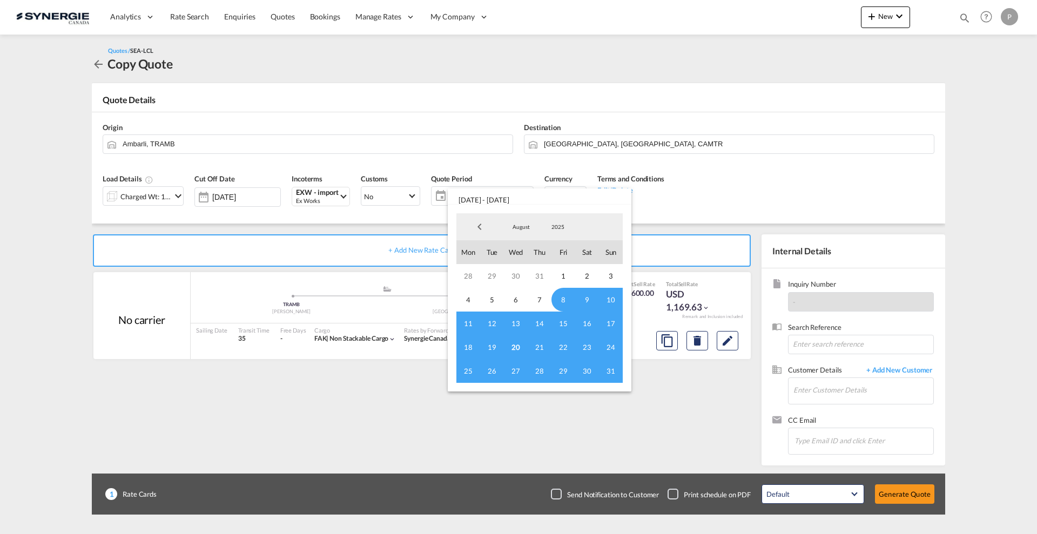
click at [519, 345] on span "20" at bounding box center [516, 348] width 24 height 24
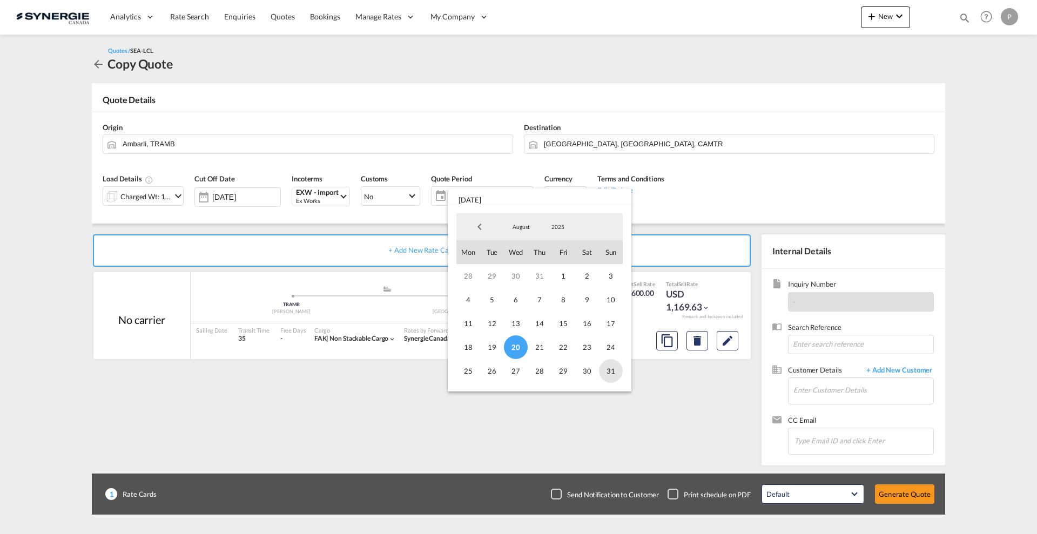
click at [608, 371] on span "31" at bounding box center [611, 371] width 24 height 24
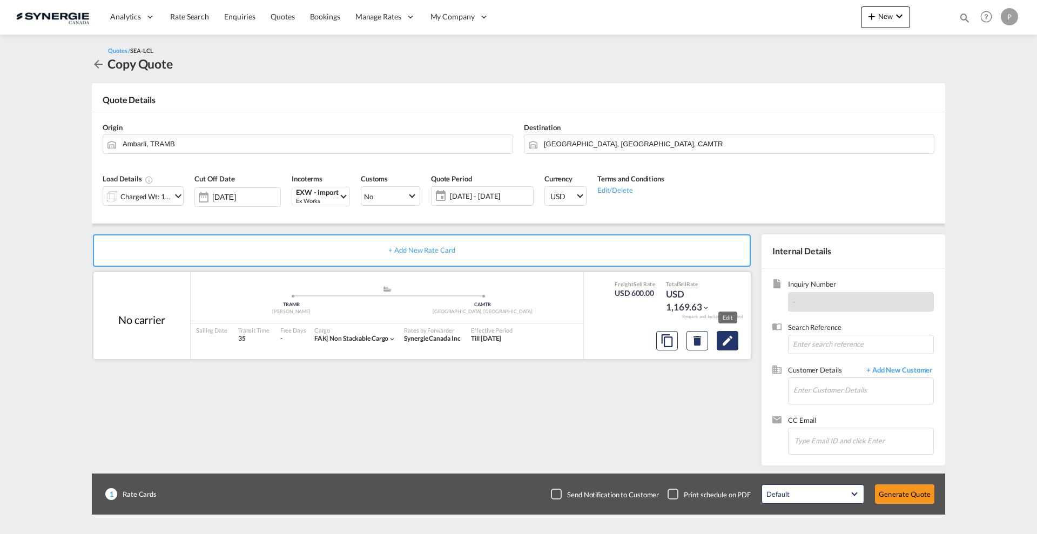
click at [729, 344] on md-icon "Edit" at bounding box center [727, 340] width 13 height 13
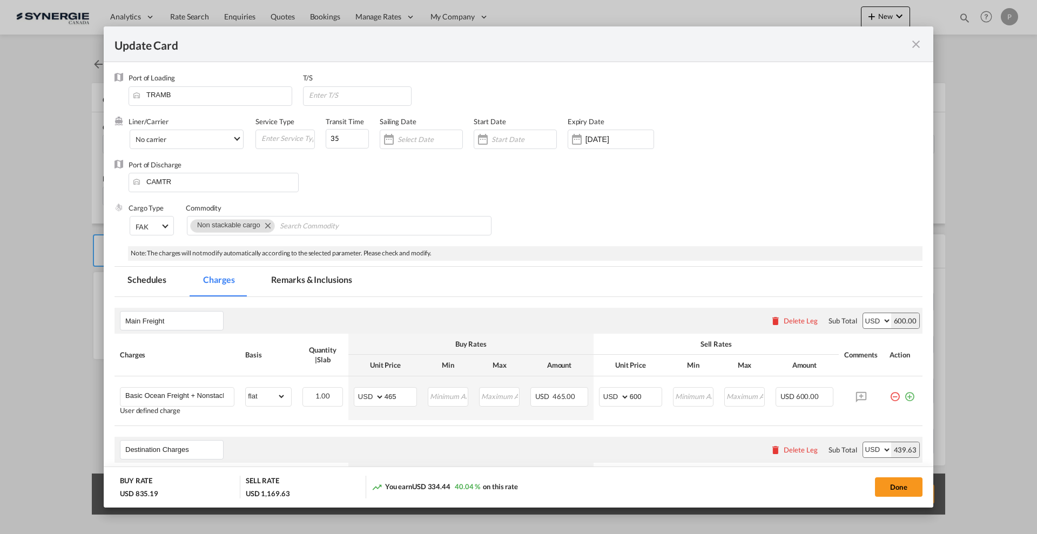
click at [478, 171] on div "Port of Discharge CAMTR" at bounding box center [519, 181] width 808 height 43
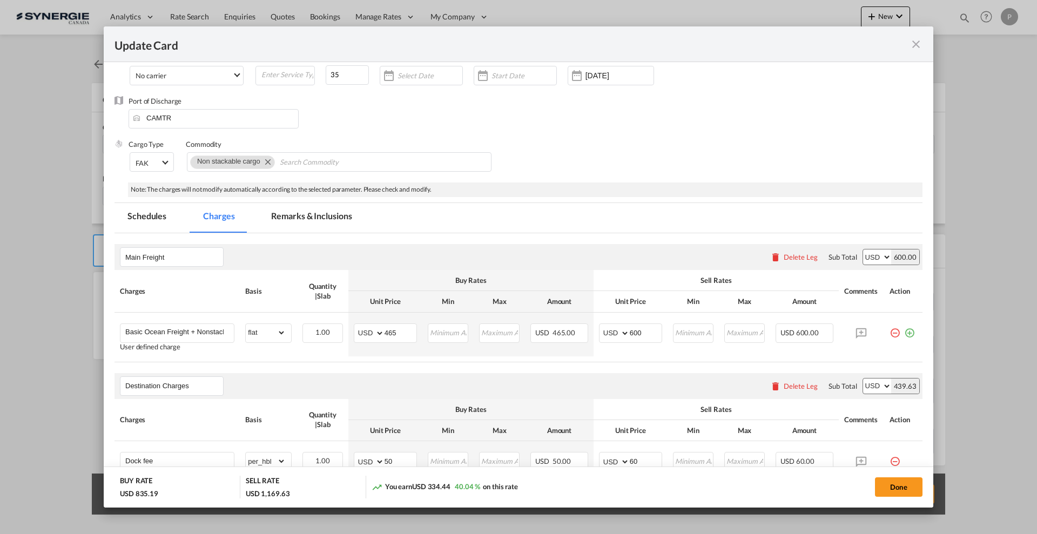
scroll to position [135, 0]
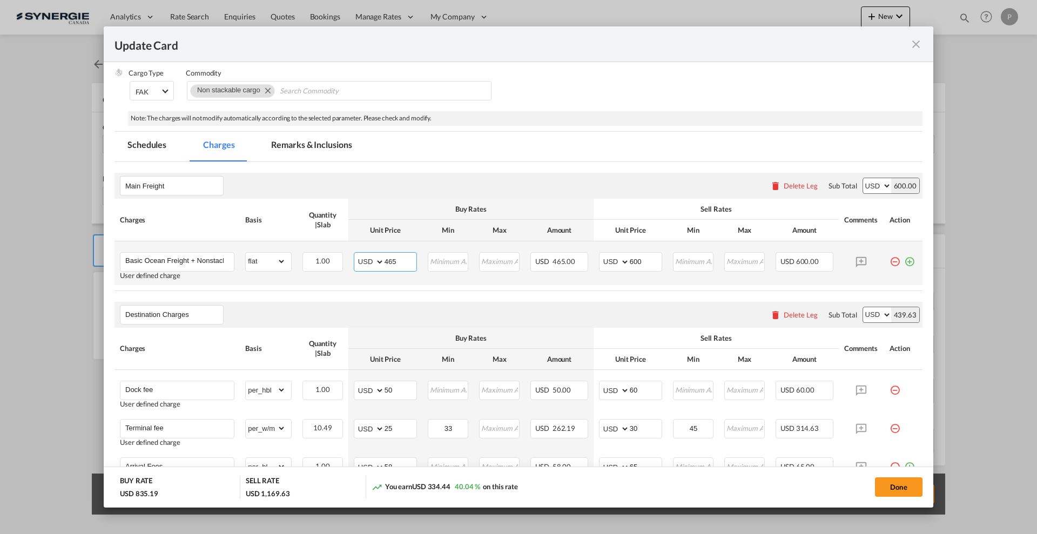
click at [396, 266] on input "465" at bounding box center [401, 261] width 32 height 16
type input "2525"
click at [631, 257] on input "600" at bounding box center [646, 261] width 32 height 16
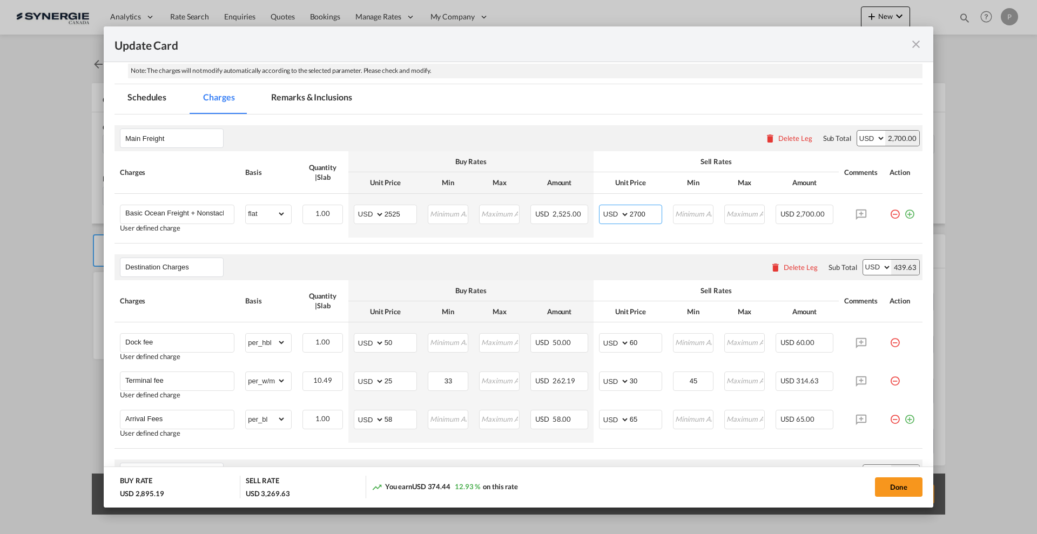
scroll to position [203, 0]
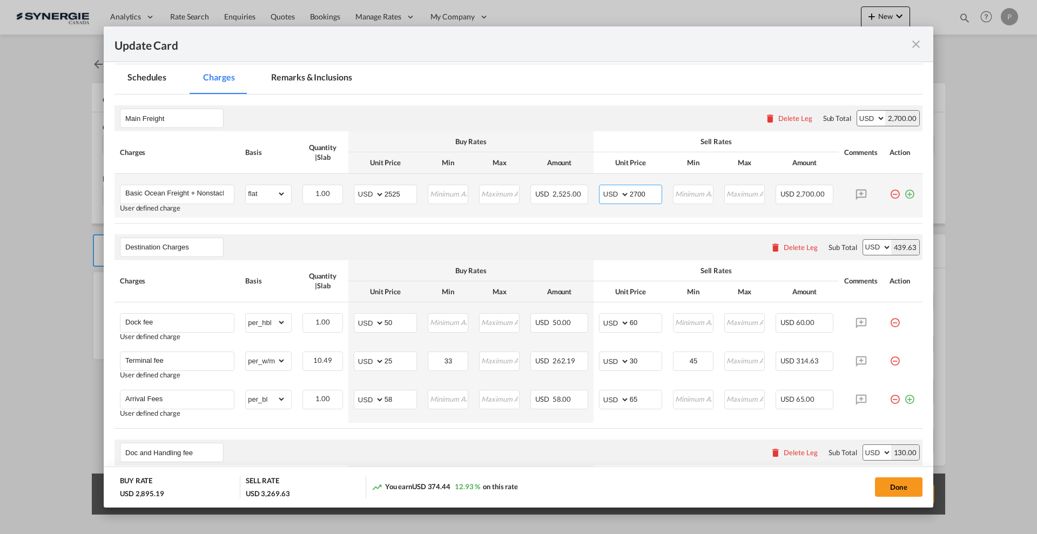
drag, startPoint x: 634, startPoint y: 188, endPoint x: 646, endPoint y: 185, distance: 12.8
click at [646, 185] on input "2700" at bounding box center [646, 193] width 32 height 16
type input "2725"
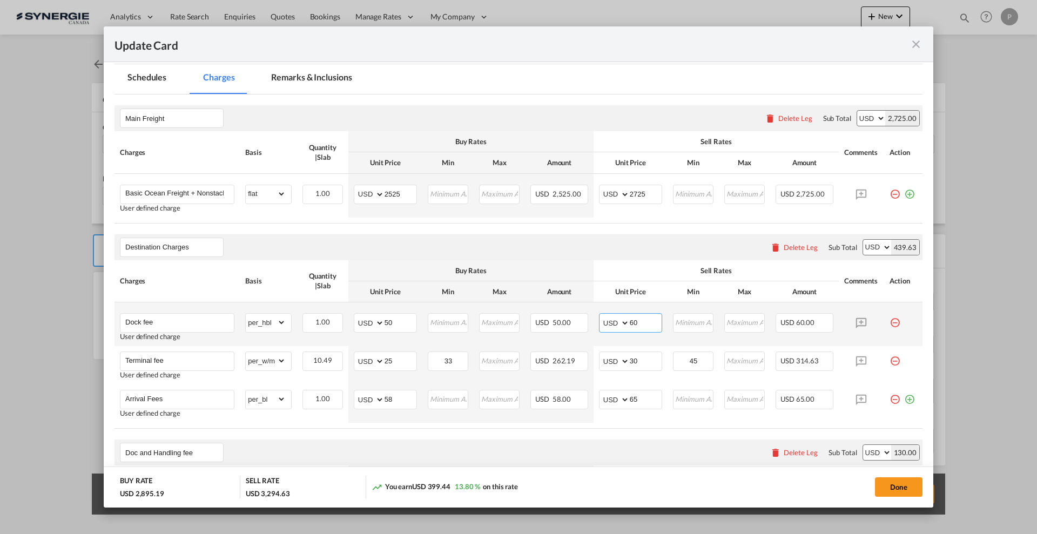
click at [642, 316] on input "60" at bounding box center [646, 322] width 32 height 16
type input "81.87"
type input "65"
click at [599, 146] on div "Sell Rates" at bounding box center [716, 142] width 234 height 10
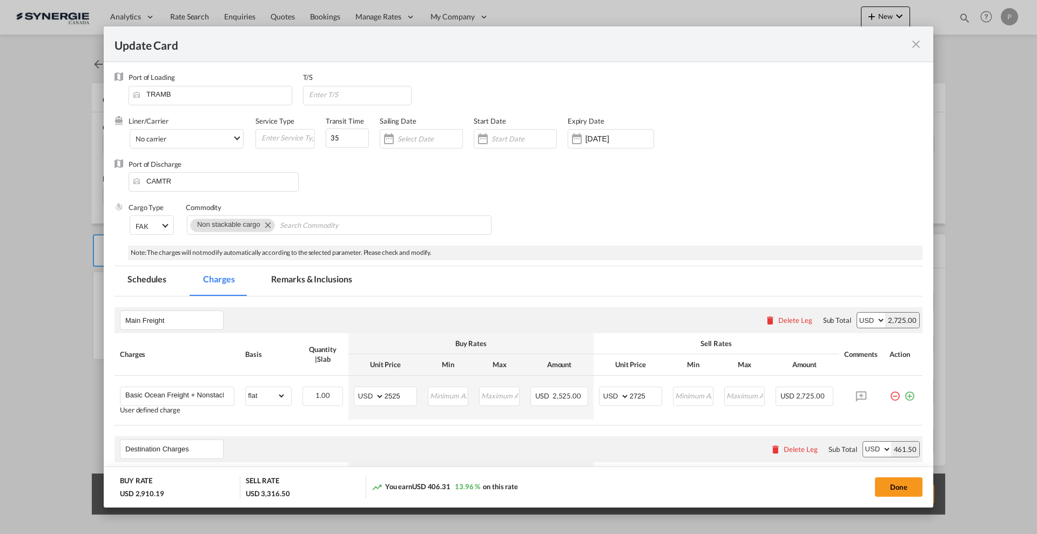
scroll to position [0, 0]
click at [302, 274] on md-tab-item "Remarks & Inclusions" at bounding box center [311, 282] width 106 height 30
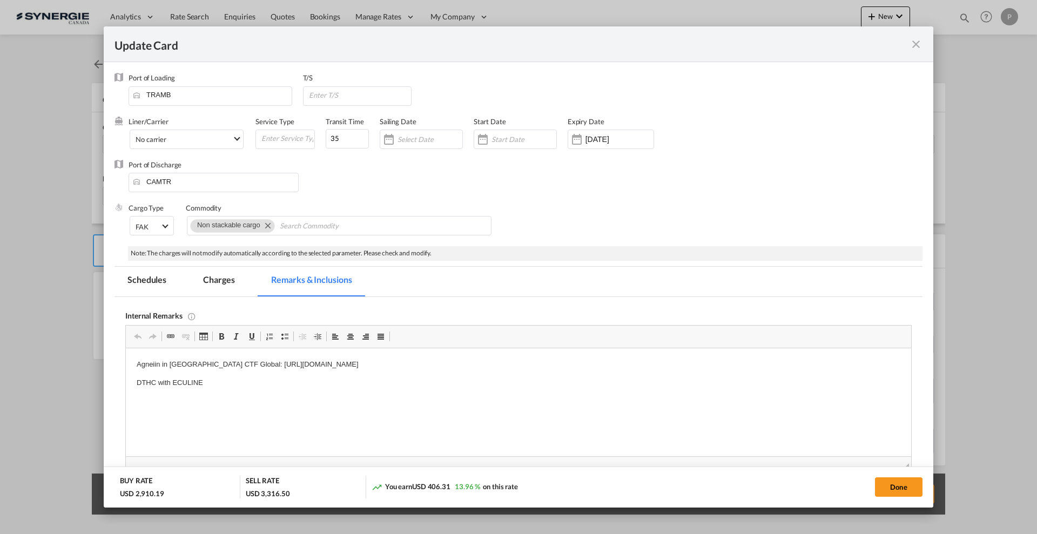
scroll to position [254, 0]
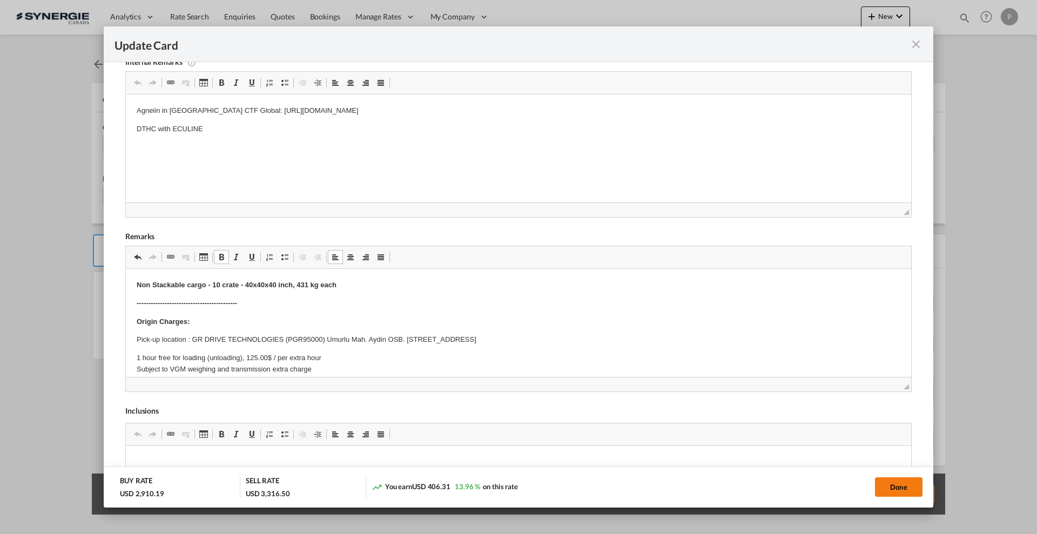
click at [891, 489] on button "Done" at bounding box center [899, 487] width 48 height 19
type input "06 Sep 2025"
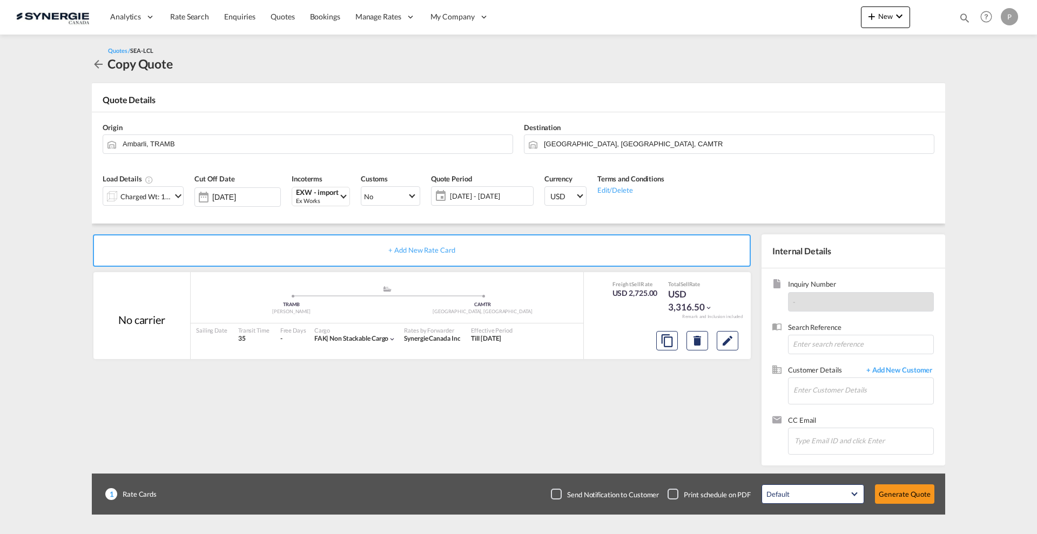
scroll to position [41, 0]
click at [867, 399] on input "Enter Customer Details" at bounding box center [864, 390] width 140 height 24
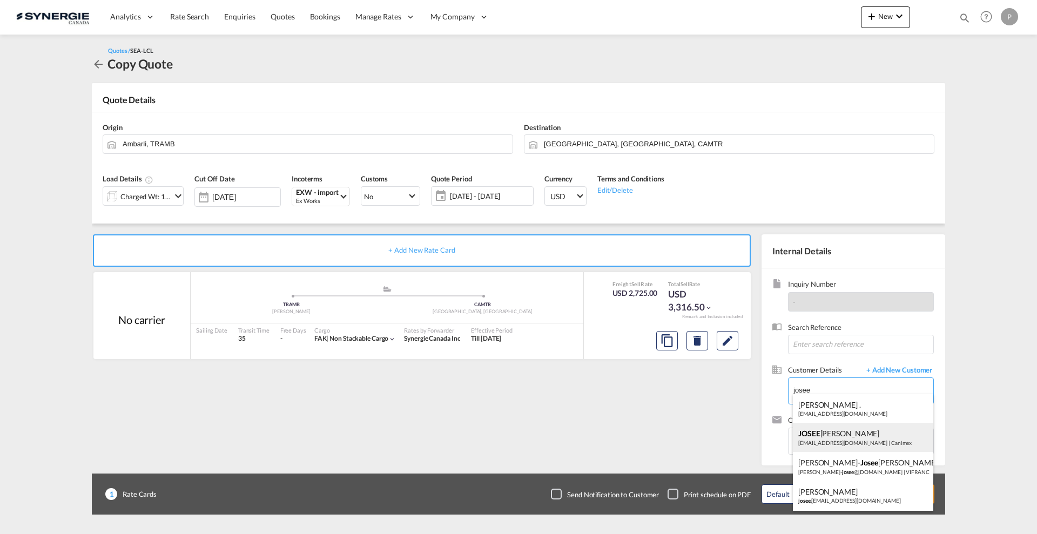
click at [863, 432] on div "JOSEE LEMAIRE lemairej@canimex.com | Canimex" at bounding box center [863, 437] width 140 height 29
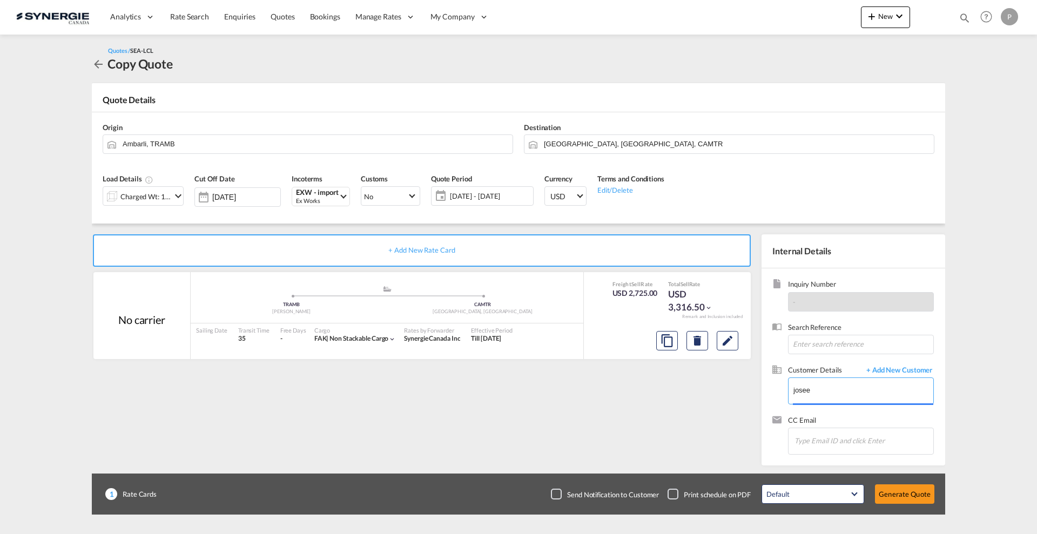
type input "Canimex, JOSEE LEMAIRE, lemairej@canimex.com"
click at [900, 496] on button "Generate Quote" at bounding box center [904, 494] width 59 height 19
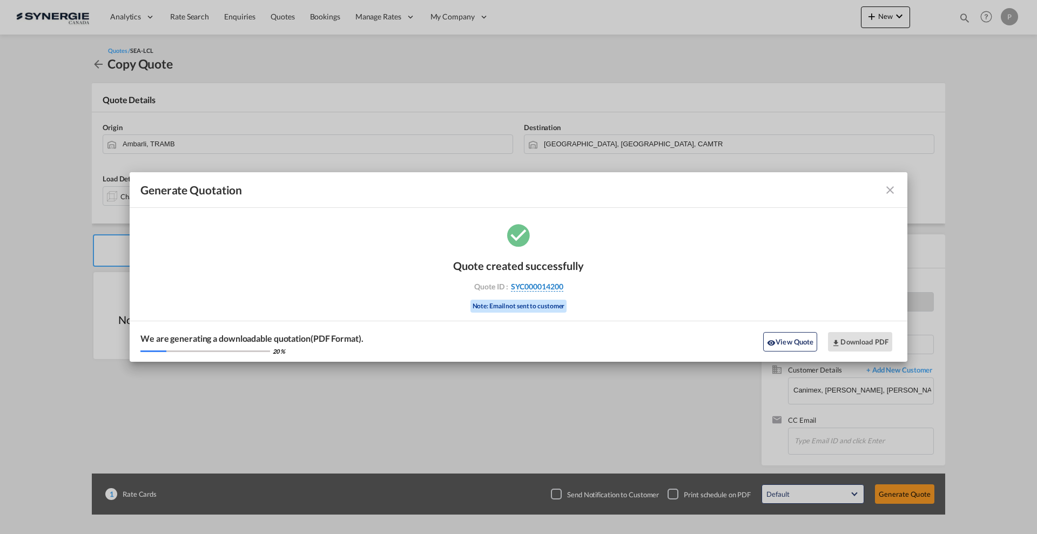
drag, startPoint x: 572, startPoint y: 289, endPoint x: 563, endPoint y: 290, distance: 8.7
click at [563, 290] on div "Quote ID : SYC000014200" at bounding box center [518, 287] width 125 height 10
copy div "SYC000014200"
click at [863, 338] on button "Download PDF" at bounding box center [860, 341] width 64 height 19
click at [893, 184] on md-icon "icon-close fg-AAA8AD cursor m-0" at bounding box center [890, 190] width 13 height 13
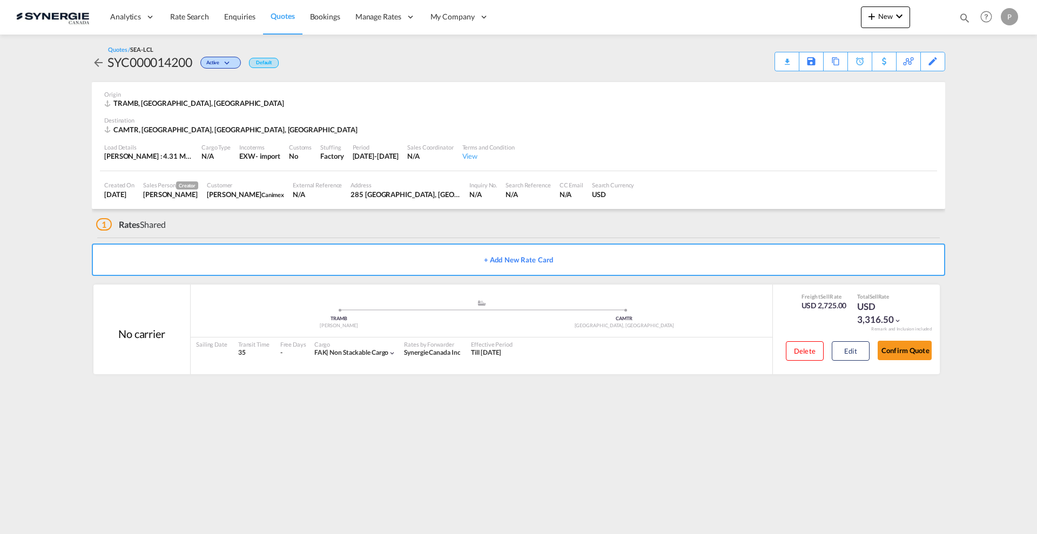
click at [963, 19] on md-icon "icon-magnify" at bounding box center [965, 18] width 12 height 12
click at [837, 18] on input at bounding box center [883, 17] width 135 height 19
type input "14198"
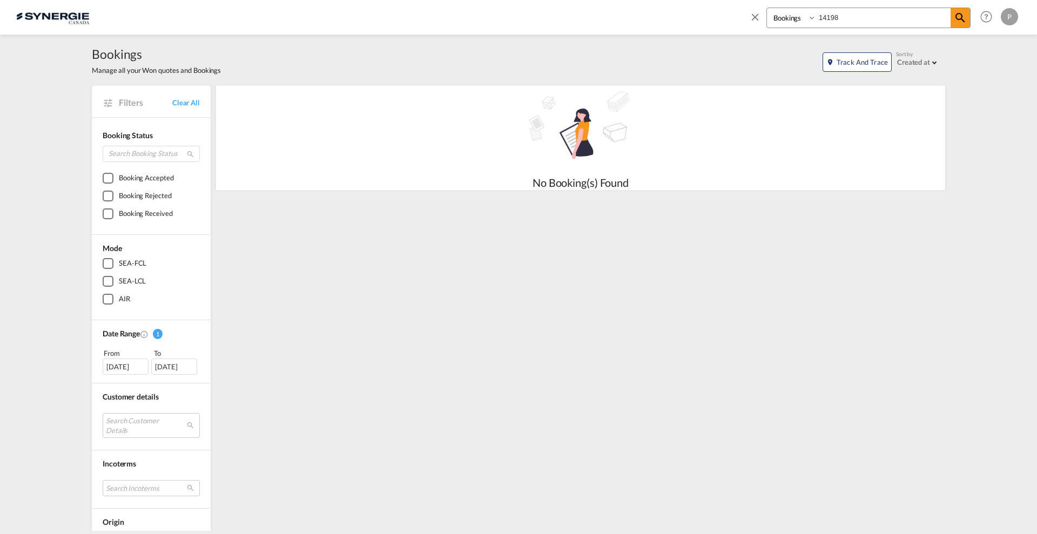
drag, startPoint x: 793, startPoint y: 13, endPoint x: 793, endPoint y: 26, distance: 13.0
click at [793, 13] on select "Bookings Quotes Enquiries" at bounding box center [792, 17] width 51 height 19
select select "Quotes"
click at [767, 8] on select "Bookings Quotes Enquiries" at bounding box center [792, 17] width 51 height 19
click at [955, 18] on md-icon "icon-magnify" at bounding box center [960, 17] width 13 height 13
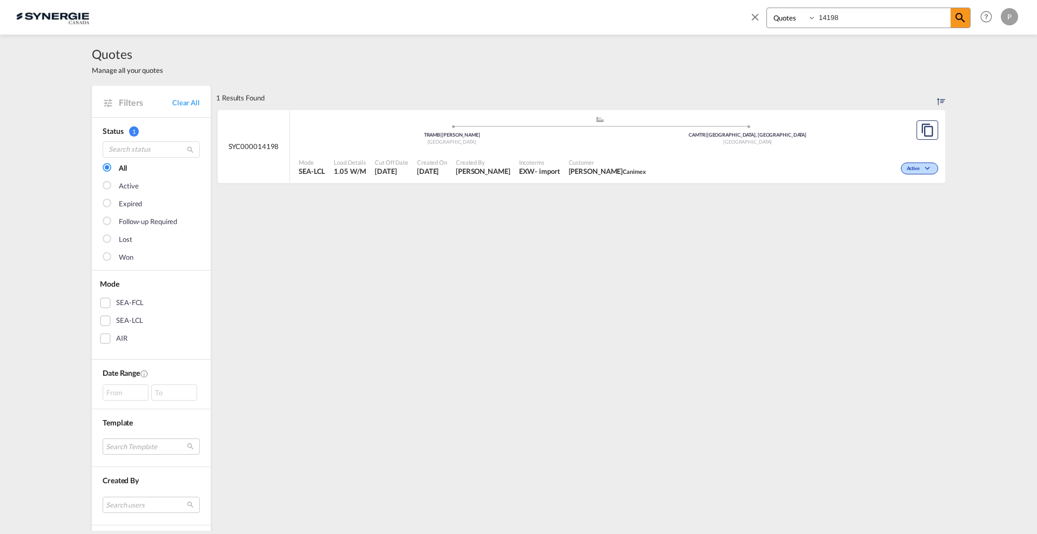
click at [685, 154] on div "Active" at bounding box center [795, 167] width 291 height 27
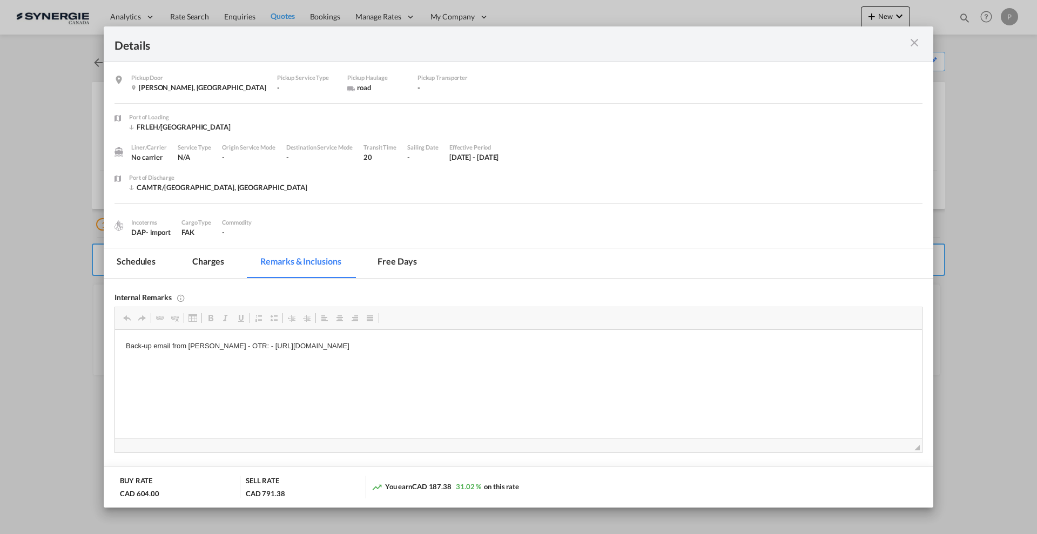
scroll to position [270, 0]
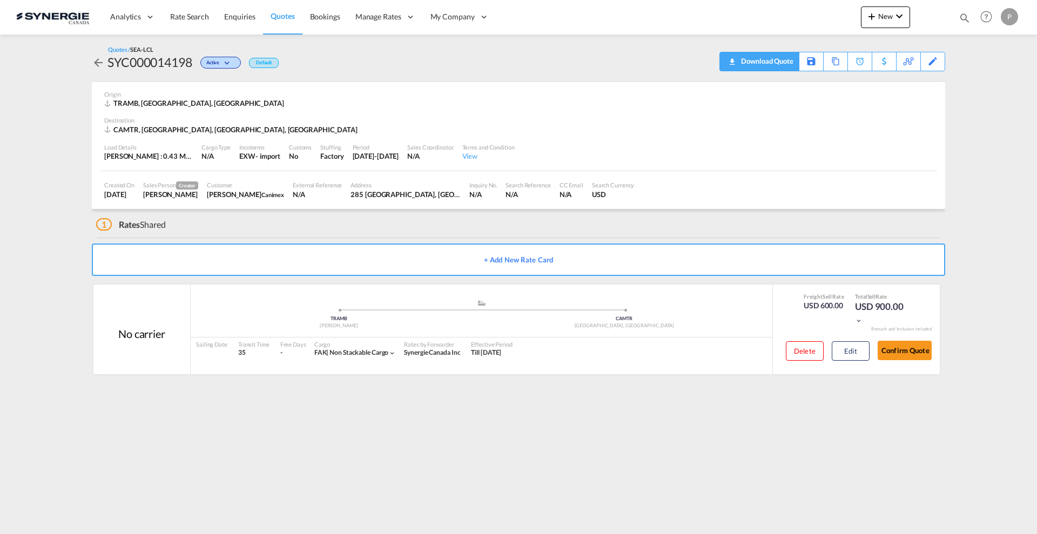
click at [783, 66] on div "Download Quote" at bounding box center [766, 60] width 55 height 17
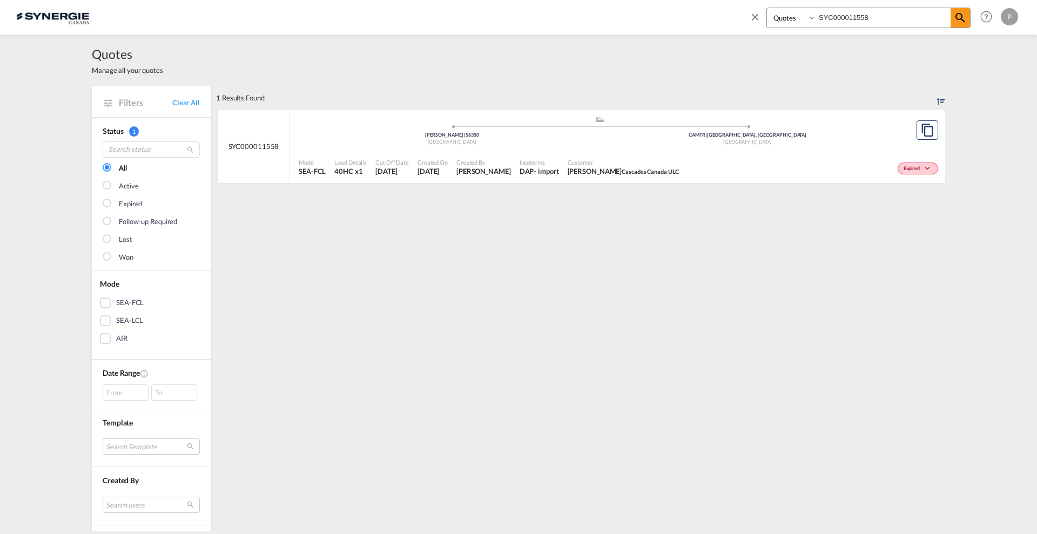
select select "Quotes"
click at [857, 14] on input "SYC000011558" at bounding box center [883, 17] width 135 height 19
paste input "3318"
type input "SYC000013318"
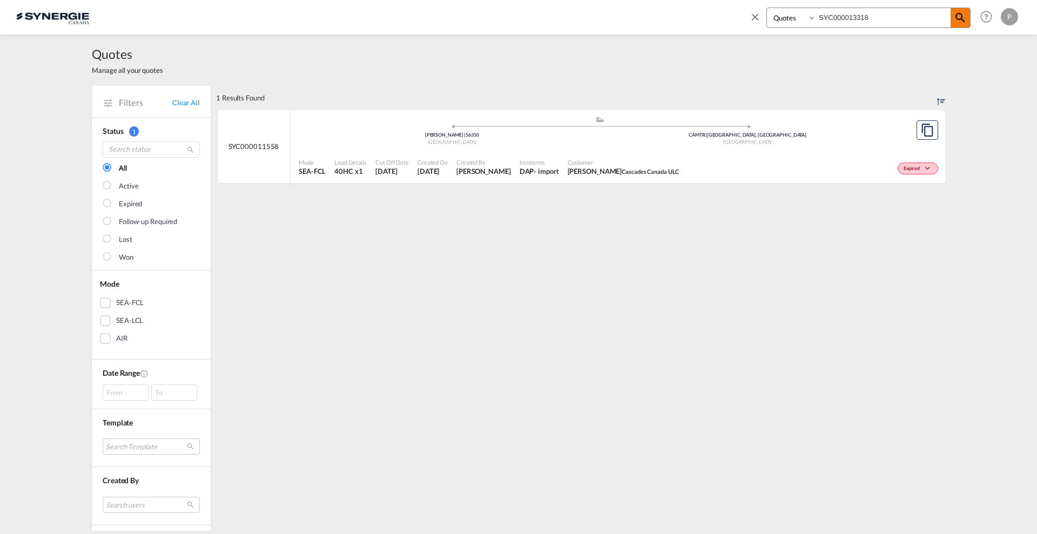
click at [955, 16] on md-icon "icon-magnify" at bounding box center [960, 17] width 13 height 13
